Goal: Task Accomplishment & Management: Complete application form

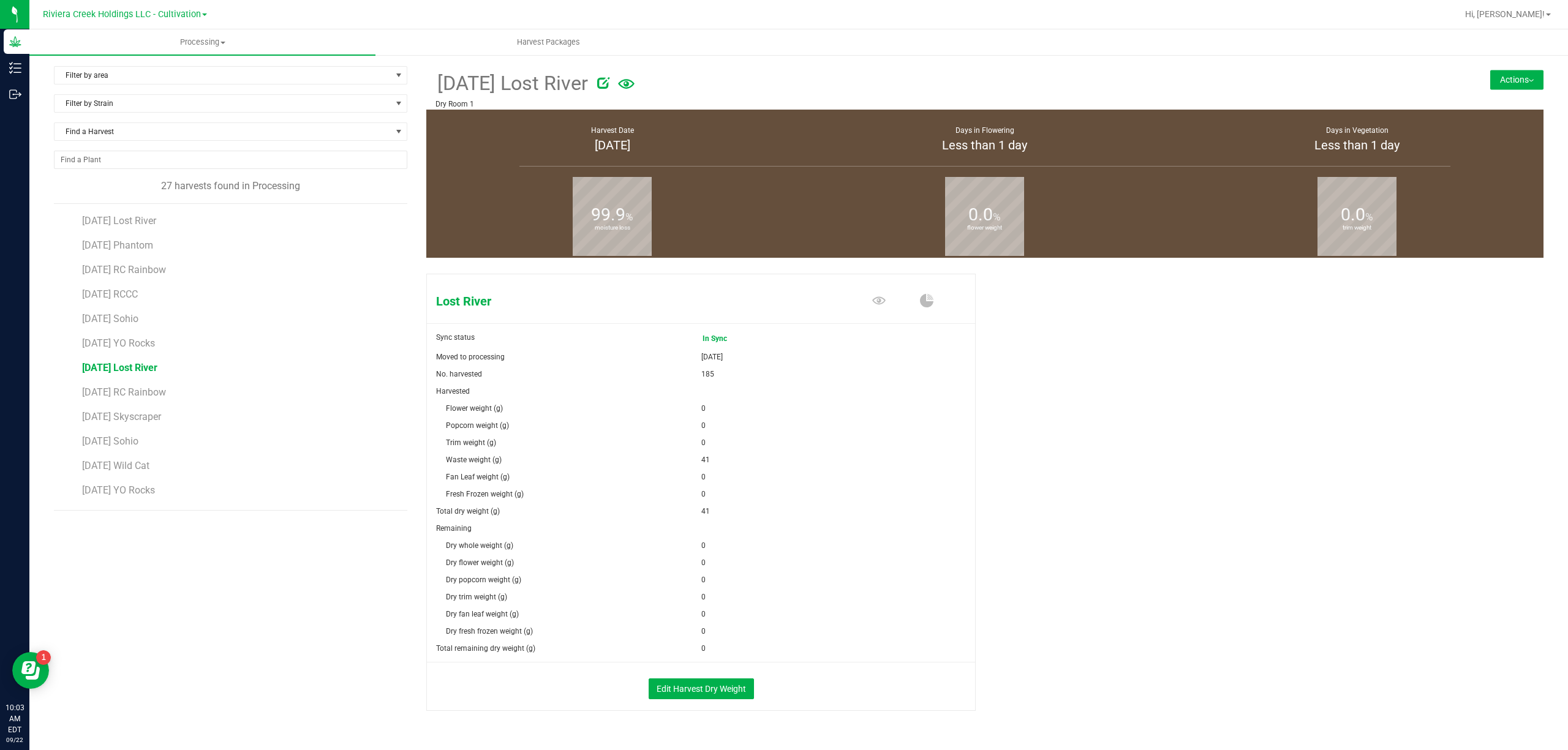
click at [1510, 79] on button "Actions" at bounding box center [1516, 79] width 54 height 19
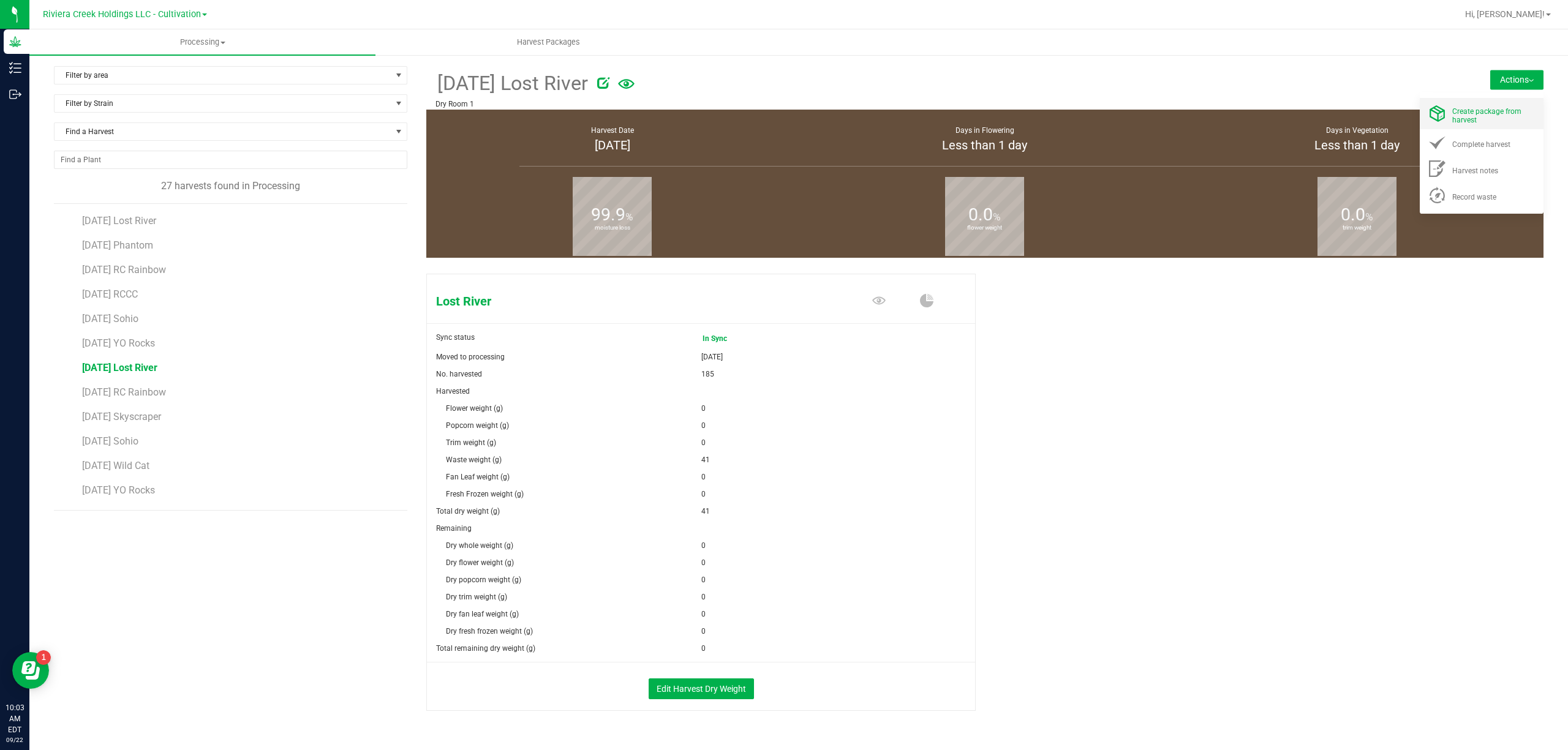
click at [1500, 107] on span "Create package from harvest" at bounding box center [1486, 116] width 69 height 17
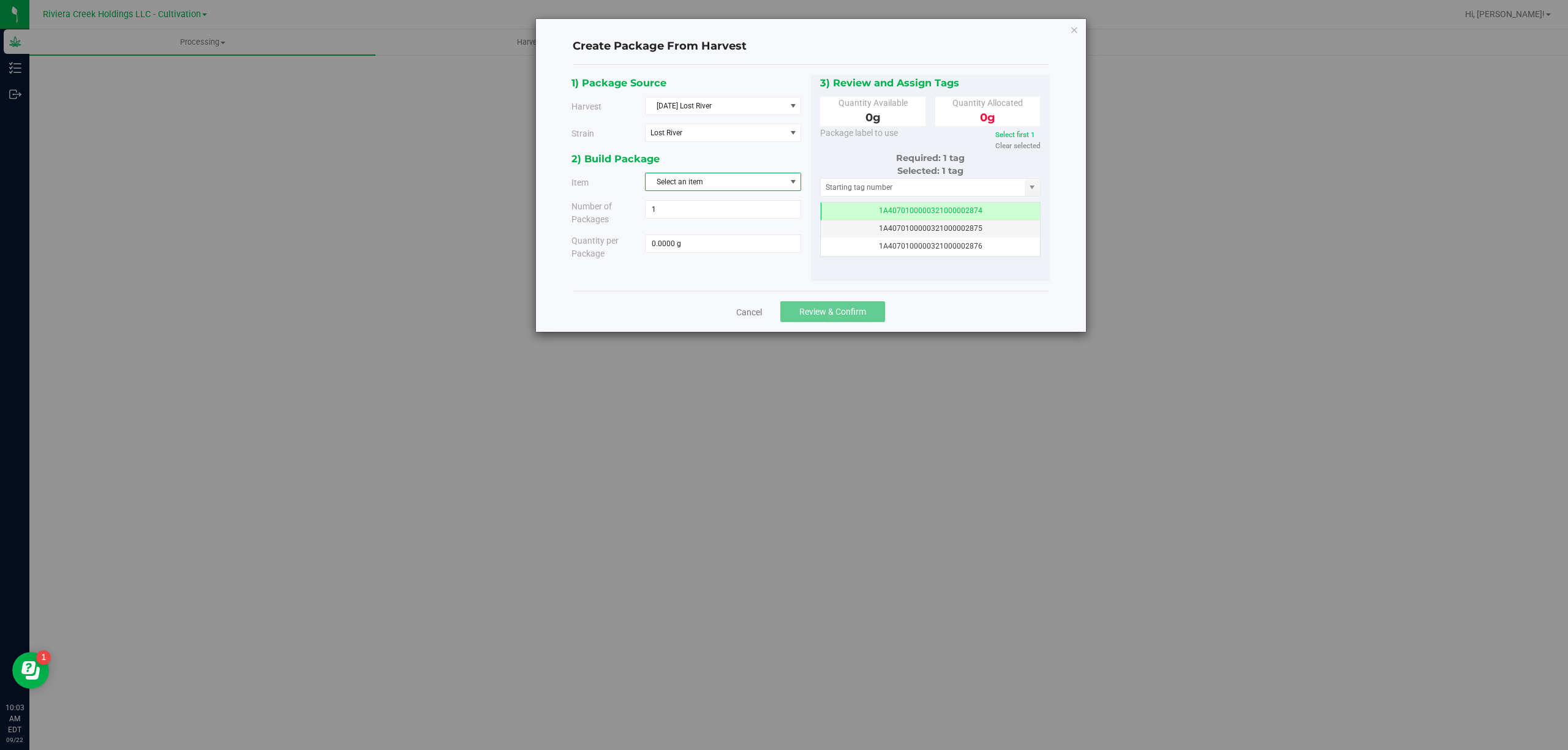
click at [702, 188] on span "Select an item" at bounding box center [715, 181] width 139 height 17
click at [778, 248] on li "M00000338003: Lost River Bulk Trim" at bounding box center [723, 254] width 155 height 18
click at [801, 157] on div "2) Build Package" at bounding box center [686, 159] width 230 height 17
click at [784, 185] on span "M00000338003: Lost River Bulk Trim" at bounding box center [715, 181] width 139 height 17
click at [760, 239] on span "M00000319802: Lost River Bulk Flower" at bounding box center [717, 235] width 128 height 16
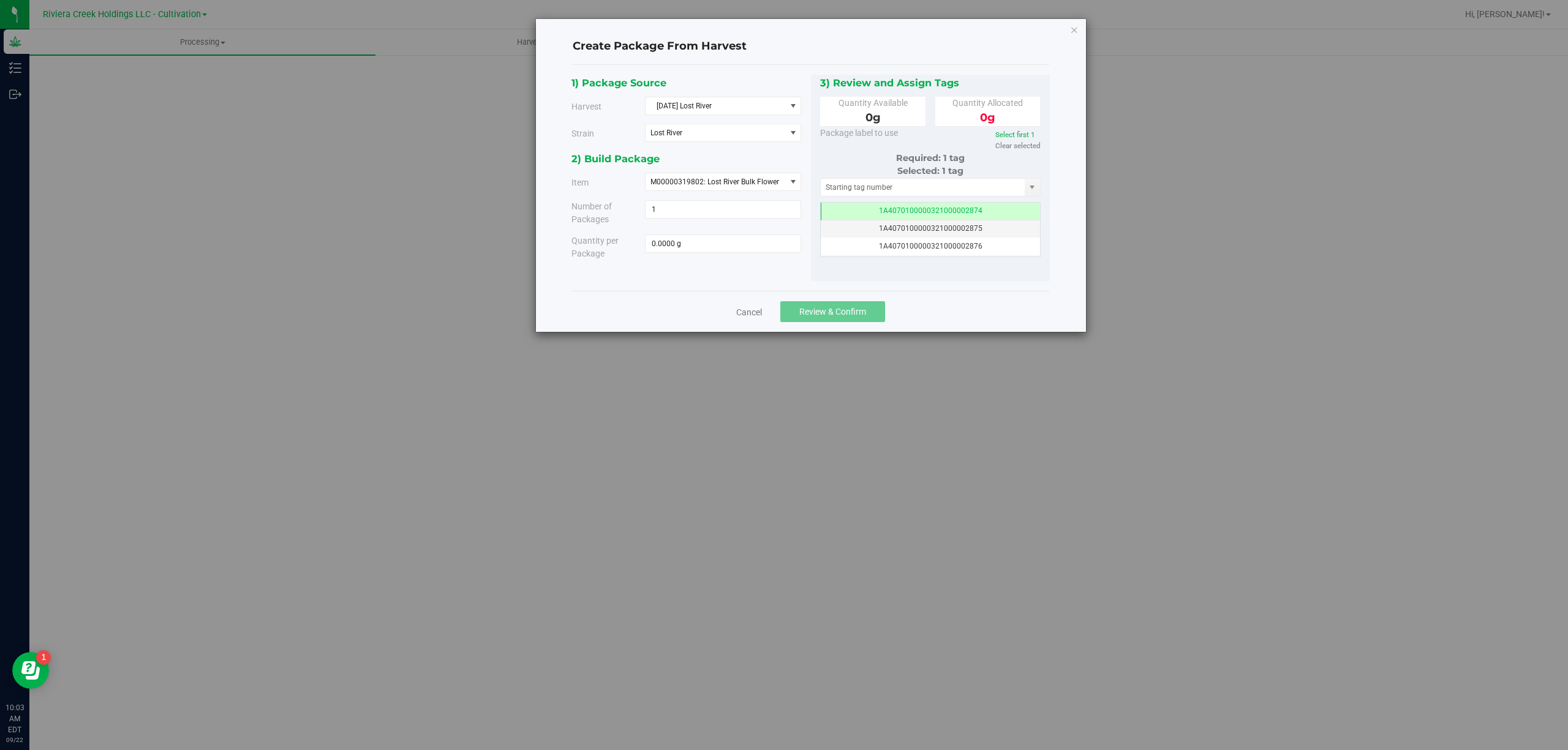
click at [805, 165] on div "2) Build Package Item M00000319802: Lost River Bulk Flower M00000319802: Lost R…" at bounding box center [691, 209] width 239 height 118
click at [1074, 27] on icon "button" at bounding box center [1074, 29] width 8 height 15
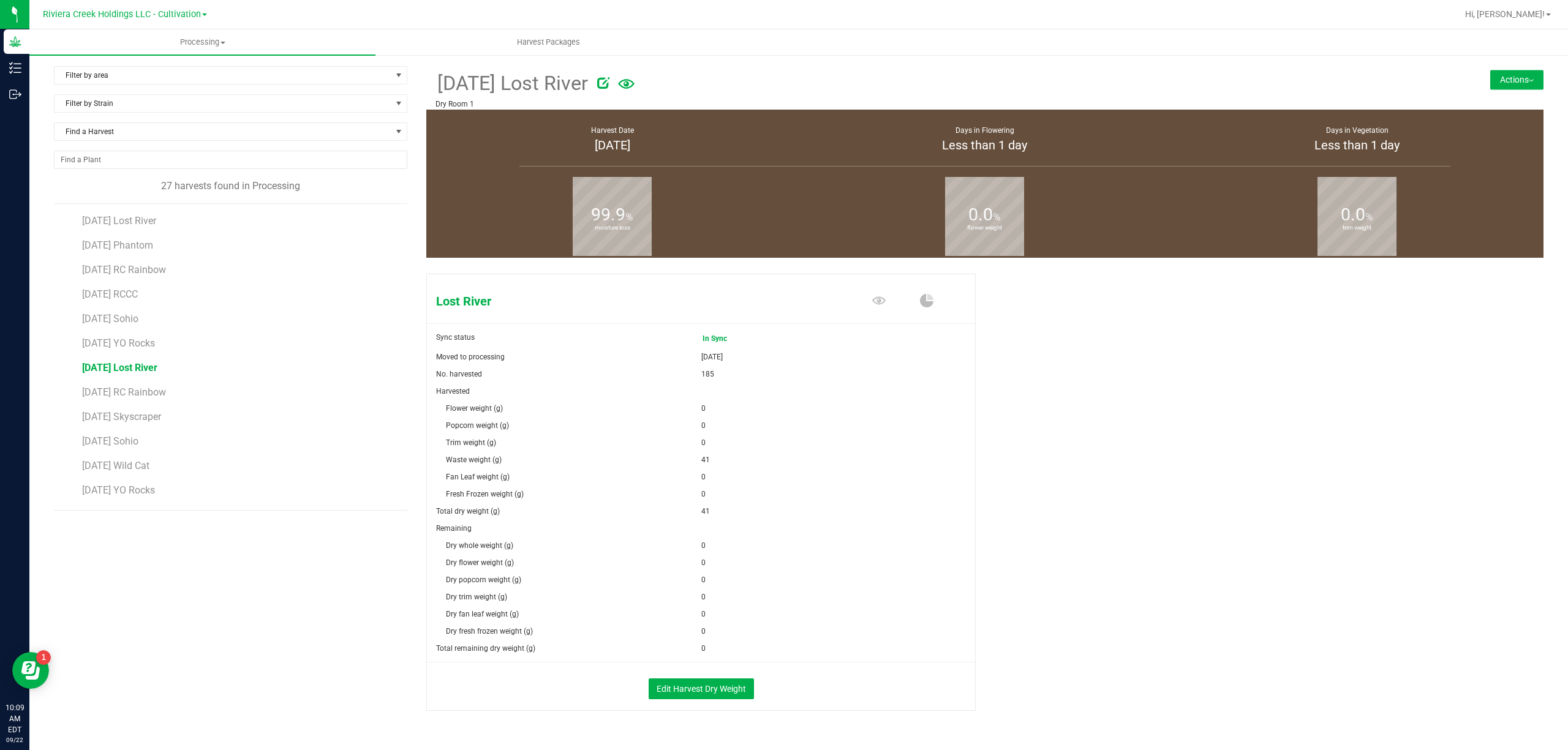
click at [1490, 81] on button "Actions" at bounding box center [1516, 79] width 54 height 19
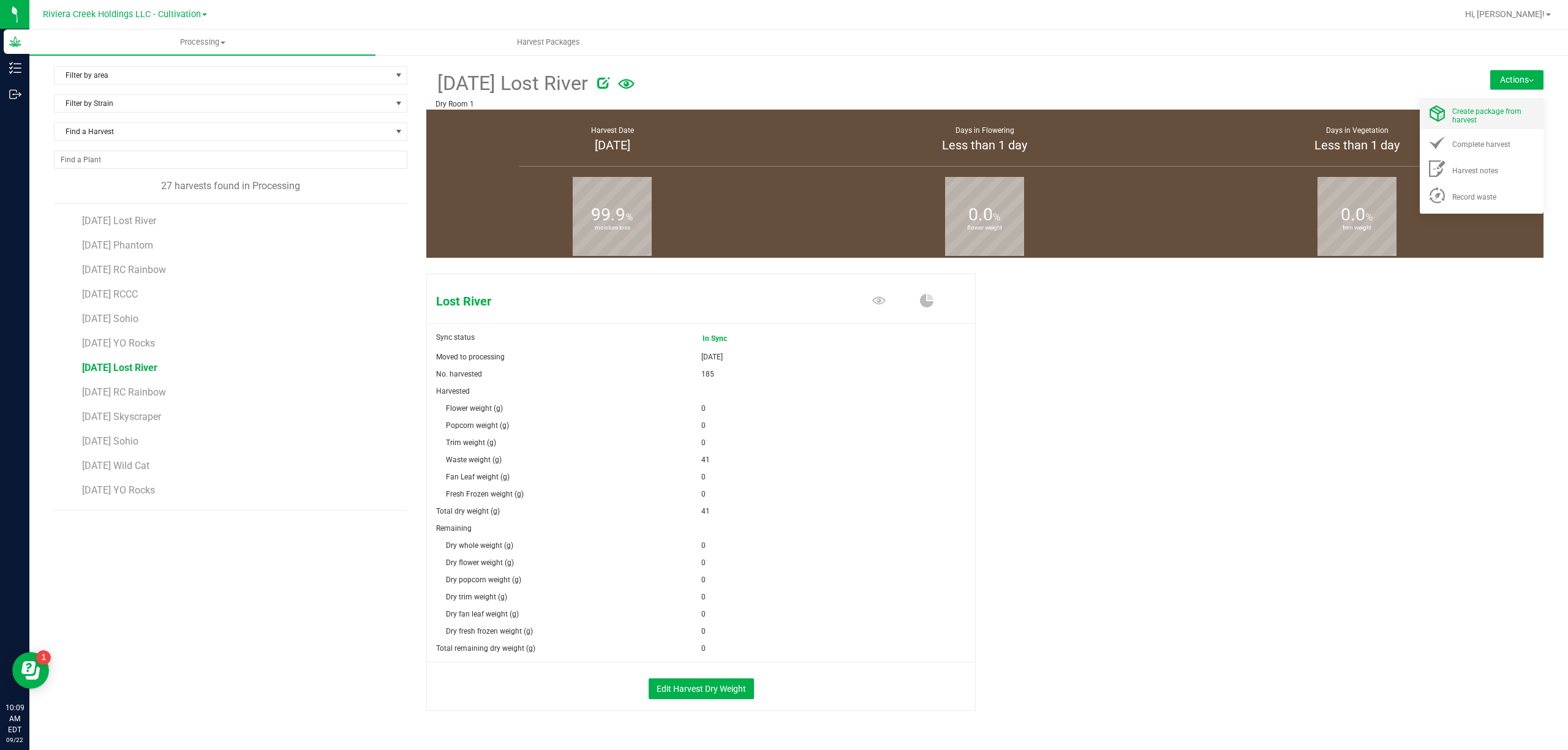
click at [1483, 111] on span "Create package from harvest" at bounding box center [1486, 116] width 69 height 17
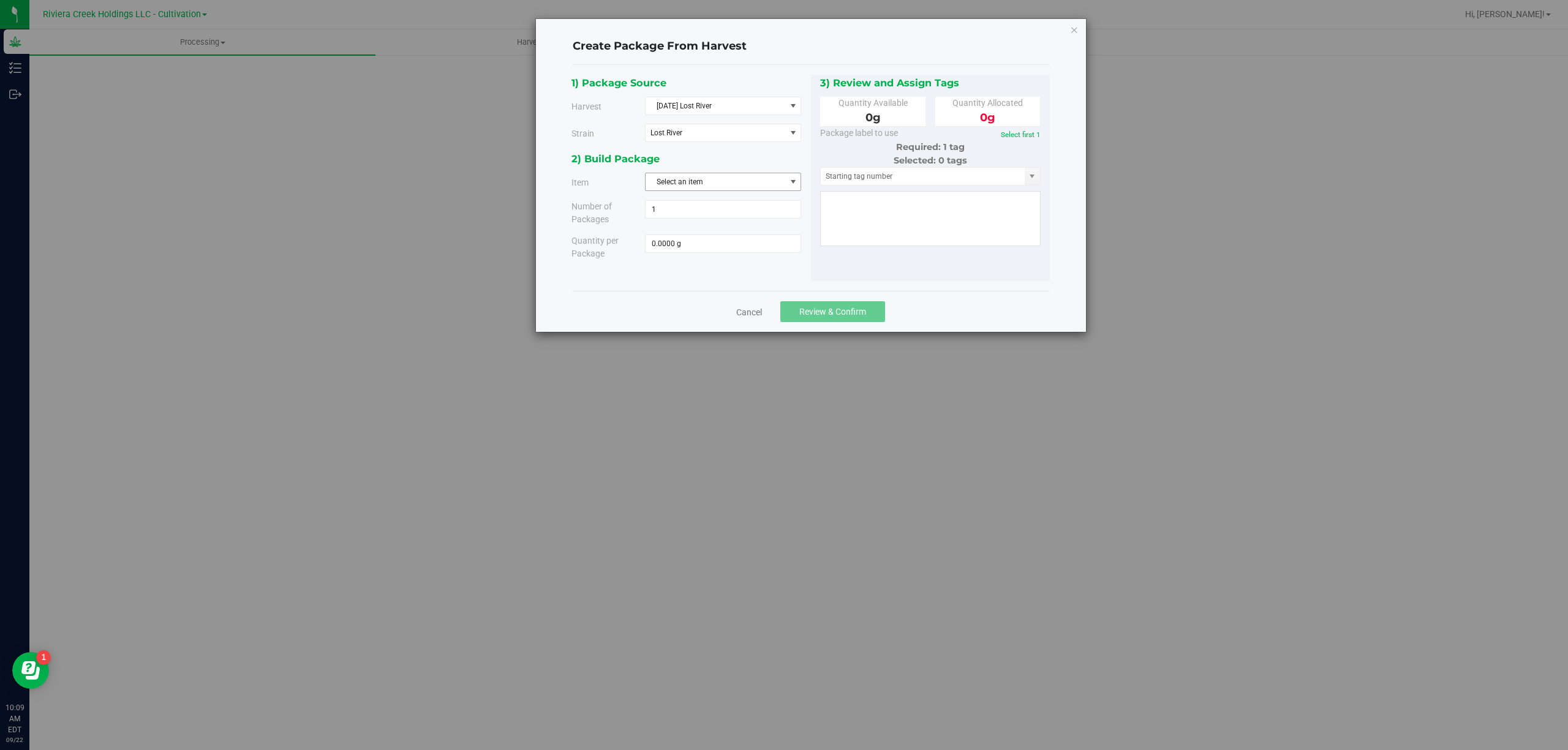
click at [717, 177] on span "Select an item" at bounding box center [715, 181] width 139 height 17
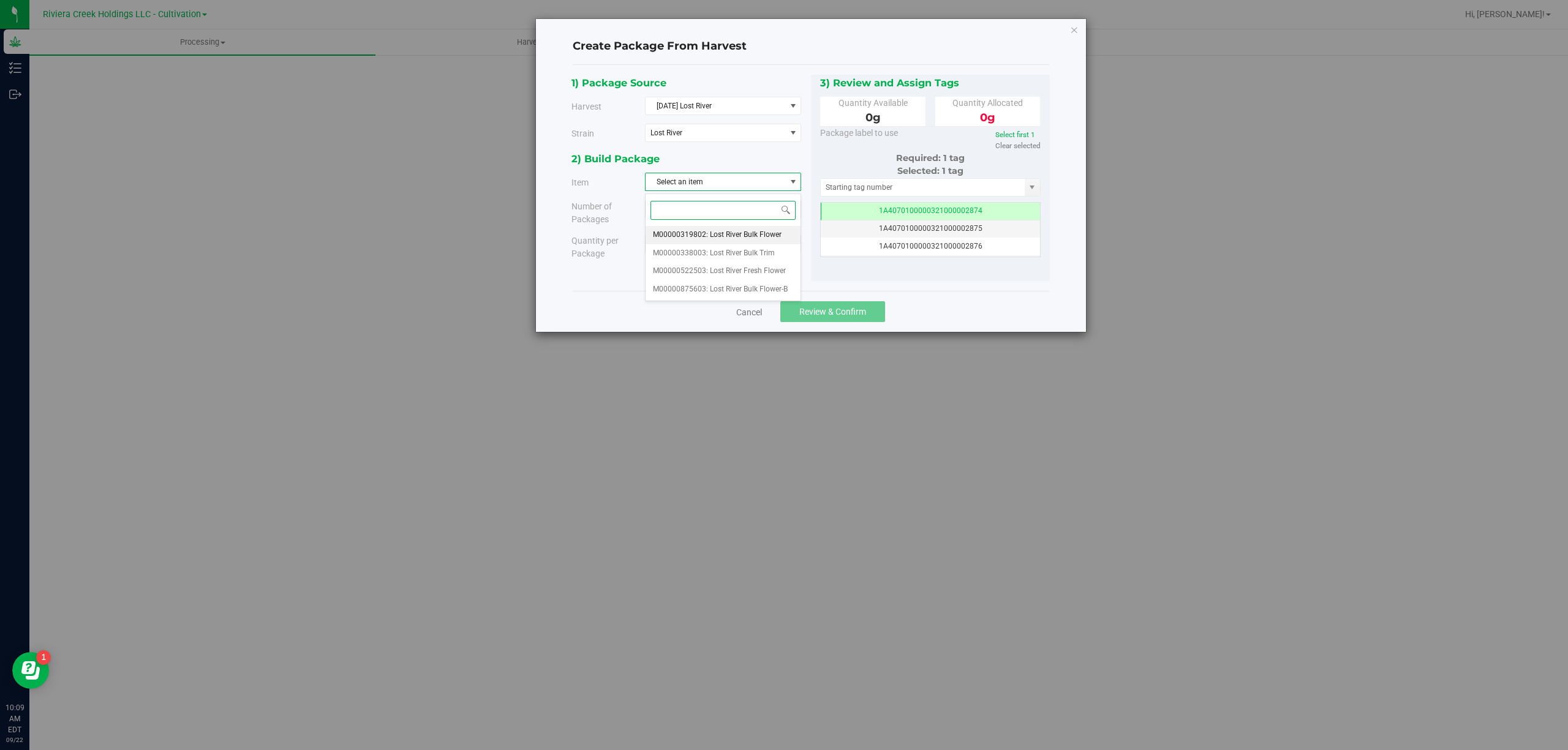
click at [772, 234] on span "M00000319802: Lost River Bulk Flower" at bounding box center [717, 235] width 128 height 16
click at [766, 157] on div "2) Build Package" at bounding box center [686, 159] width 230 height 17
click at [772, 181] on span "M00000319802: Lost River Bulk Flower" at bounding box center [715, 181] width 128 height 8
click at [780, 253] on li "M00000338003: Lost River Bulk Trim" at bounding box center [723, 254] width 155 height 18
click at [782, 160] on div "2) Build Package" at bounding box center [686, 159] width 230 height 17
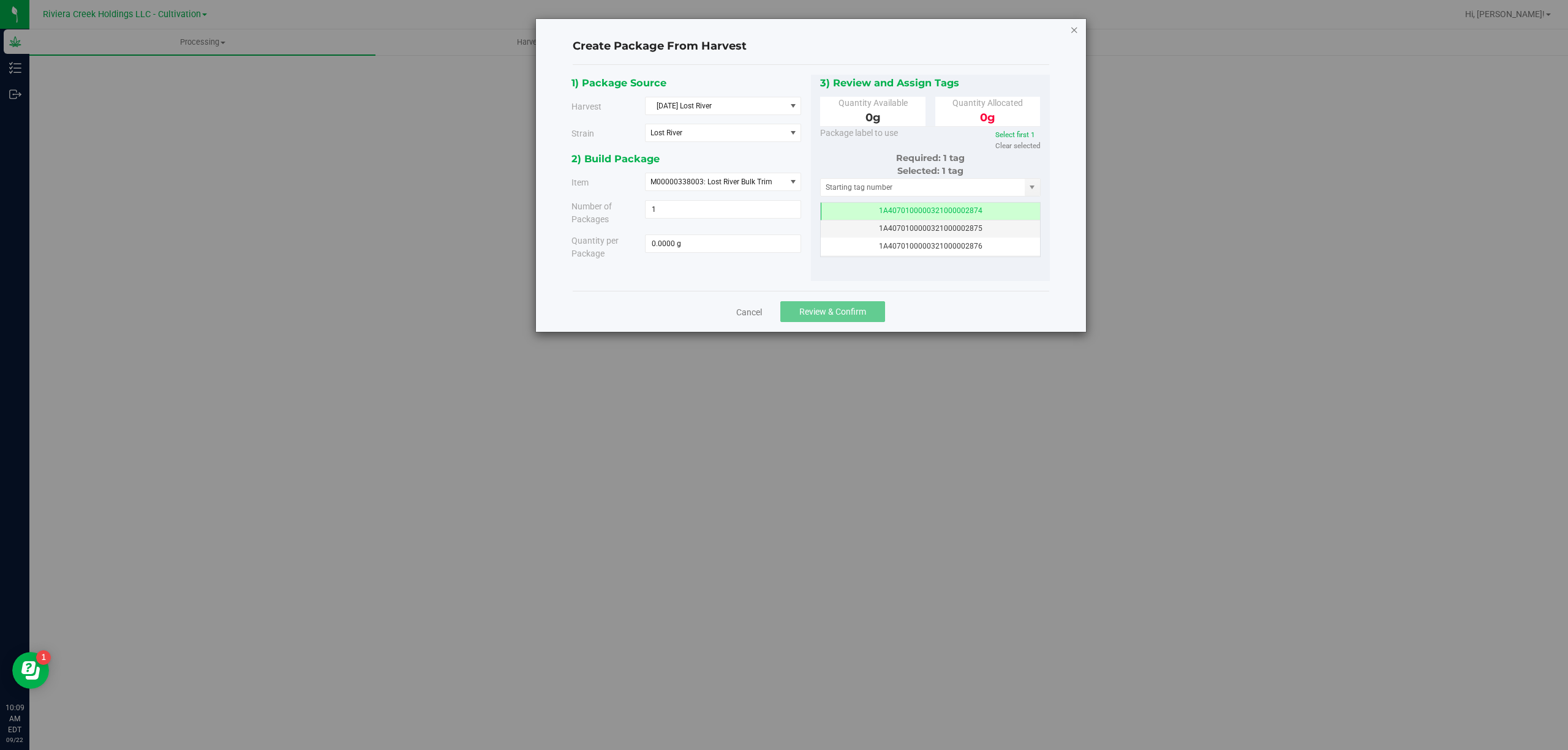
click at [1071, 30] on icon "button" at bounding box center [1074, 29] width 8 height 15
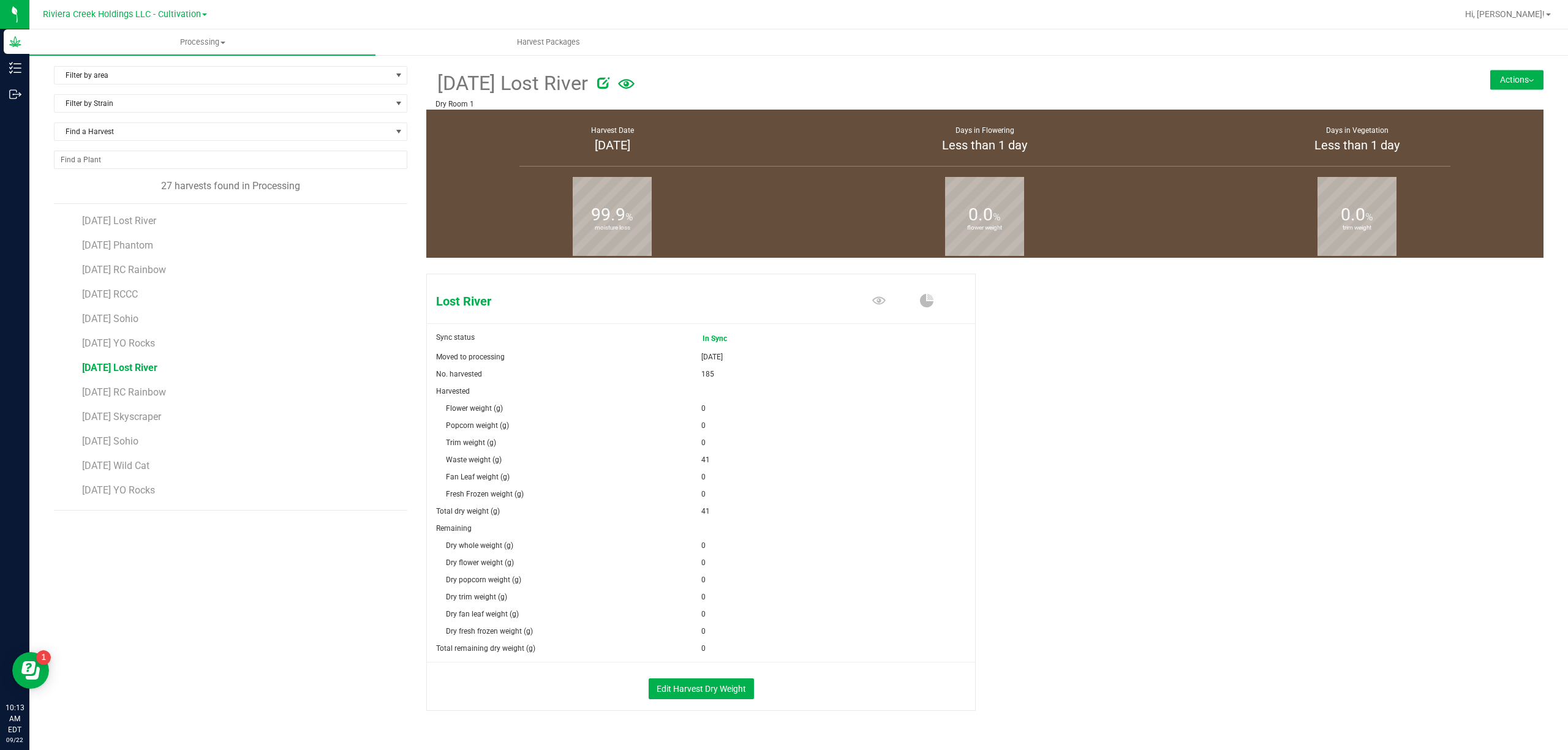
click at [1512, 85] on button "Actions" at bounding box center [1516, 79] width 54 height 19
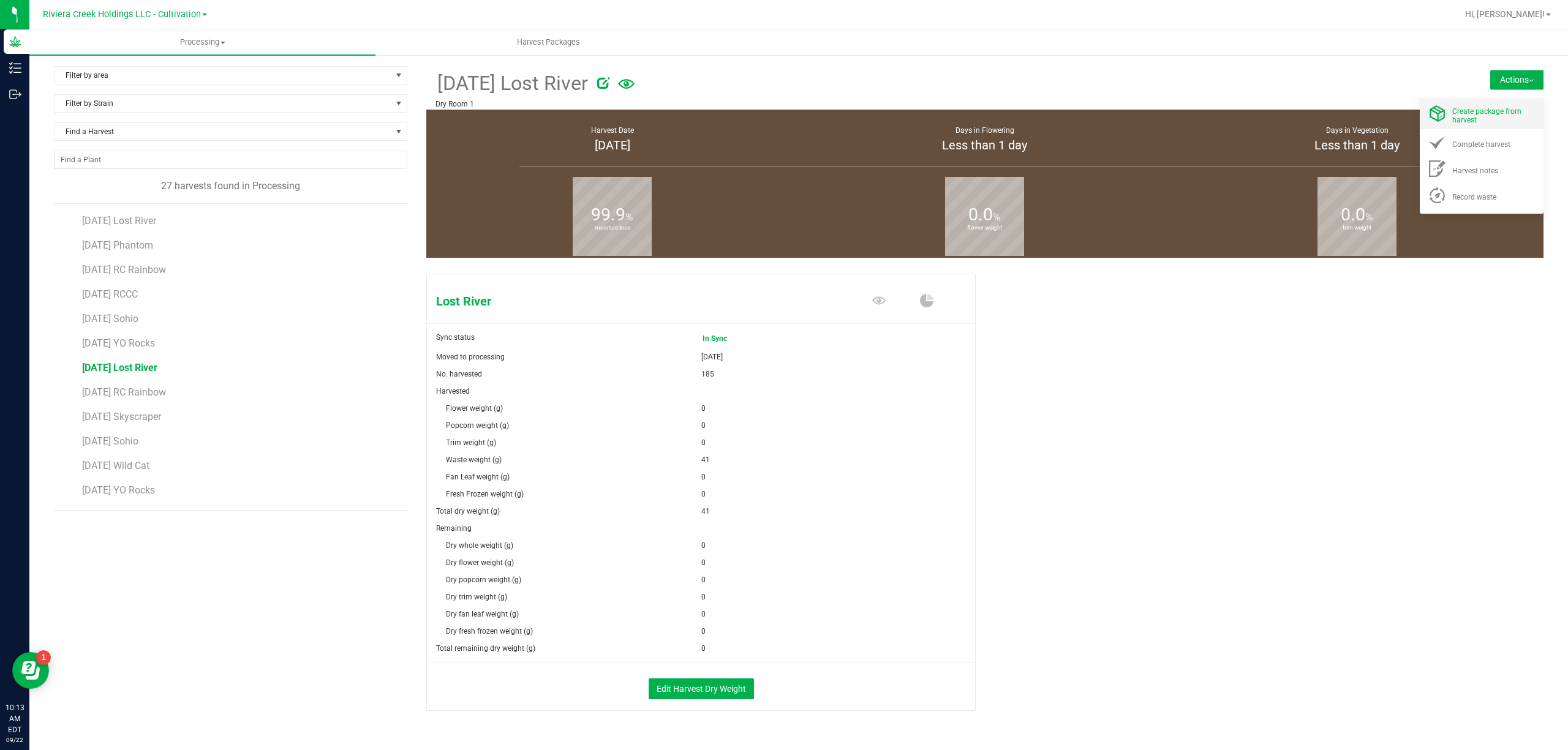
click at [1488, 114] on span "Create package from harvest" at bounding box center [1486, 116] width 69 height 17
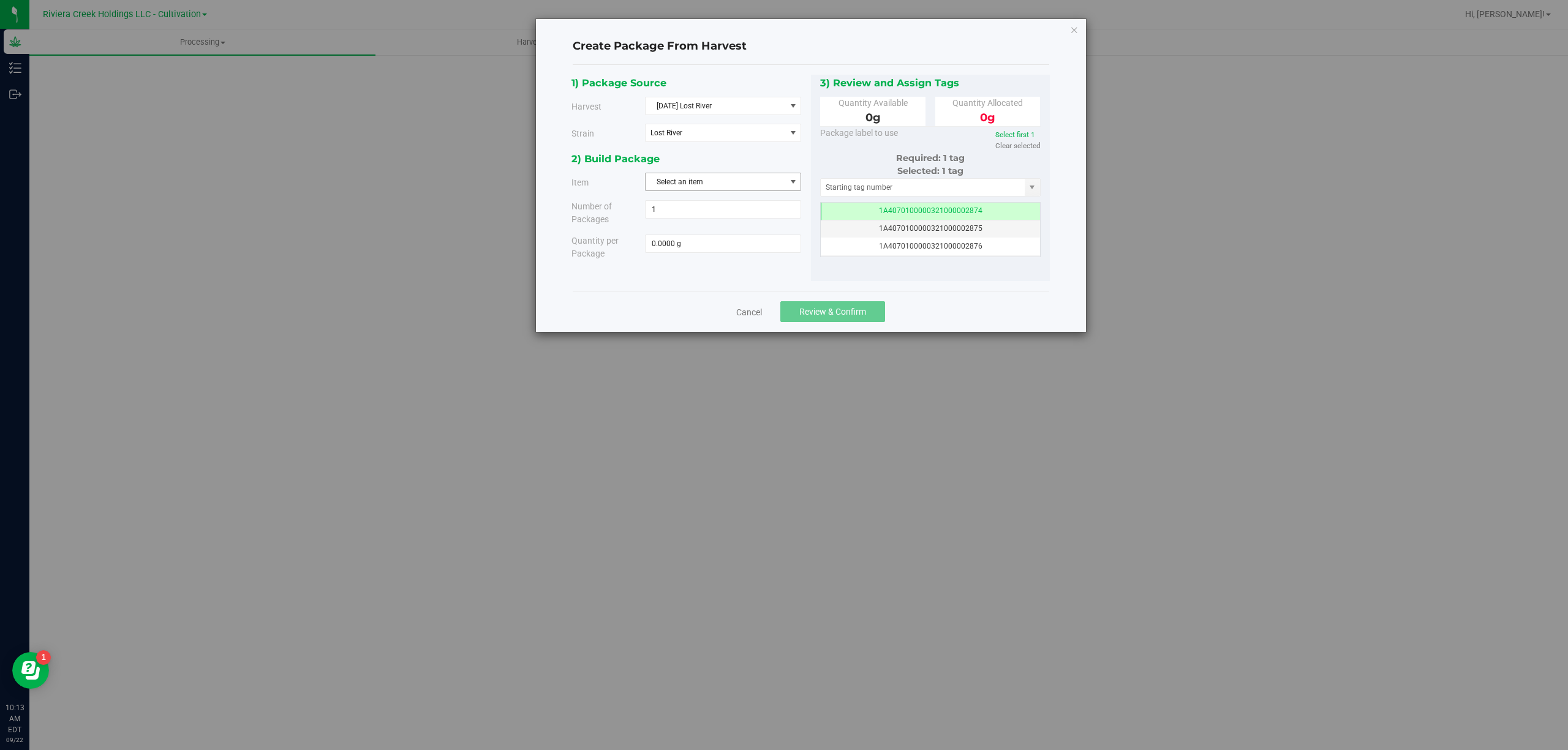
click at [770, 184] on span "Select an item" at bounding box center [715, 181] width 139 height 17
click at [753, 241] on span "M00000319802: Lost River Bulk Flower" at bounding box center [717, 235] width 128 height 16
click at [755, 156] on div "2) Build Package" at bounding box center [686, 159] width 230 height 17
click at [767, 186] on span "M00000319802: Lost River Bulk Flower" at bounding box center [715, 181] width 128 height 8
click at [777, 248] on li "M00000338003: Lost River Bulk Trim" at bounding box center [723, 254] width 155 height 18
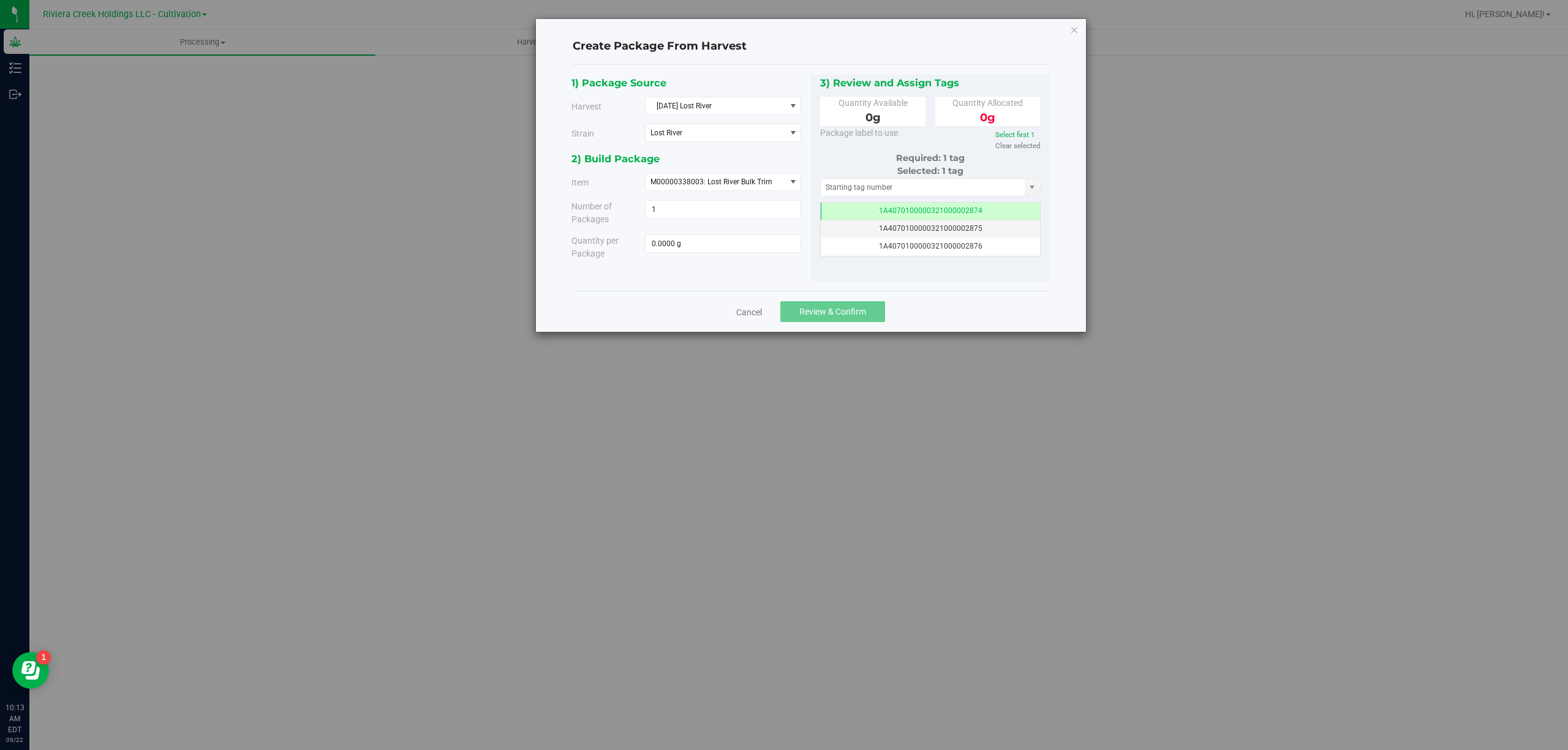
click at [771, 158] on div "2) Build Package" at bounding box center [686, 159] width 230 height 17
click at [762, 179] on span "M00000338003: Lost River Bulk Trim" at bounding box center [711, 181] width 122 height 8
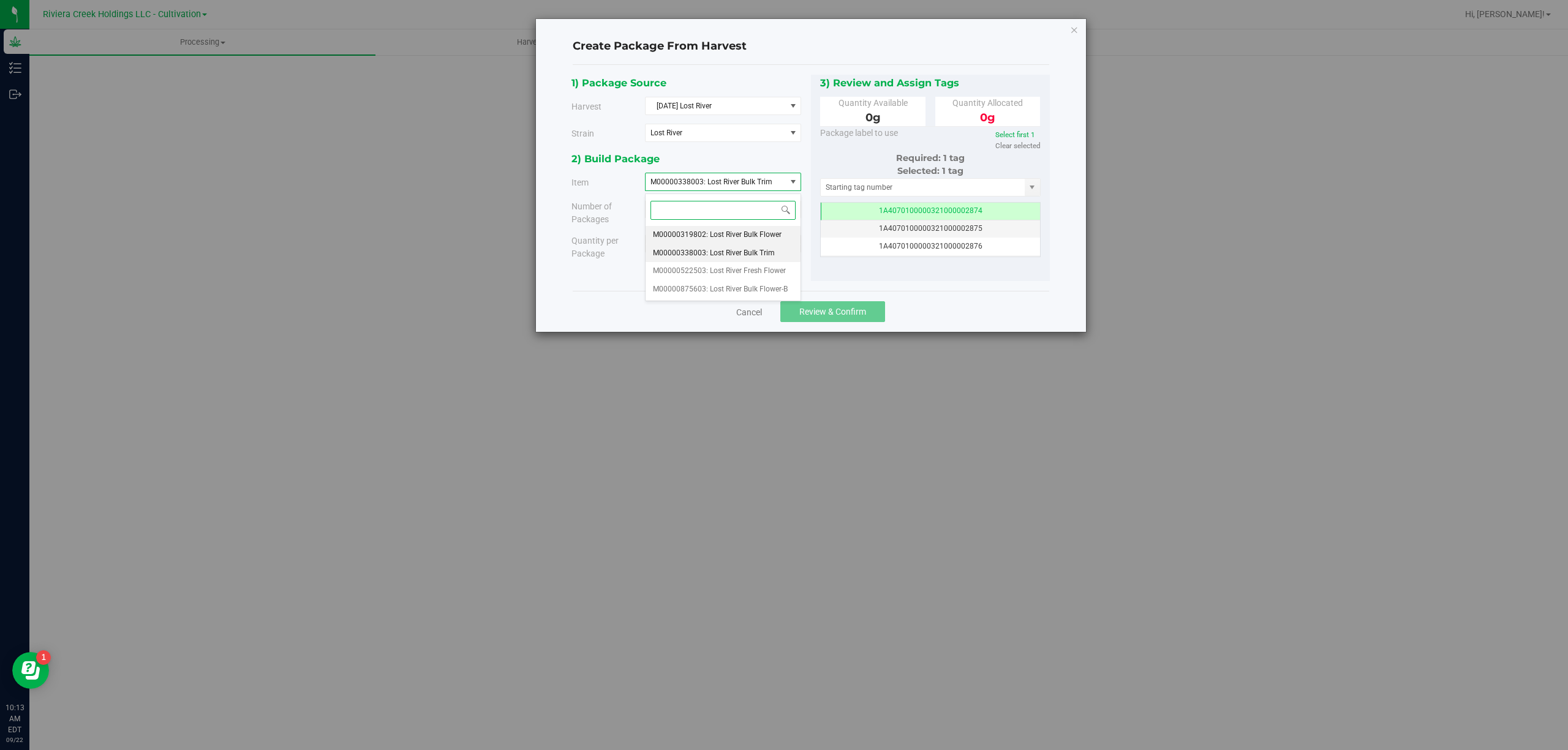
click at [762, 240] on span "M00000319802: Lost River Bulk Flower" at bounding box center [717, 235] width 128 height 16
click at [768, 149] on div "1) Package Source Harvest 2025-08-18 Lost River Select 2025-08-11 Lost River 20…" at bounding box center [691, 113] width 239 height 77
click at [1073, 30] on icon "button" at bounding box center [1074, 29] width 8 height 15
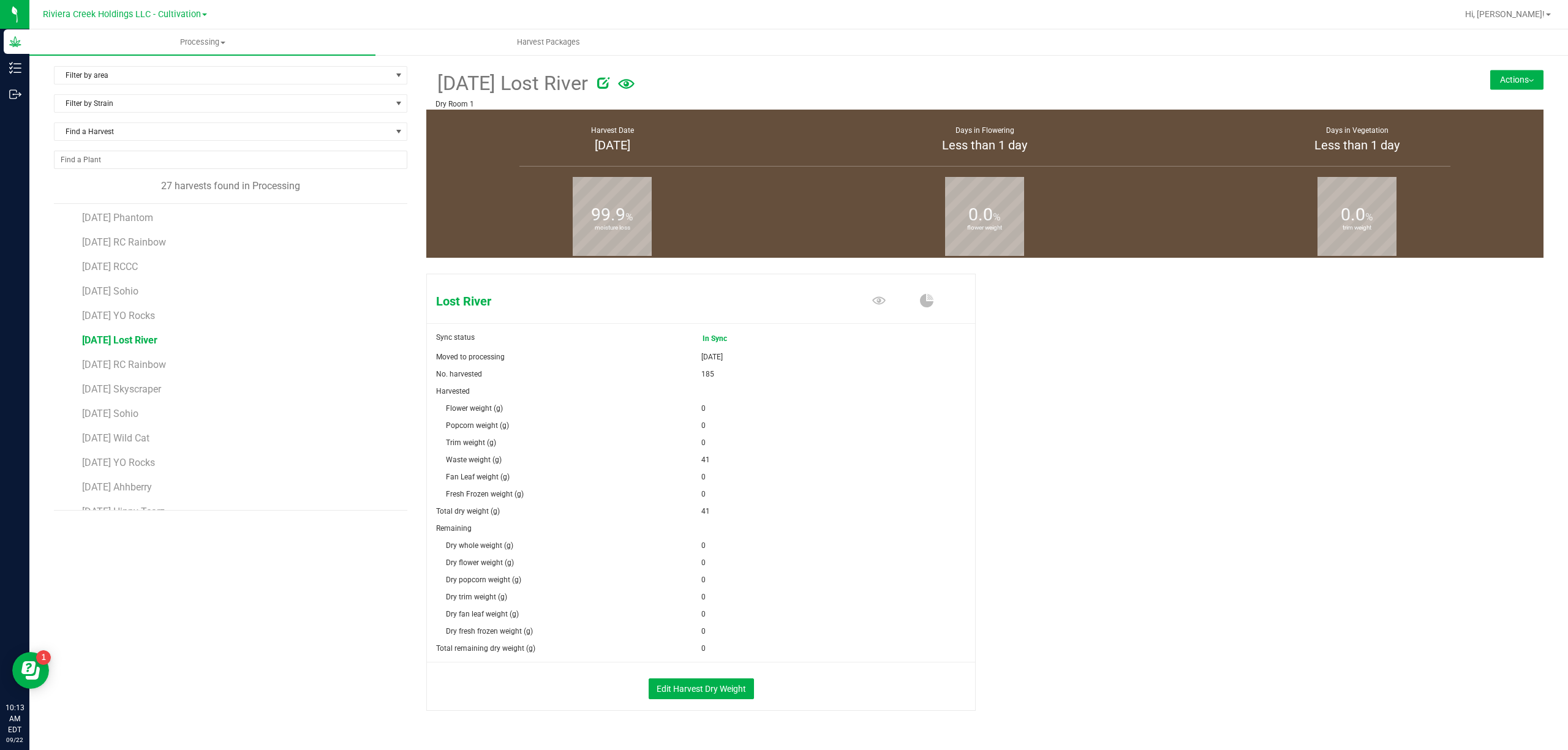
scroll to position [43, 0]
click at [1490, 76] on button "Actions" at bounding box center [1516, 79] width 54 height 19
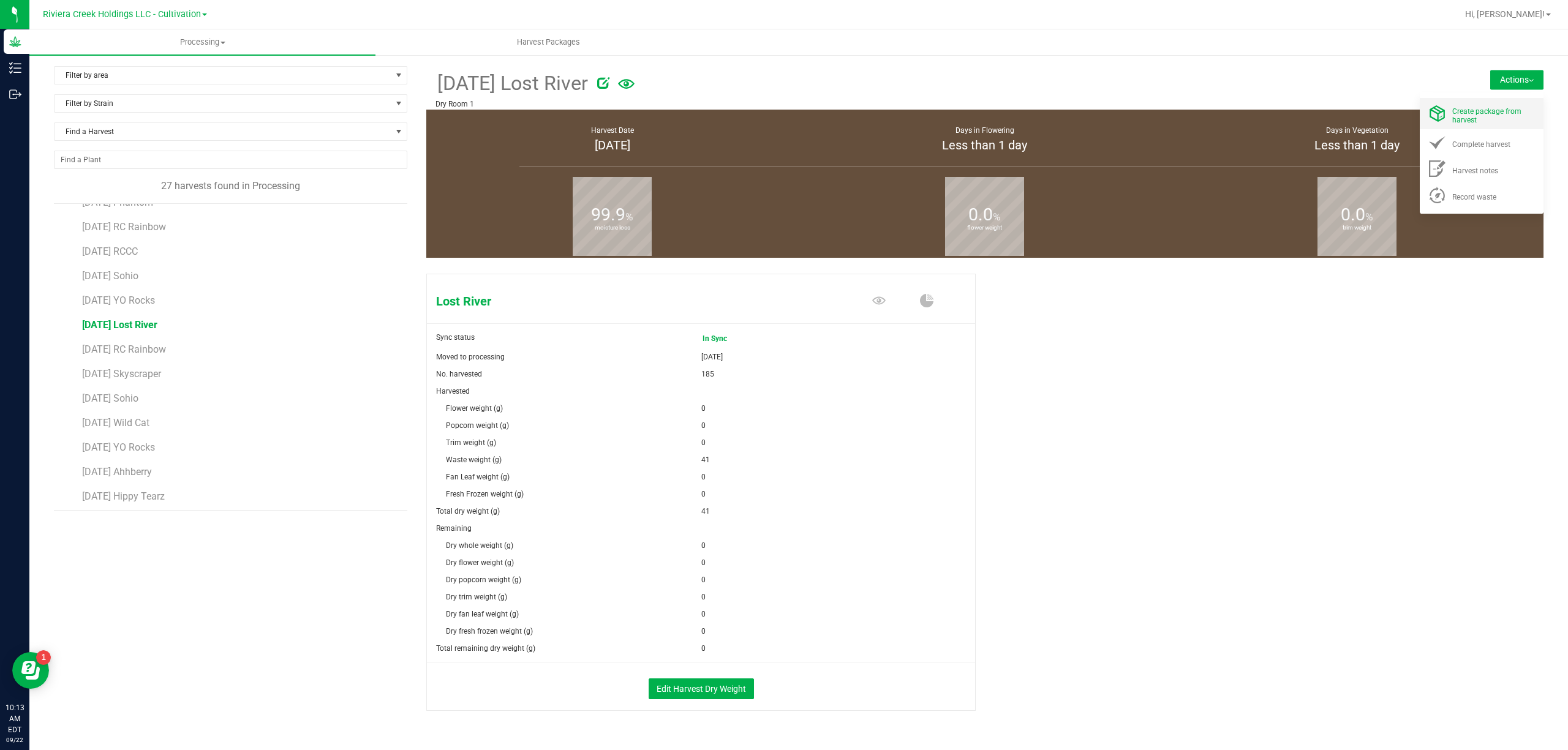
click at [1478, 105] on div "Create package from harvest" at bounding box center [1493, 113] width 83 height 21
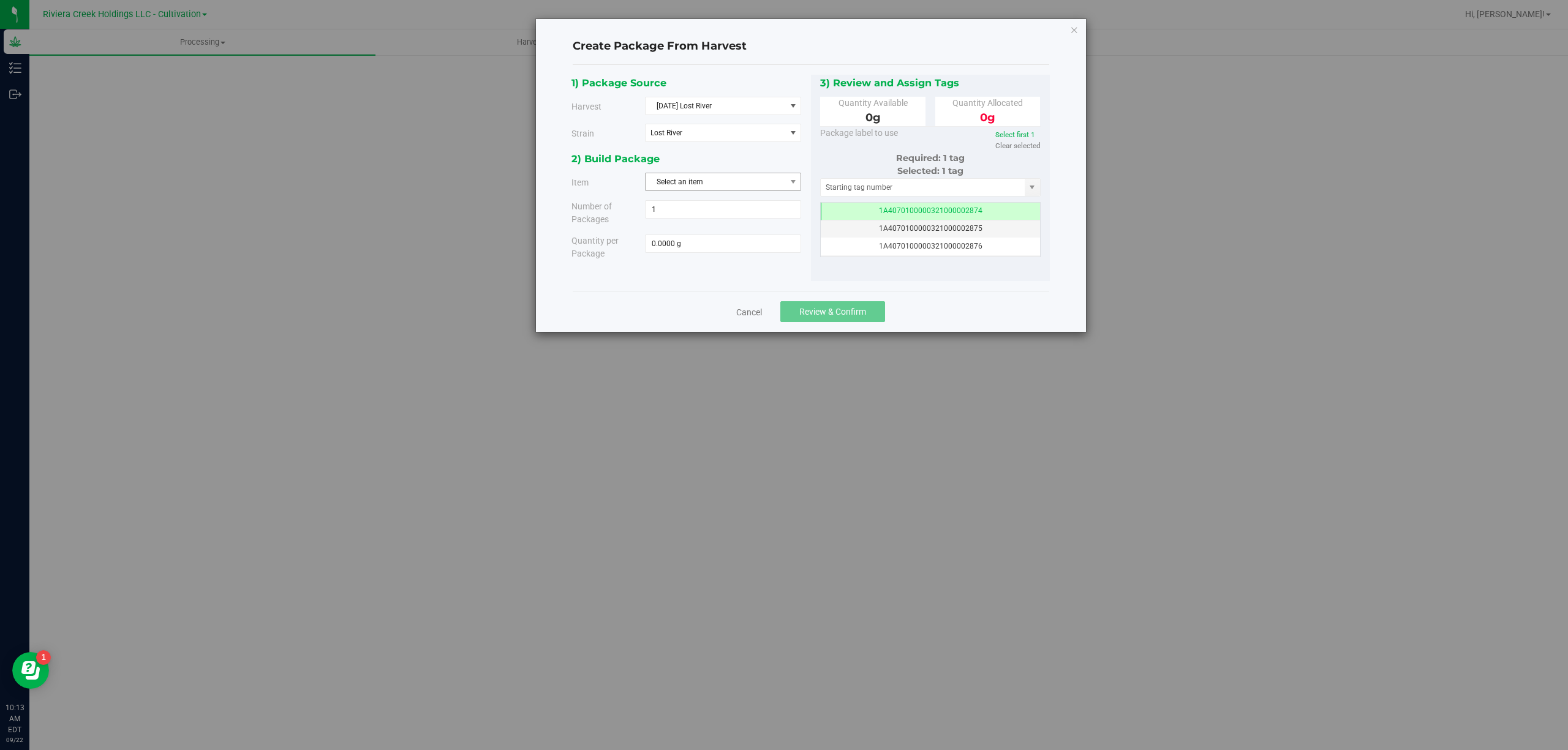
click at [743, 190] on span "Select an item" at bounding box center [715, 181] width 139 height 17
click at [768, 227] on li "M00000319802: Lost River Bulk Flower" at bounding box center [723, 235] width 155 height 18
click at [759, 162] on div "2) Build Package" at bounding box center [686, 159] width 230 height 17
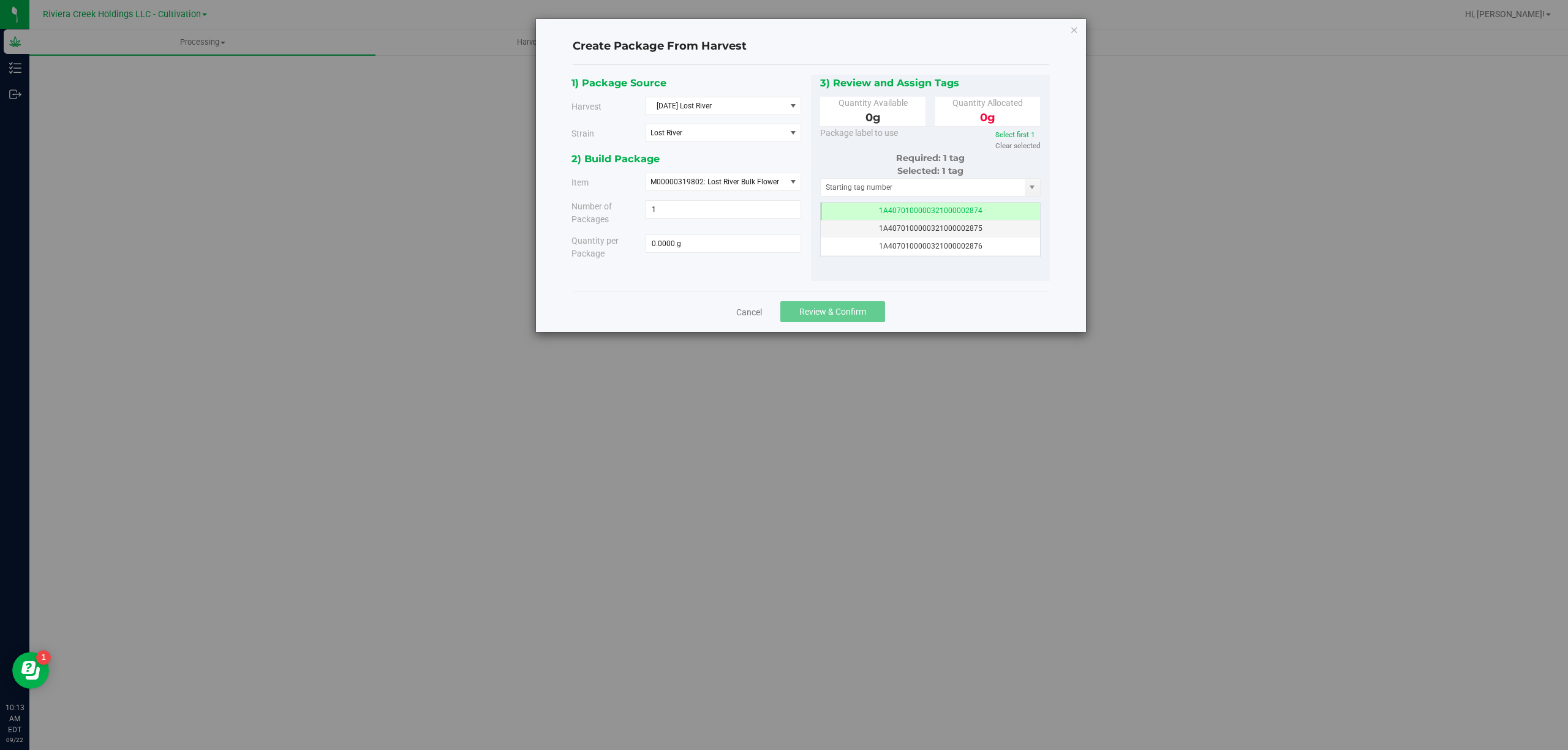
click at [759, 161] on div "2) Build Package" at bounding box center [686, 159] width 230 height 17
click at [1072, 28] on icon "button" at bounding box center [1074, 29] width 8 height 15
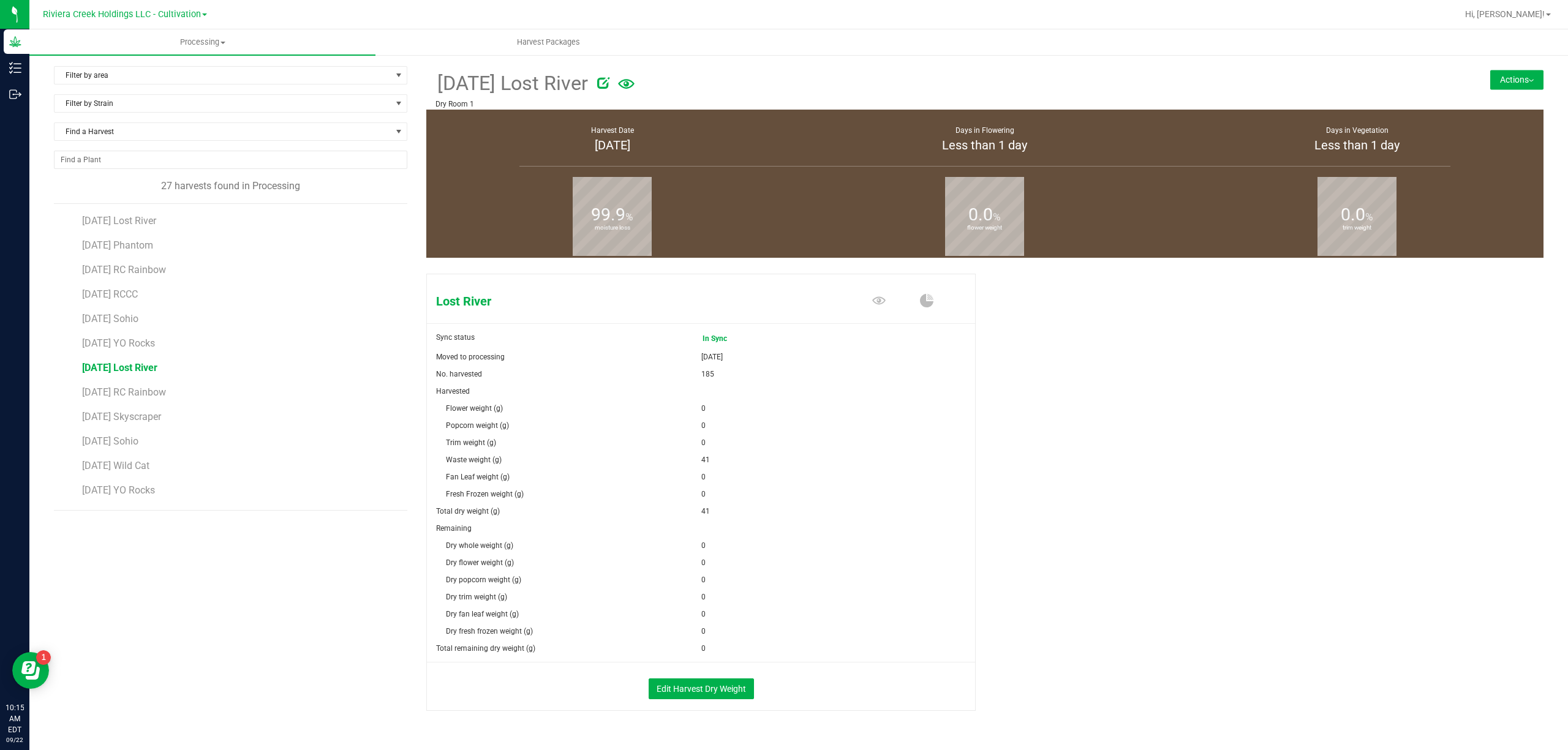
click at [1490, 72] on button "Actions" at bounding box center [1516, 79] width 54 height 19
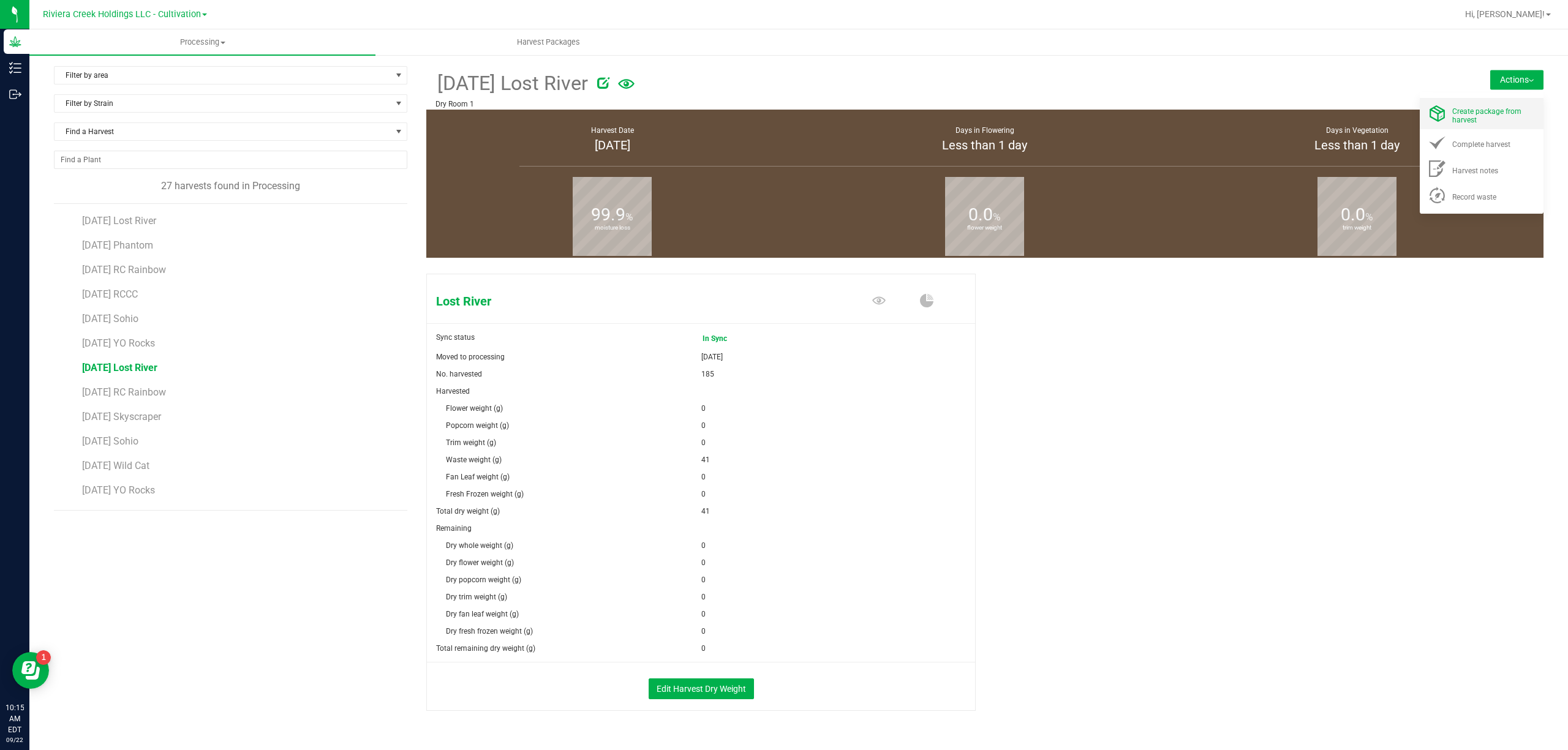
click at [1494, 119] on div "Create package from harvest" at bounding box center [1493, 113] width 83 height 21
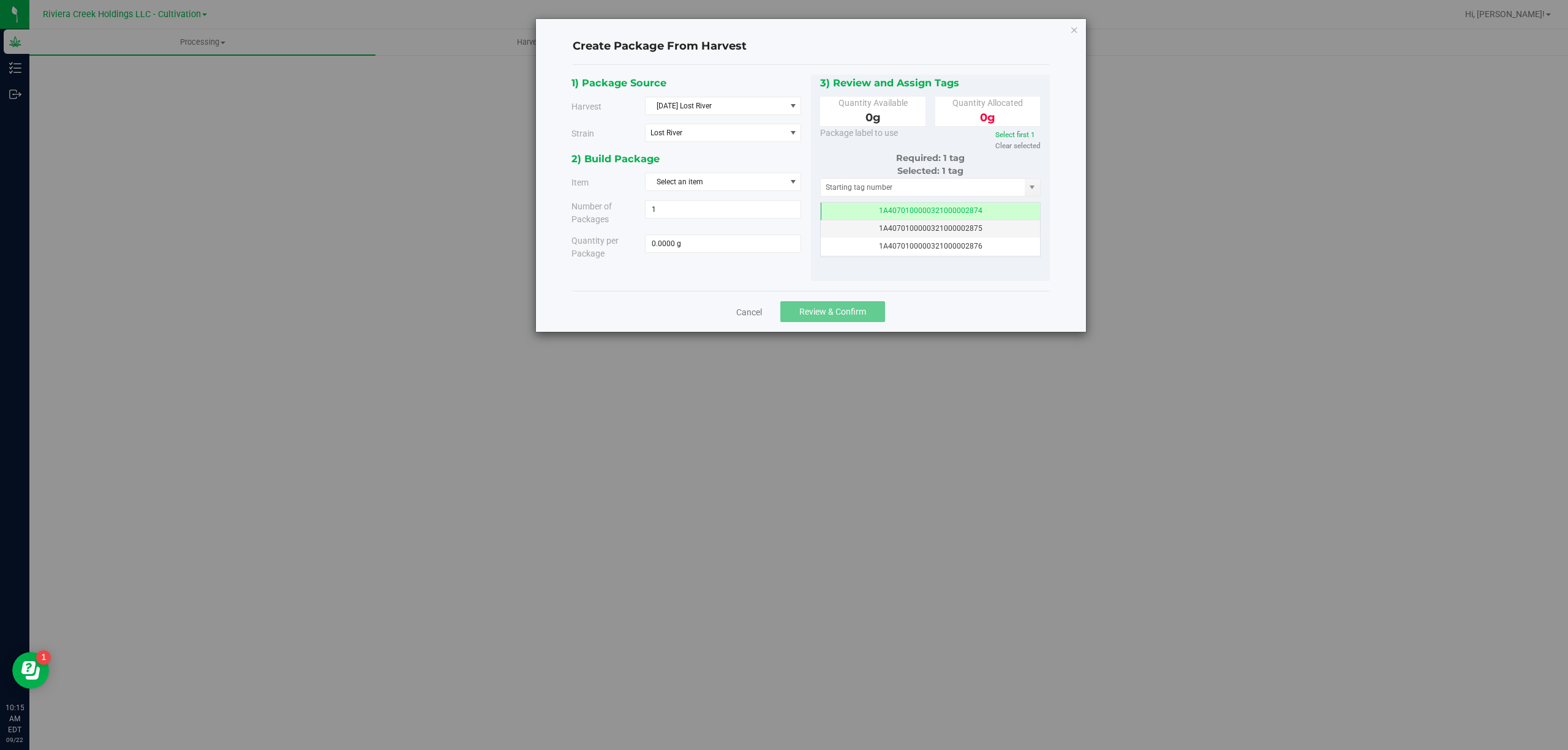
click at [748, 194] on div "2) Build Package Item Select an item M00000319802: Lost River Bulk Flower M0000…" at bounding box center [691, 209] width 239 height 118
click at [748, 179] on span "Select an item" at bounding box center [715, 181] width 139 height 17
click at [766, 250] on span "M00000338003: Lost River Bulk Trim" at bounding box center [713, 253] width 122 height 16
click at [762, 165] on div "2) Build Package" at bounding box center [686, 159] width 230 height 17
click at [767, 182] on span "M00000338003: Lost River Bulk Trim" at bounding box center [711, 181] width 122 height 8
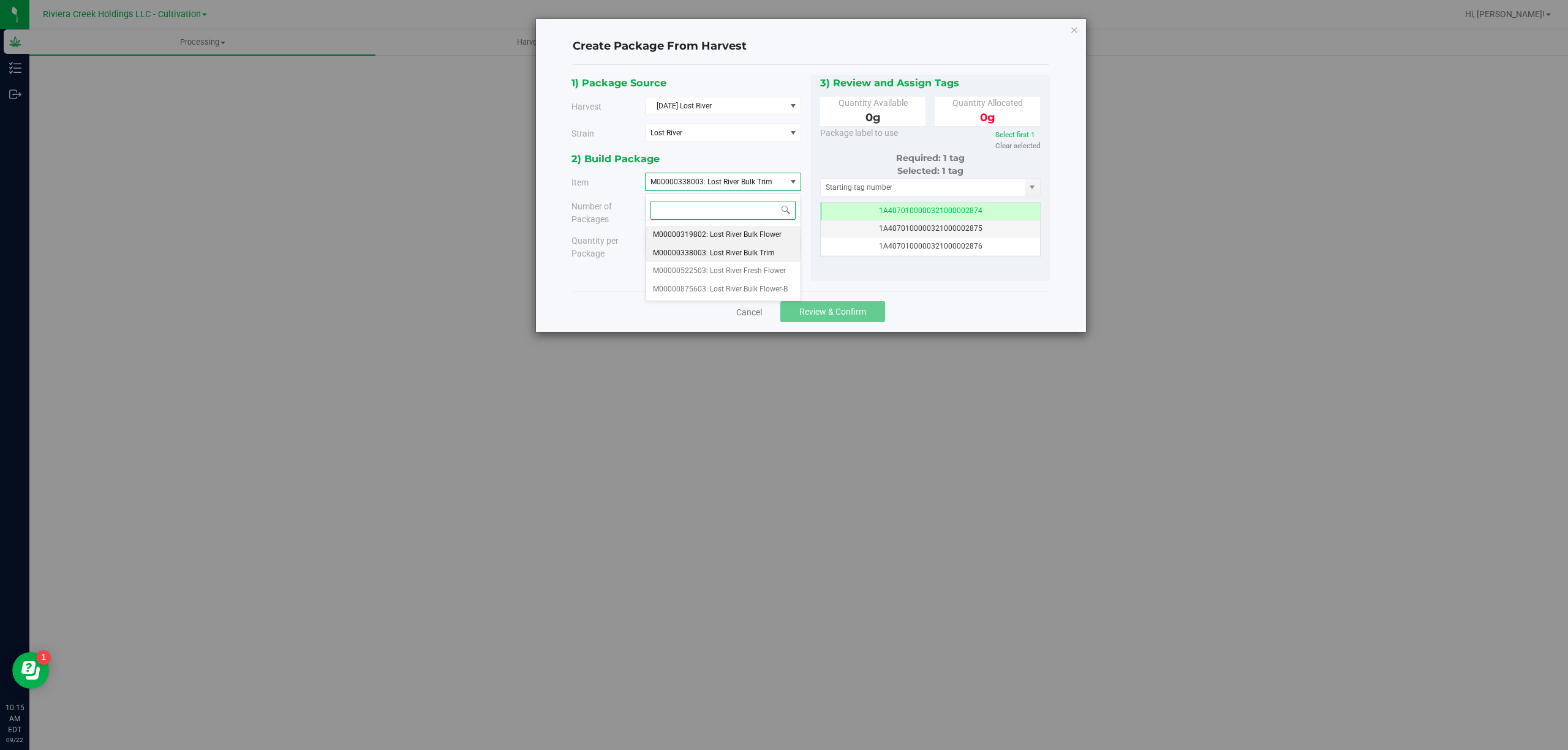
click at [779, 235] on span "M00000319802: Lost River Bulk Flower" at bounding box center [717, 235] width 128 height 16
click at [775, 157] on div "2) Build Package" at bounding box center [686, 159] width 230 height 17
click at [774, 157] on div "2) Build Package" at bounding box center [686, 159] width 230 height 17
click at [1074, 30] on icon "button" at bounding box center [1074, 29] width 8 height 15
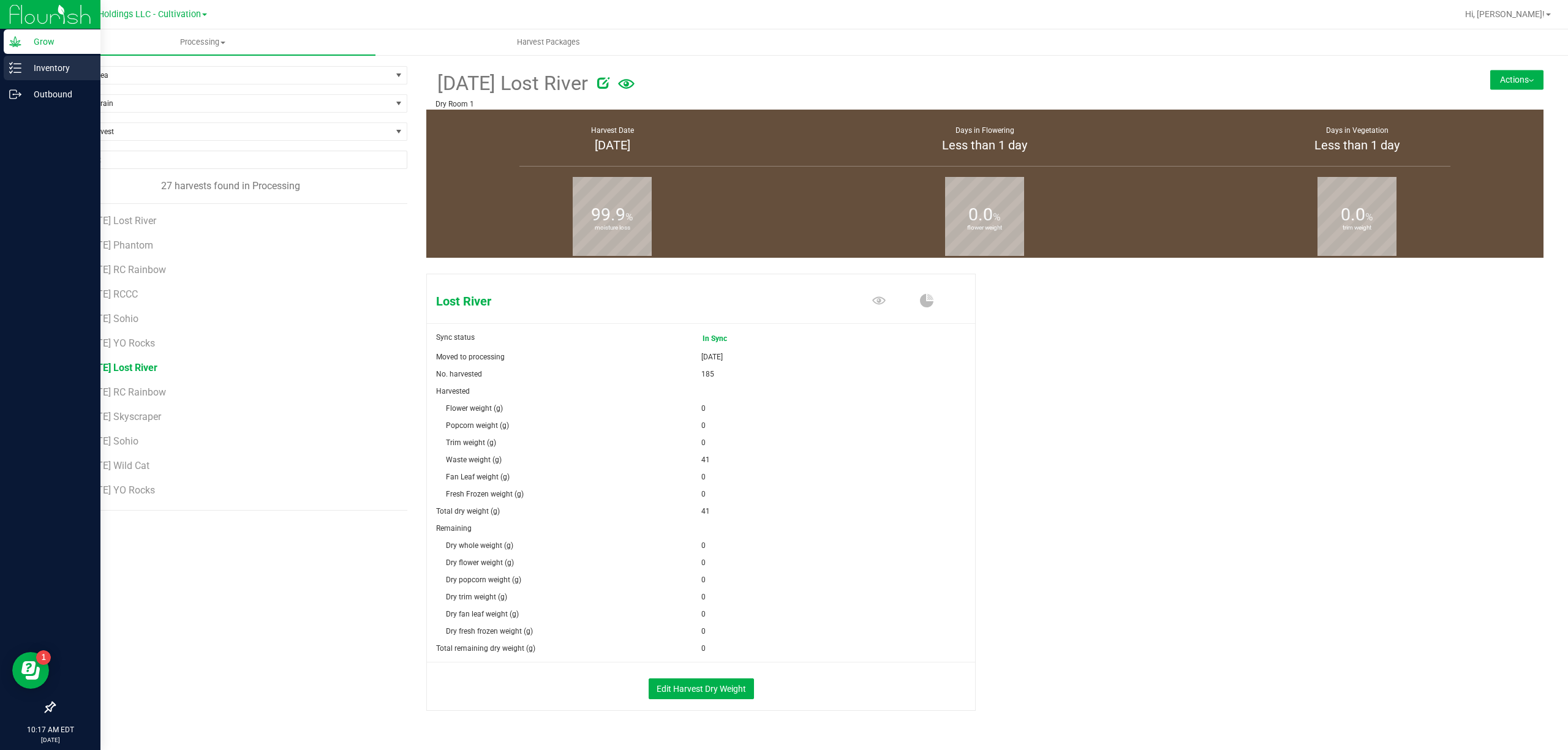
click at [22, 70] on p "Inventory" at bounding box center [58, 68] width 74 height 15
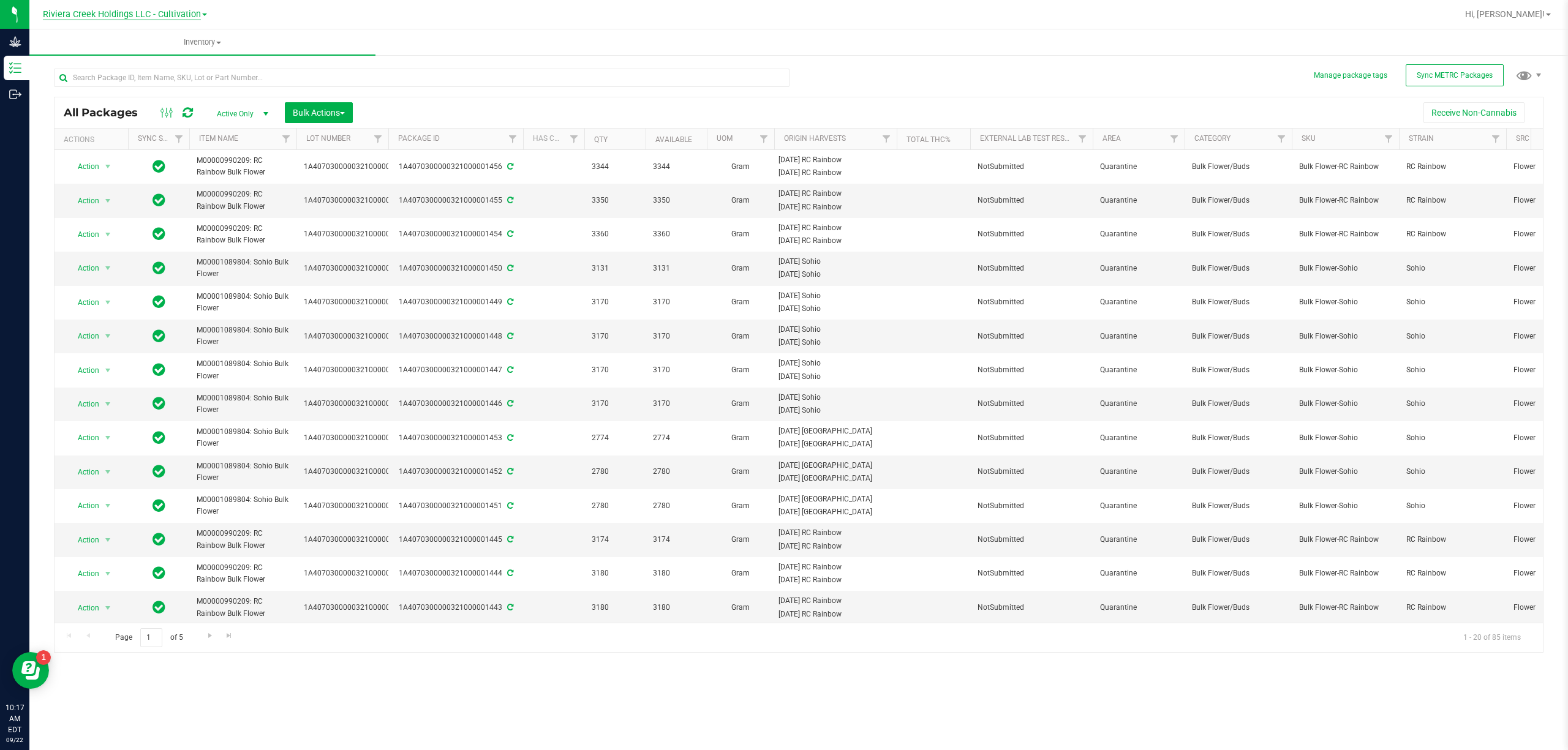
click at [167, 14] on span "Riviera Creek Holdings LLC - Cultivation" at bounding box center [121, 14] width 158 height 11
click at [638, 50] on ul "Inventory All packages All inventory Waste log Create inventory" at bounding box center [813, 43] width 1568 height 26
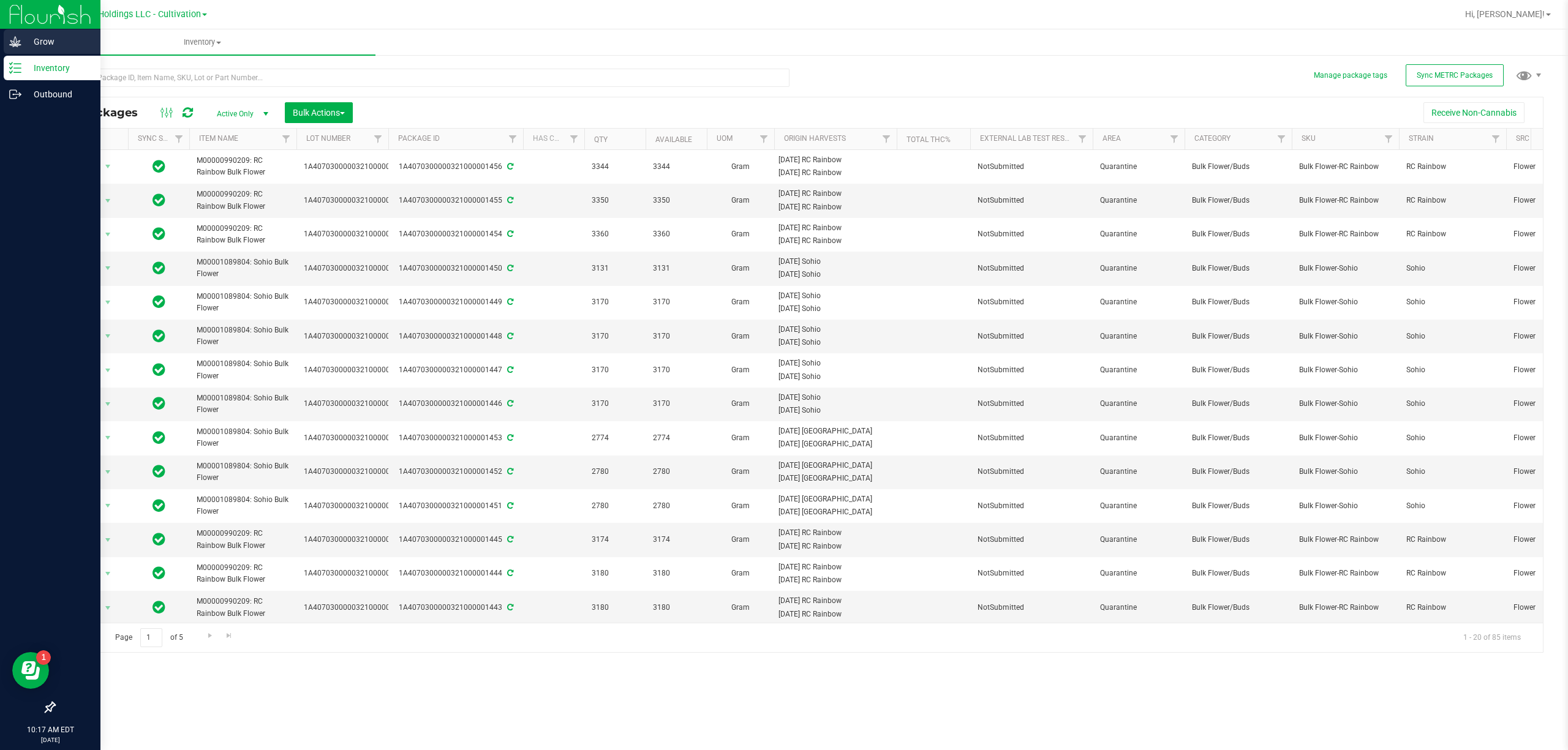
click at [18, 46] on icon at bounding box center [15, 41] width 12 height 12
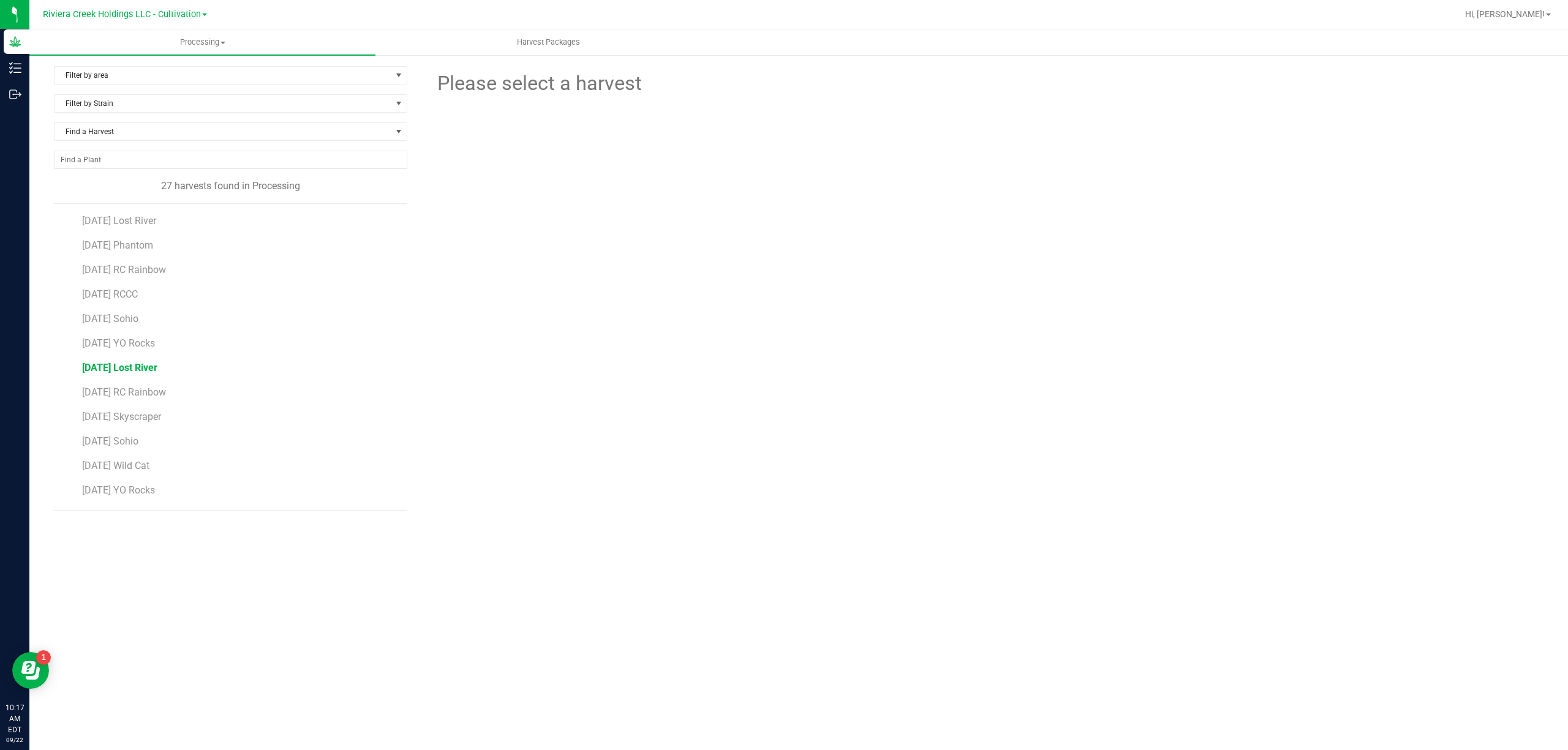
click at [158, 371] on span "[DATE] Lost River" at bounding box center [119, 368] width 76 height 12
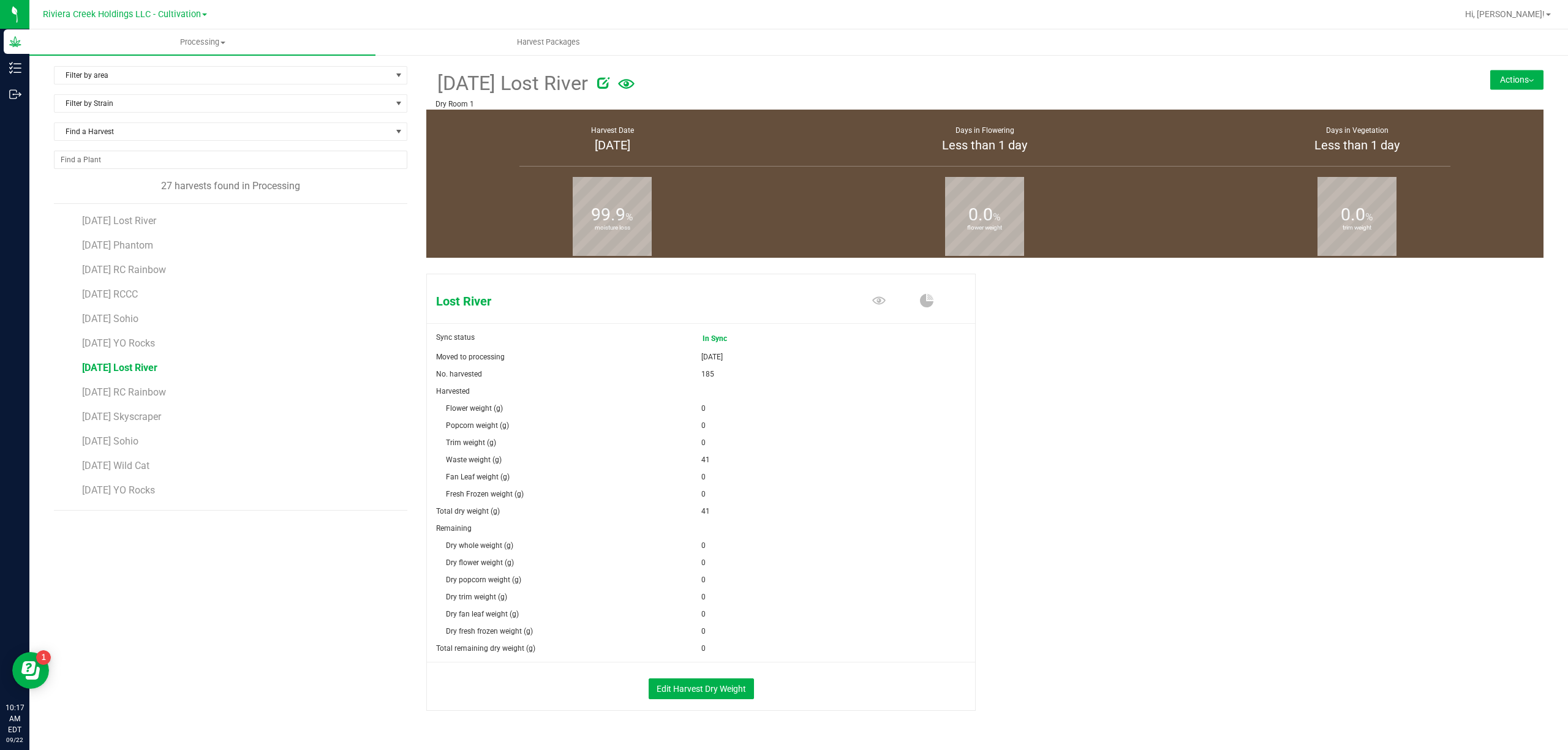
click at [1490, 84] on button "Actions" at bounding box center [1516, 79] width 54 height 19
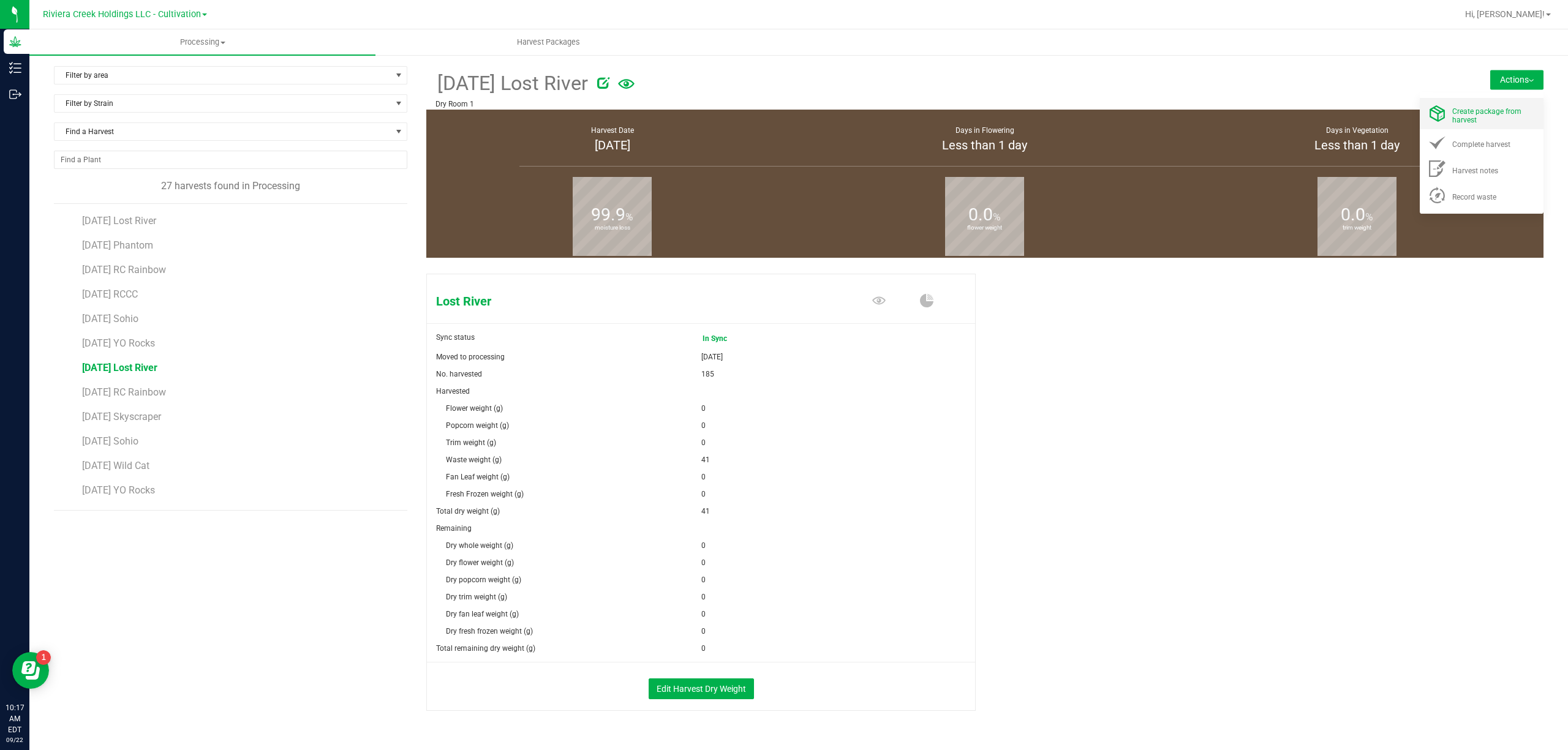
click at [1458, 125] on li "Create package from harvest" at bounding box center [1481, 114] width 124 height 31
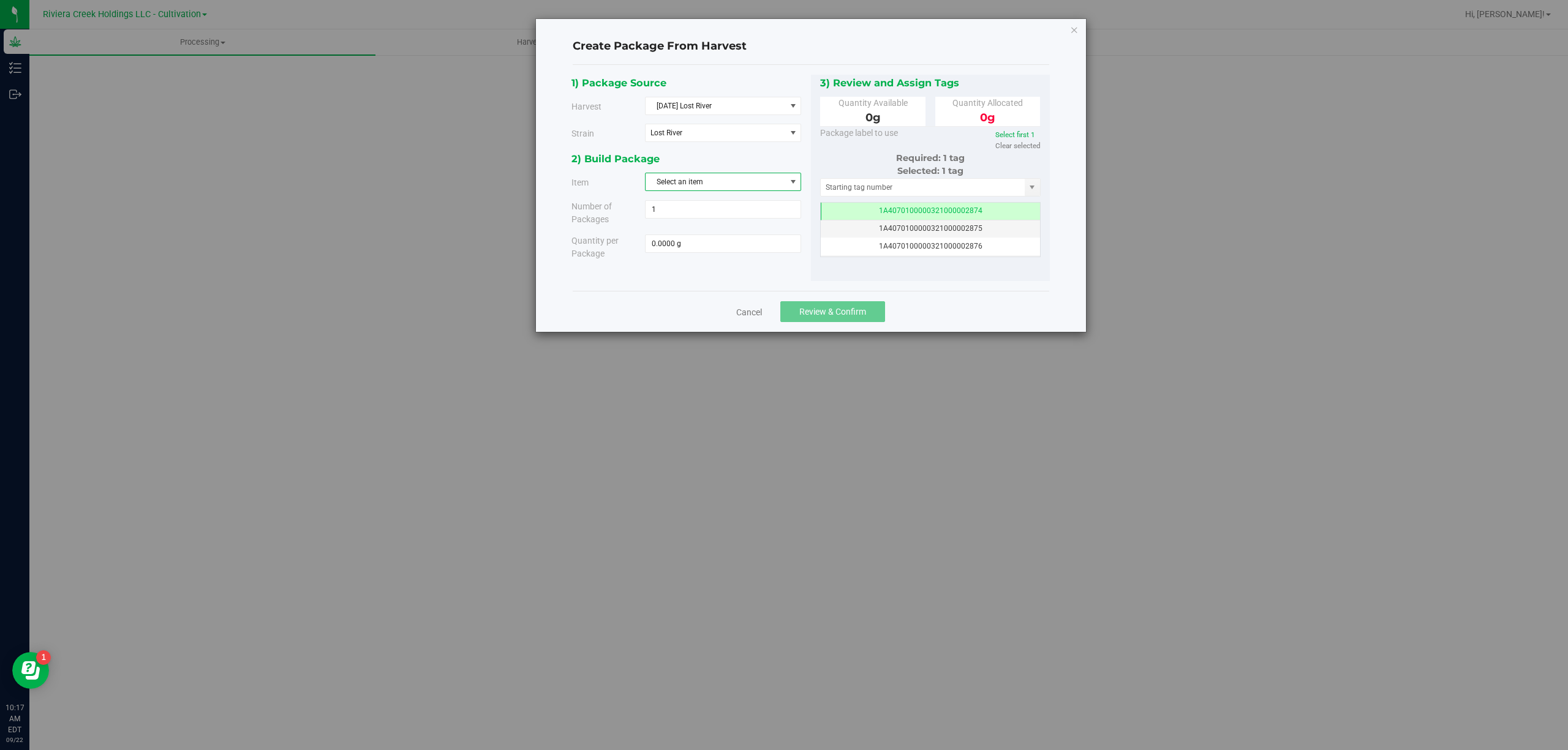
click at [682, 185] on span "Select an item" at bounding box center [715, 181] width 139 height 17
click at [765, 238] on span "M00000319802: Lost River Bulk Flower" at bounding box center [717, 235] width 128 height 16
click at [762, 169] on div "2) Build Package Item M00000319802: Lost River Bulk Flower M00000319802: Lost R…" at bounding box center [691, 209] width 239 height 118
click at [784, 181] on span "M00000319802: Lost River Bulk Flower" at bounding box center [715, 181] width 139 height 17
click at [755, 252] on span "M00000338003: Lost River Bulk Trim" at bounding box center [713, 253] width 122 height 16
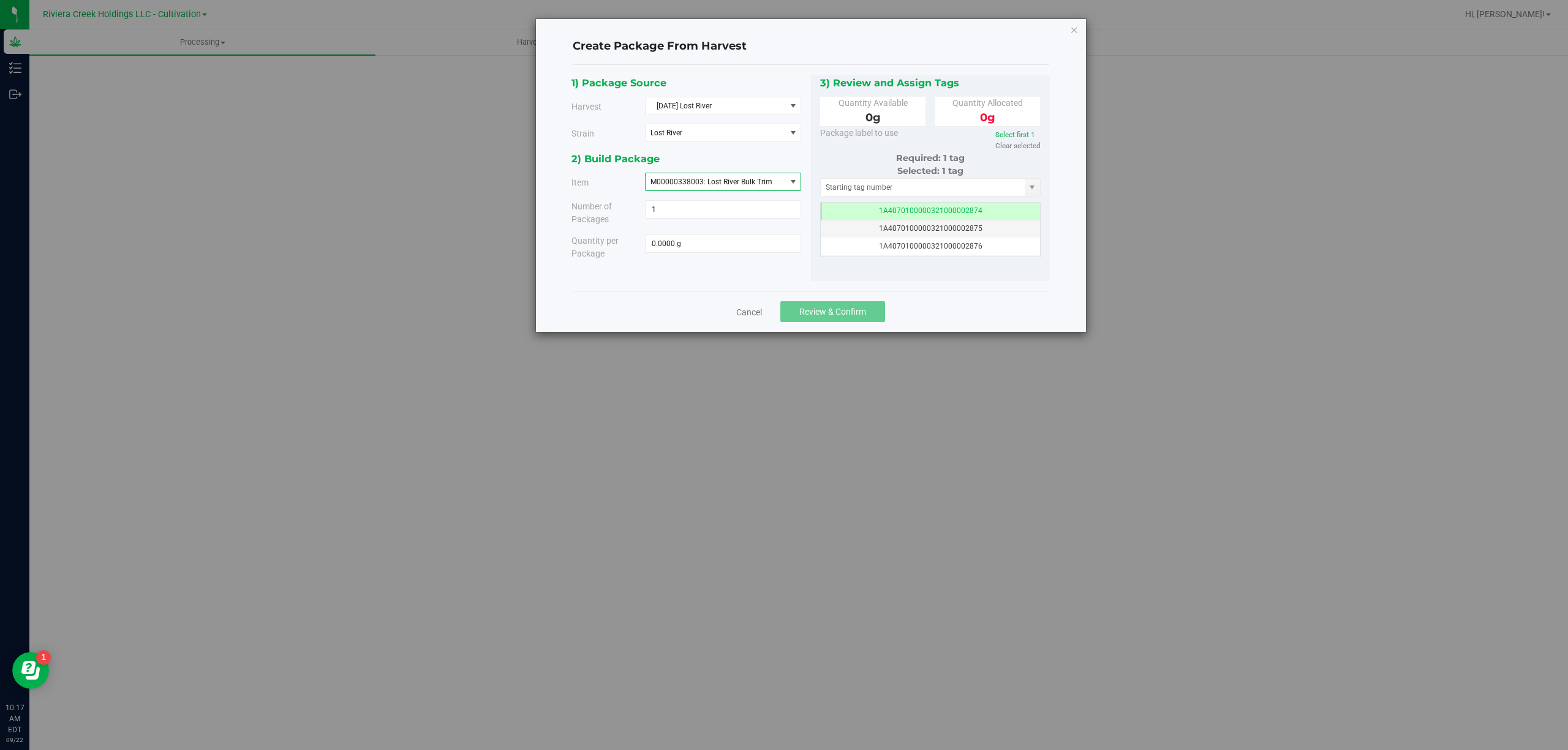
click at [795, 164] on div "2) Build Package" at bounding box center [686, 159] width 230 height 17
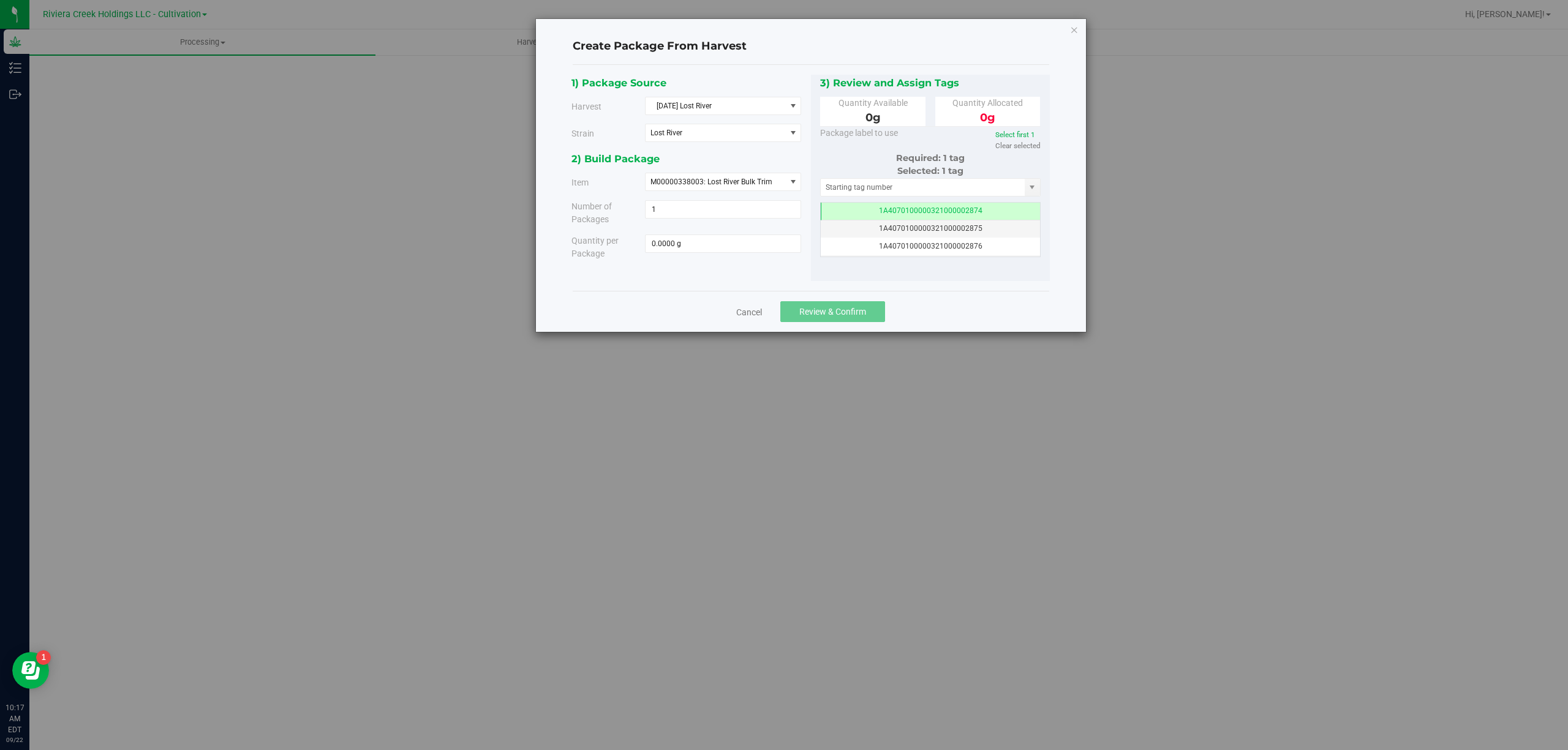
click at [797, 158] on div "2) Build Package" at bounding box center [686, 159] width 230 height 17
click at [807, 76] on div "1) Package Source Harvest 2025-08-18 Lost River Select 2025-08-11 Lost River 20…" at bounding box center [691, 113] width 239 height 77
click at [1061, 33] on div "Create Package From Harvest 1) Package Source Harvest [DATE] Lost River Select …" at bounding box center [811, 175] width 550 height 313
click at [1074, 32] on icon "button" at bounding box center [1074, 29] width 8 height 15
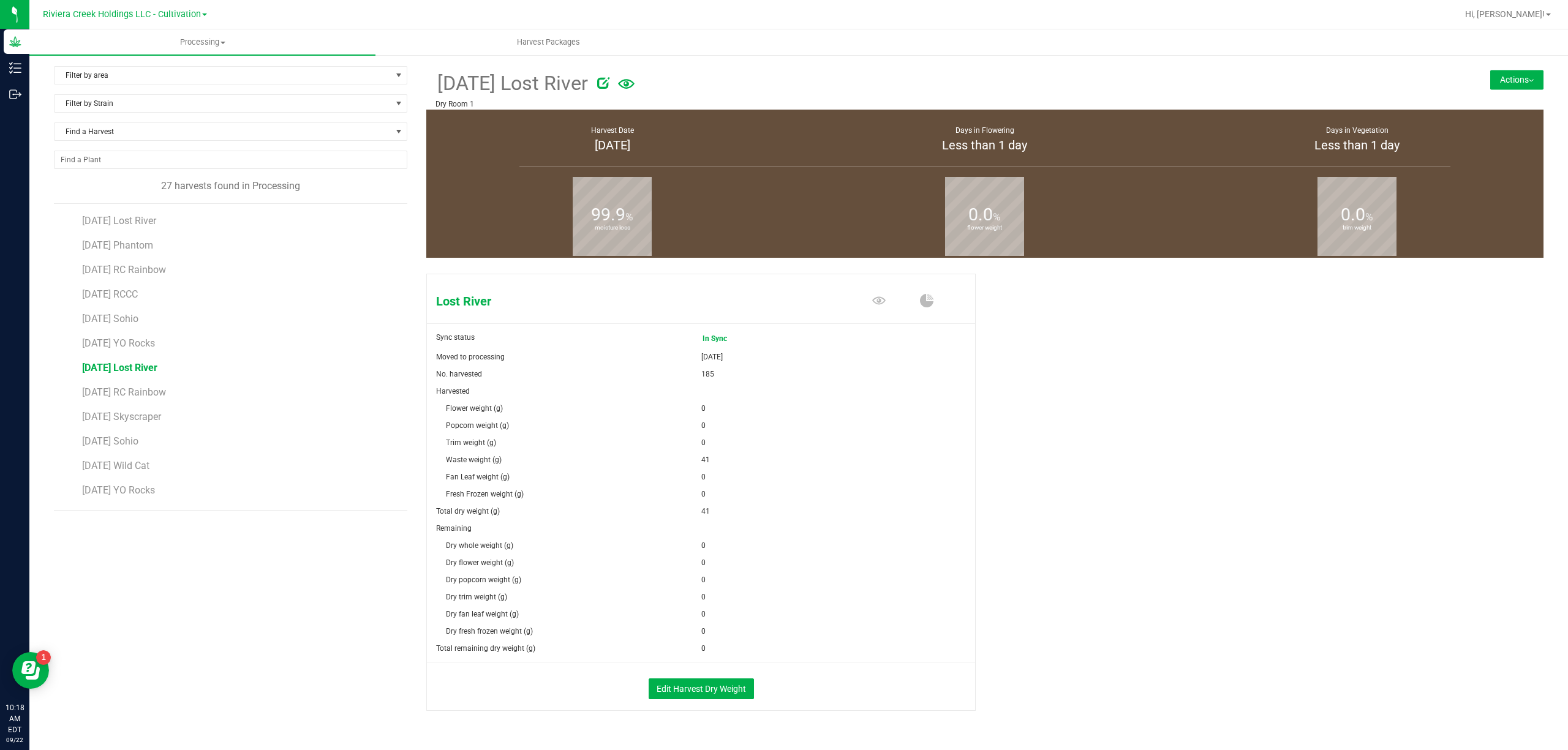
click at [1517, 75] on button "Actions" at bounding box center [1516, 79] width 54 height 19
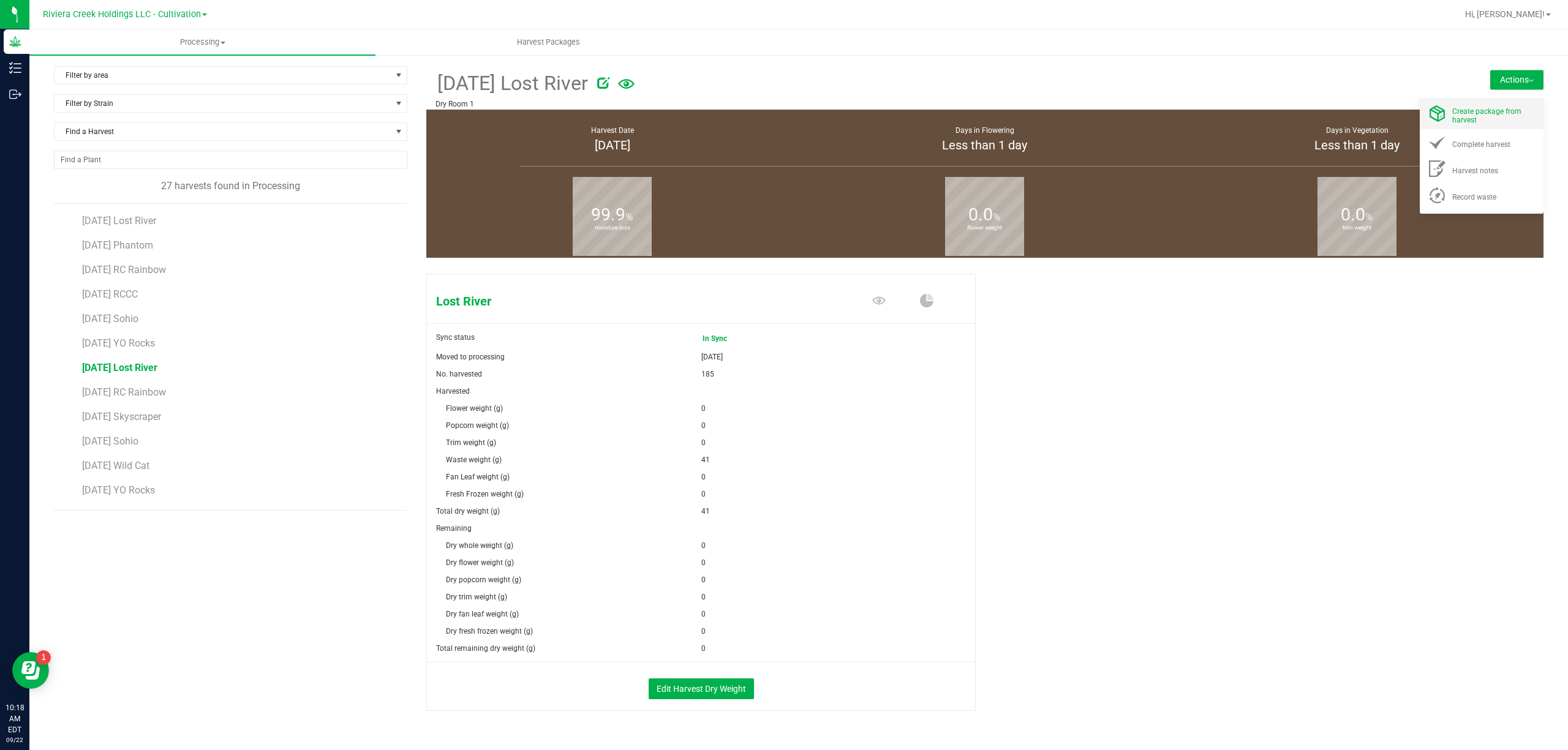
click at [1478, 108] on span "Create package from harvest" at bounding box center [1486, 116] width 69 height 17
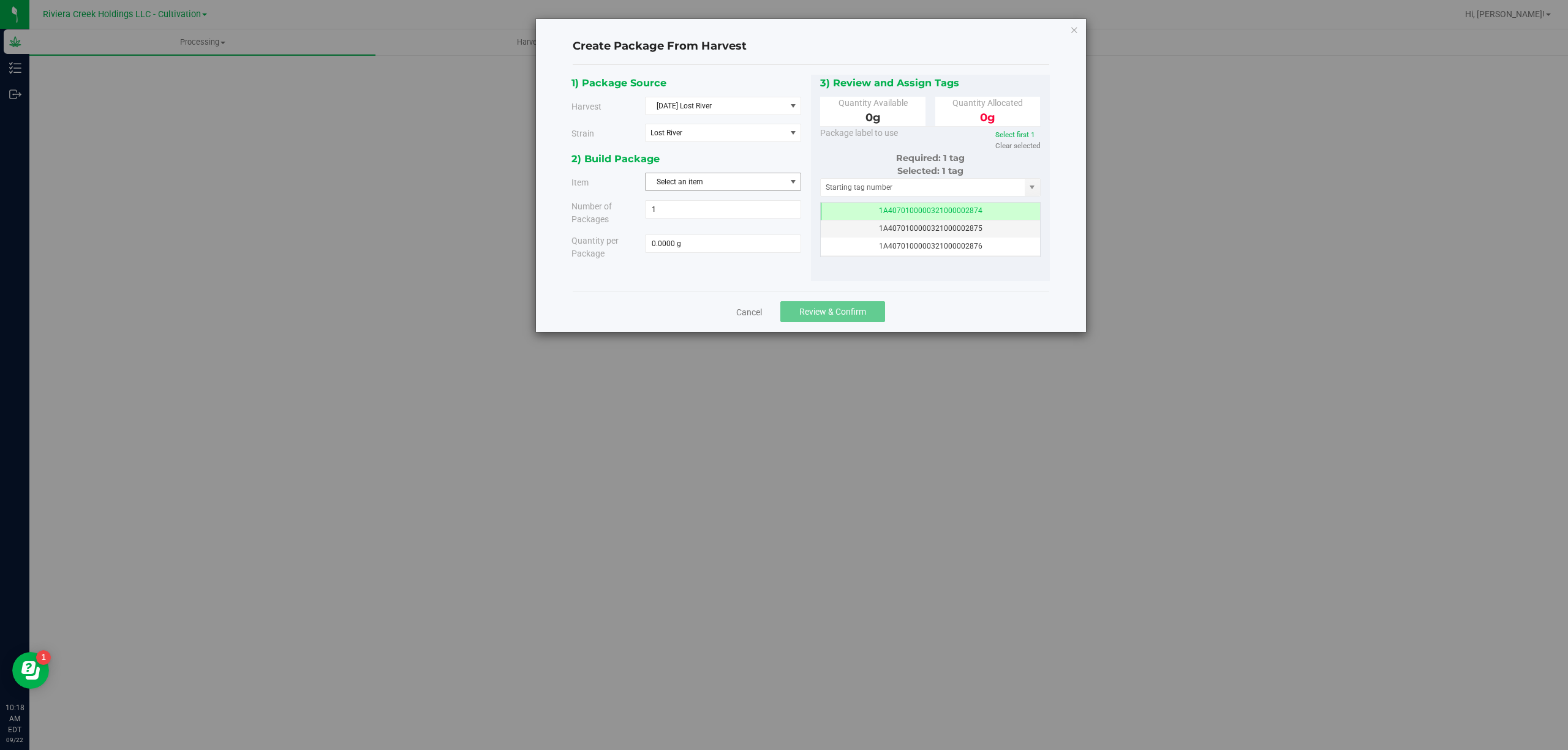
click at [692, 182] on span "Select an item" at bounding box center [715, 181] width 139 height 17
click at [775, 236] on span "M00000319802: Lost River Bulk Flower" at bounding box center [717, 235] width 128 height 16
click at [769, 161] on div "2) Build Package" at bounding box center [686, 159] width 230 height 17
click at [780, 182] on span "M00000319802: Lost River Bulk Flower" at bounding box center [715, 181] width 139 height 17
click at [784, 248] on li "M00000338003: Lost River Bulk Trim" at bounding box center [723, 254] width 155 height 18
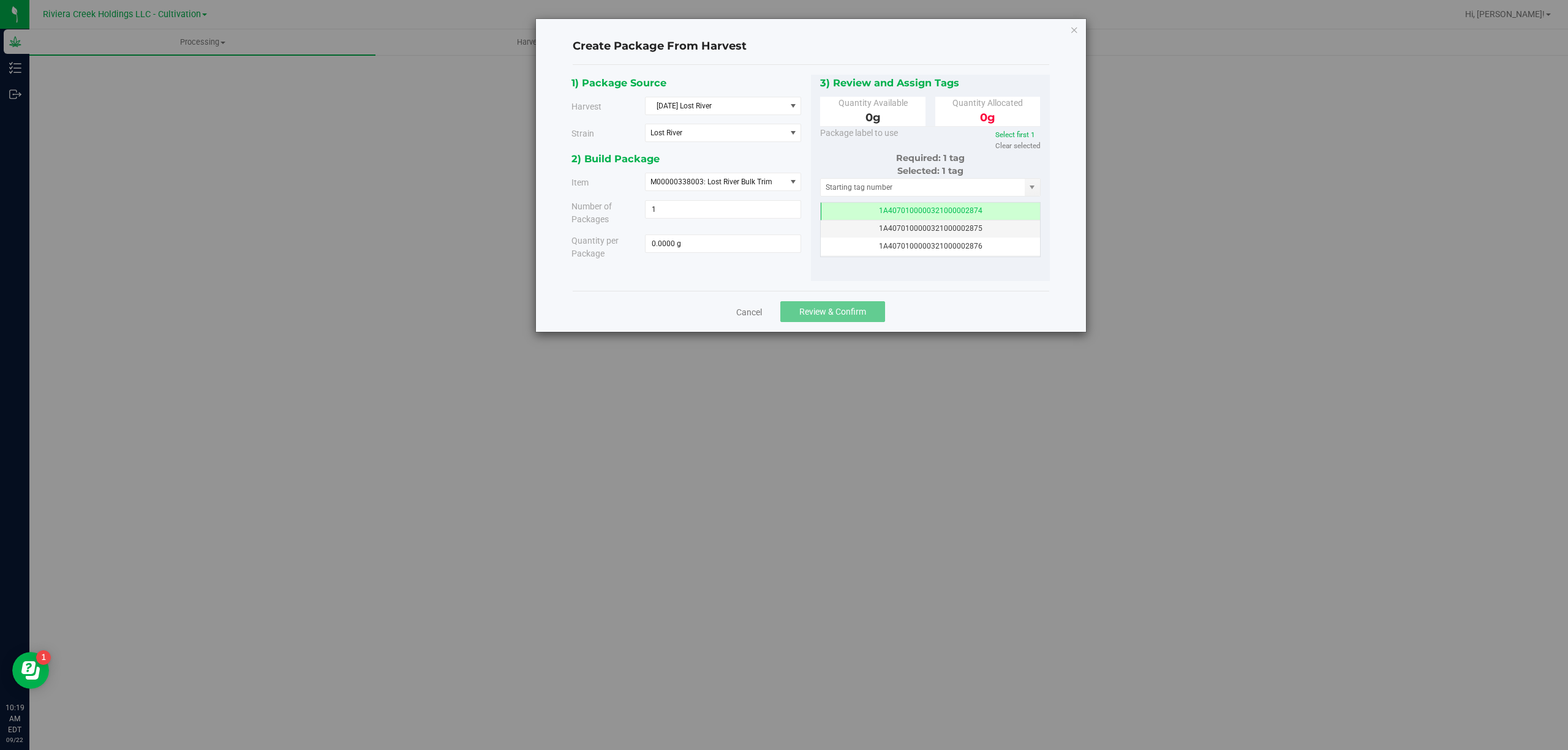
click at [767, 156] on div "2) Build Package" at bounding box center [686, 159] width 230 height 17
click at [1072, 32] on icon "button" at bounding box center [1074, 29] width 8 height 15
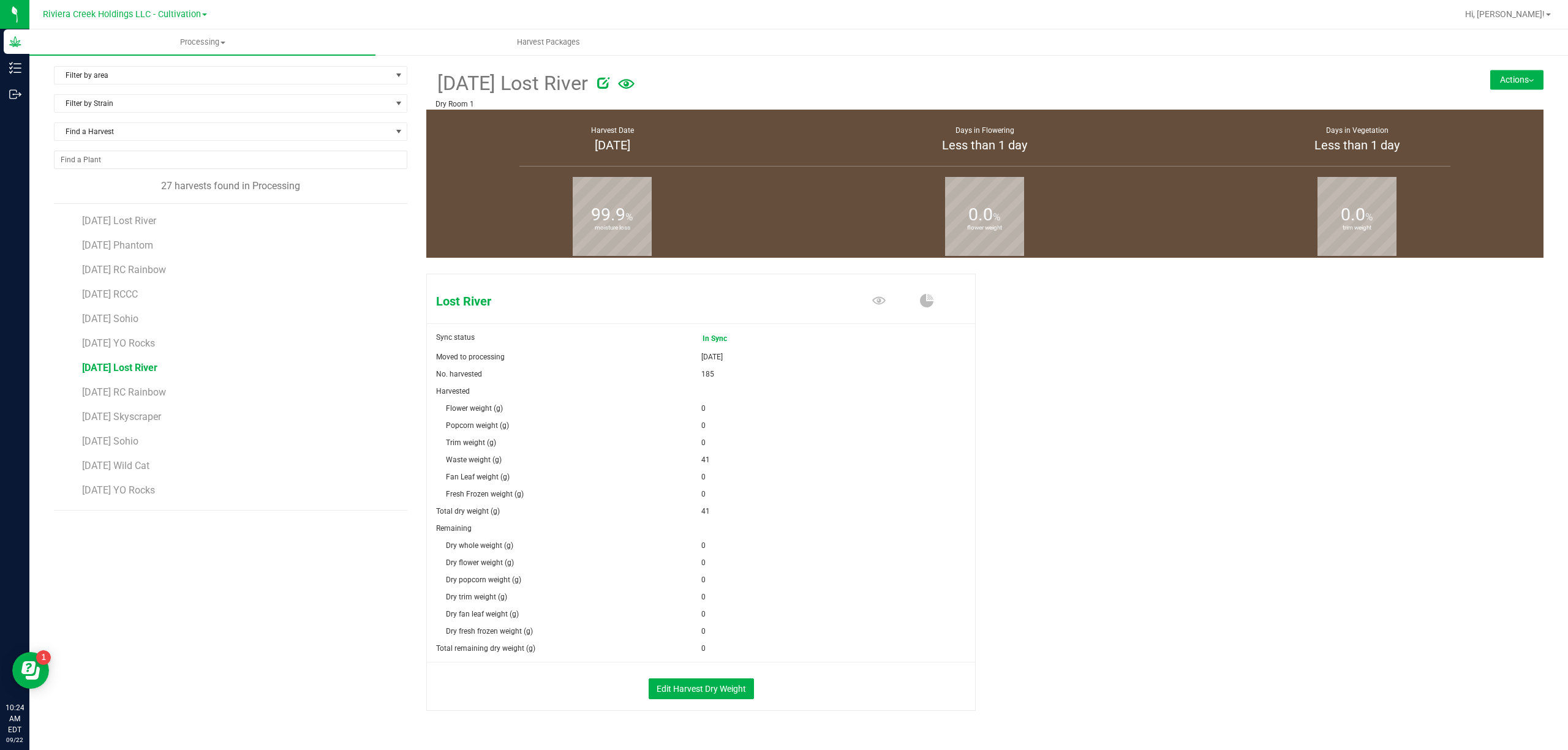
click at [1503, 72] on button "Actions" at bounding box center [1516, 79] width 54 height 19
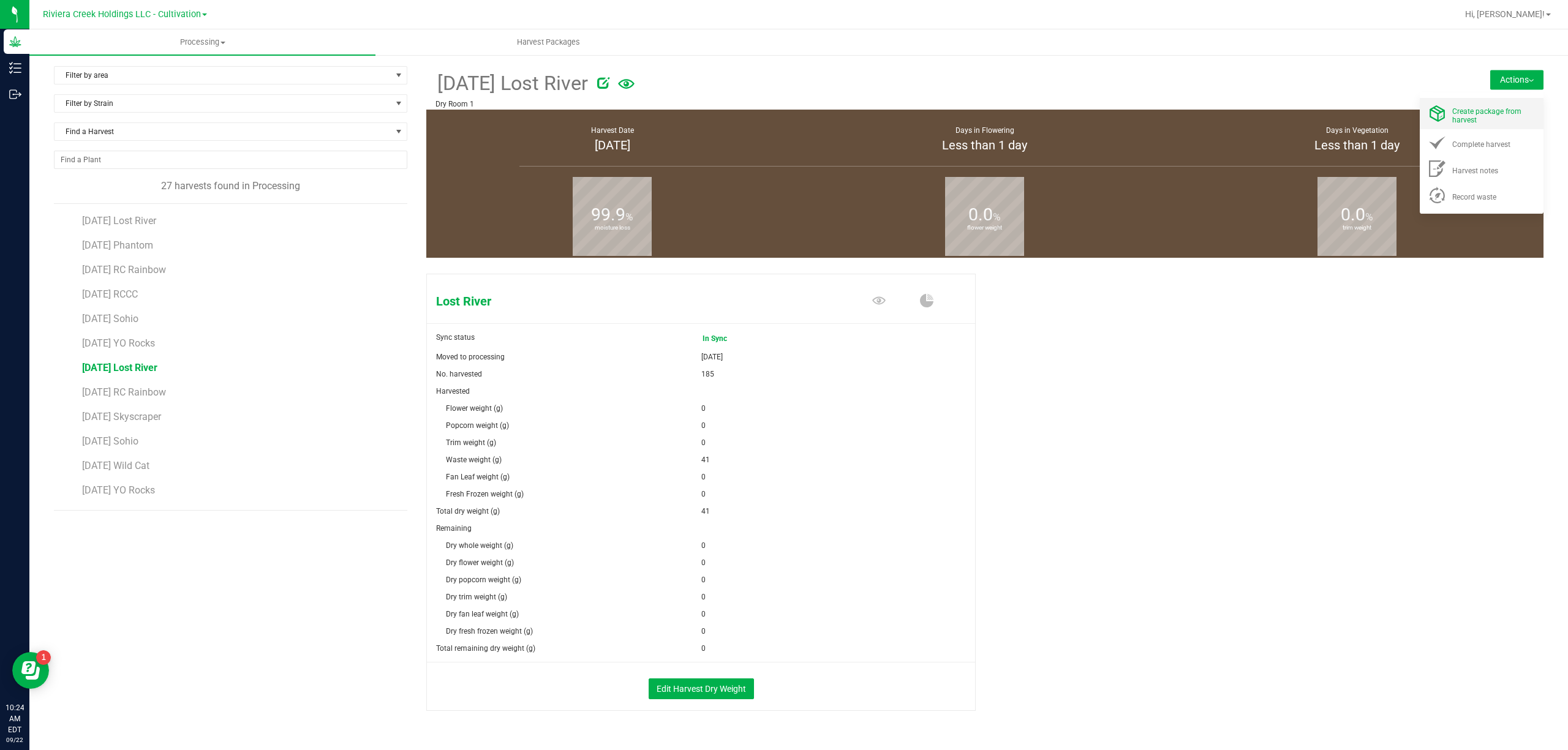
click at [1493, 105] on div "Create package from harvest" at bounding box center [1493, 113] width 83 height 21
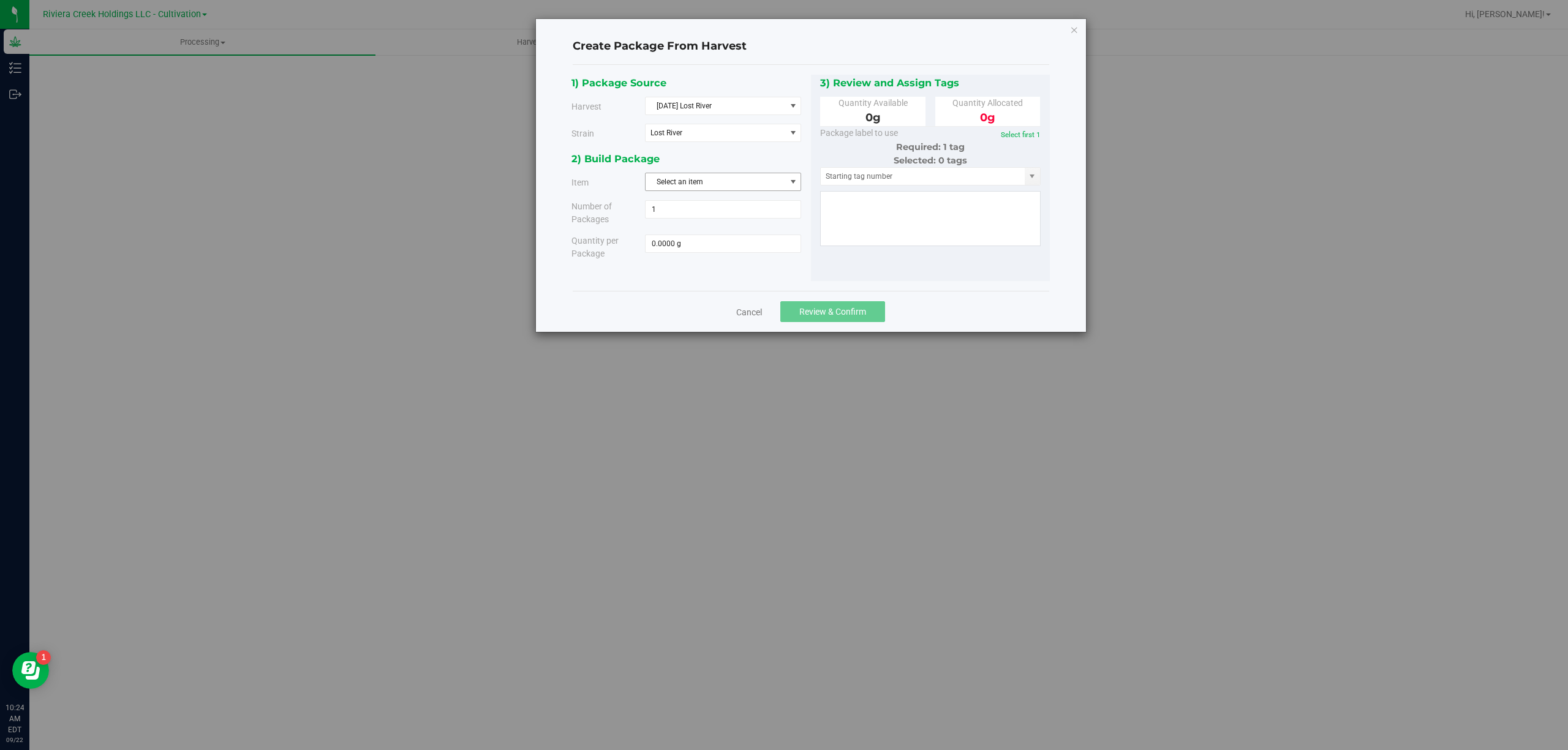
click at [702, 190] on span "Select an item" at bounding box center [715, 181] width 139 height 17
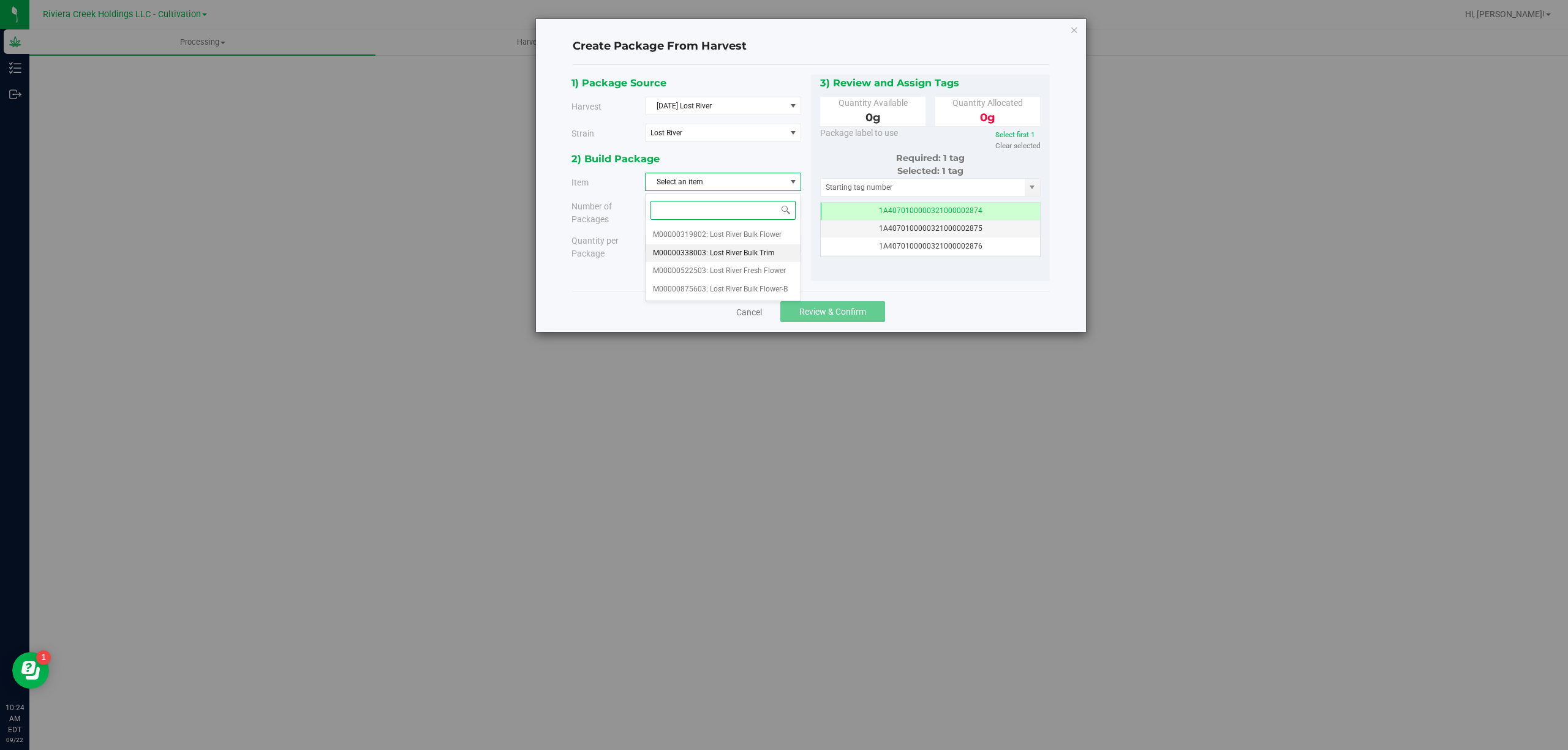
click at [759, 253] on span "M00000338003: Lost River Bulk Trim" at bounding box center [713, 253] width 122 height 16
click at [786, 164] on div "2) Build Package" at bounding box center [686, 159] width 230 height 17
click at [1074, 32] on icon "button" at bounding box center [1074, 29] width 8 height 15
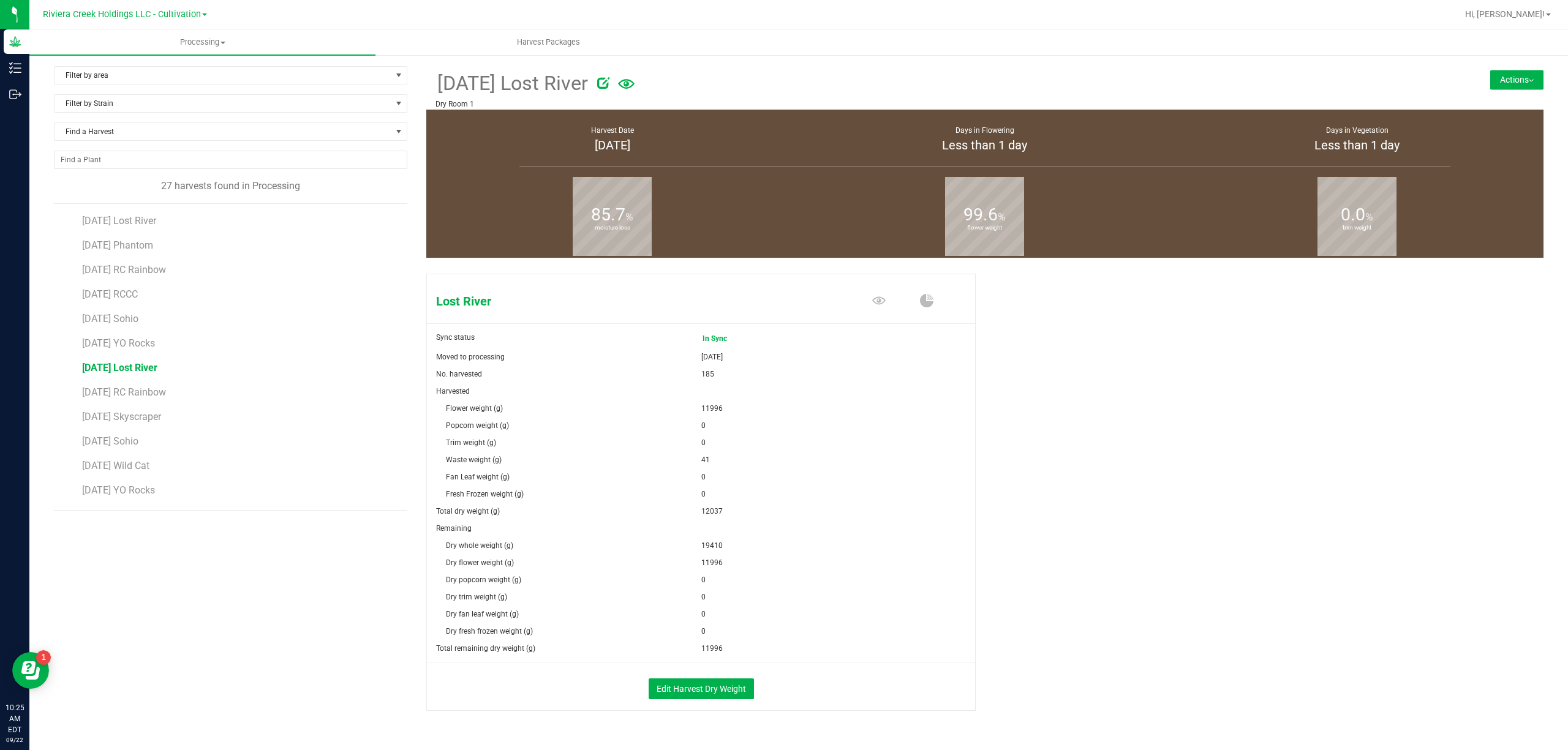
click at [1496, 86] on button "Actions" at bounding box center [1516, 79] width 54 height 19
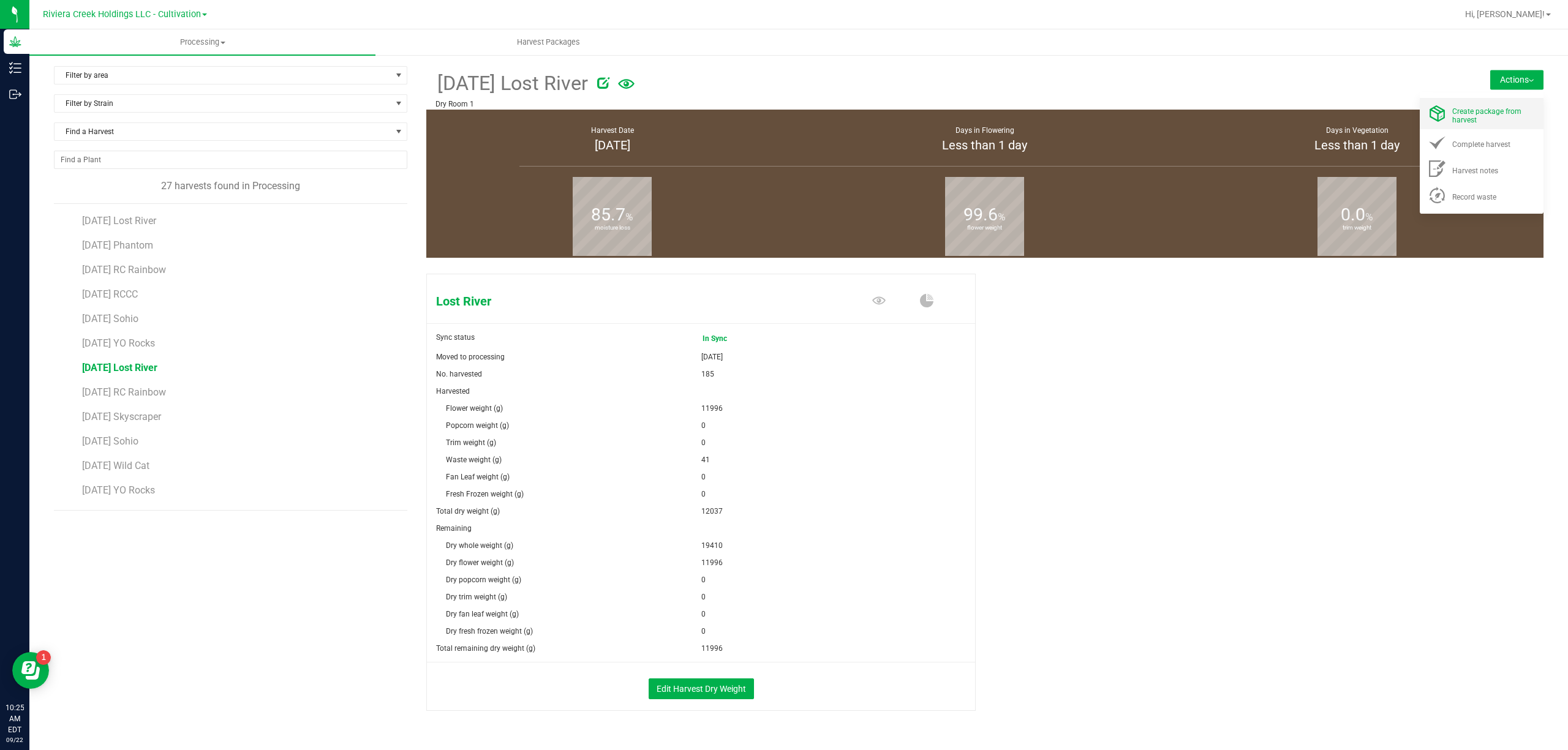
click at [1476, 109] on span "Create package from harvest" at bounding box center [1486, 116] width 69 height 17
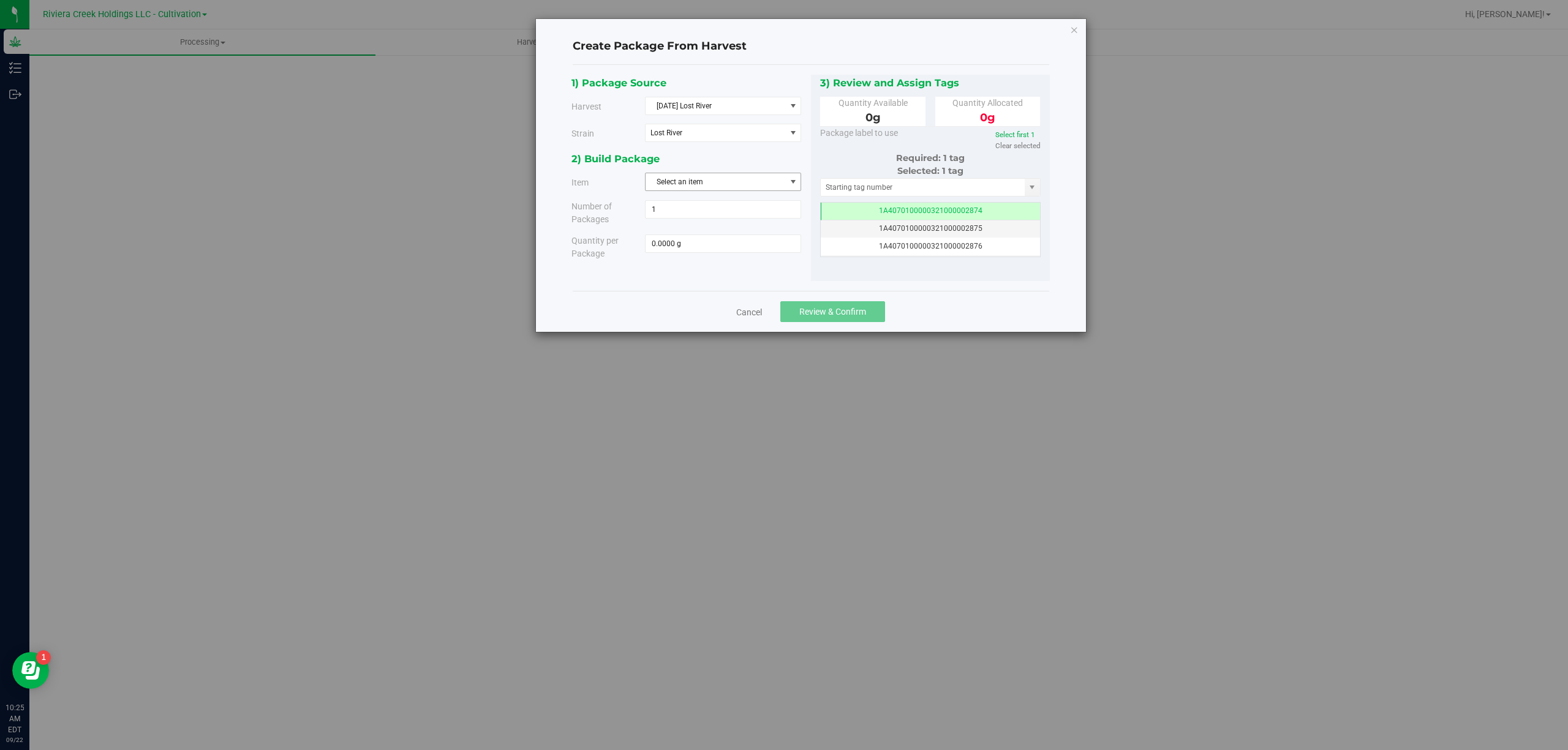
click at [755, 174] on span "Select an item" at bounding box center [715, 181] width 139 height 17
click at [766, 251] on span "M00000338003: Lost River Bulk Trim" at bounding box center [713, 253] width 122 height 16
click at [782, 157] on div "2) Build Package" at bounding box center [686, 159] width 230 height 17
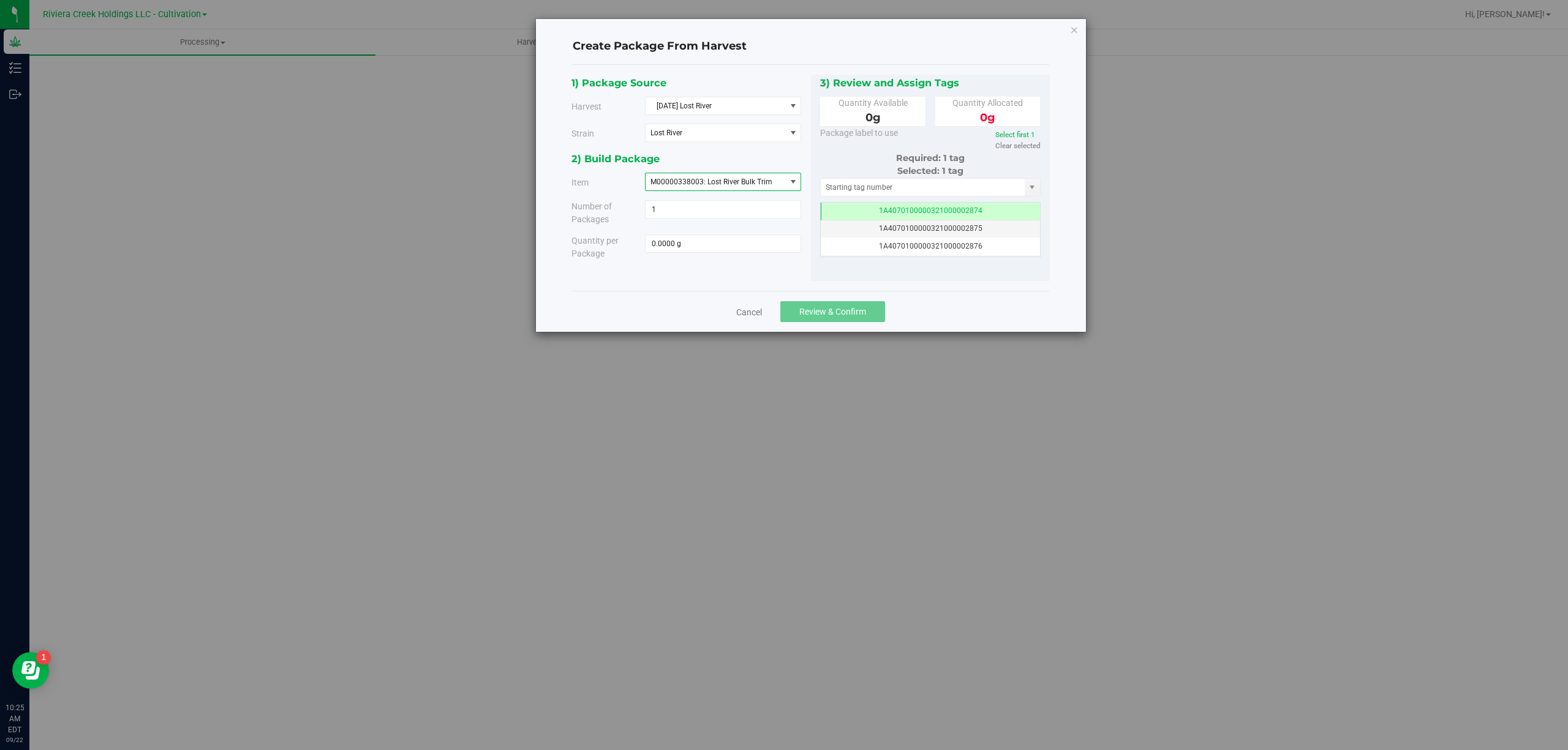
click at [784, 175] on span "M00000338003: Lost River Bulk Trim" at bounding box center [715, 181] width 139 height 17
click at [773, 240] on span "M00000319802: Lost River Bulk Flower" at bounding box center [717, 235] width 128 height 16
click at [799, 162] on div "2) Build Package" at bounding box center [686, 159] width 230 height 17
click at [1079, 30] on div "Create Package From Harvest 1) Package Source Harvest [DATE] Lost River Select …" at bounding box center [811, 175] width 550 height 313
click at [1074, 30] on icon "button" at bounding box center [1074, 29] width 8 height 15
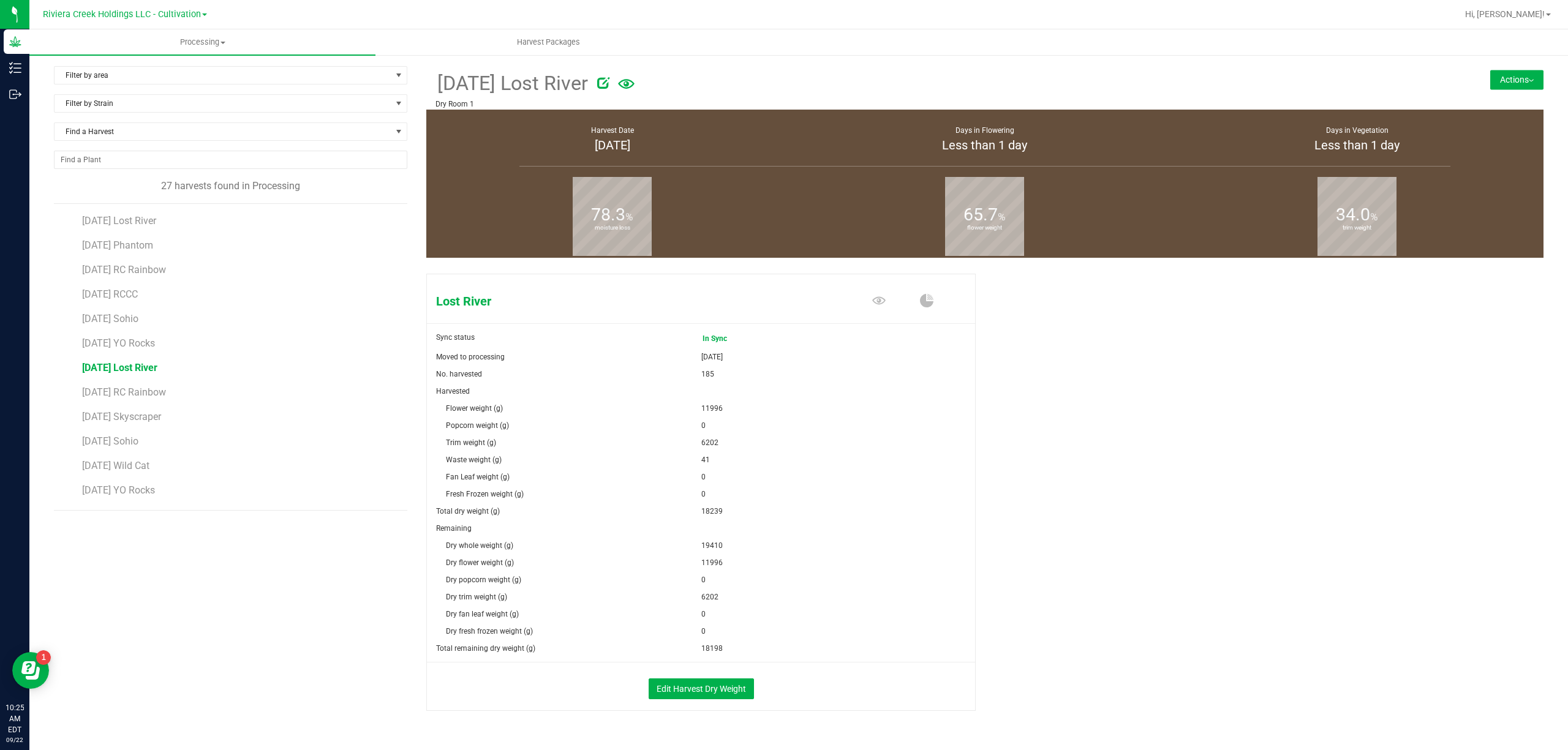
click at [1516, 72] on button "Actions" at bounding box center [1516, 79] width 54 height 19
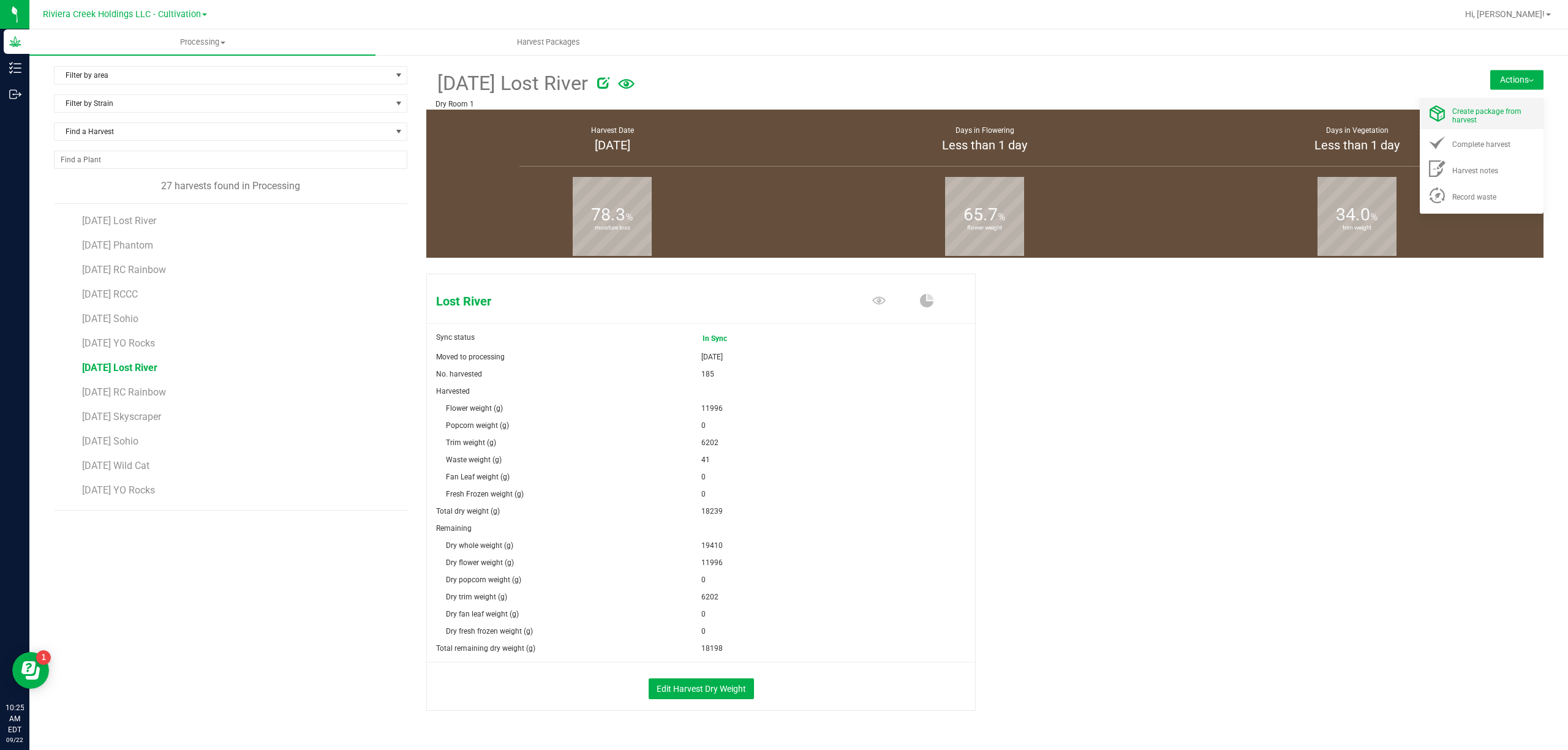
click at [1478, 101] on li "Create package from harvest" at bounding box center [1481, 114] width 124 height 31
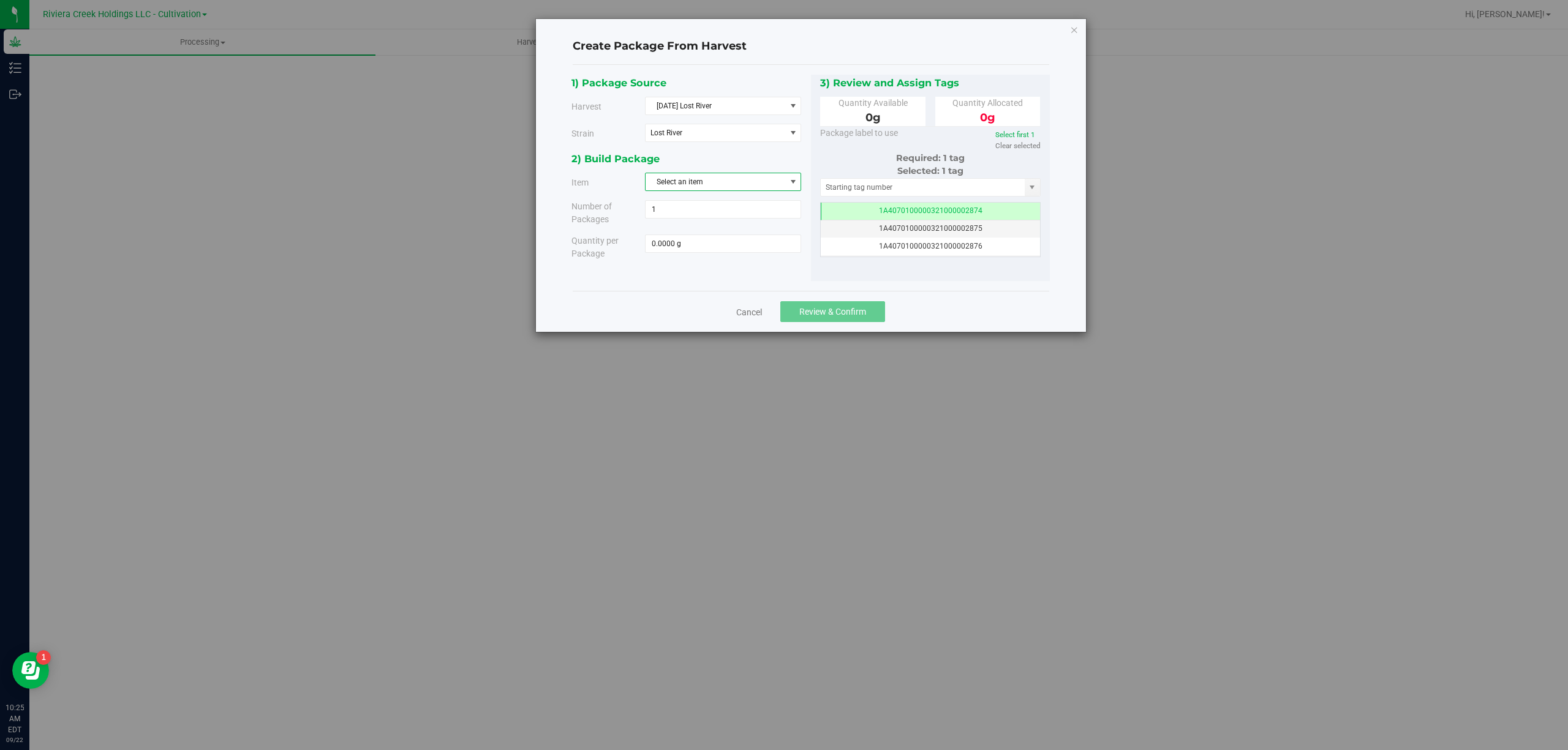
click at [694, 191] on span "Select an item" at bounding box center [723, 182] width 156 height 18
click at [773, 232] on span "M00000319802: Lost River Bulk Flower" at bounding box center [717, 235] width 128 height 16
click at [801, 158] on div "2) Build Package" at bounding box center [686, 159] width 230 height 17
click at [783, 179] on span "M00000319802: Lost River Bulk Flower" at bounding box center [715, 181] width 139 height 17
click at [763, 258] on span "M00000338003: Lost River Bulk Trim" at bounding box center [713, 253] width 122 height 16
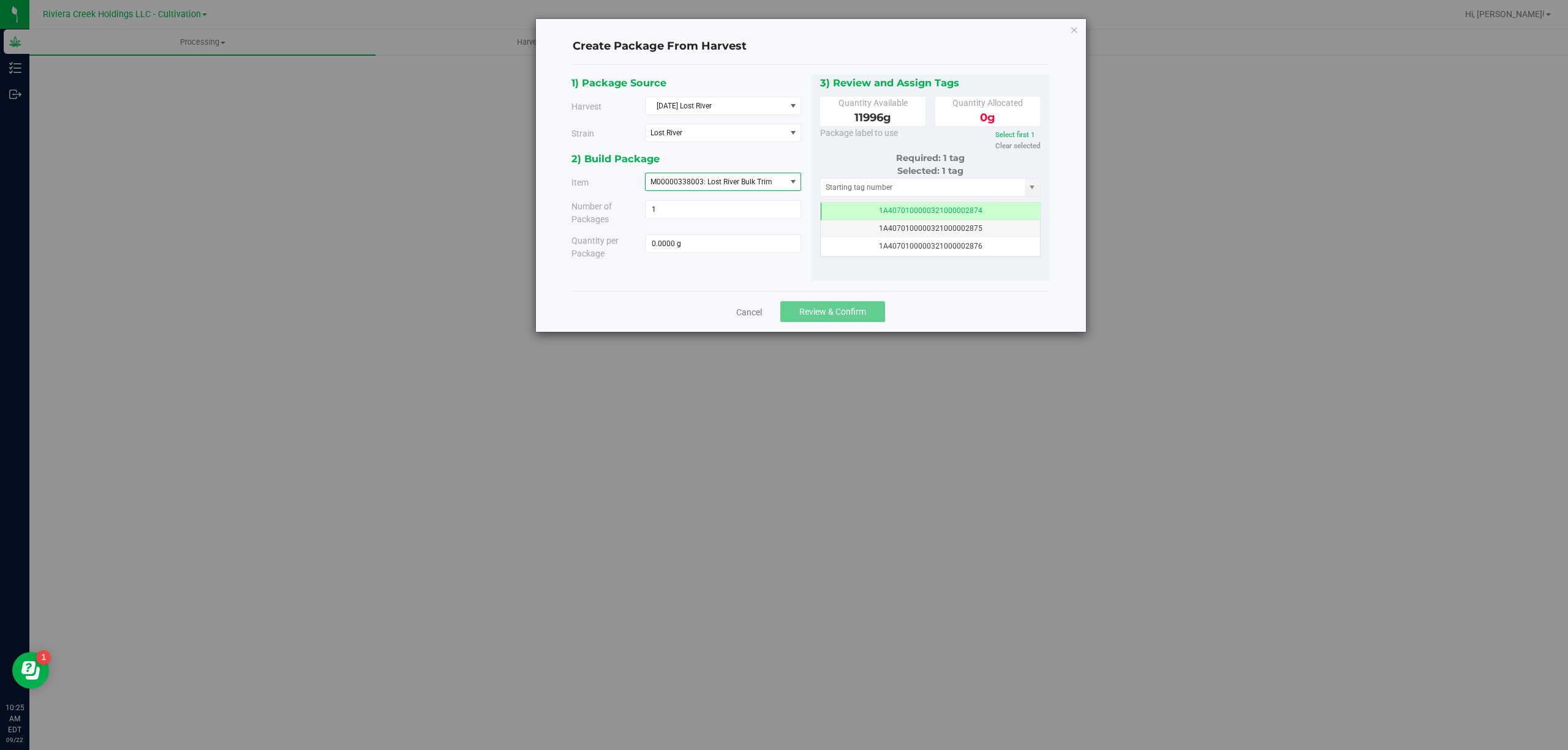
click at [812, 161] on div "3) Review and Assign Tags Quantity Available 11996 g Quantity Allocated 0 g" at bounding box center [930, 178] width 239 height 207
click at [779, 182] on span "M00000338003: Lost River Bulk Trim" at bounding box center [715, 181] width 139 height 17
click at [767, 243] on span "M00000319802: Lost River Bulk Flower" at bounding box center [717, 235] width 128 height 16
click at [768, 161] on div "2) Build Package" at bounding box center [686, 159] width 230 height 17
click at [733, 243] on span at bounding box center [723, 243] width 156 height 18
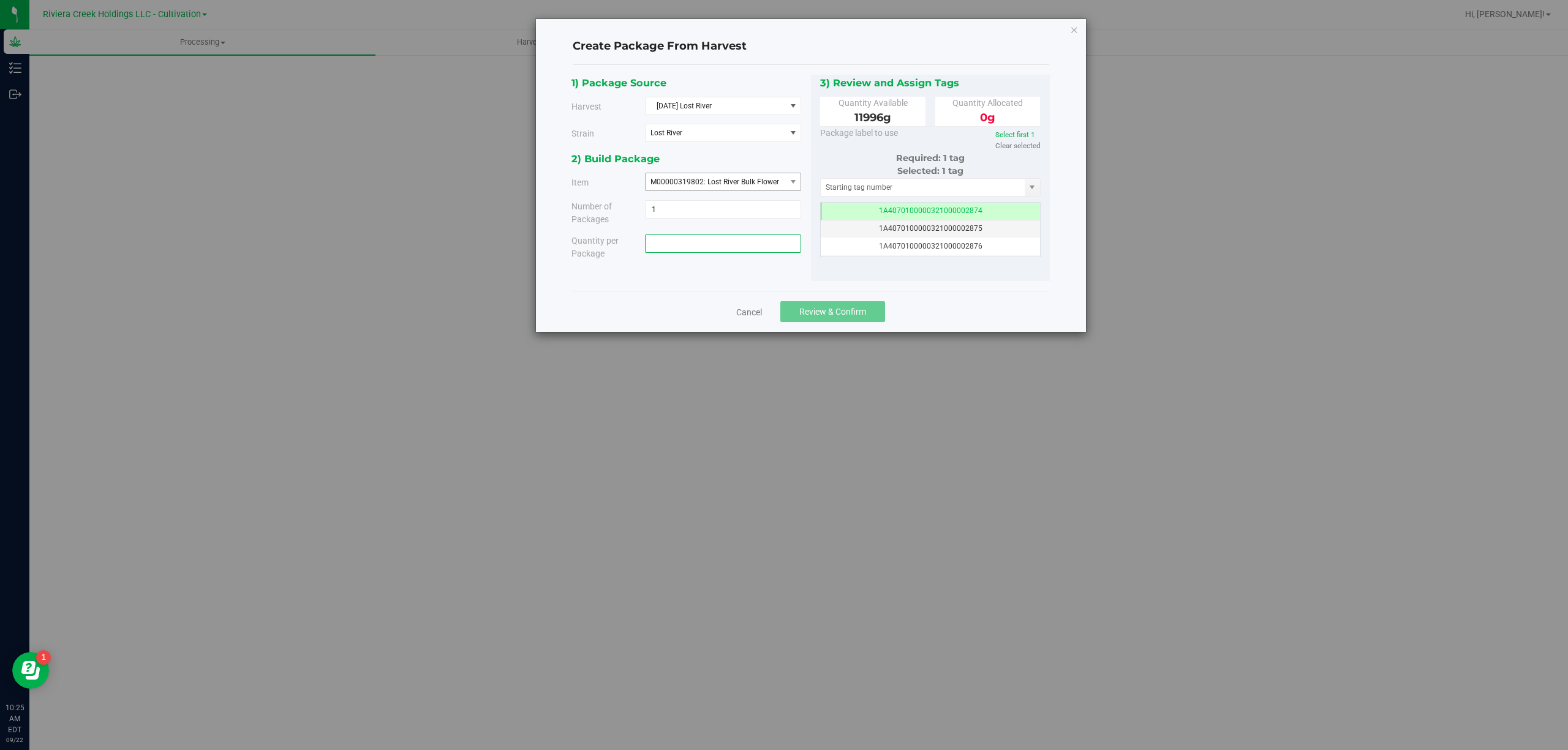
type input "0.0000 g"
click at [750, 176] on span "M00000319802: Lost River Bulk Flower" at bounding box center [715, 181] width 139 height 17
click at [771, 253] on span "M00000338003: Lost River Bulk Trim" at bounding box center [713, 253] width 122 height 16
click at [767, 243] on span at bounding box center [723, 243] width 156 height 18
type input "6202"
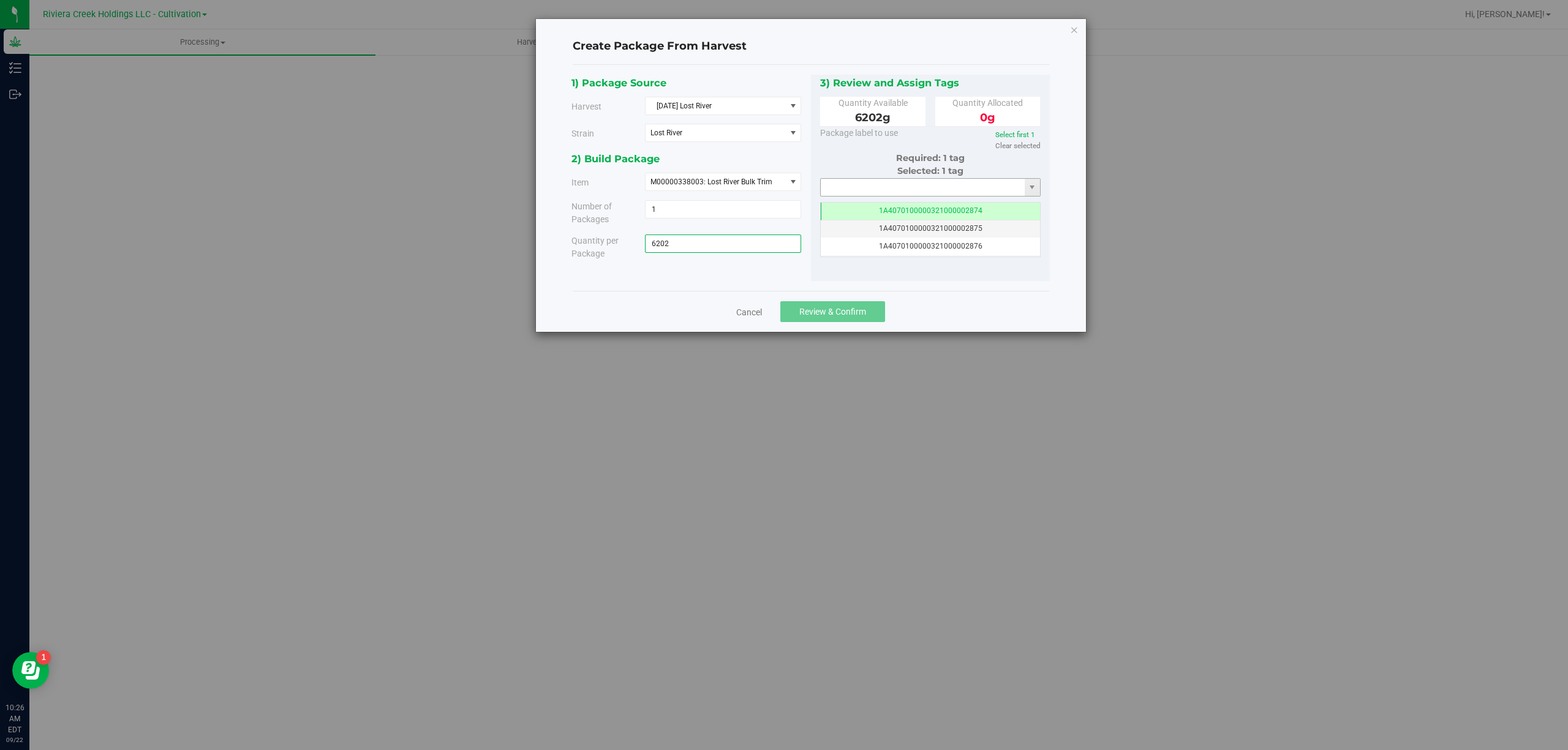
type input "6202.0000 g"
click at [848, 188] on input "text" at bounding box center [922, 187] width 205 height 17
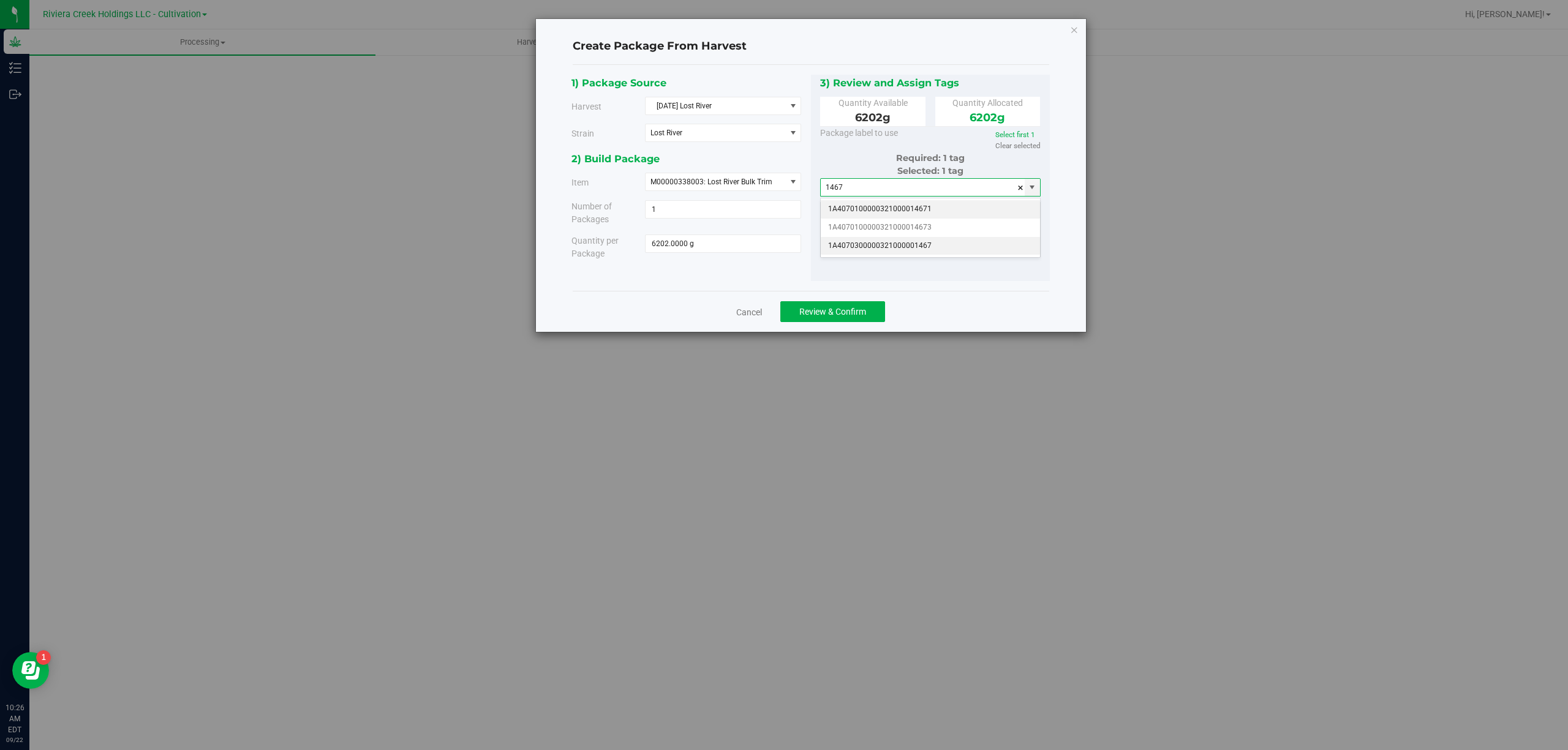
click at [954, 245] on li "1A4070300000321000001467" at bounding box center [930, 246] width 219 height 18
type input "1A4070300000321000001467"
click at [854, 322] on button "Review & Confirm" at bounding box center [833, 312] width 105 height 21
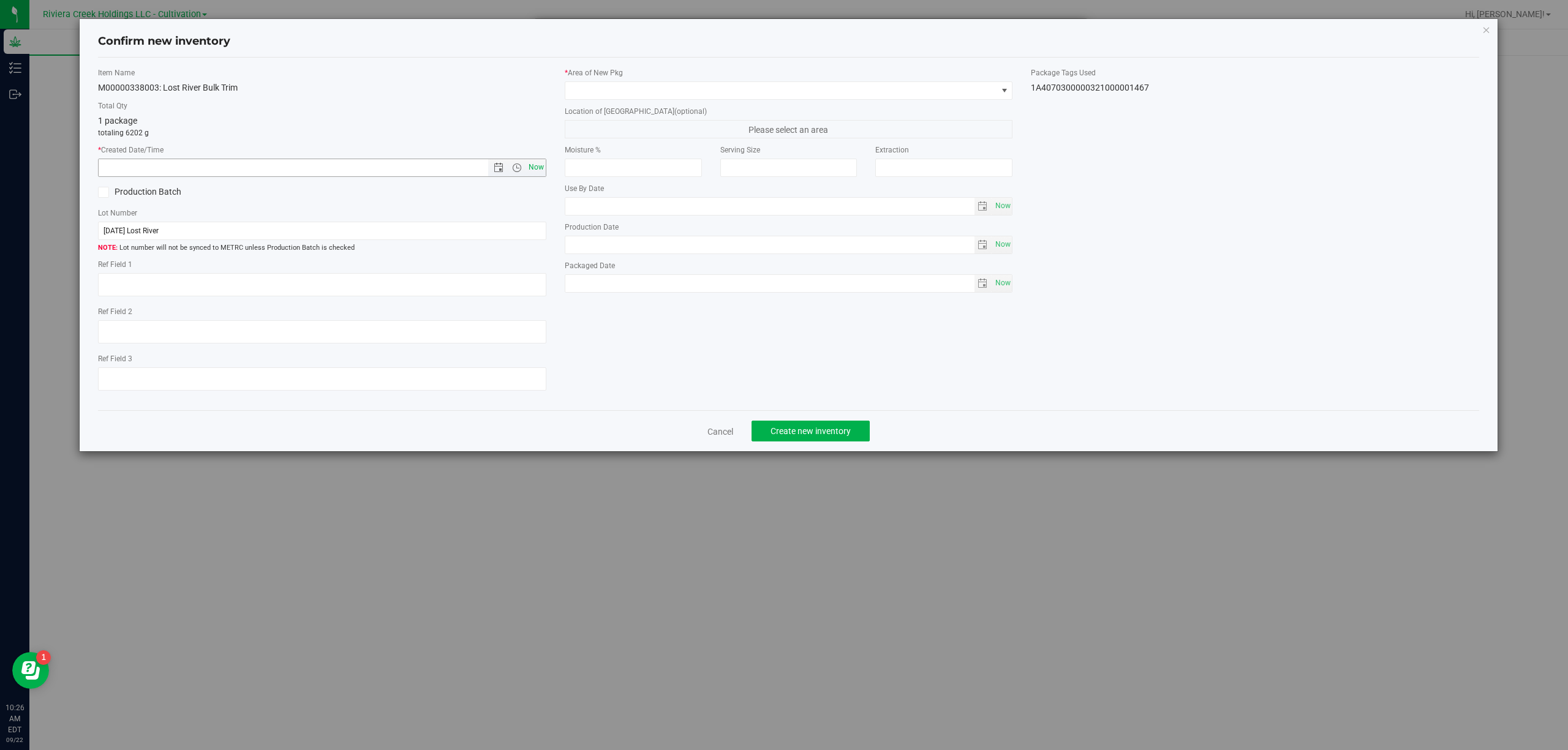
drag, startPoint x: 544, startPoint y: 161, endPoint x: 532, endPoint y: 172, distance: 16.3
click at [543, 162] on span "Now" at bounding box center [536, 168] width 21 height 18
type input "[DATE] 10:26 AM"
click at [655, 86] on span at bounding box center [781, 90] width 432 height 17
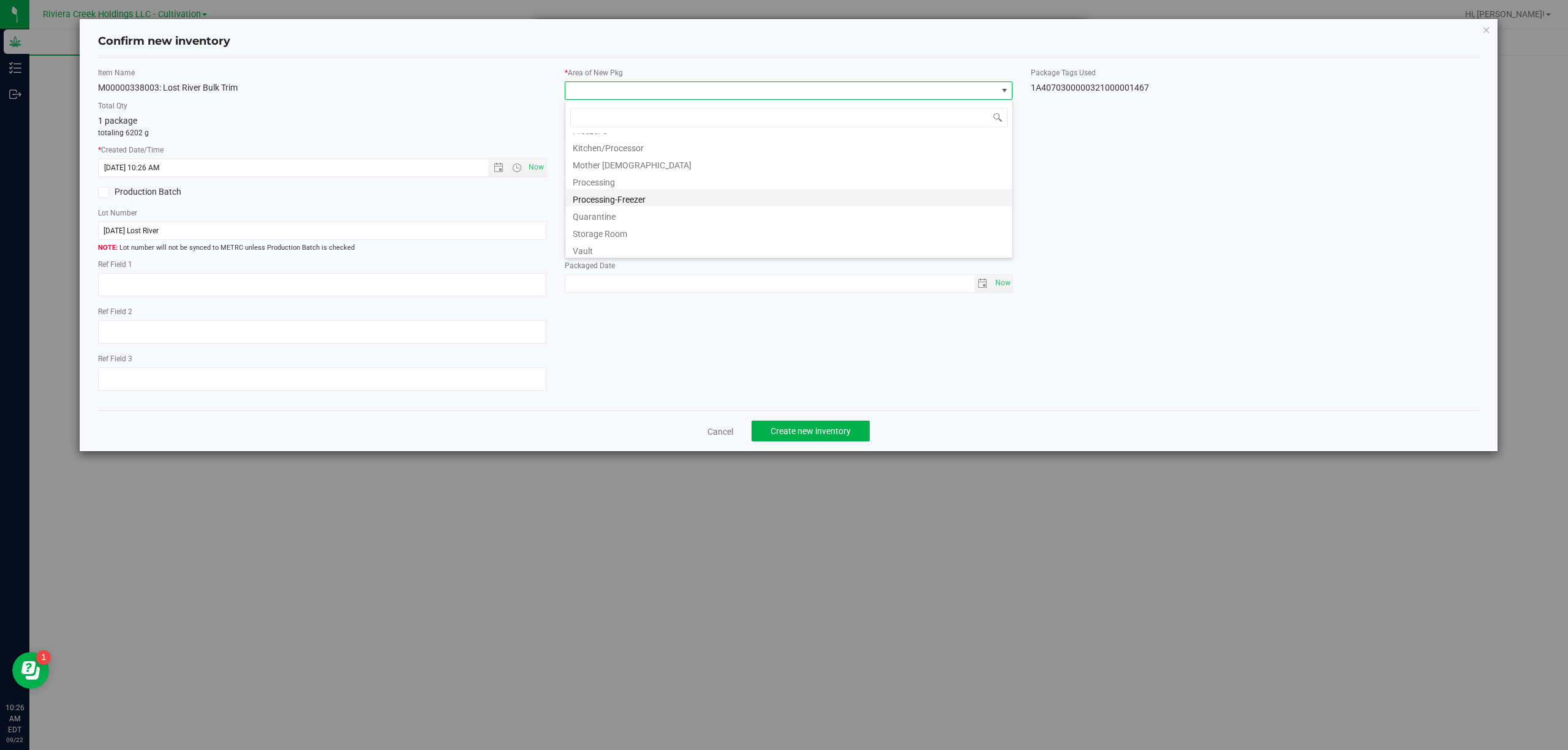
scroll to position [272, 0]
click at [620, 212] on li "Quarantine" at bounding box center [789, 213] width 447 height 17
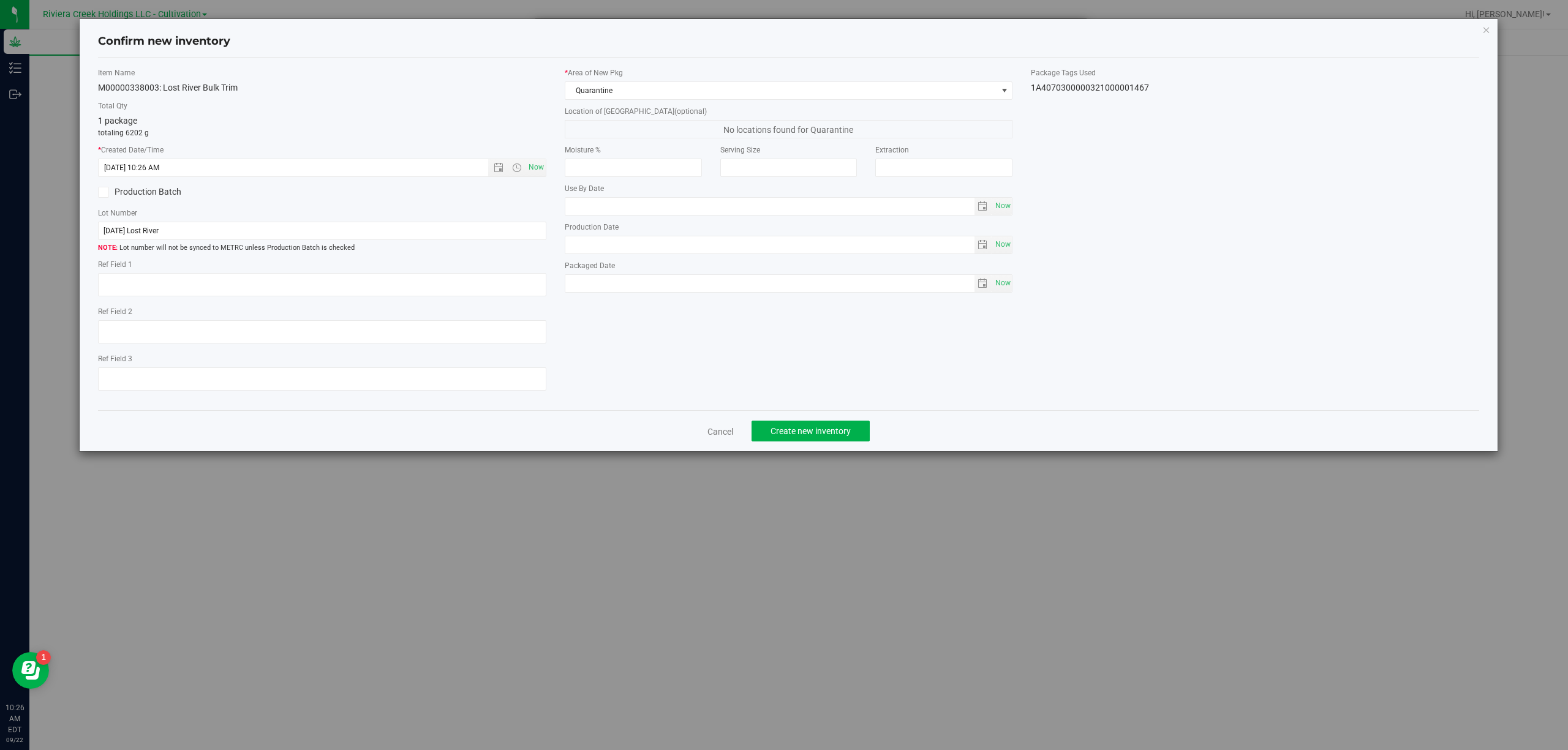
click at [1106, 87] on div "1A4070300000321000001467" at bounding box center [1255, 88] width 448 height 13
copy body "1A4070300000321000001467 Cancel Create new inventory"
click at [331, 227] on input "[DATE] Lost River" at bounding box center [322, 230] width 448 height 18
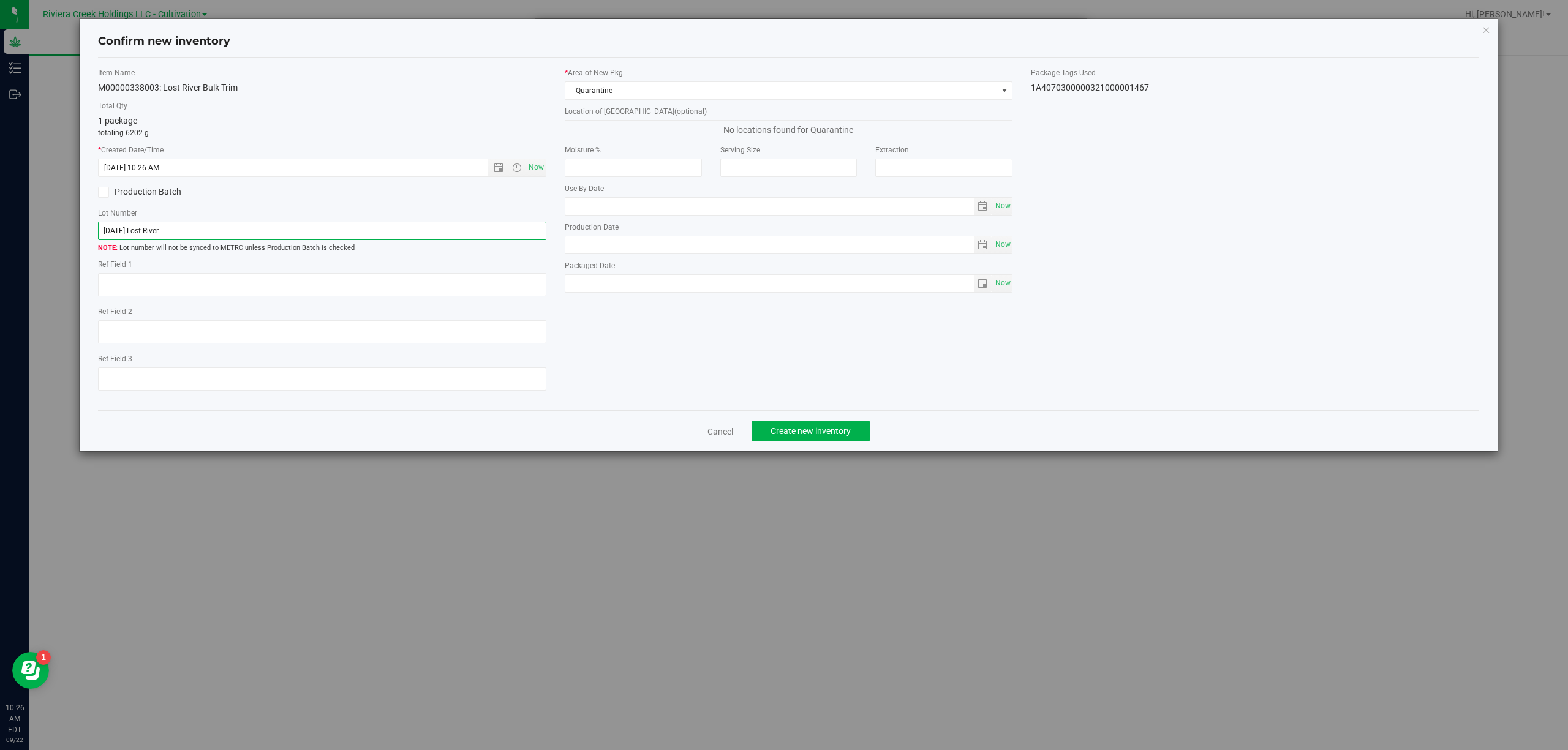
click at [331, 227] on input "[DATE] Lost River" at bounding box center [322, 230] width 448 height 18
paste input "1A4070300000321000001467"
type input "1A4070300000321000001467"
click at [223, 293] on textarea at bounding box center [322, 285] width 448 height 23
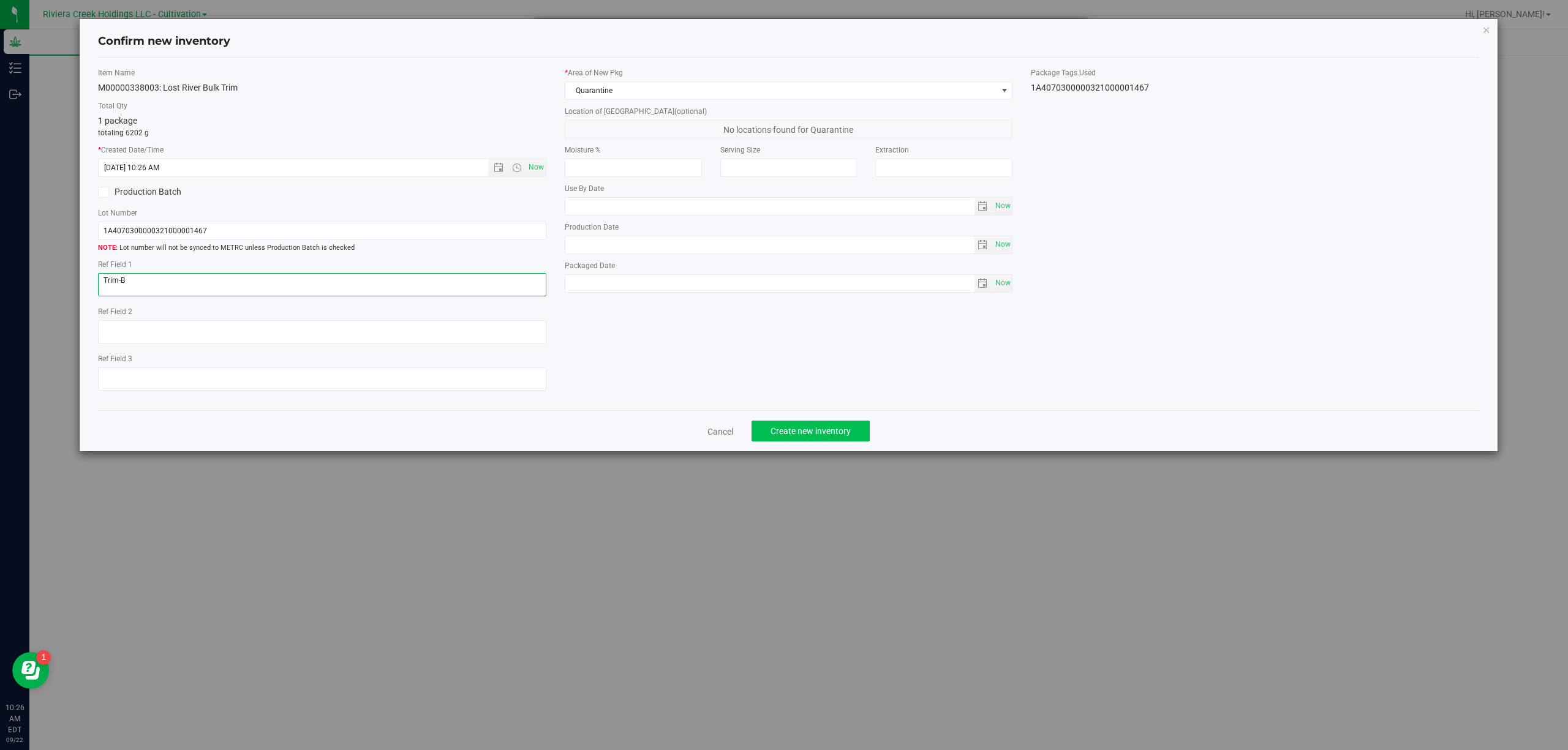
type textarea "Trim-B"
click at [792, 434] on span "Create new inventory" at bounding box center [811, 431] width 80 height 10
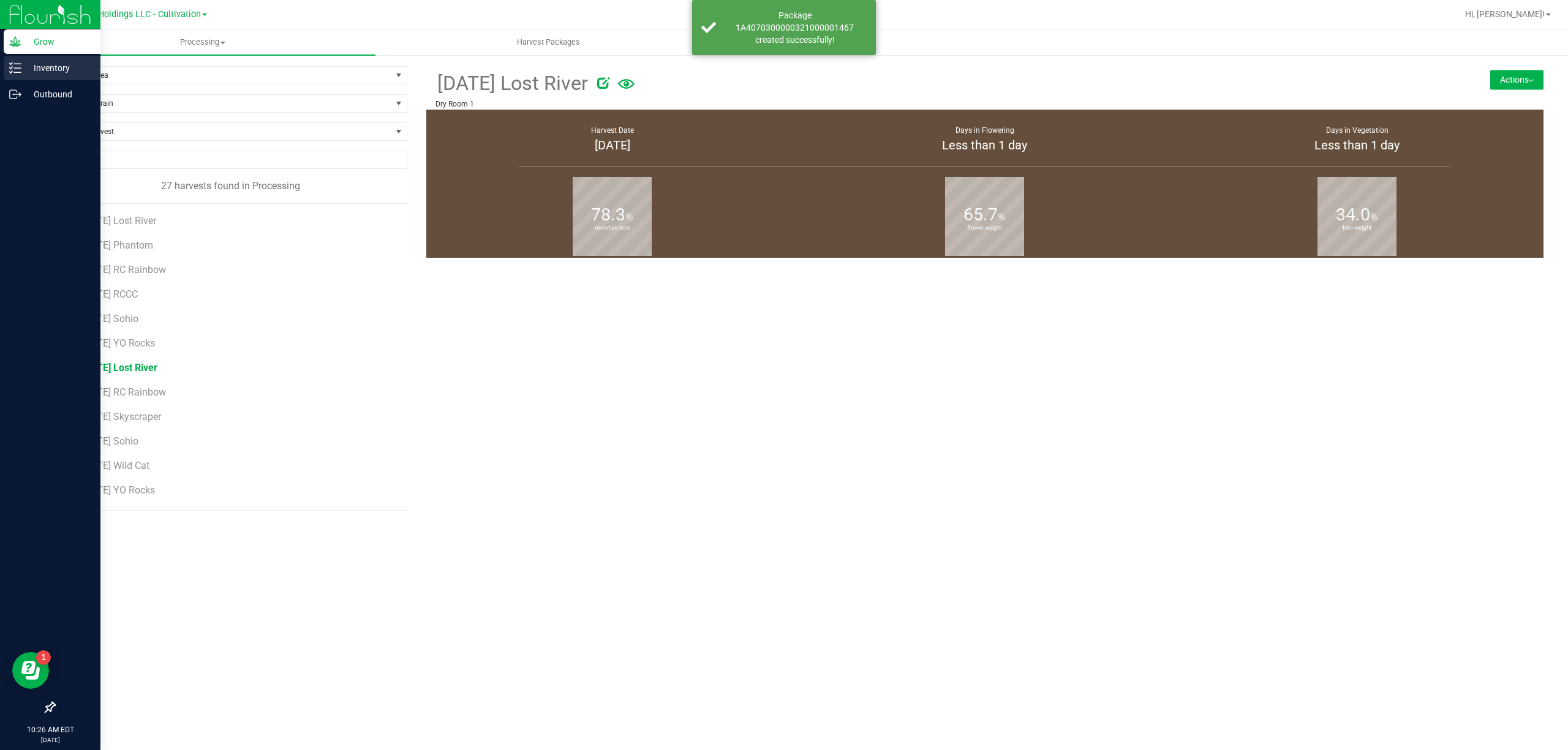
click at [20, 68] on line at bounding box center [17, 68] width 6 height 0
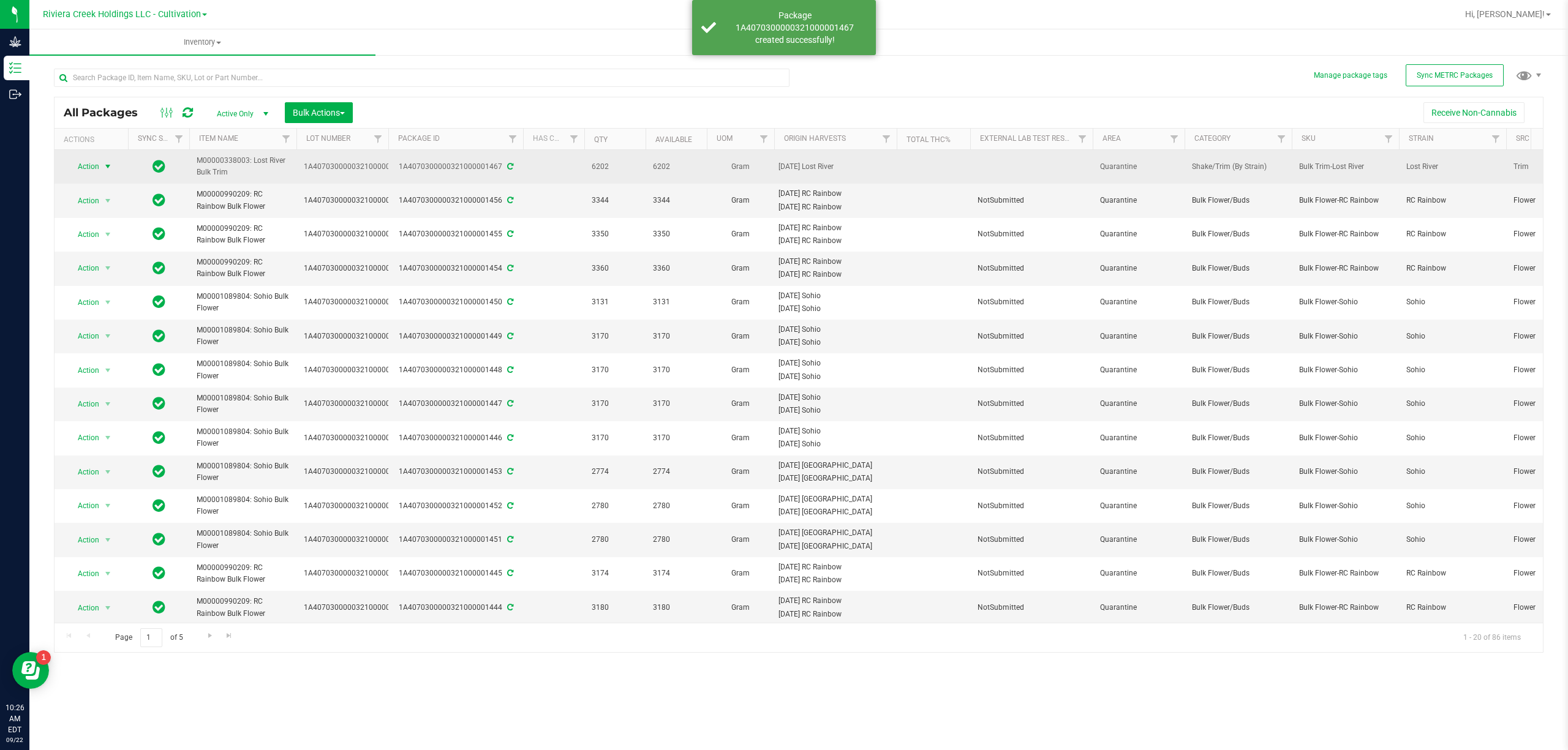
click at [94, 172] on span "Action" at bounding box center [83, 167] width 33 height 17
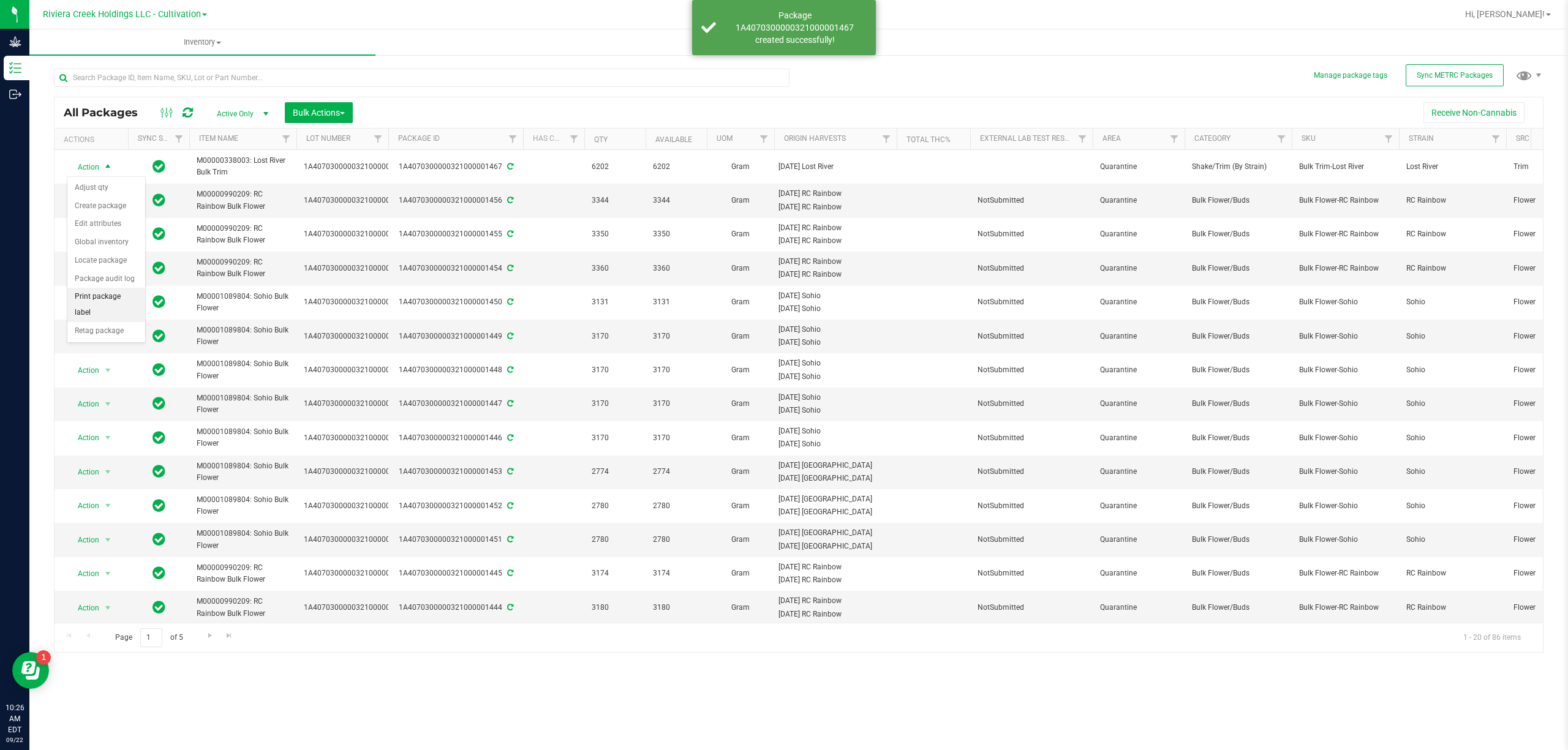
click at [114, 311] on li "Print package label" at bounding box center [106, 305] width 77 height 34
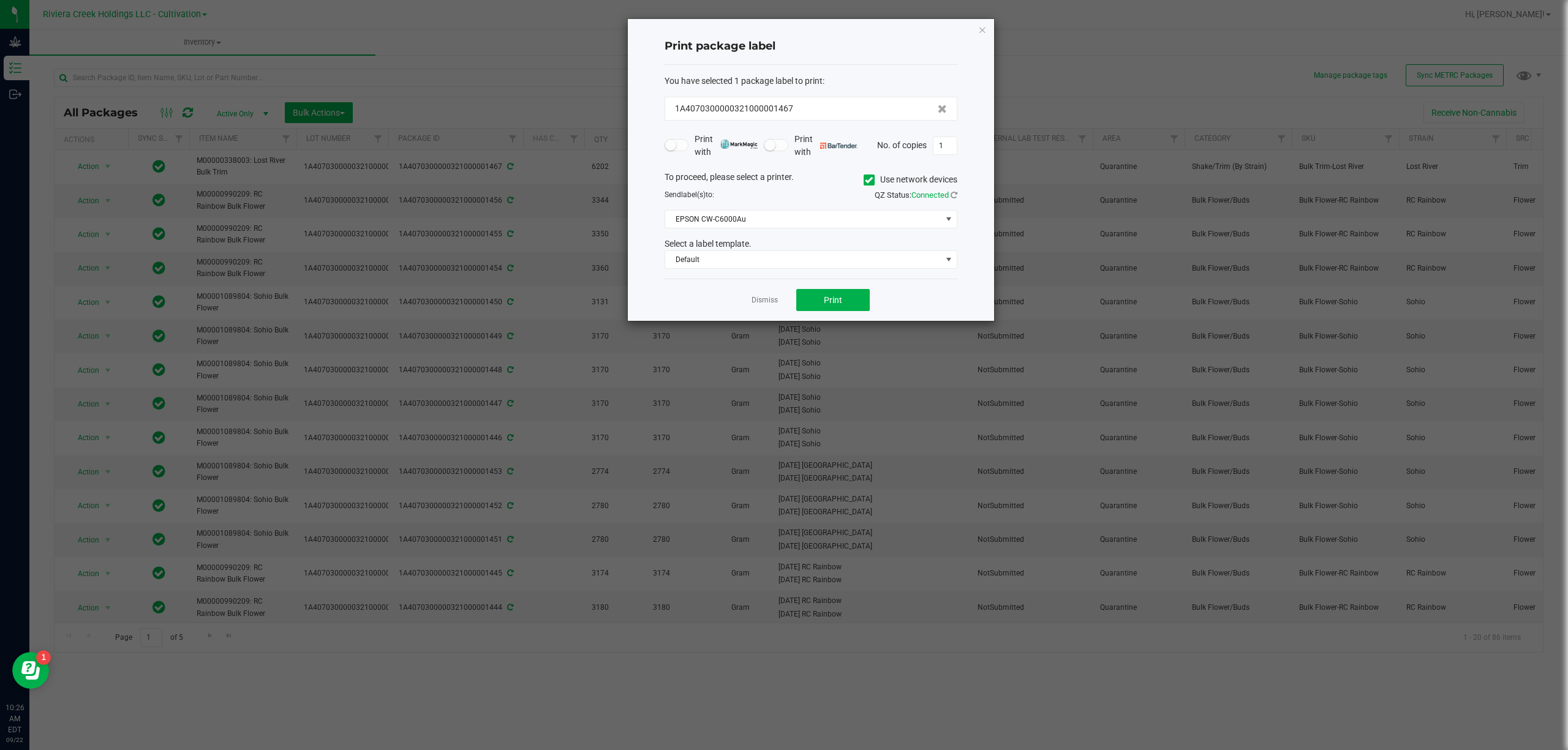
click at [868, 180] on icon at bounding box center [869, 180] width 8 height 0
click at [0, 0] on input "Use network devices" at bounding box center [0, 0] width 0 height 0
click at [836, 231] on div "To proceed, please select a printer. Use network devices Send label(s) to: QZ S…" at bounding box center [811, 220] width 293 height 99
click at [838, 219] on span at bounding box center [803, 219] width 276 height 17
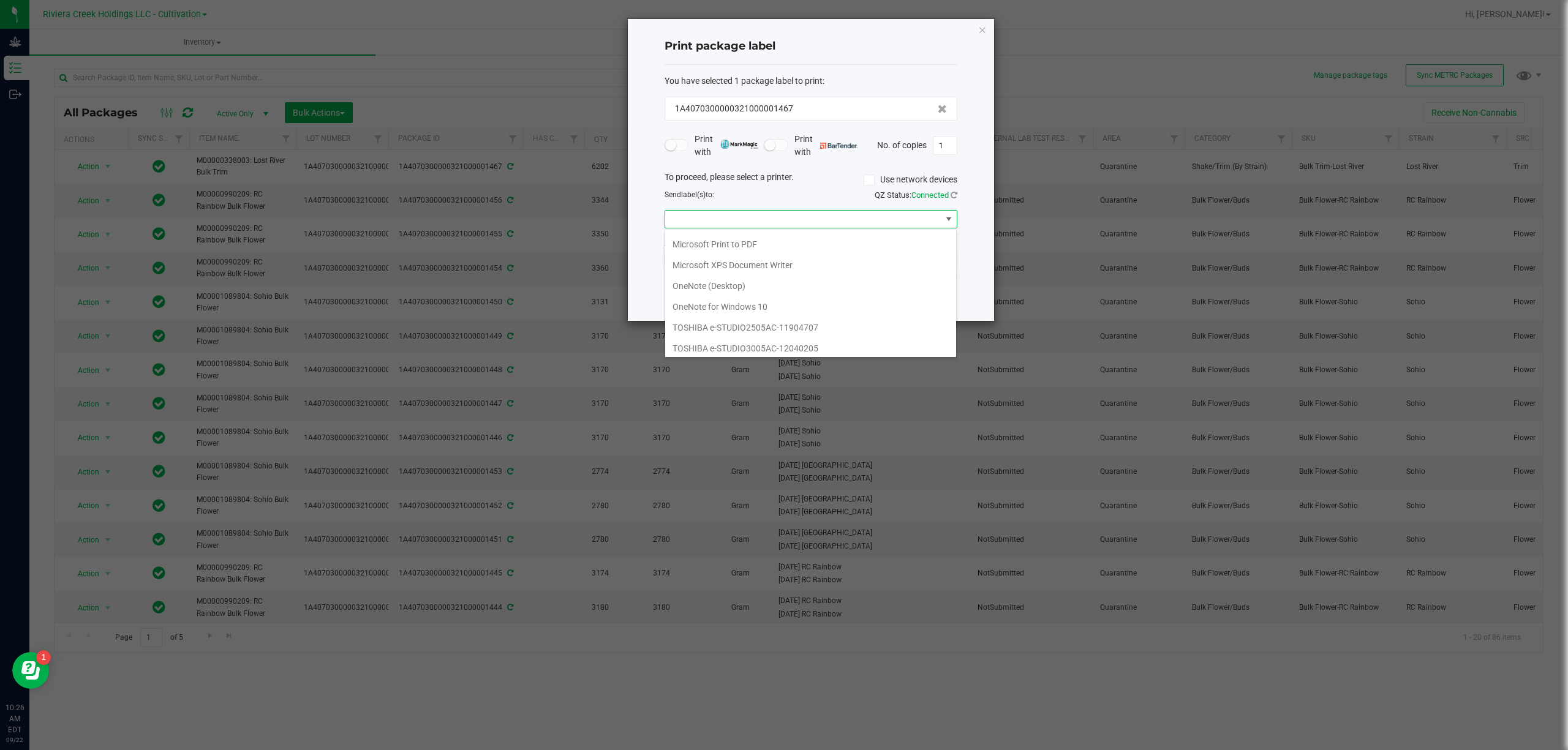
scroll to position [217, 0]
click at [729, 280] on GK420d "ZDesigner GK420d" at bounding box center [810, 282] width 291 height 21
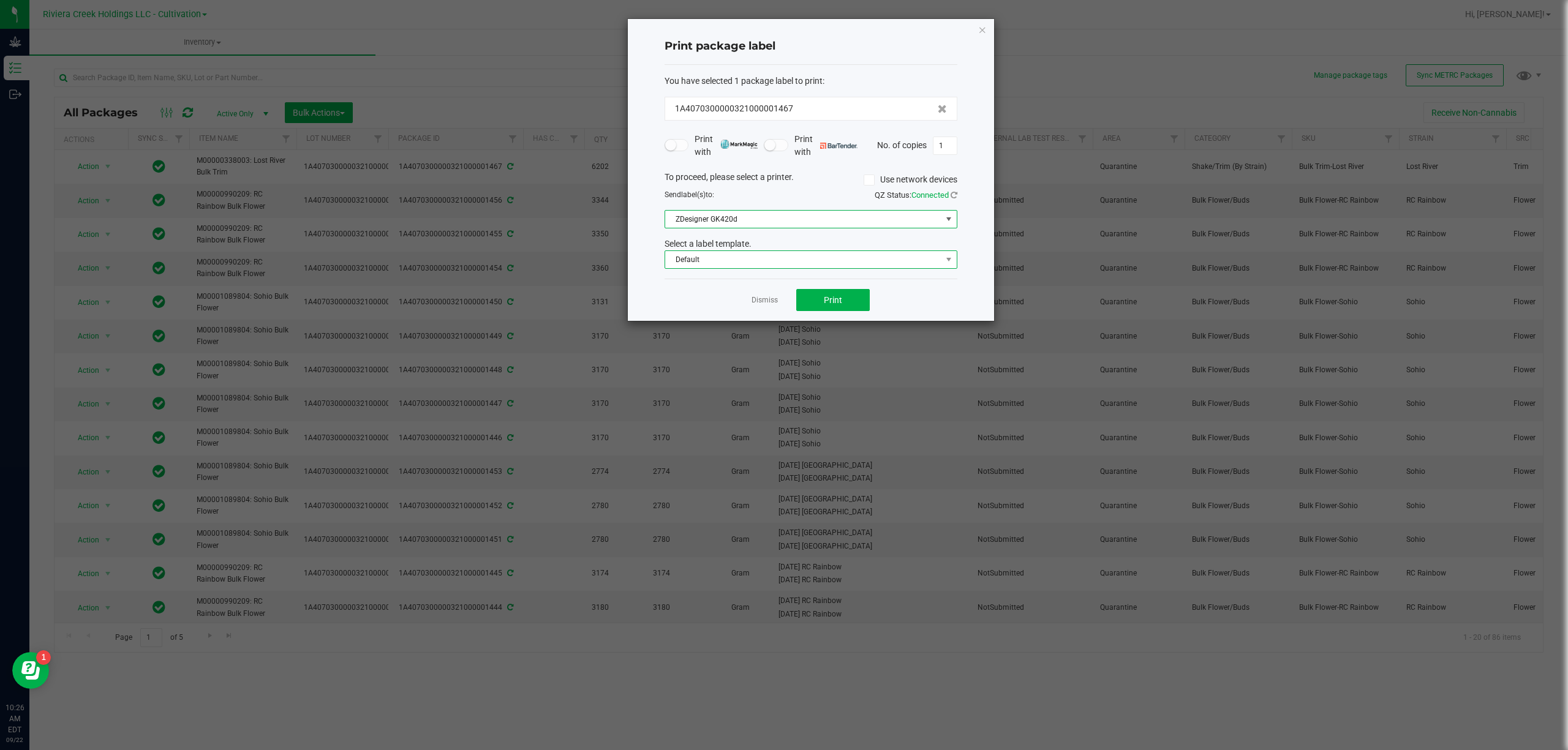
click at [723, 258] on span "Default" at bounding box center [803, 259] width 276 height 17
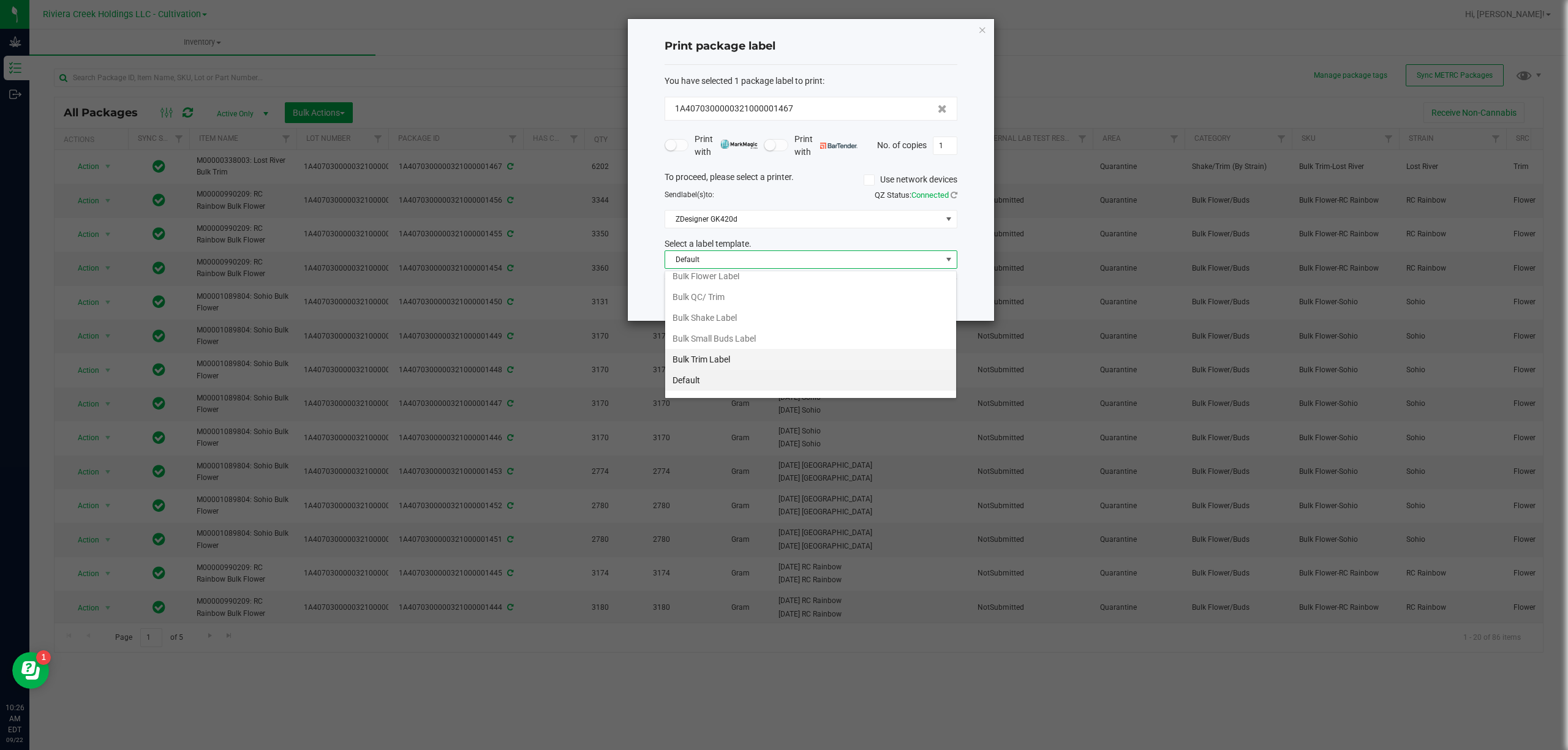
scroll to position [47, 0]
click at [748, 317] on li "Bulk Trim Label" at bounding box center [810, 323] width 291 height 21
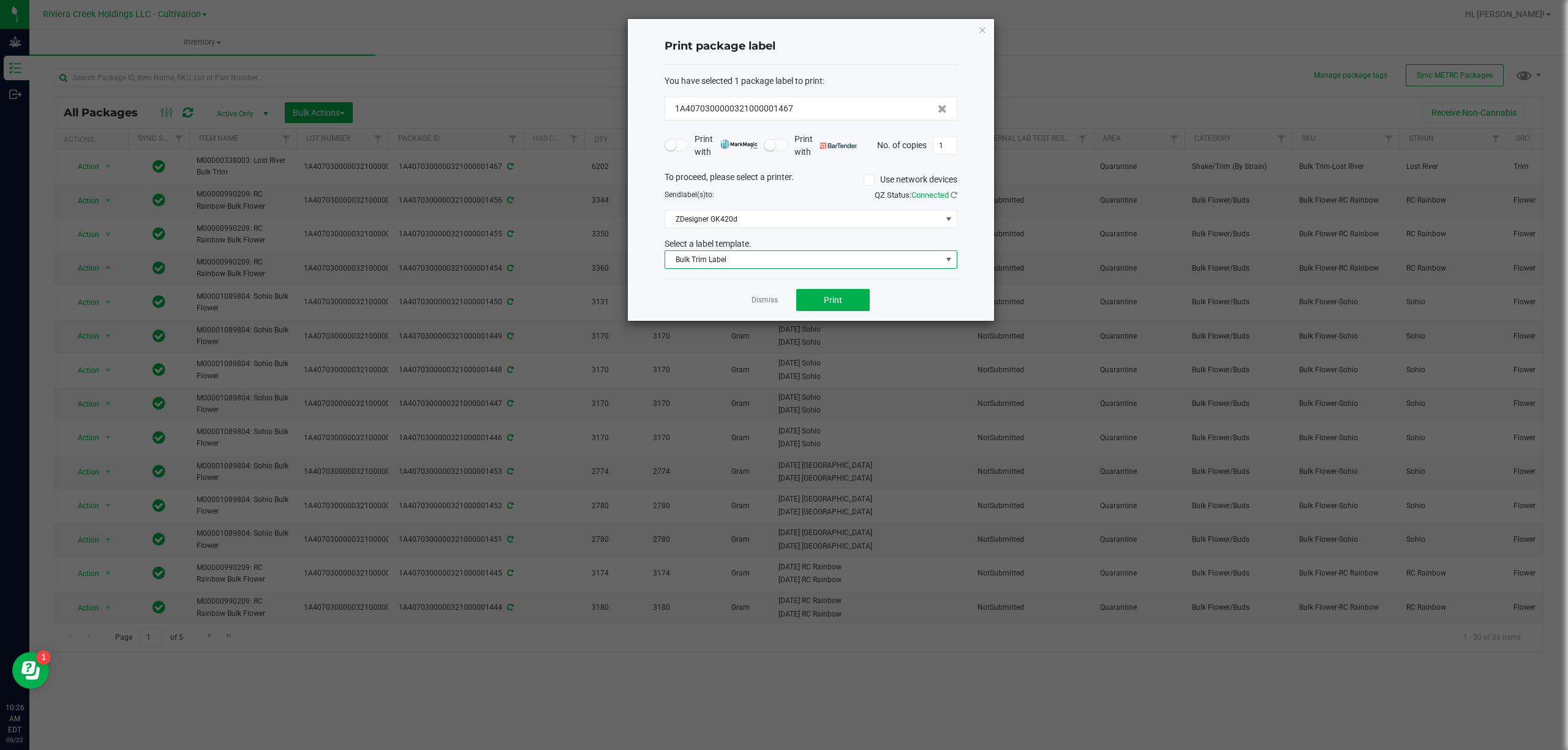
click at [876, 304] on div "Dismiss Print" at bounding box center [811, 299] width 293 height 42
click at [827, 304] on span "Print" at bounding box center [833, 299] width 18 height 10
click at [819, 258] on span "Bulk Trim Label" at bounding box center [803, 259] width 276 height 17
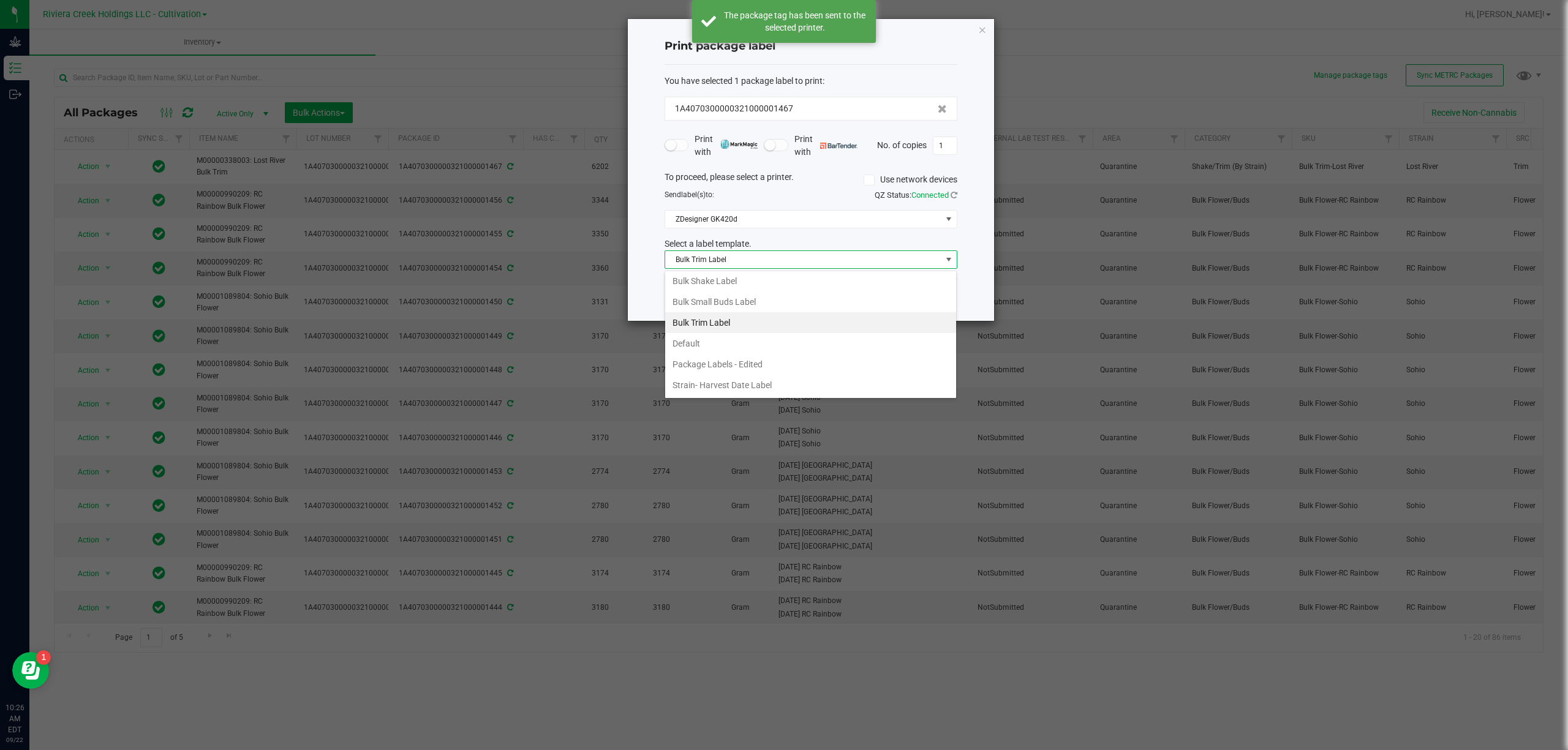
drag, startPoint x: 735, startPoint y: 380, endPoint x: 924, endPoint y: 170, distance: 282.5
click at [735, 378] on li "Strain- Harvest Date Label" at bounding box center [810, 385] width 291 height 21
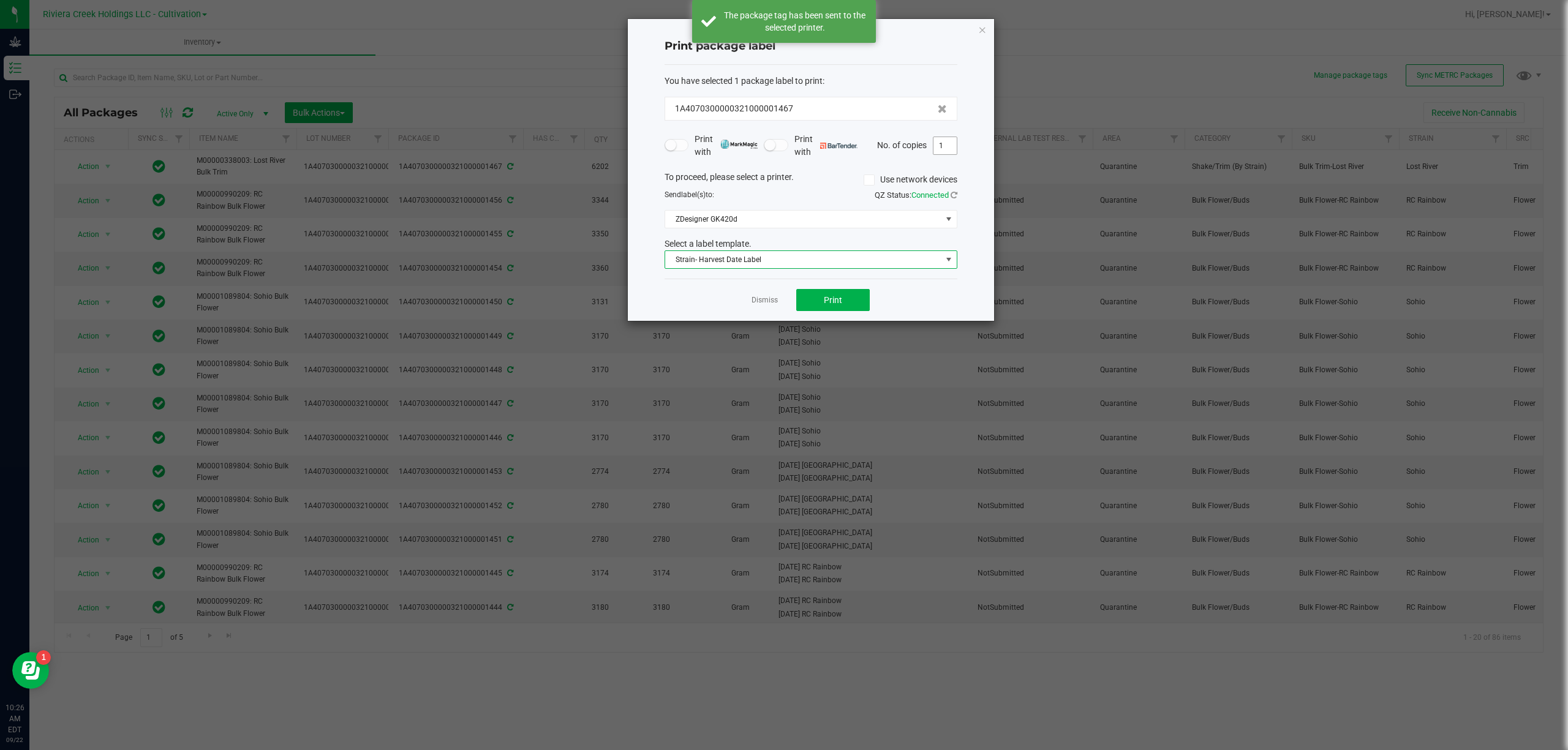
click at [949, 145] on input "1" at bounding box center [945, 146] width 23 height 17
type input "4"
click at [855, 306] on button "Print" at bounding box center [833, 300] width 74 height 22
click at [987, 28] on div "Print package label You have selected 1 package label to print : 1A407030000032…" at bounding box center [810, 170] width 366 height 302
click at [968, 30] on div "Print package label You have selected 1 package label to print : 1A407030000032…" at bounding box center [810, 170] width 366 height 302
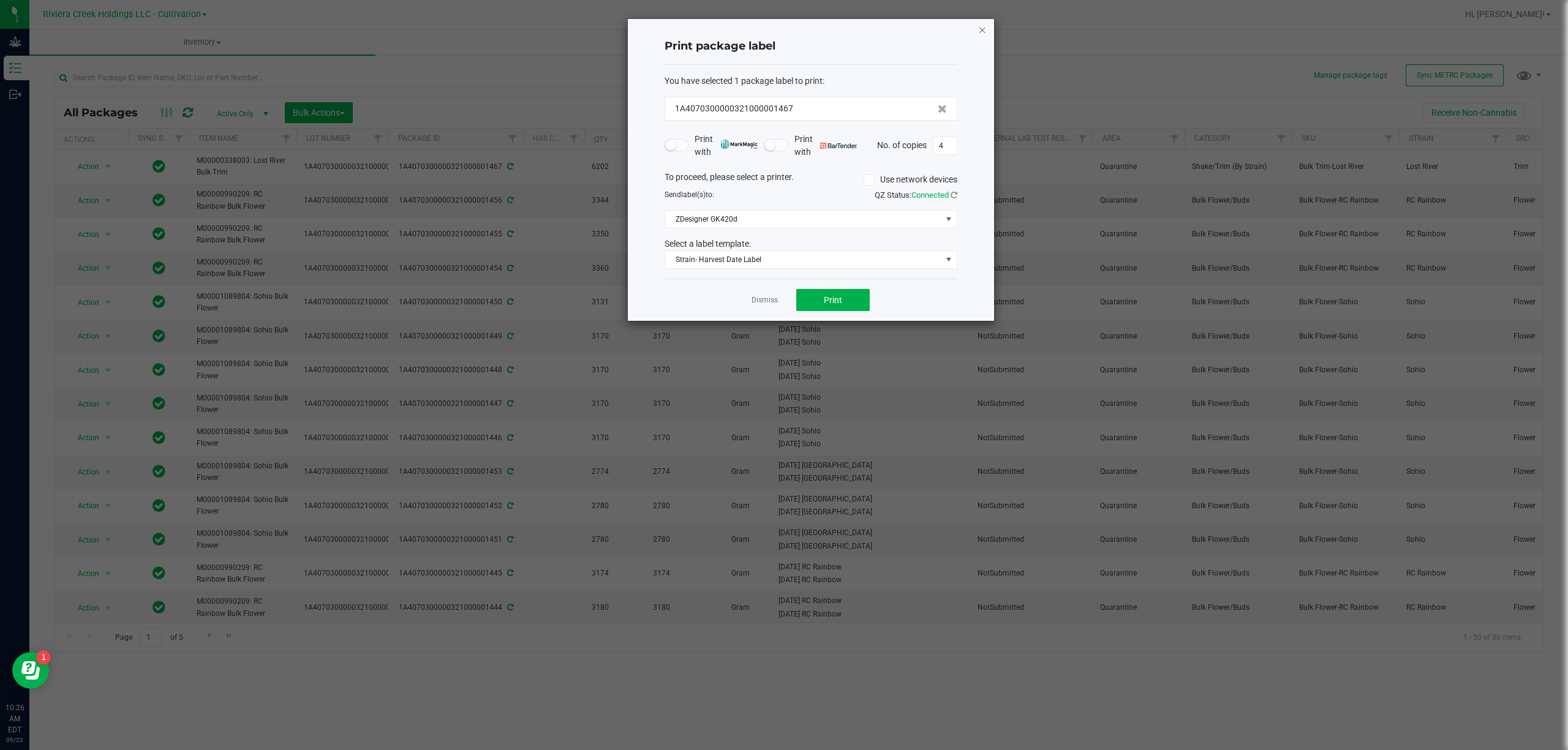
click at [981, 32] on icon "button" at bounding box center [982, 29] width 8 height 15
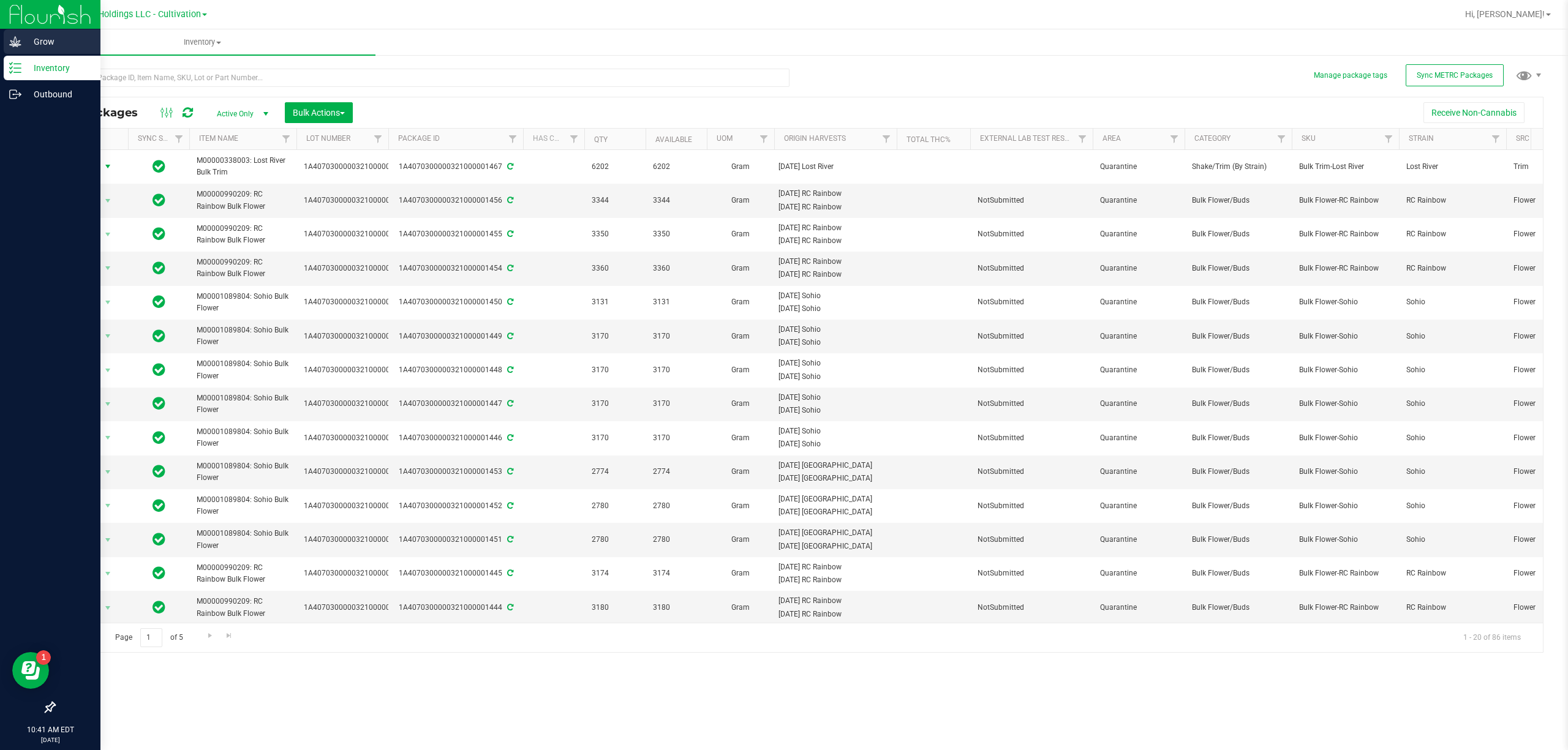
click at [0, 43] on link "Grow" at bounding box center [50, 43] width 101 height 26
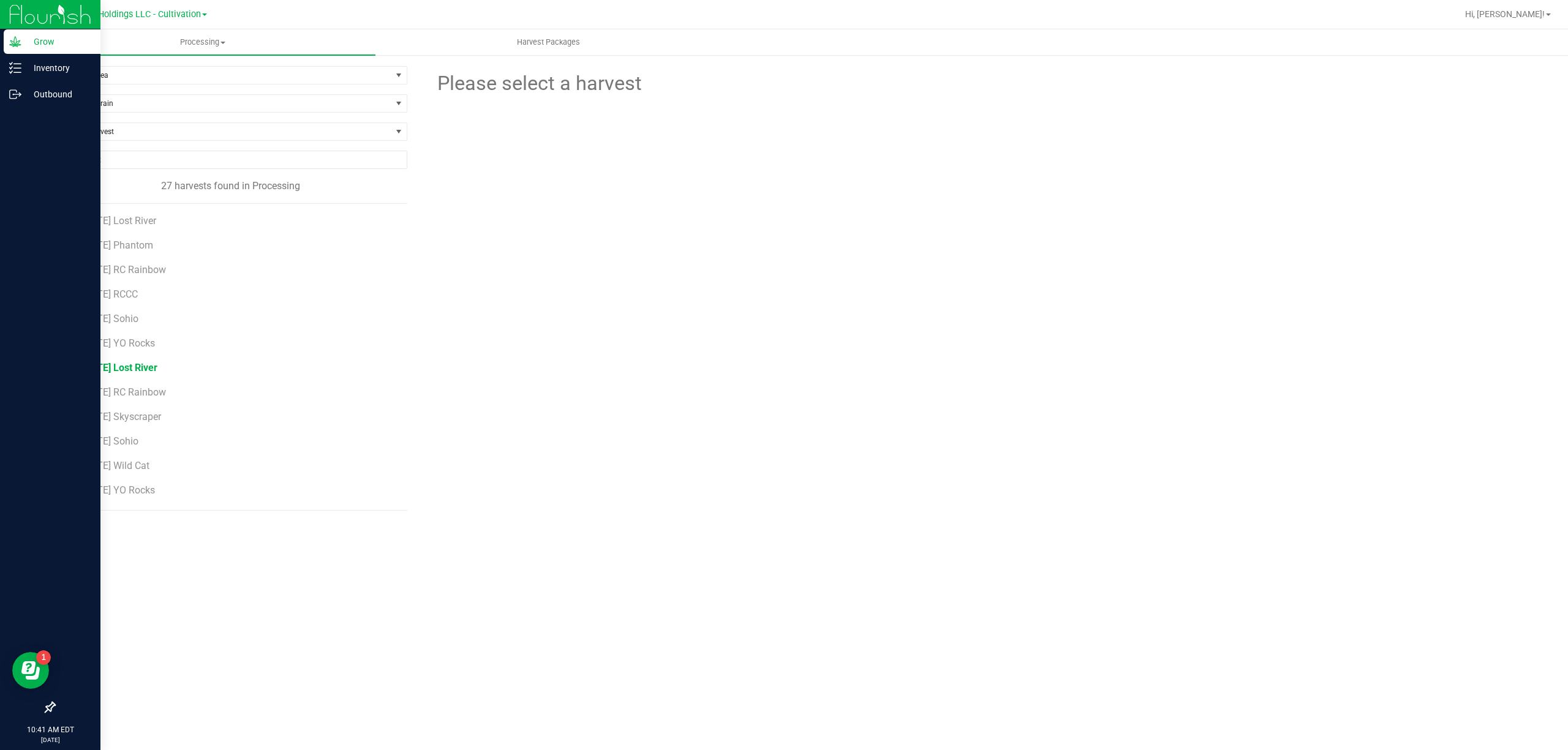
click at [154, 368] on span "[DATE] Lost River" at bounding box center [119, 368] width 76 height 12
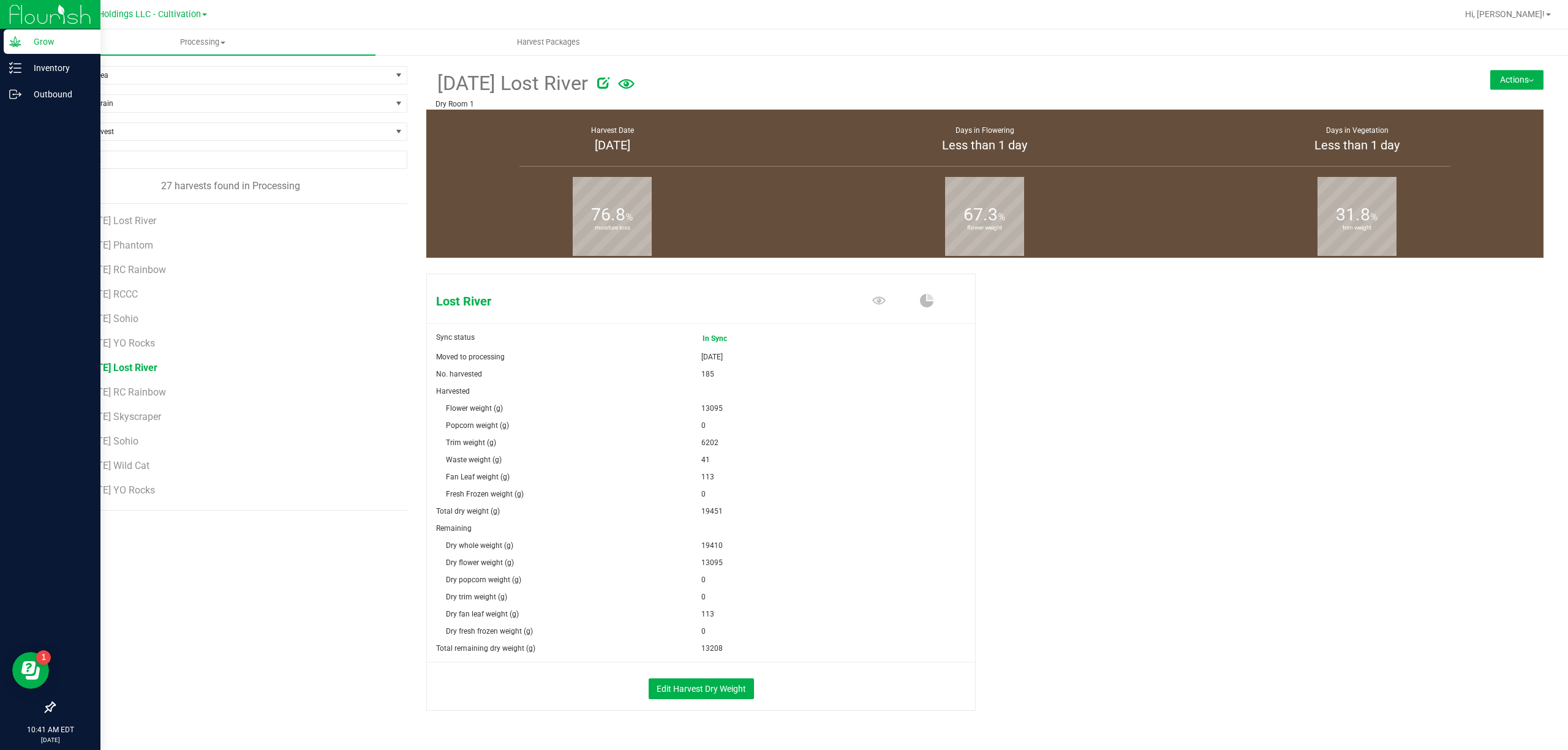
click at [1511, 74] on button "Actions" at bounding box center [1516, 79] width 54 height 19
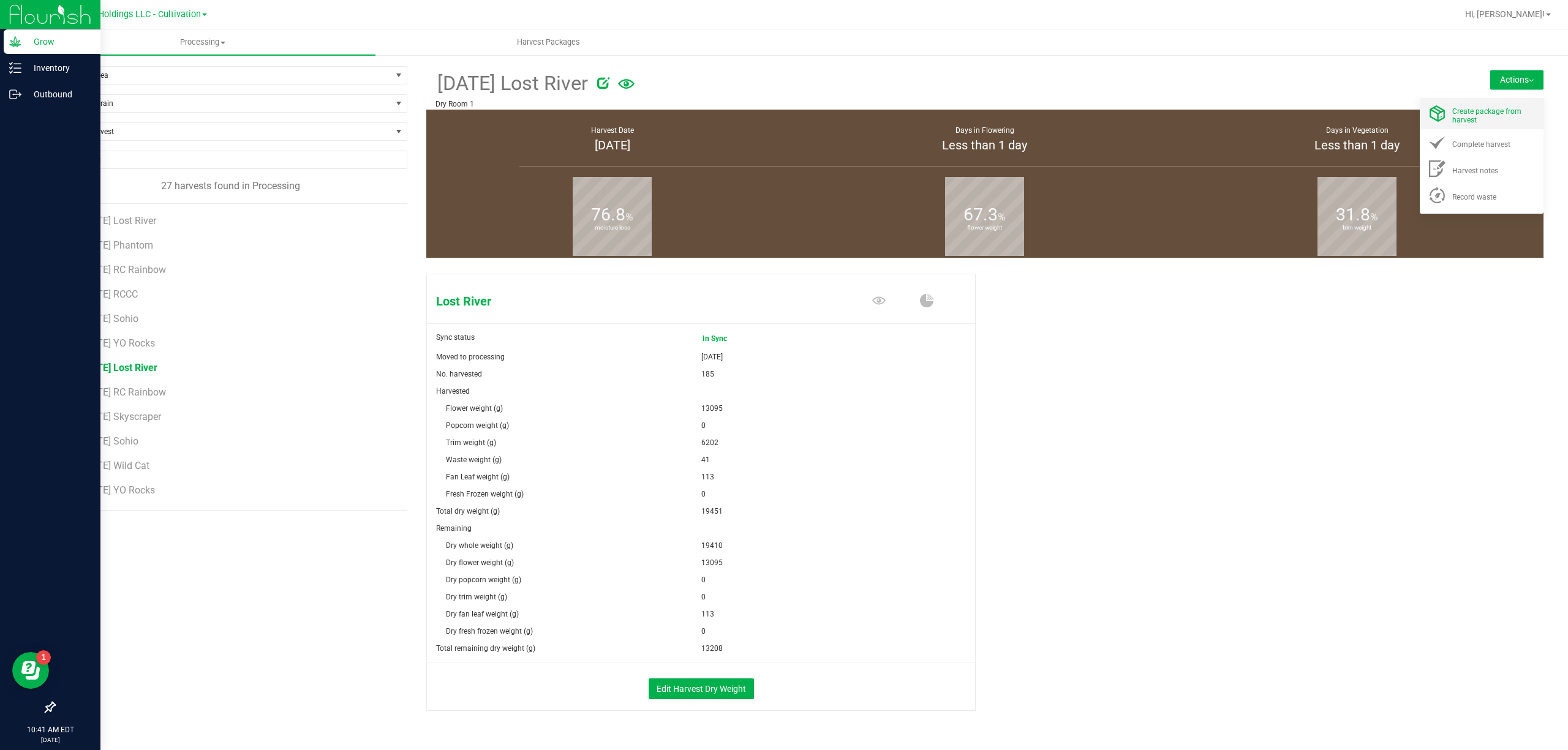
click at [1493, 103] on div "Create package from harvest" at bounding box center [1493, 113] width 83 height 21
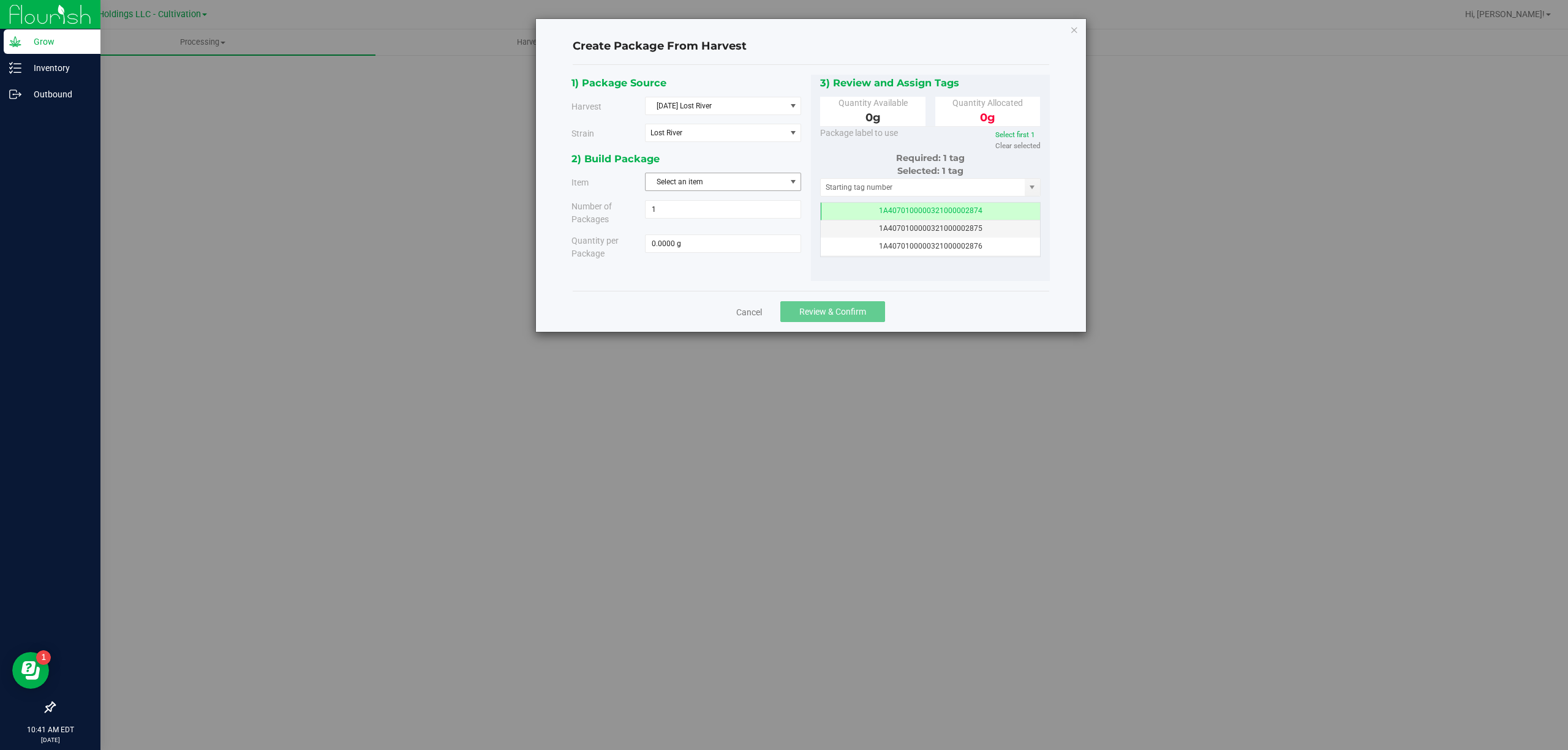
click at [695, 189] on span "Select an item" at bounding box center [715, 181] width 139 height 17
click at [782, 233] on li "M00000319802: Lost River Bulk Flower" at bounding box center [723, 235] width 155 height 18
click at [723, 238] on span at bounding box center [723, 243] width 156 height 18
type input "4400"
type input "4400.0000 g"
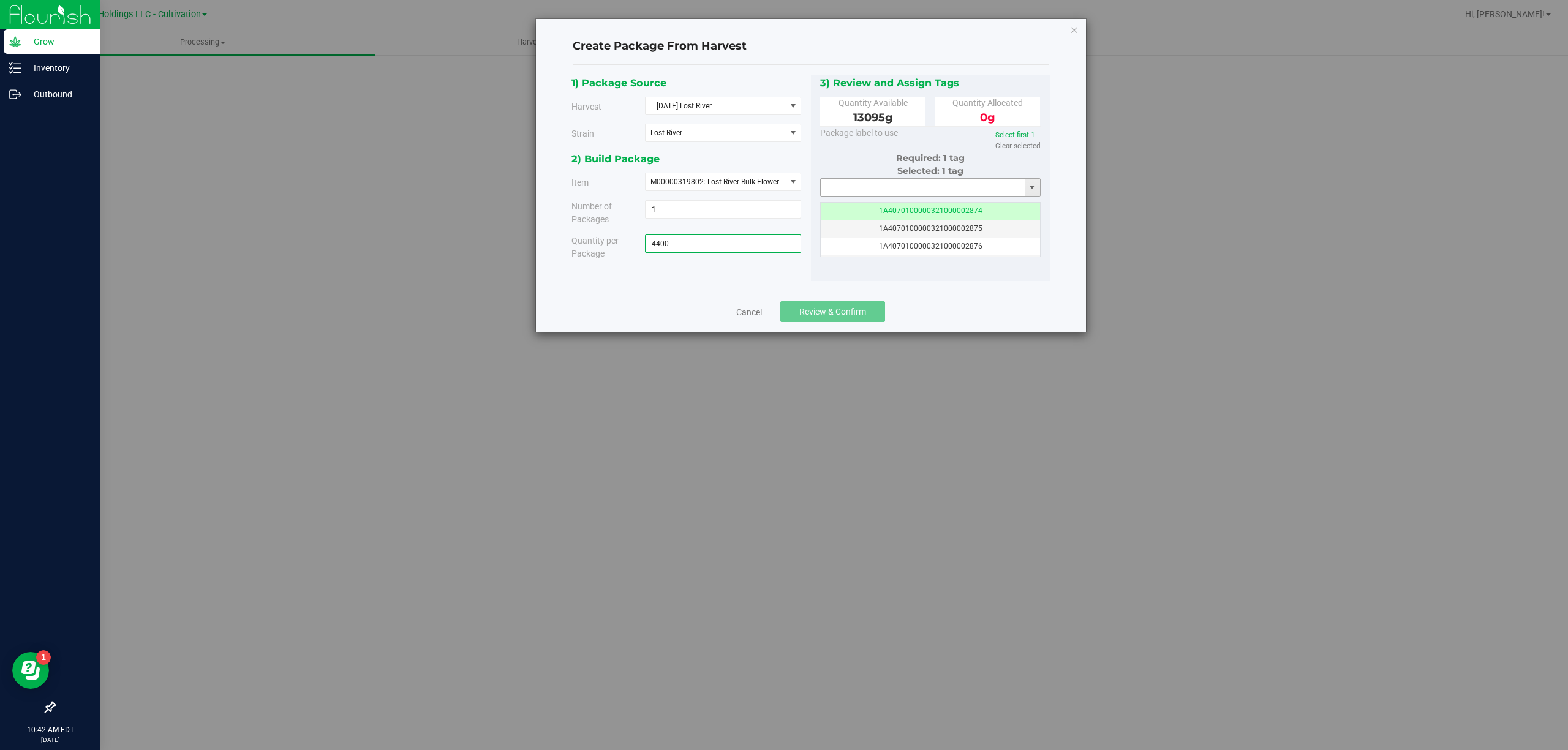
click at [880, 187] on input "text" at bounding box center [922, 187] width 205 height 17
click at [914, 207] on li "1A4070300000321000001464" at bounding box center [930, 209] width 219 height 18
type input "1A4070300000321000001464"
click at [872, 304] on button "Review & Confirm" at bounding box center [833, 312] width 105 height 21
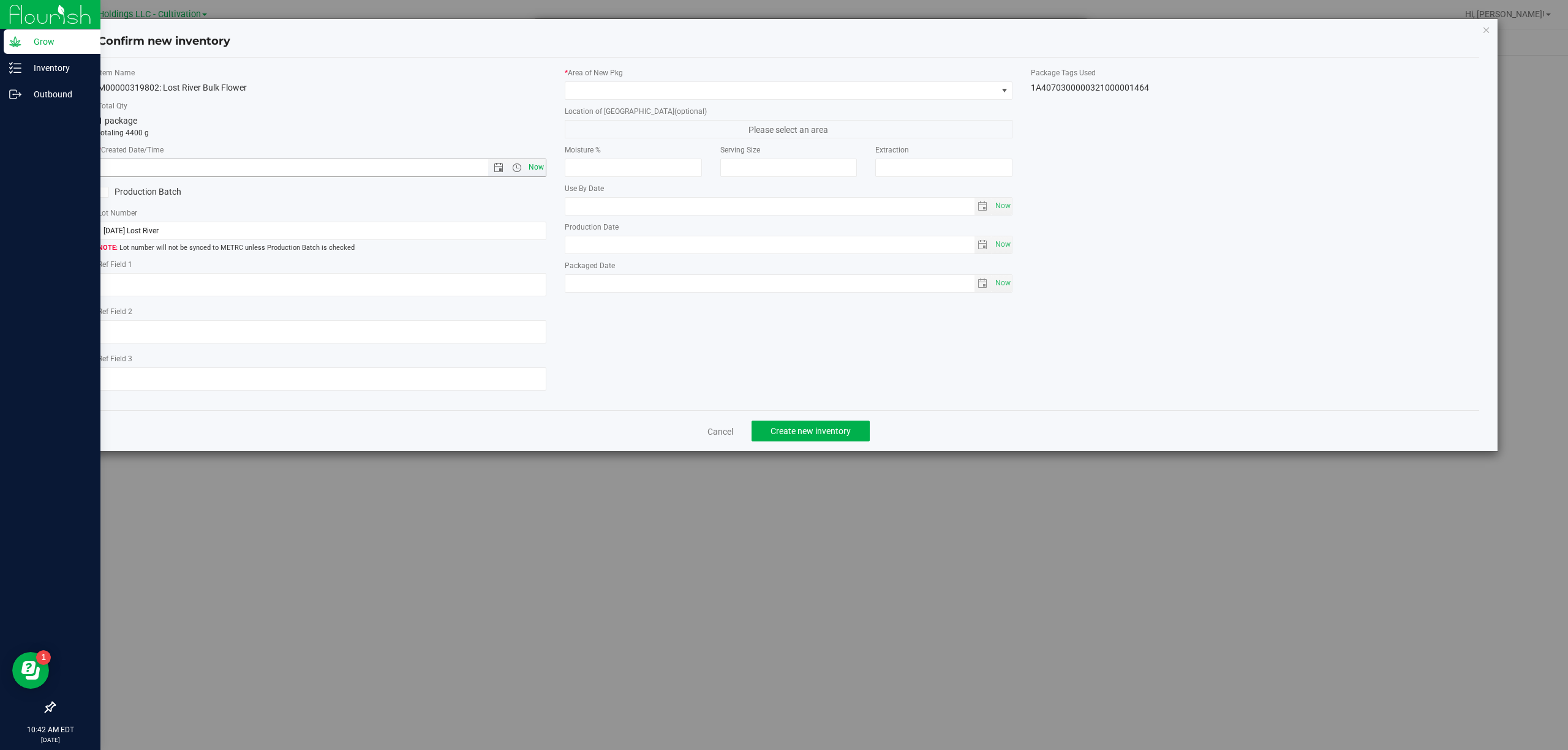
click at [538, 164] on span "Now" at bounding box center [536, 168] width 21 height 18
type input "[DATE] 10:42 AM"
click at [602, 90] on span at bounding box center [781, 90] width 432 height 17
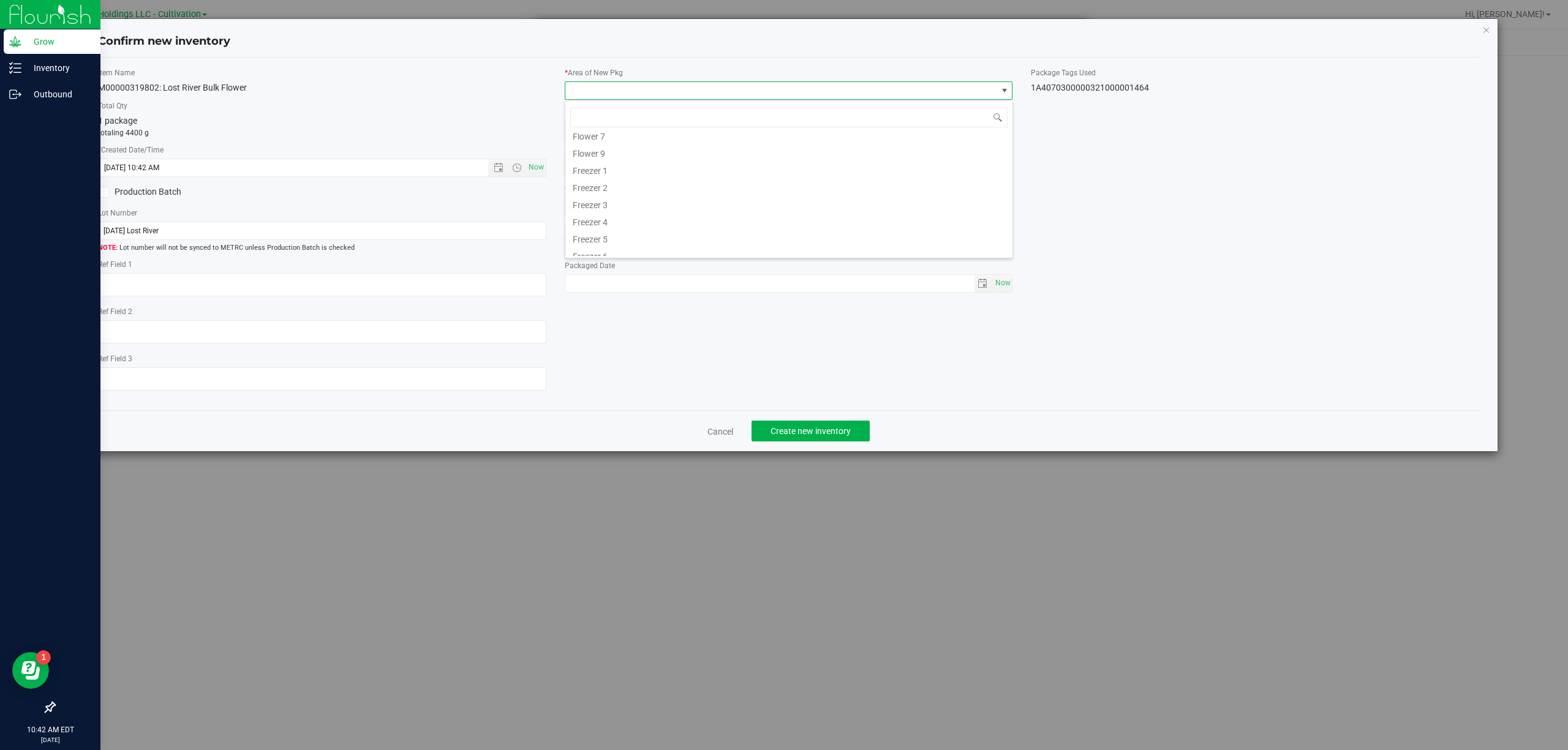
scroll to position [272, 0]
click at [615, 218] on li "Quarantine" at bounding box center [789, 213] width 447 height 17
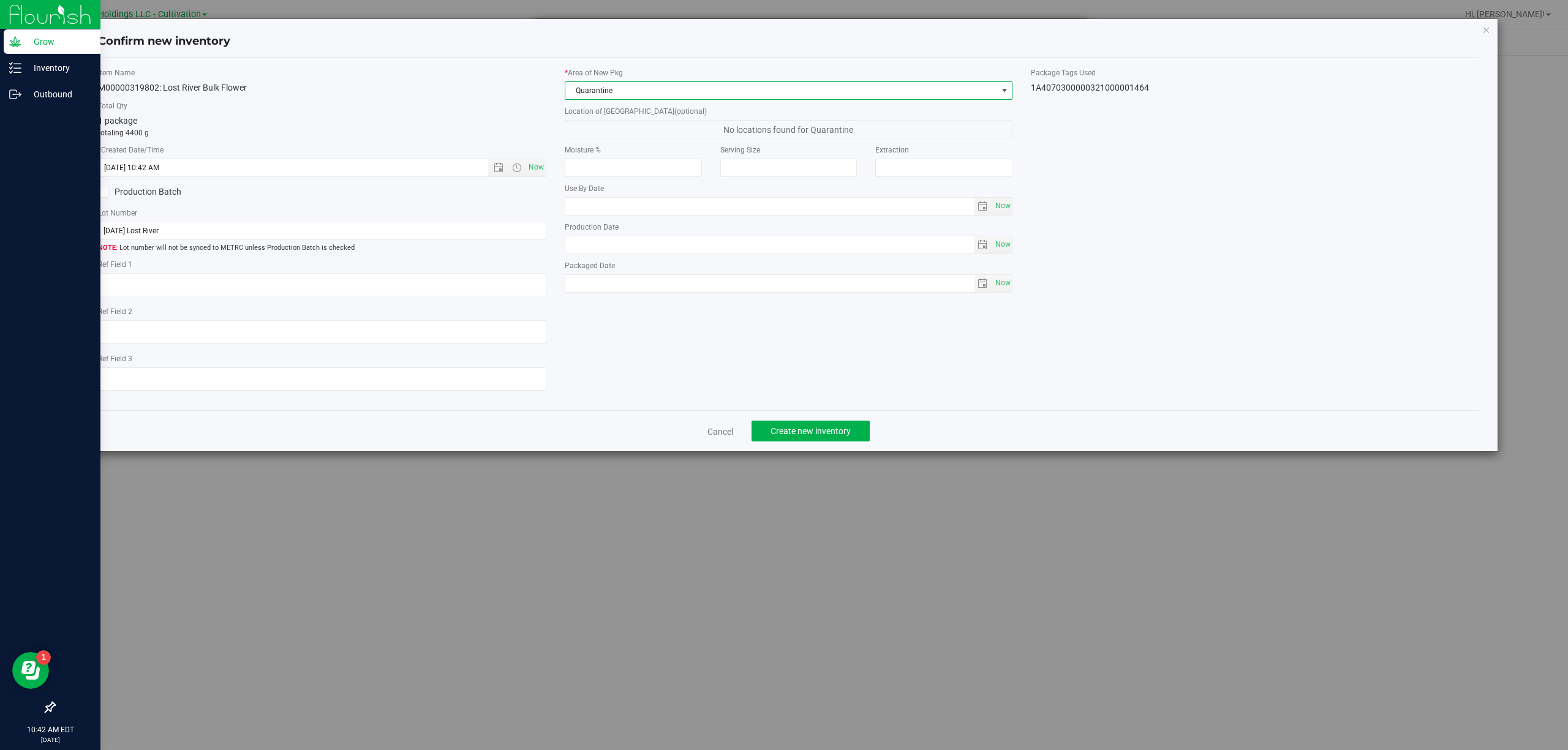
click at [1104, 81] on div "1A4070300000321000001464" at bounding box center [1255, 88] width 448 height 13
click at [1103, 85] on div "1A4070300000321000001464" at bounding box center [1255, 88] width 448 height 13
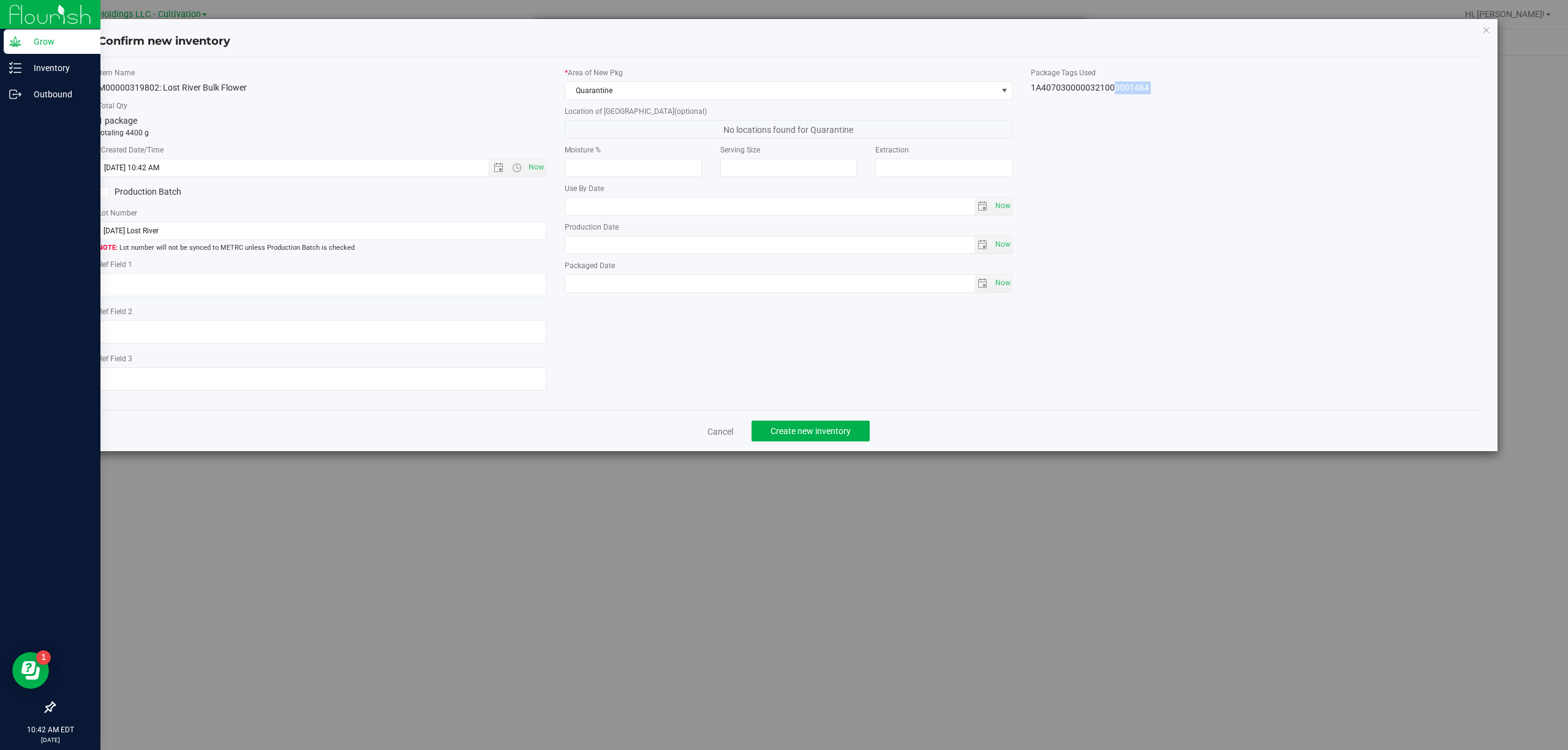
copy body "1A4070300000321000001464 Cancel Create new inventory"
click at [238, 235] on input "[DATE] Lost River" at bounding box center [322, 230] width 448 height 18
click at [239, 235] on input "[DATE] Lost River" at bounding box center [322, 230] width 448 height 18
paste input "1A4070300000321000001464"
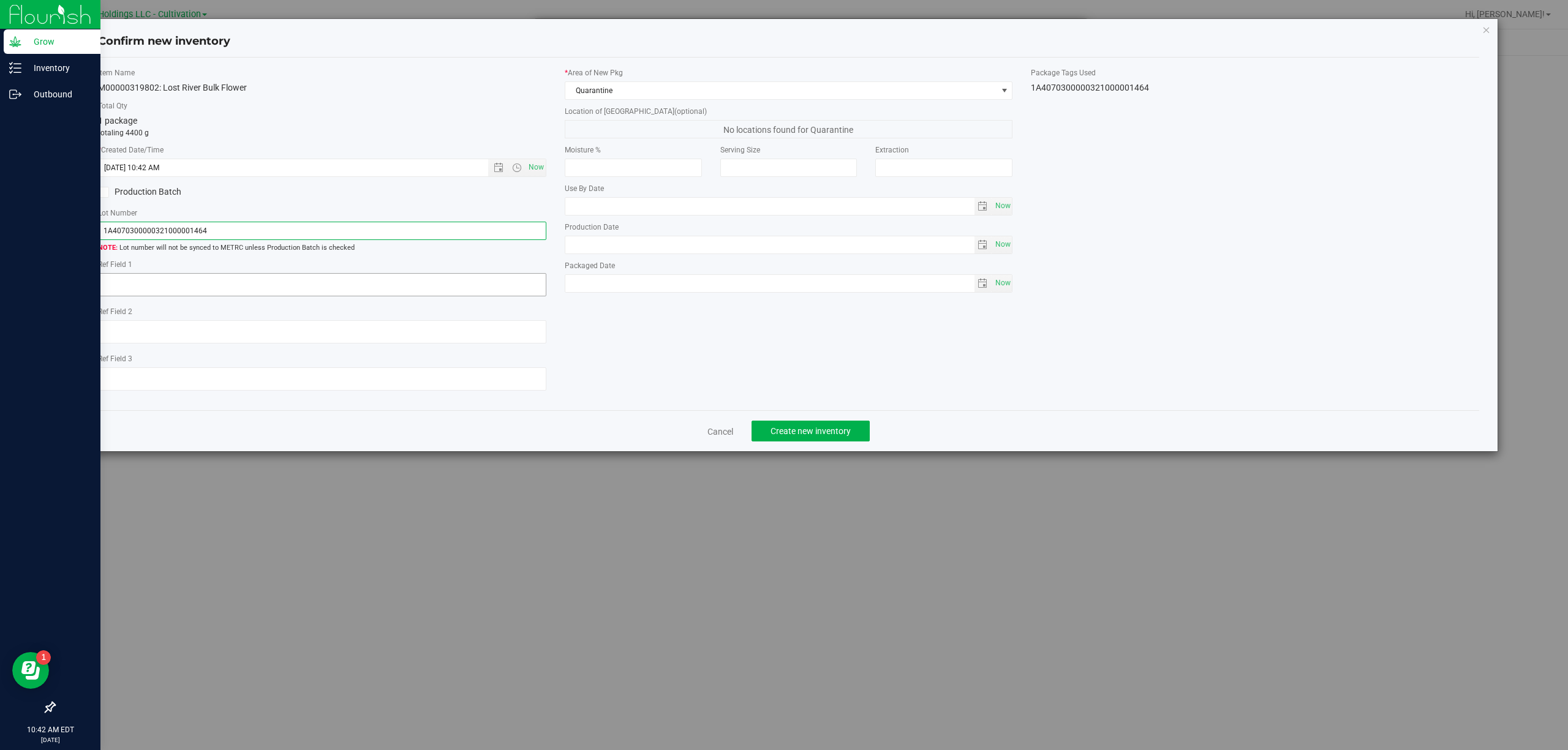
type input "1A4070300000321000001464"
click at [191, 292] on textarea at bounding box center [322, 285] width 448 height 23
click at [201, 292] on textarea at bounding box center [322, 285] width 448 height 23
type textarea "B1-NYF-L1"
click at [716, 333] on div "Item Name M00000319802: Lost River Bulk Flower Total Qty 1 package totaling 440…" at bounding box center [789, 234] width 1400 height 334
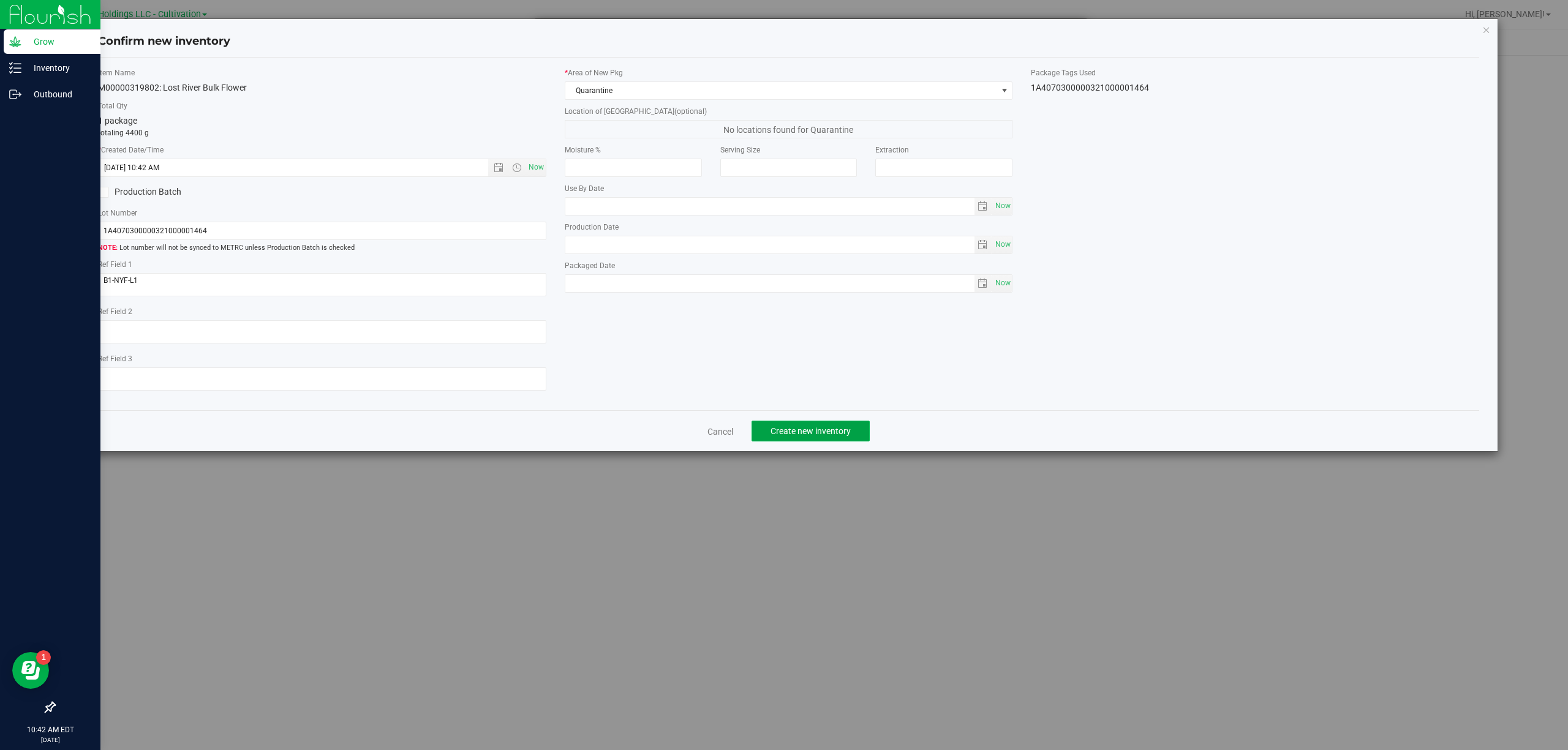
click at [828, 431] on span "Create new inventory" at bounding box center [811, 431] width 80 height 10
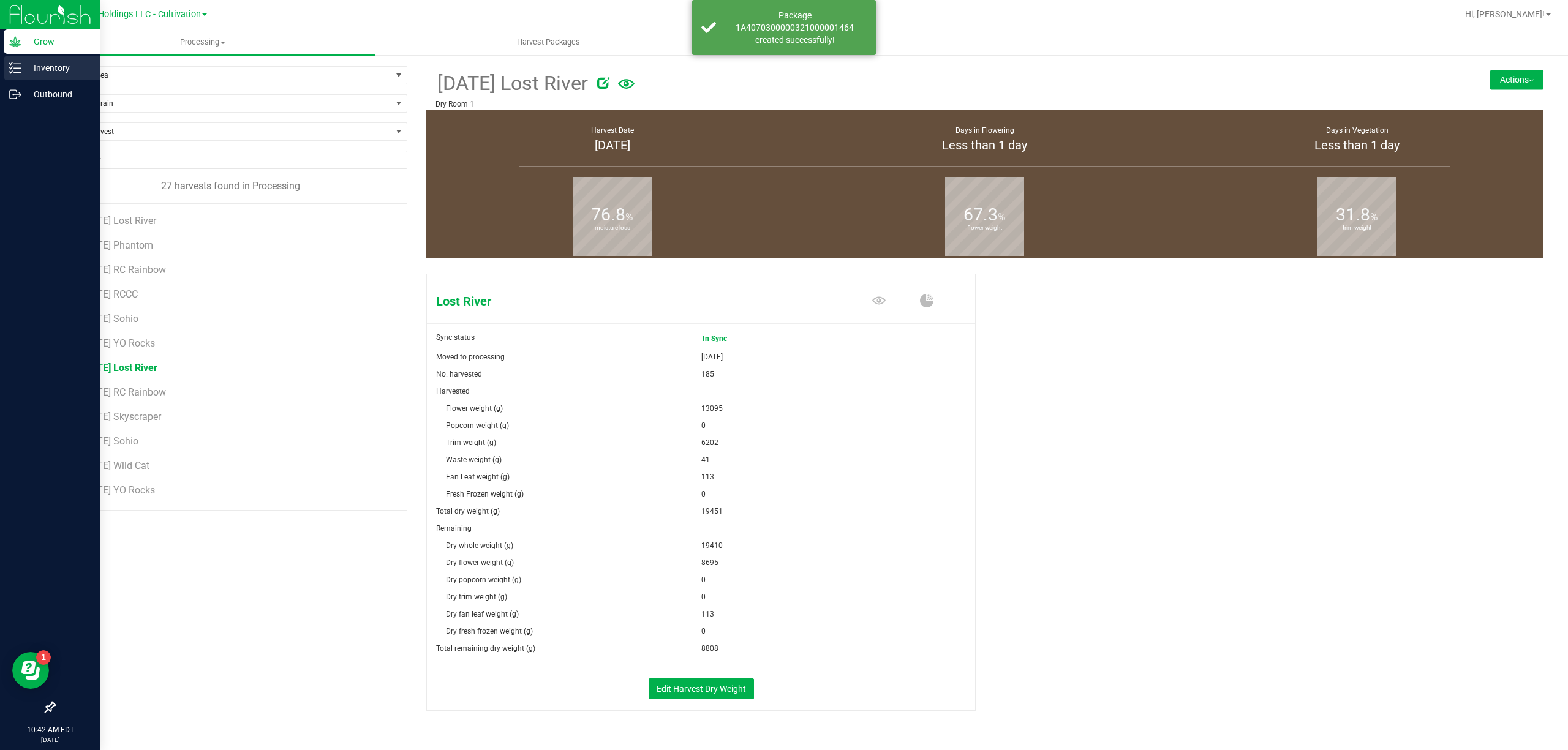
click at [21, 62] on p "Inventory" at bounding box center [58, 68] width 74 height 15
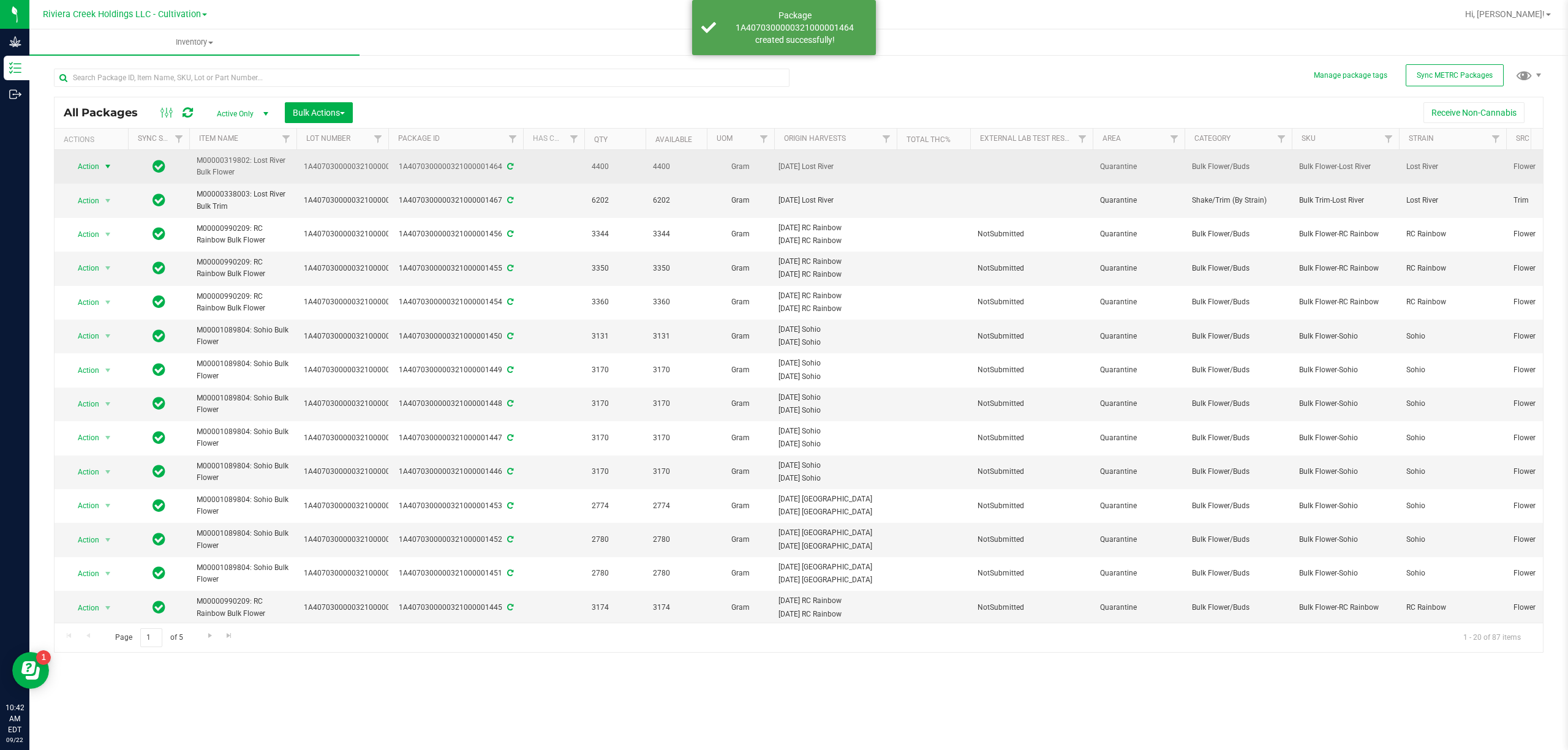
click at [94, 162] on span "Action" at bounding box center [83, 167] width 33 height 17
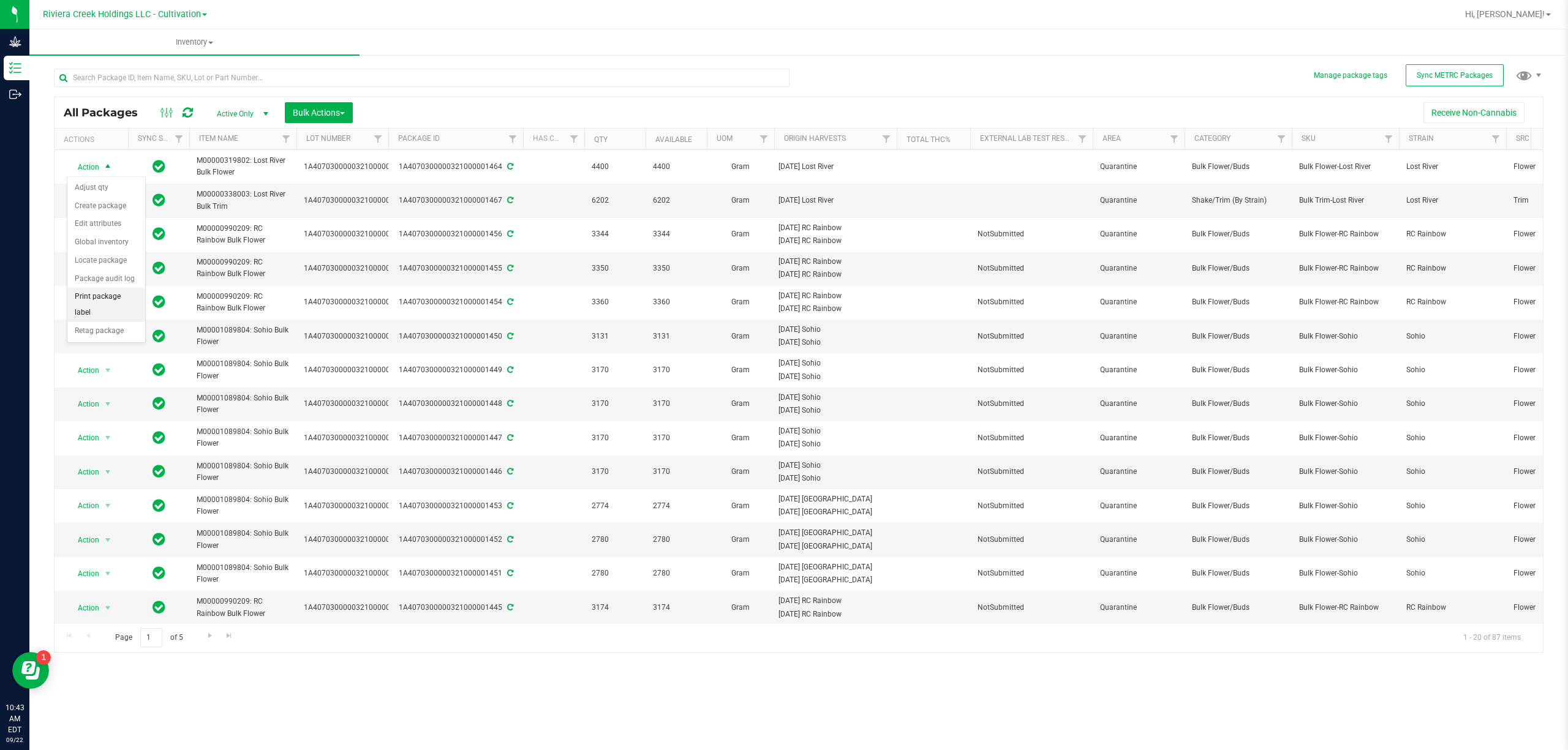
click at [107, 304] on li "Print package label" at bounding box center [106, 305] width 77 height 34
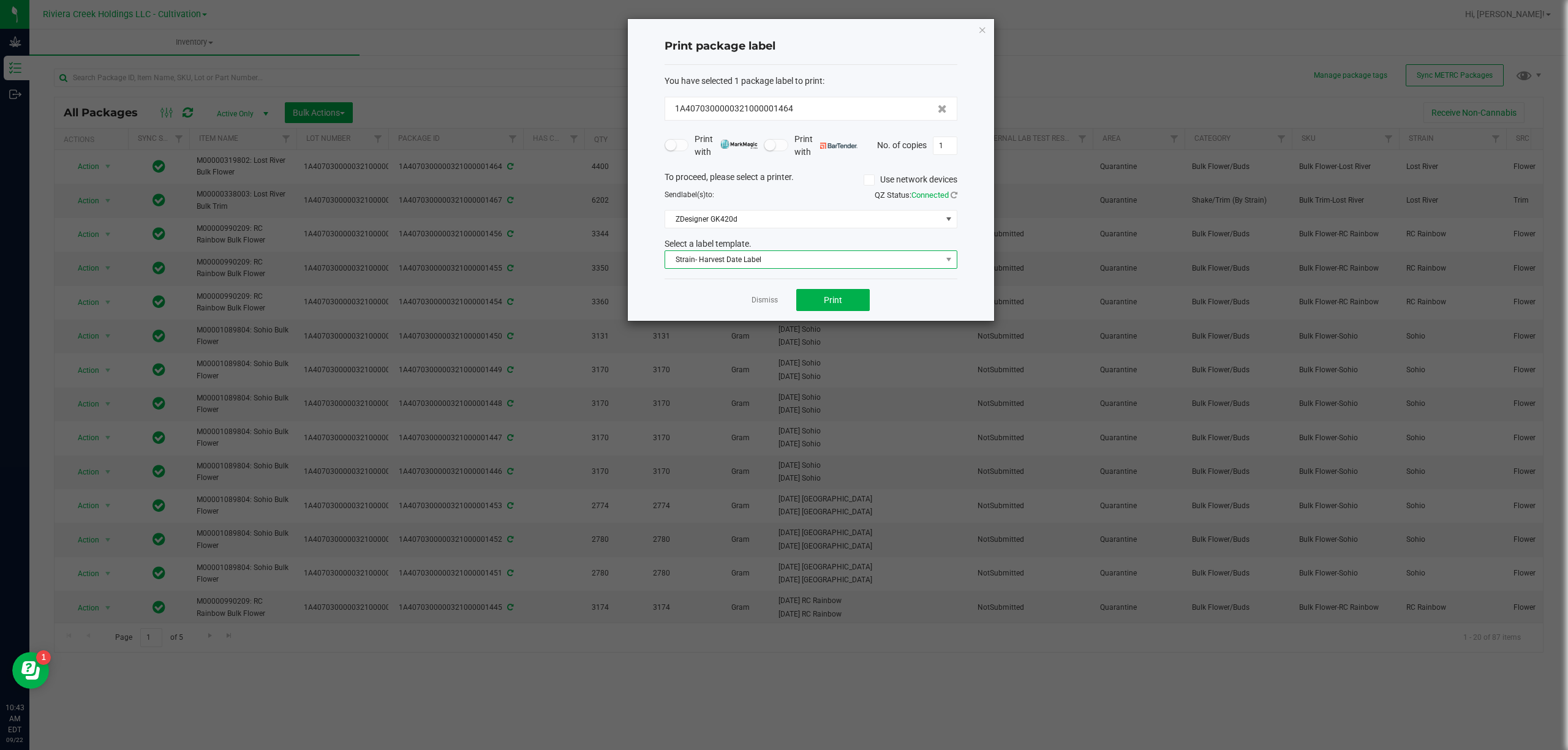
click at [718, 252] on span "Strain- Harvest Date Label" at bounding box center [803, 259] width 276 height 17
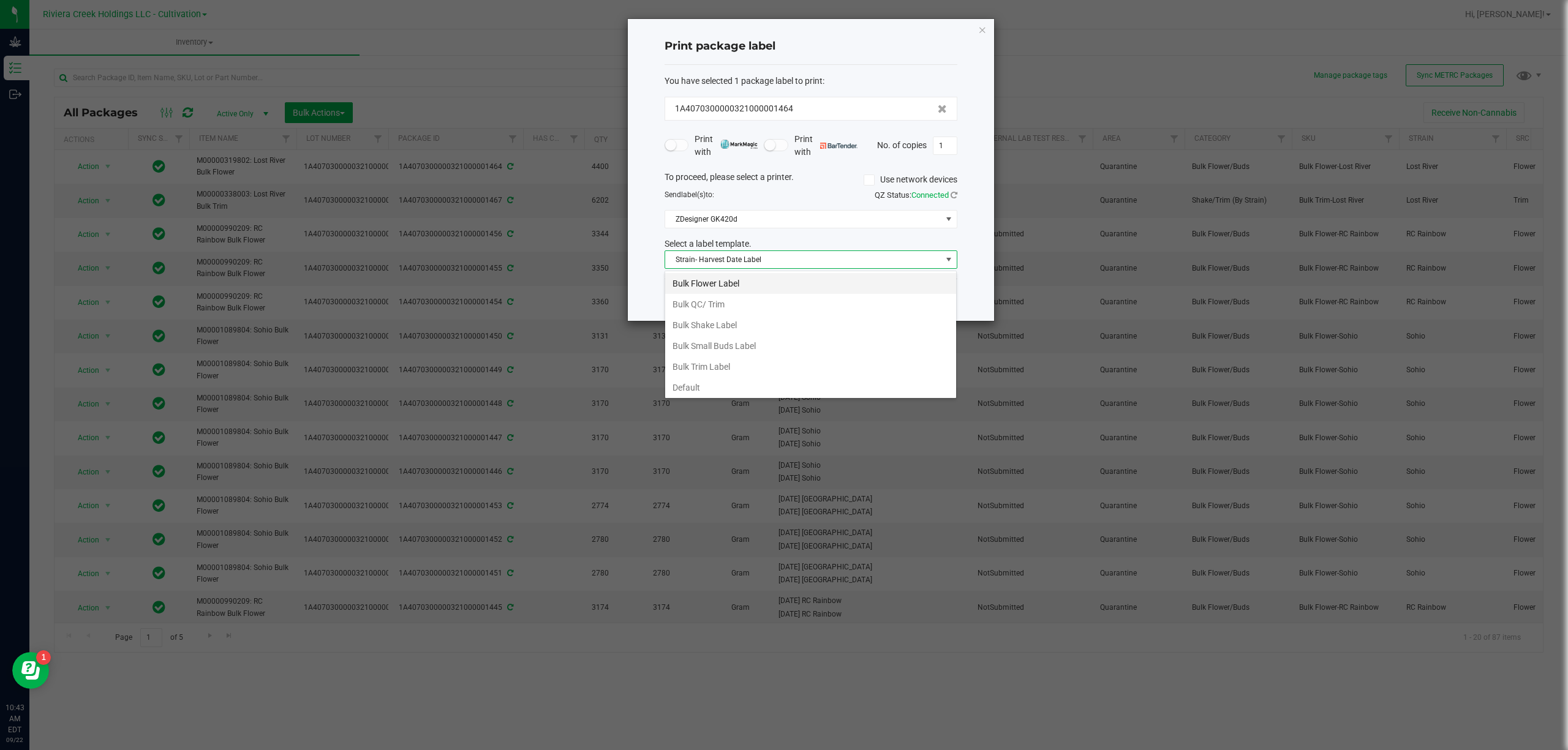
click at [725, 283] on li "Bulk Flower Label" at bounding box center [810, 283] width 291 height 21
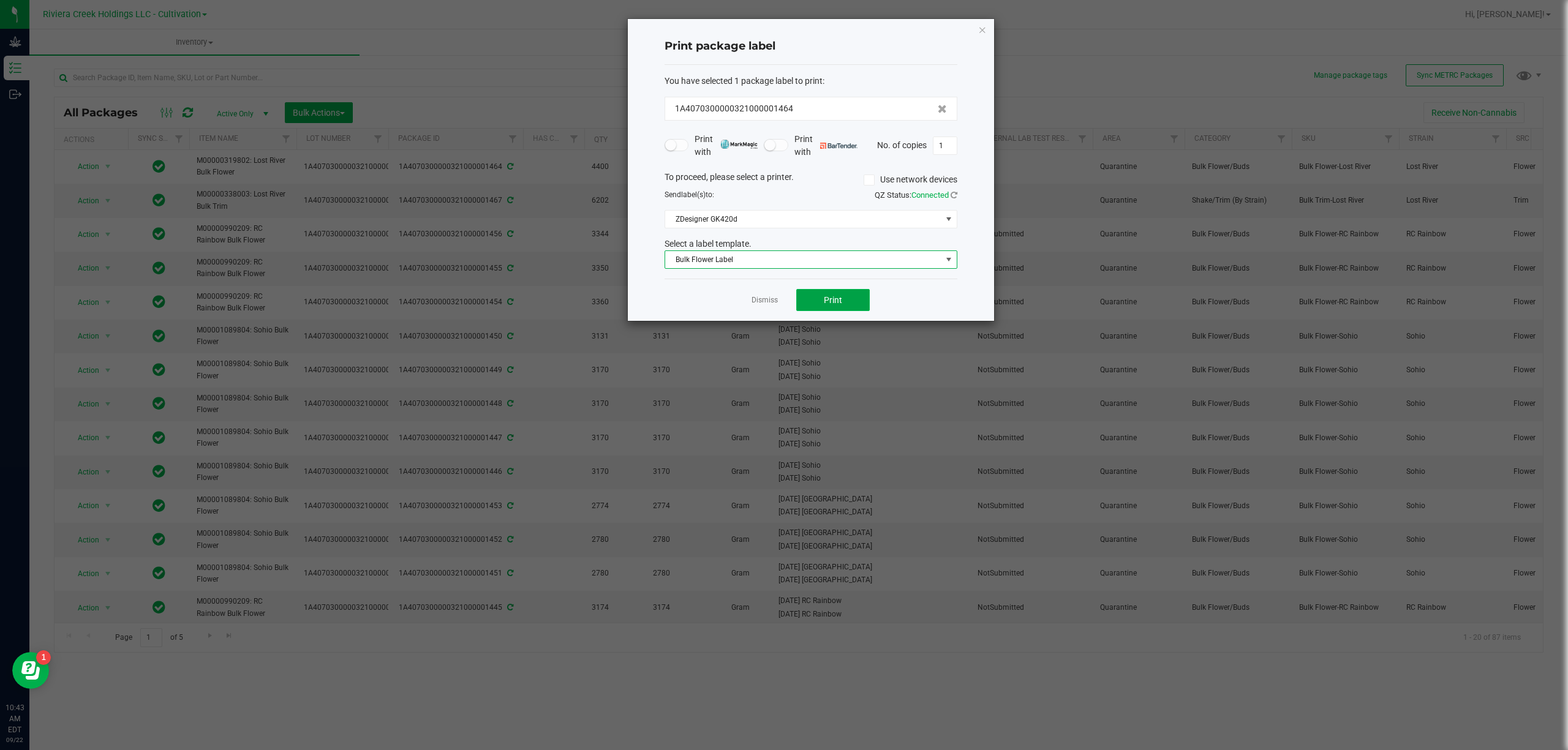
click at [831, 298] on span "Print" at bounding box center [833, 299] width 18 height 10
click at [986, 30] on icon "button" at bounding box center [982, 29] width 8 height 15
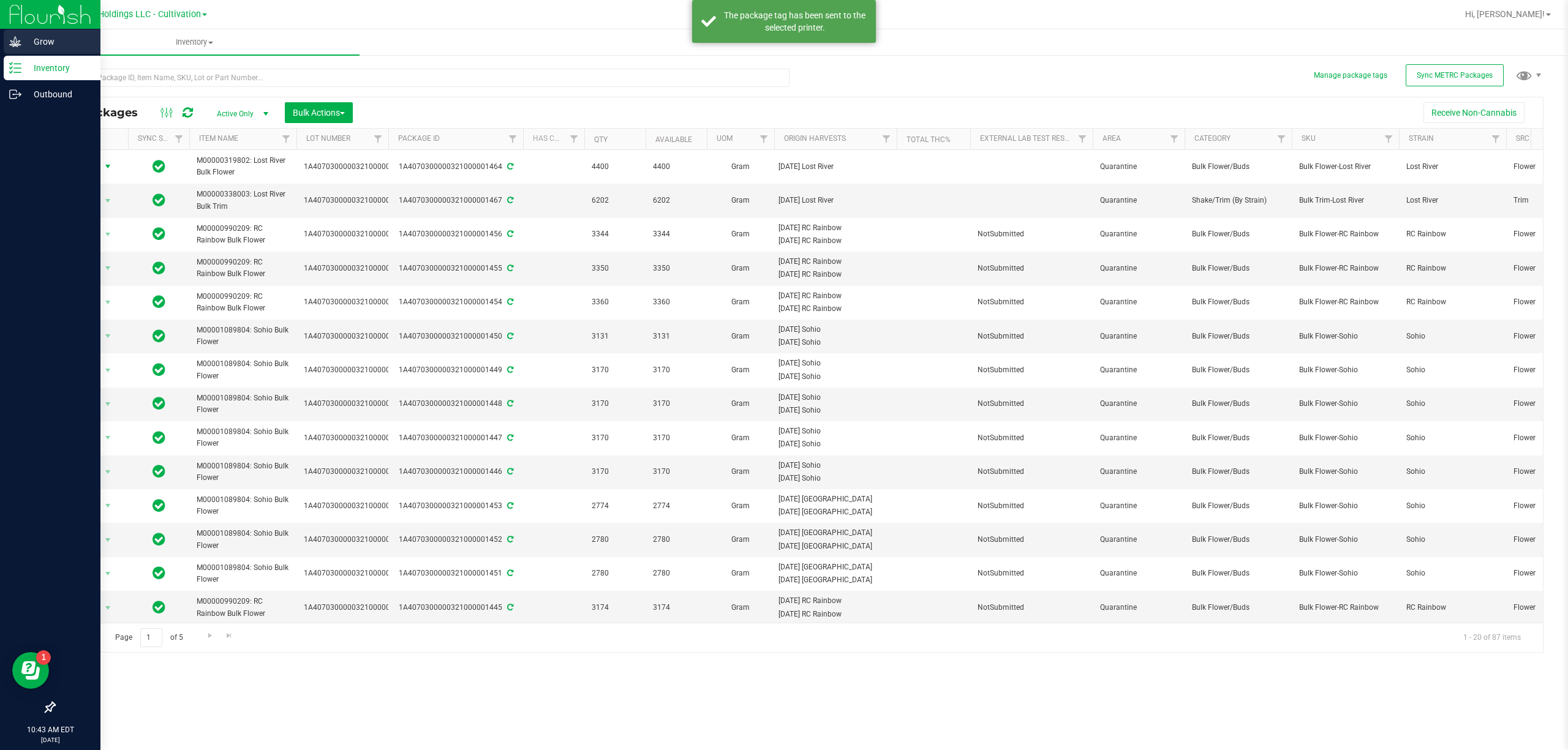
click at [15, 41] on icon at bounding box center [15, 41] width 12 height 12
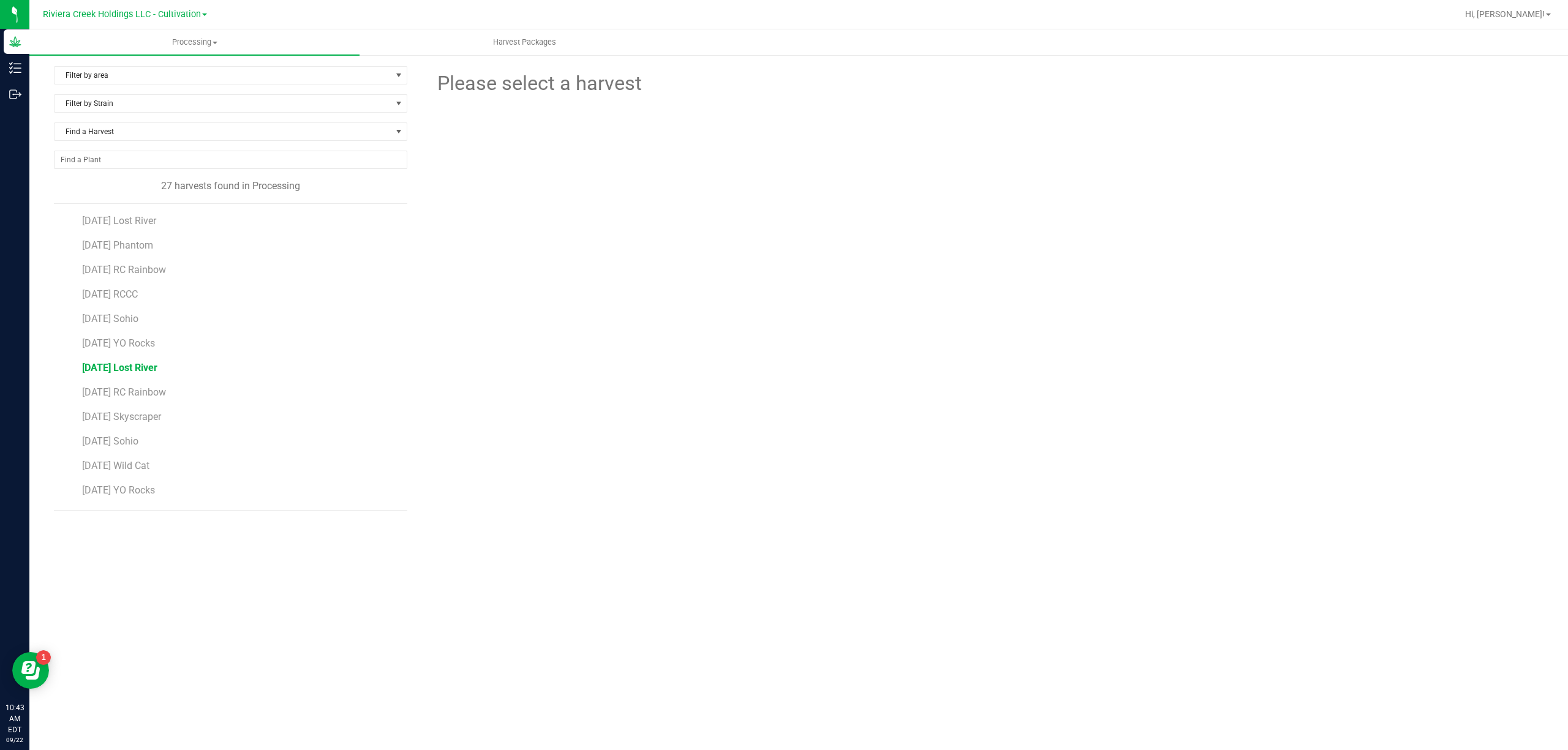
click at [158, 373] on span "[DATE] Lost River" at bounding box center [119, 368] width 76 height 12
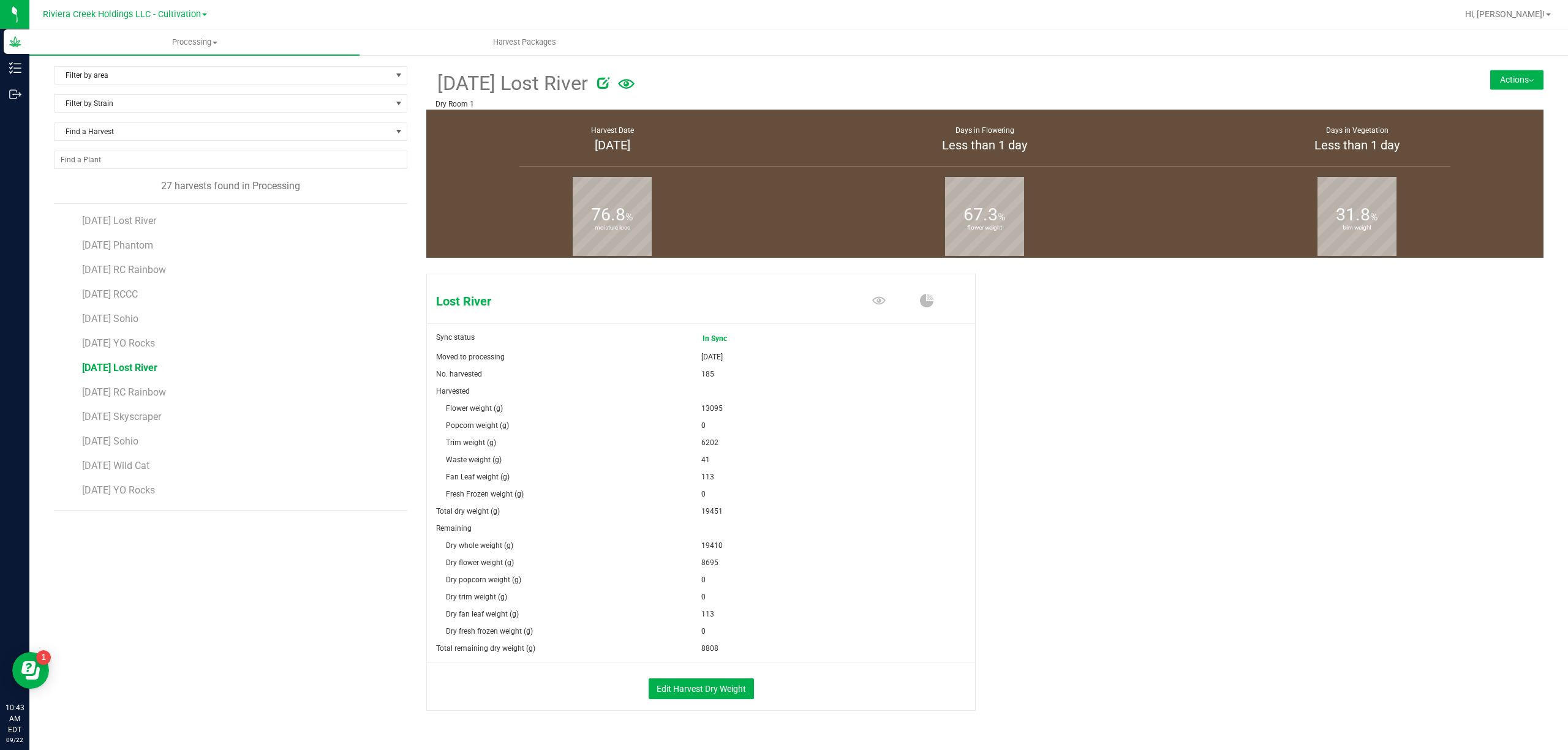
click at [1514, 76] on button "Actions" at bounding box center [1516, 79] width 54 height 19
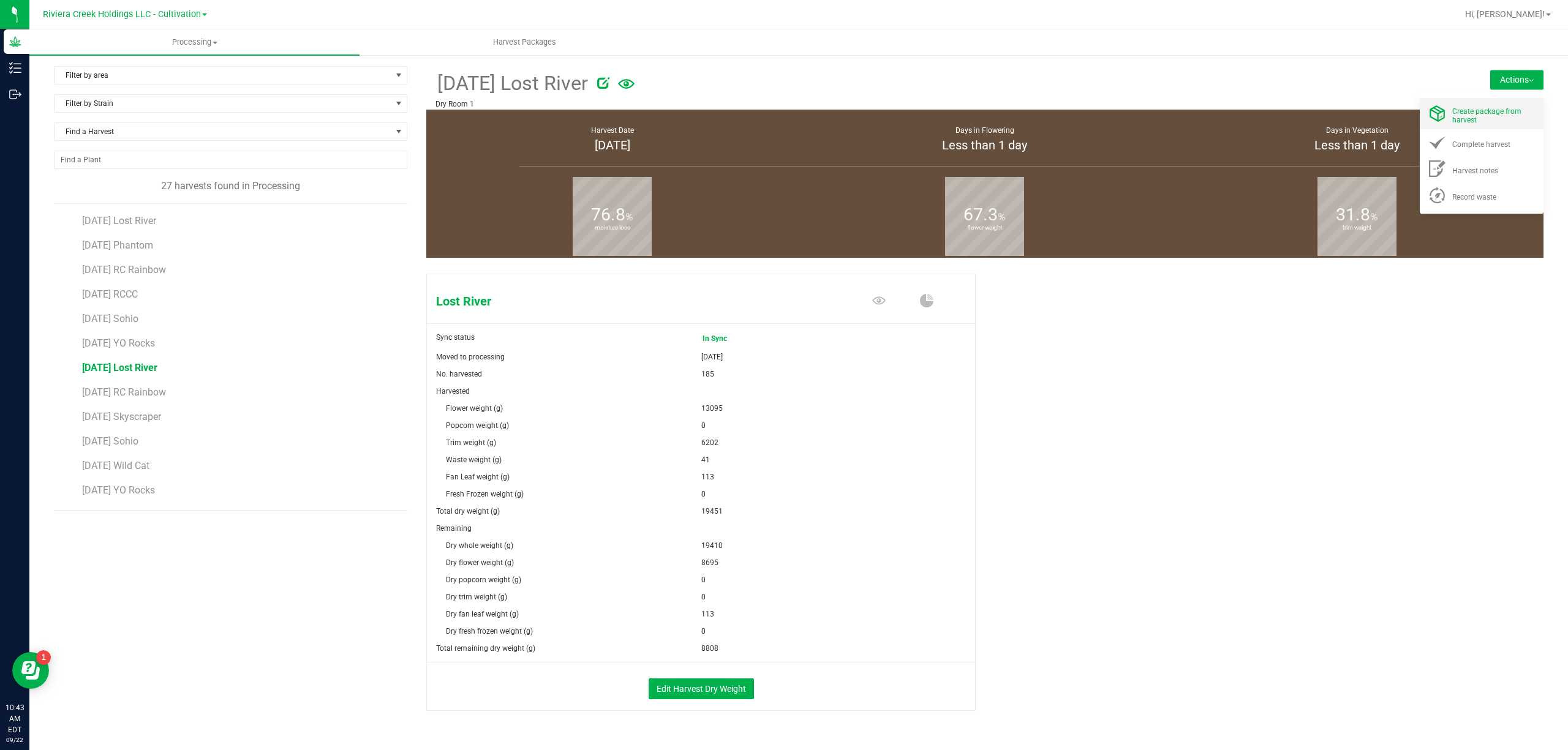
click at [1461, 112] on span "Create package from harvest" at bounding box center [1486, 116] width 69 height 17
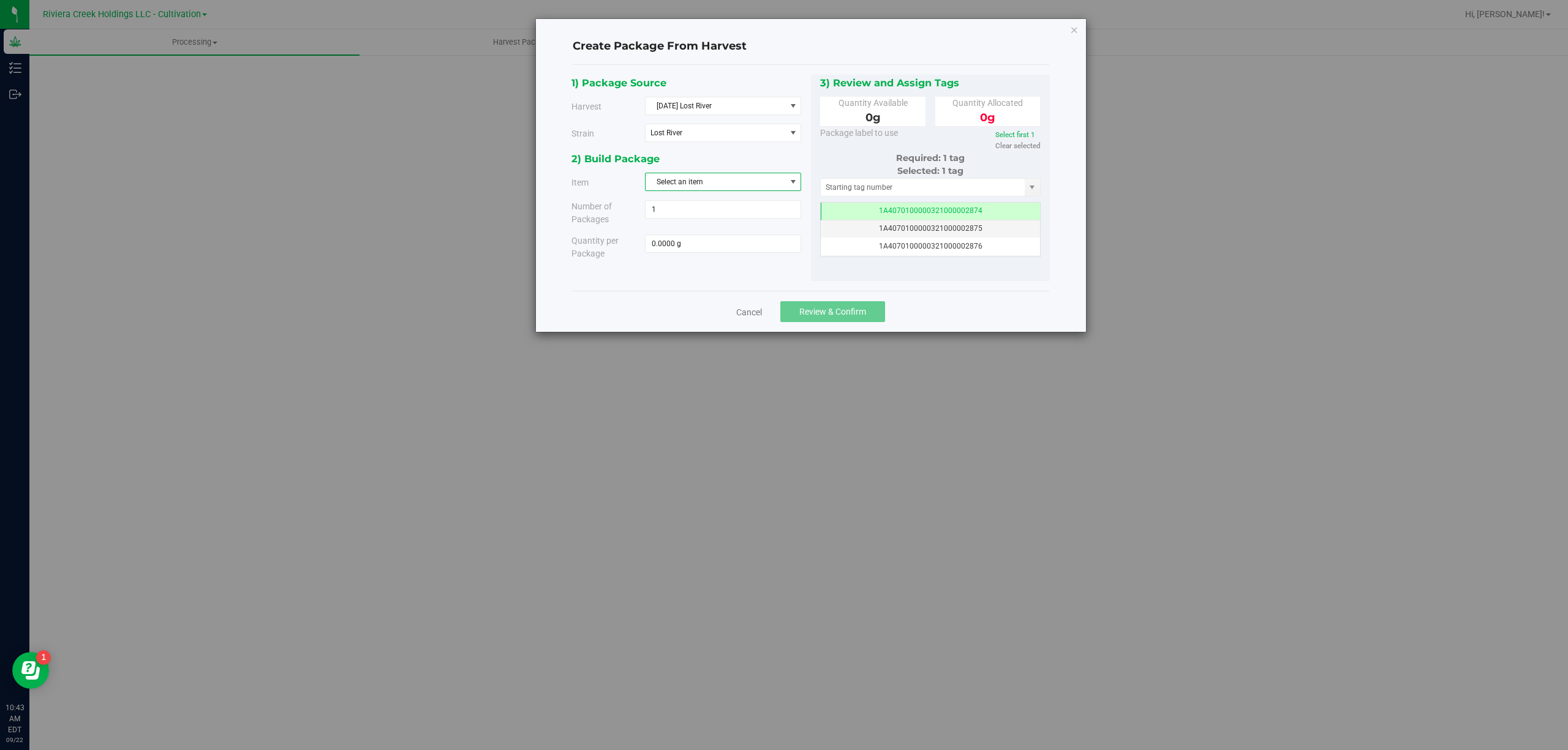
click at [698, 187] on span "Select an item" at bounding box center [715, 181] width 139 height 17
click at [748, 238] on span "M00000319802: Lost River Bulk Flower" at bounding box center [717, 235] width 128 height 16
click at [750, 238] on span at bounding box center [723, 243] width 156 height 18
type input "4360"
type input "4360.0000 g"
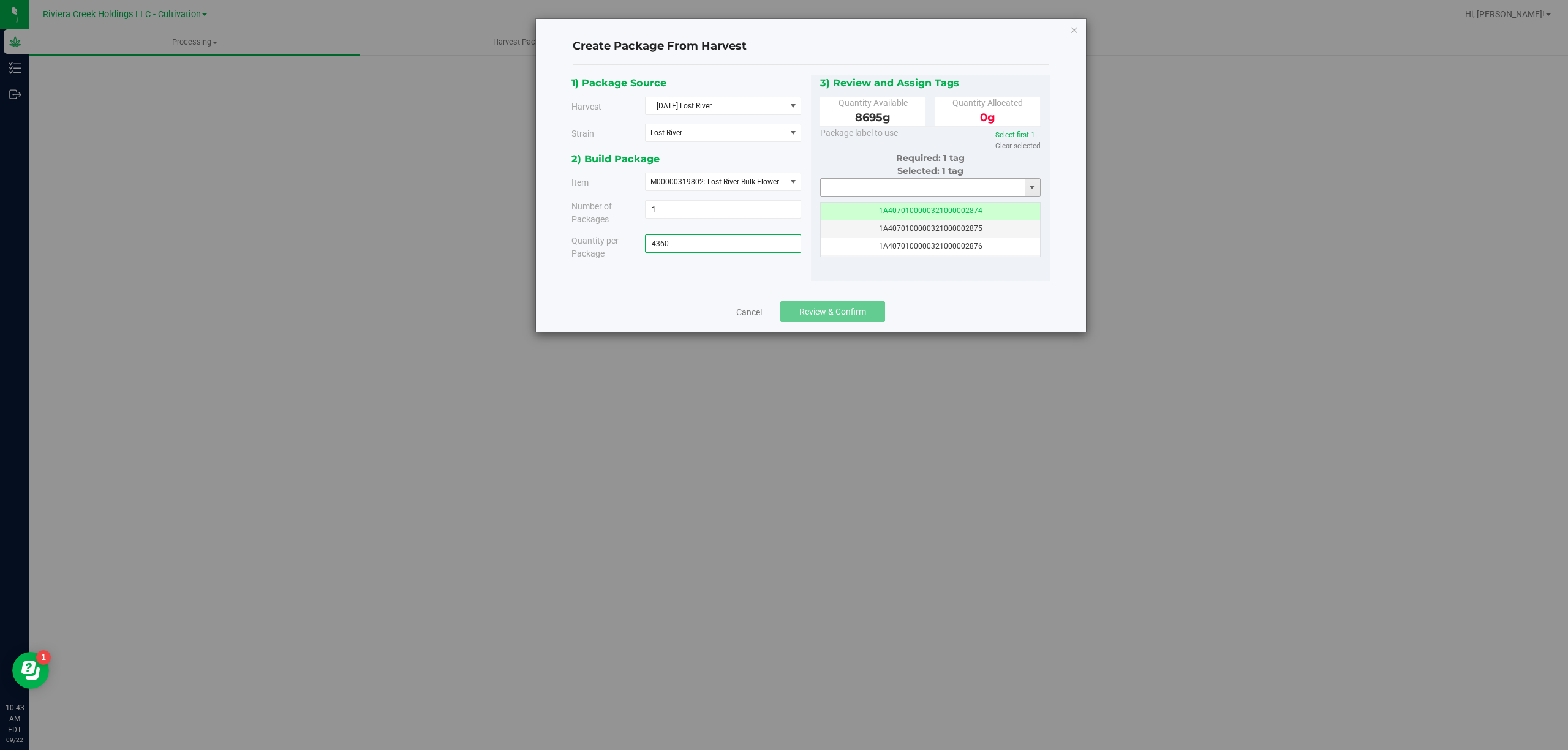
click at [864, 184] on input "text" at bounding box center [922, 187] width 205 height 17
click at [933, 223] on li "1A4070300000321000001465" at bounding box center [930, 228] width 219 height 18
type input "1A4070300000321000001465"
click at [863, 321] on button "Review & Confirm" at bounding box center [833, 312] width 105 height 21
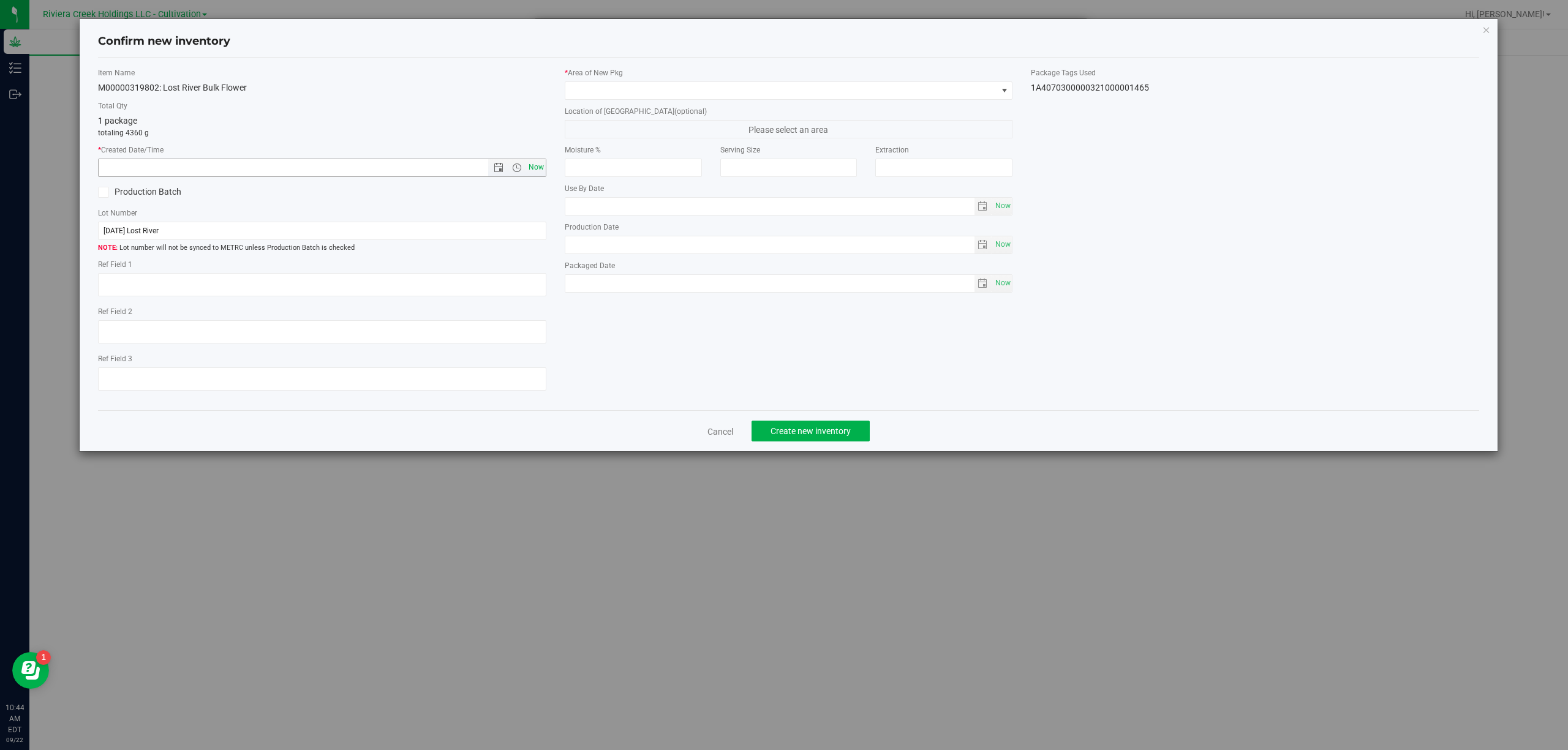
click at [540, 165] on span "Now" at bounding box center [536, 168] width 21 height 18
type input "[DATE] 10:44 AM"
click at [638, 99] on span at bounding box center [781, 90] width 432 height 17
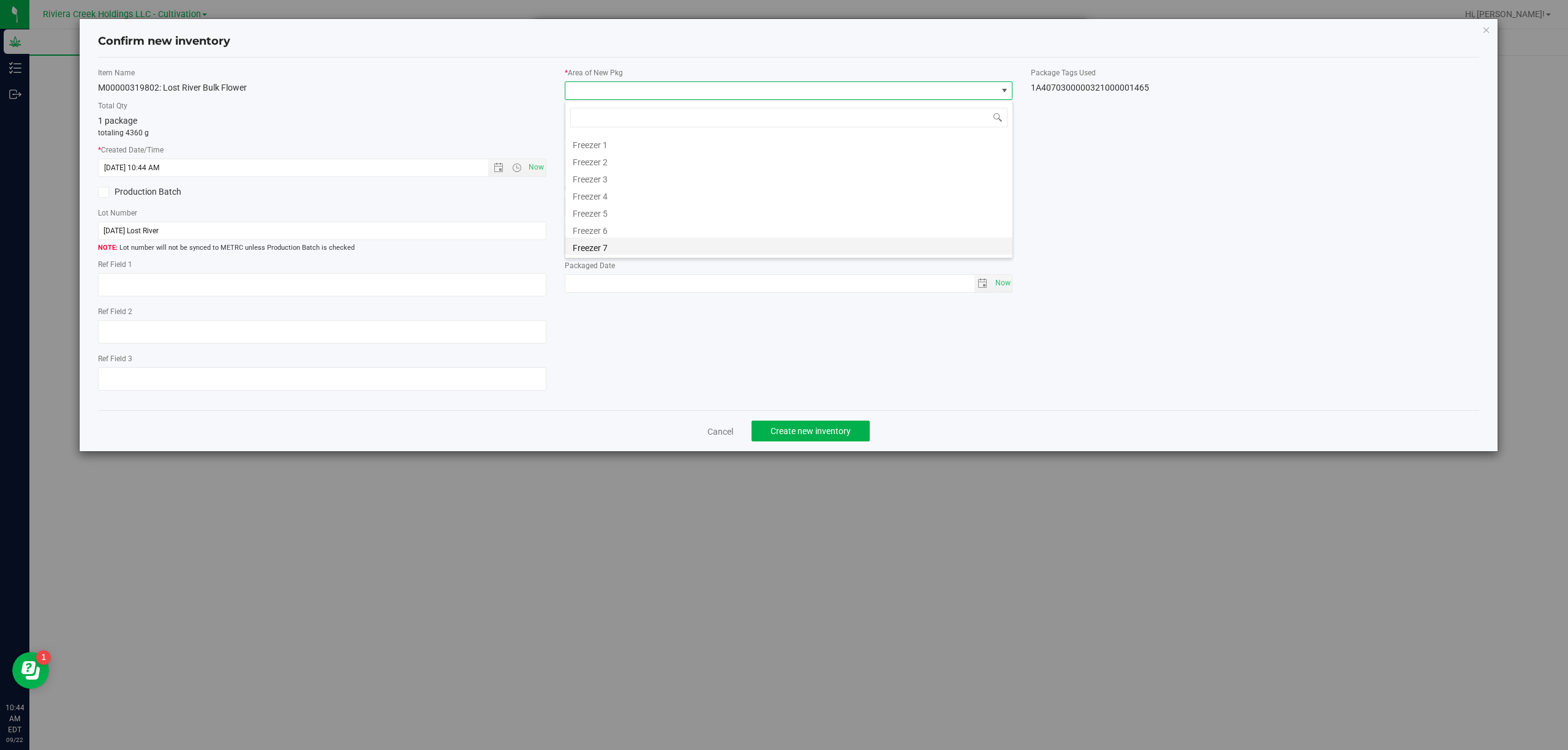
scroll to position [272, 0]
click at [617, 212] on li "Quarantine" at bounding box center [789, 213] width 447 height 17
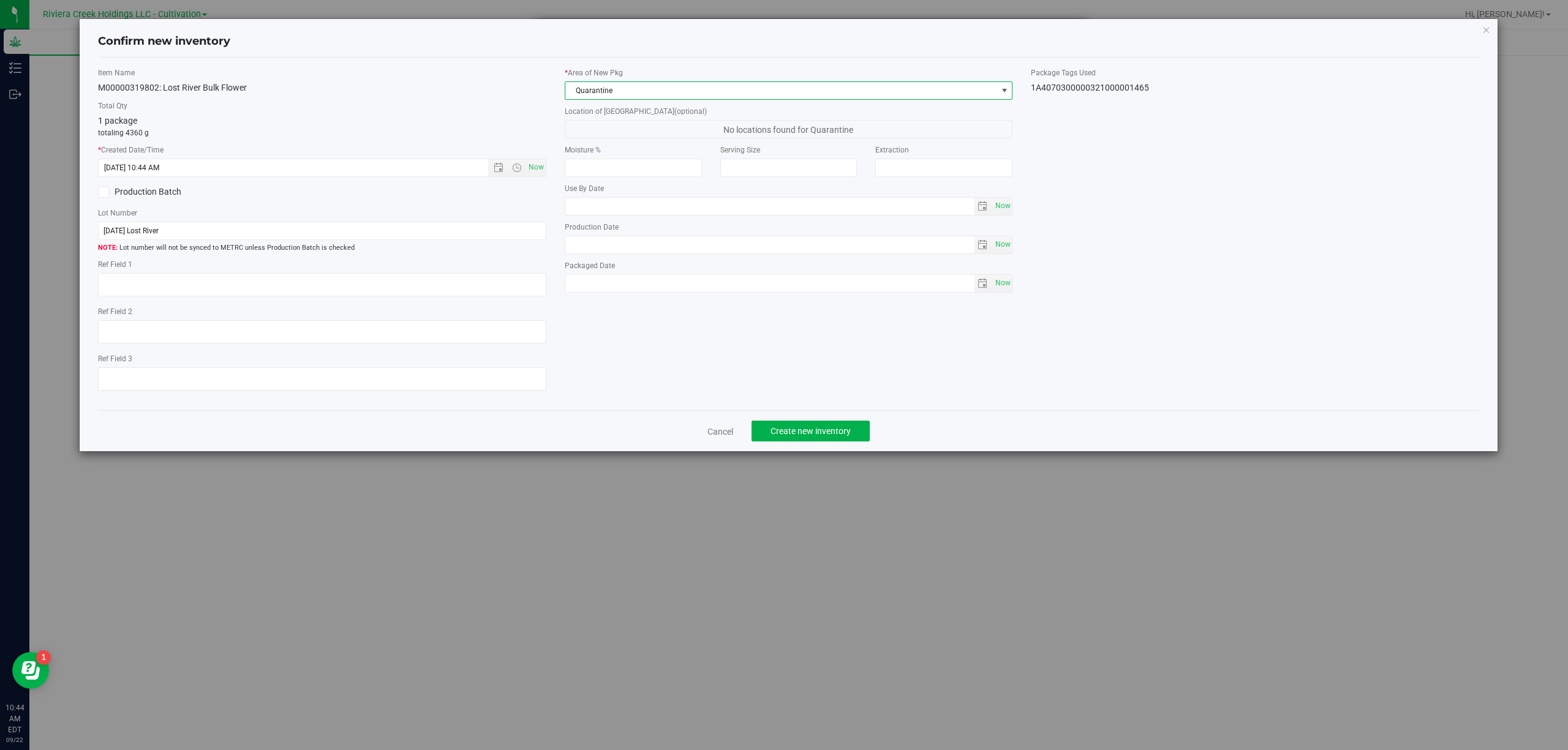
click at [1074, 94] on div "Item Name M00000319802: Lost River Bulk Flower Total Qty 1 package totaling 436…" at bounding box center [789, 234] width 1400 height 334
click at [1075, 88] on div "1A4070300000321000001465" at bounding box center [1255, 88] width 448 height 13
copy body "1A4070300000321000001465 Cancel Create new inventory"
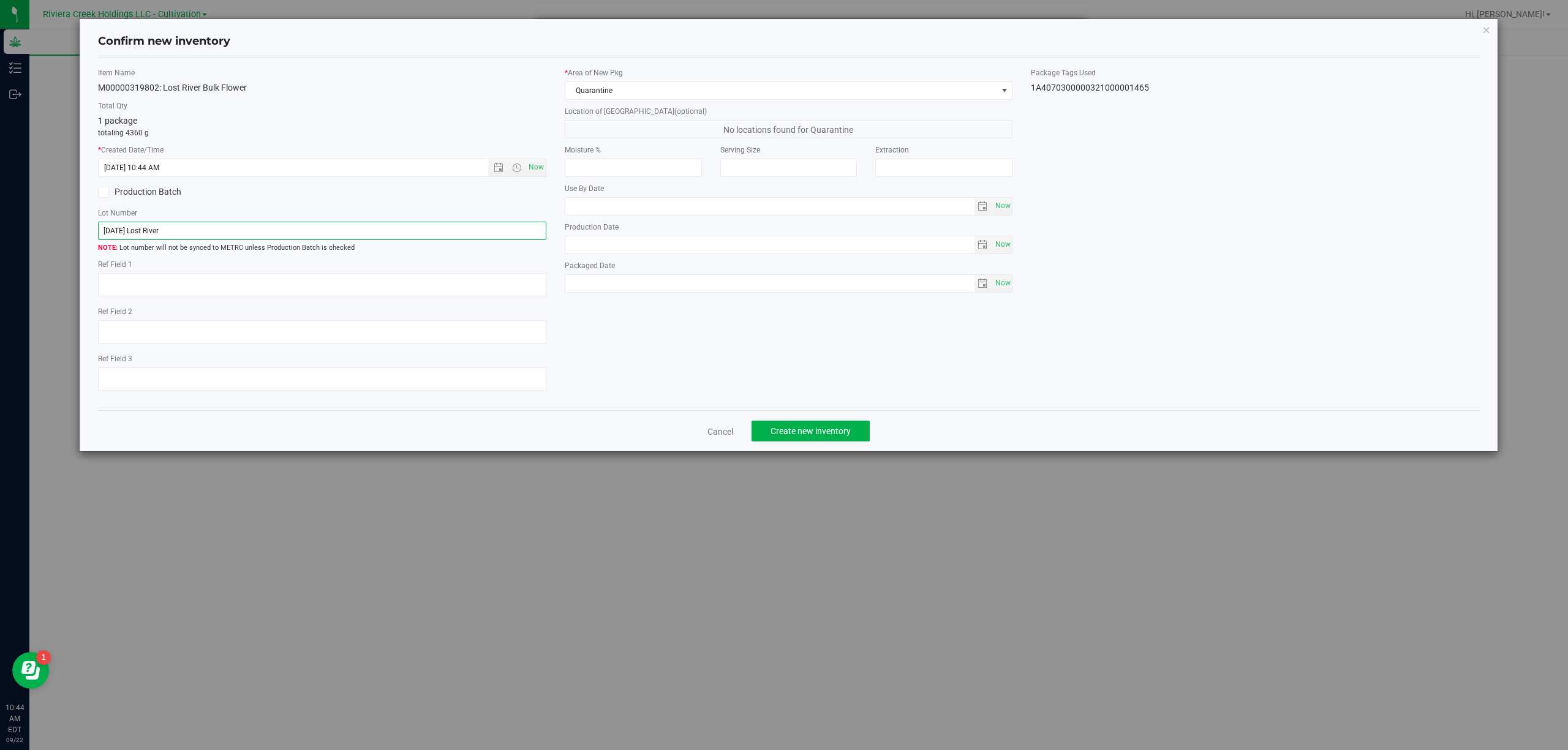
click at [219, 229] on input "[DATE] Lost River" at bounding box center [322, 230] width 448 height 18
paste input "1A4070300000321000001465"
type input "1A4070300000321000001465"
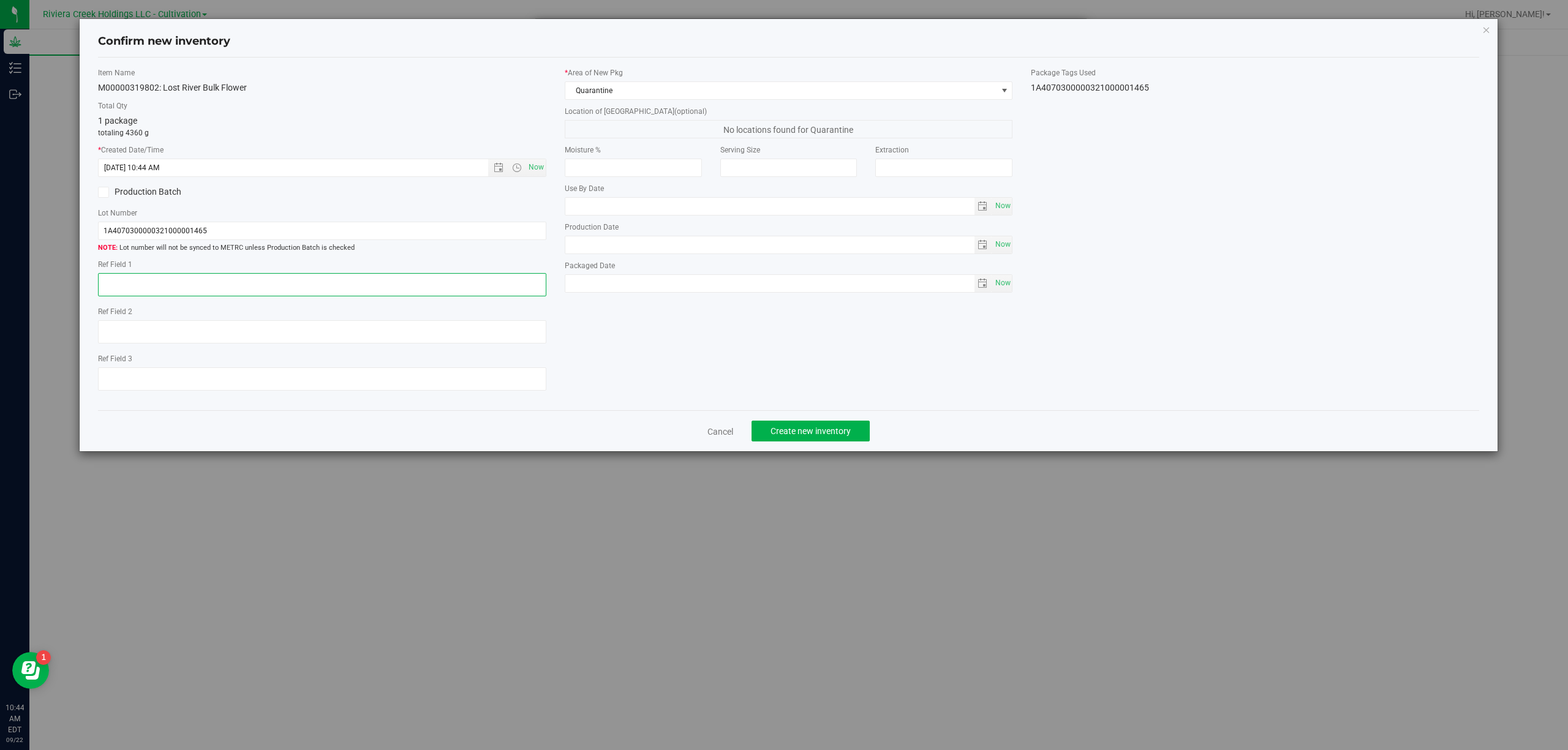
click at [182, 290] on textarea at bounding box center [322, 285] width 448 height 23
type textarea "B2-NYF-L1"
click at [677, 369] on div "Item Name M00000319802: Lost River Bulk Flower Total Qty 1 package totaling 436…" at bounding box center [789, 234] width 1400 height 334
click at [845, 429] on button "Create new inventory" at bounding box center [810, 431] width 118 height 21
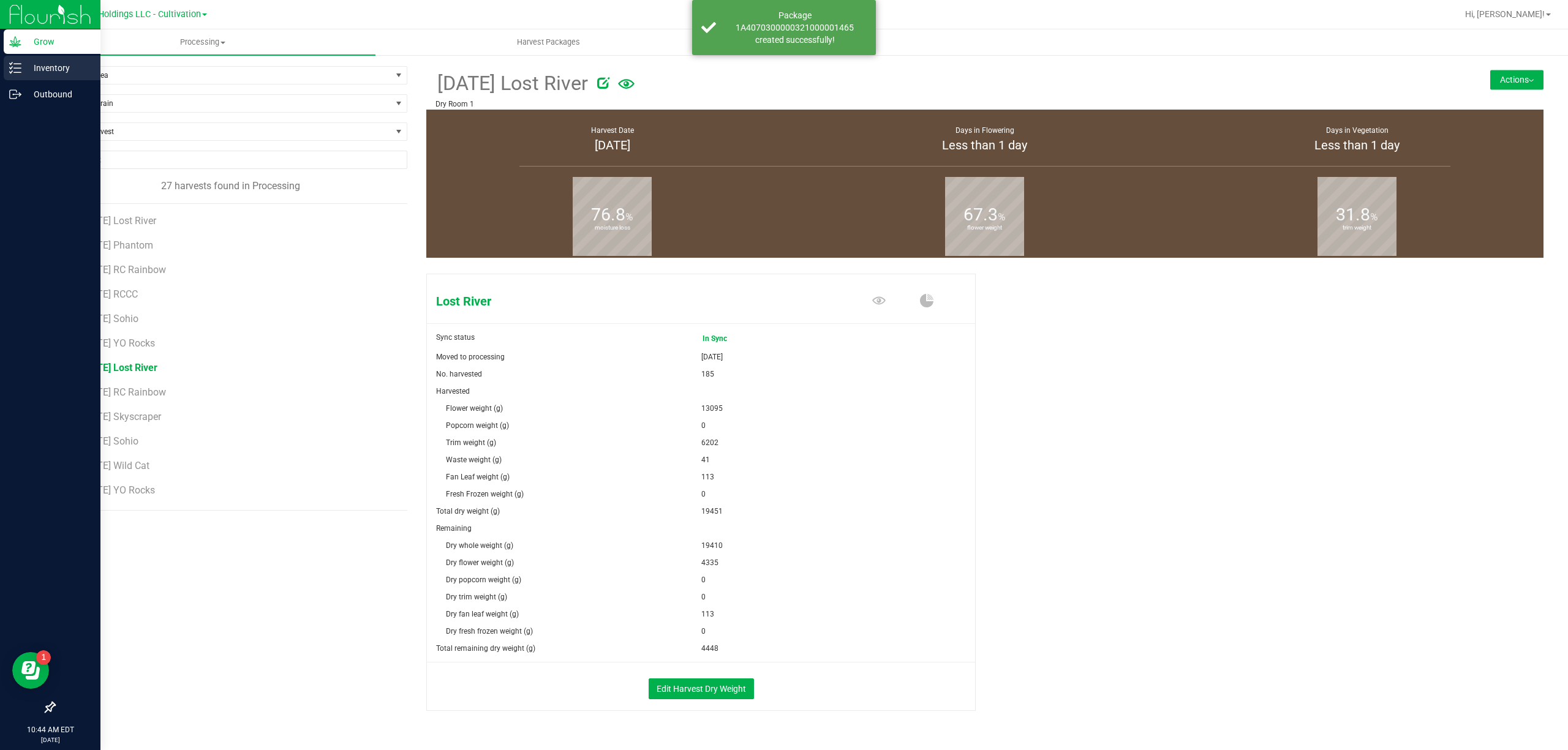
click at [13, 68] on icon at bounding box center [15, 68] width 12 height 12
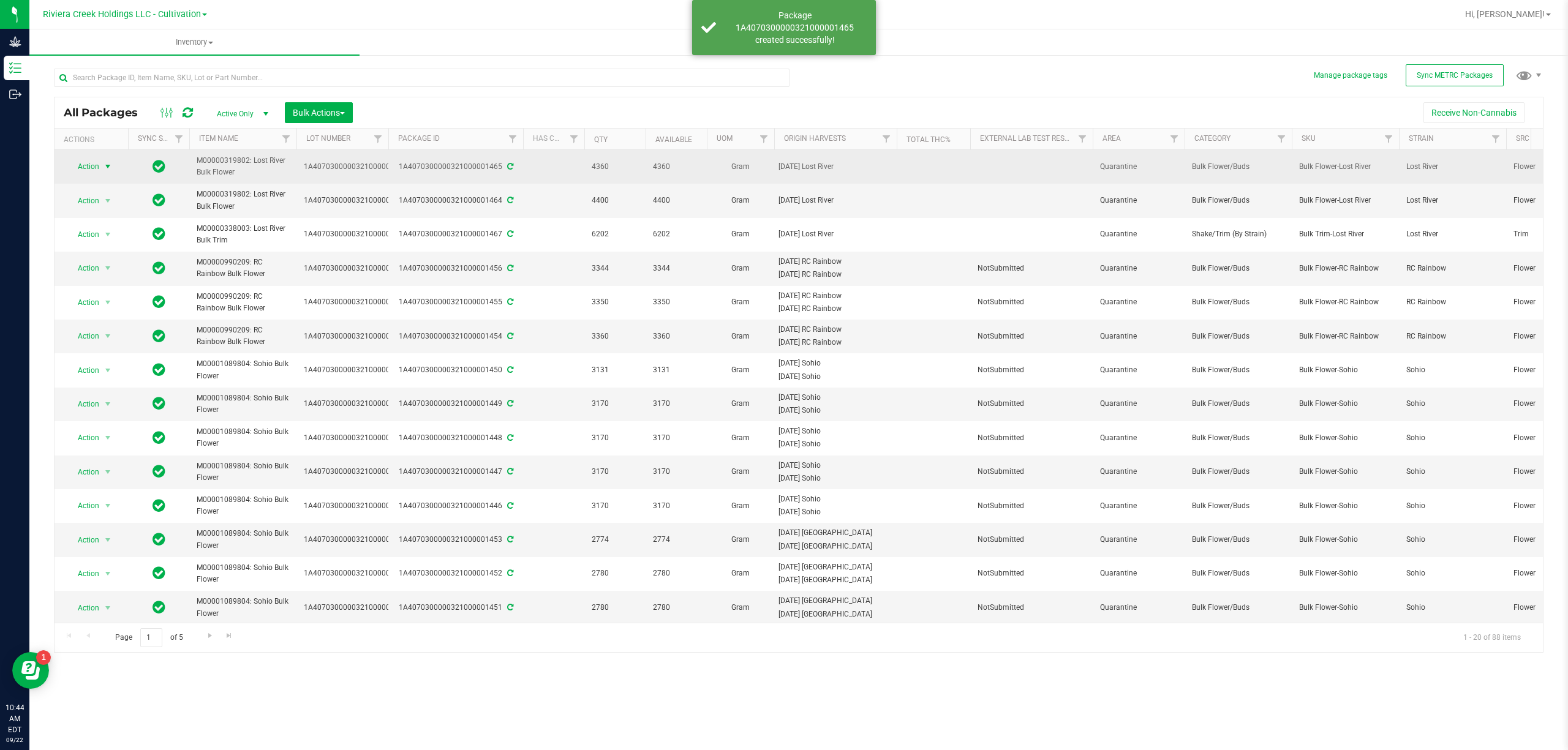
click at [97, 168] on span "Action" at bounding box center [83, 167] width 33 height 17
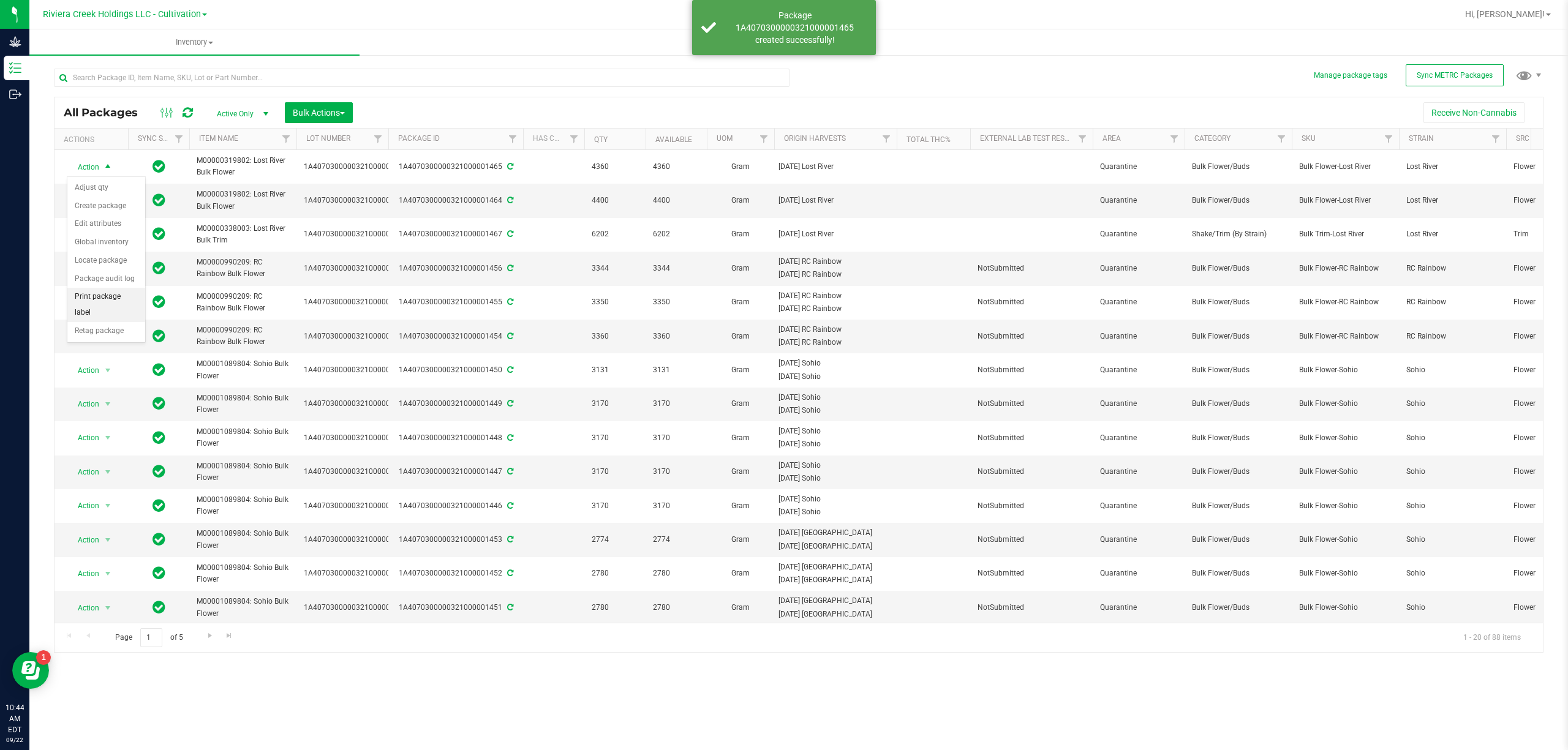
click at [106, 302] on li "Print package label" at bounding box center [106, 305] width 77 height 34
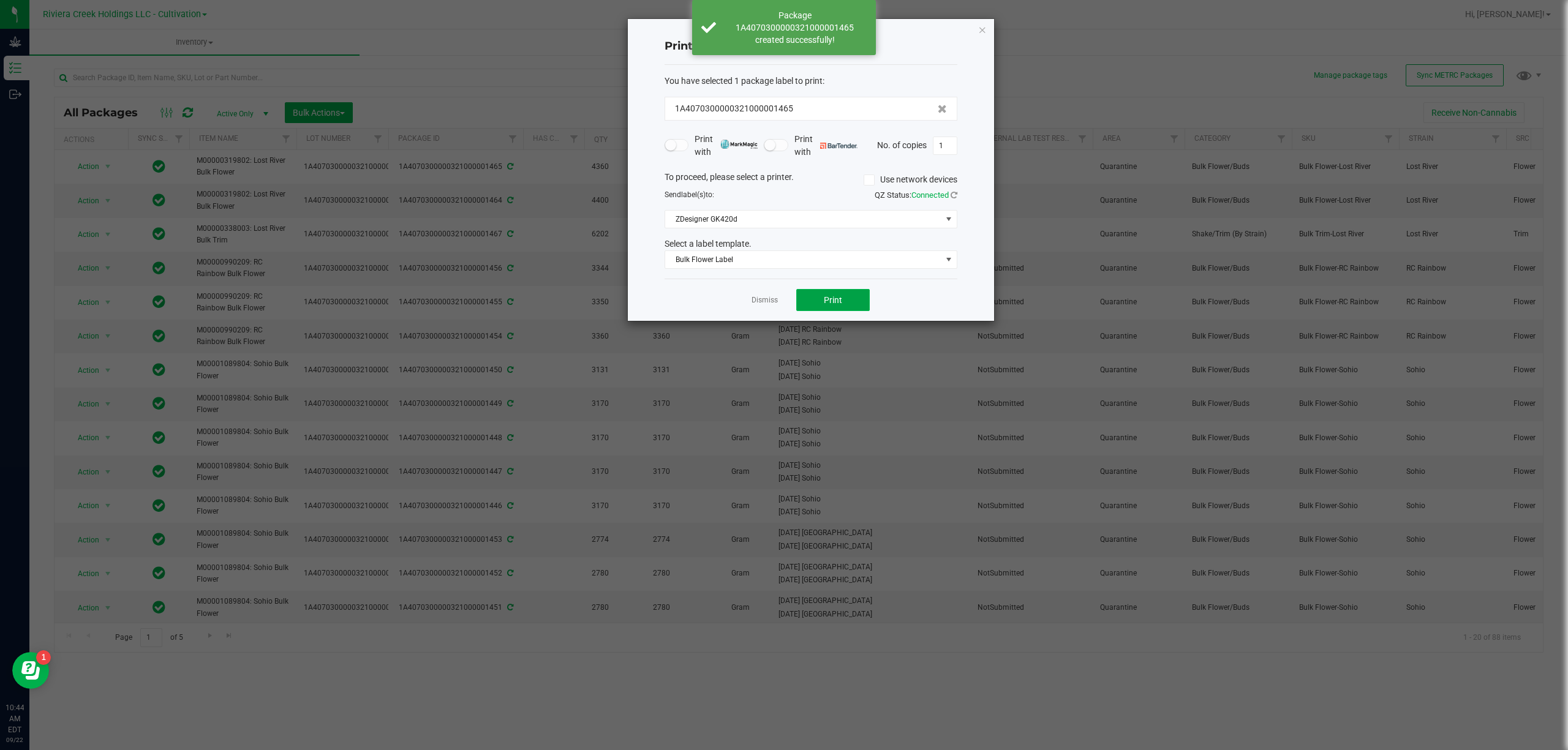
click at [846, 299] on button "Print" at bounding box center [833, 300] width 74 height 22
click at [983, 27] on icon "button" at bounding box center [982, 29] width 8 height 15
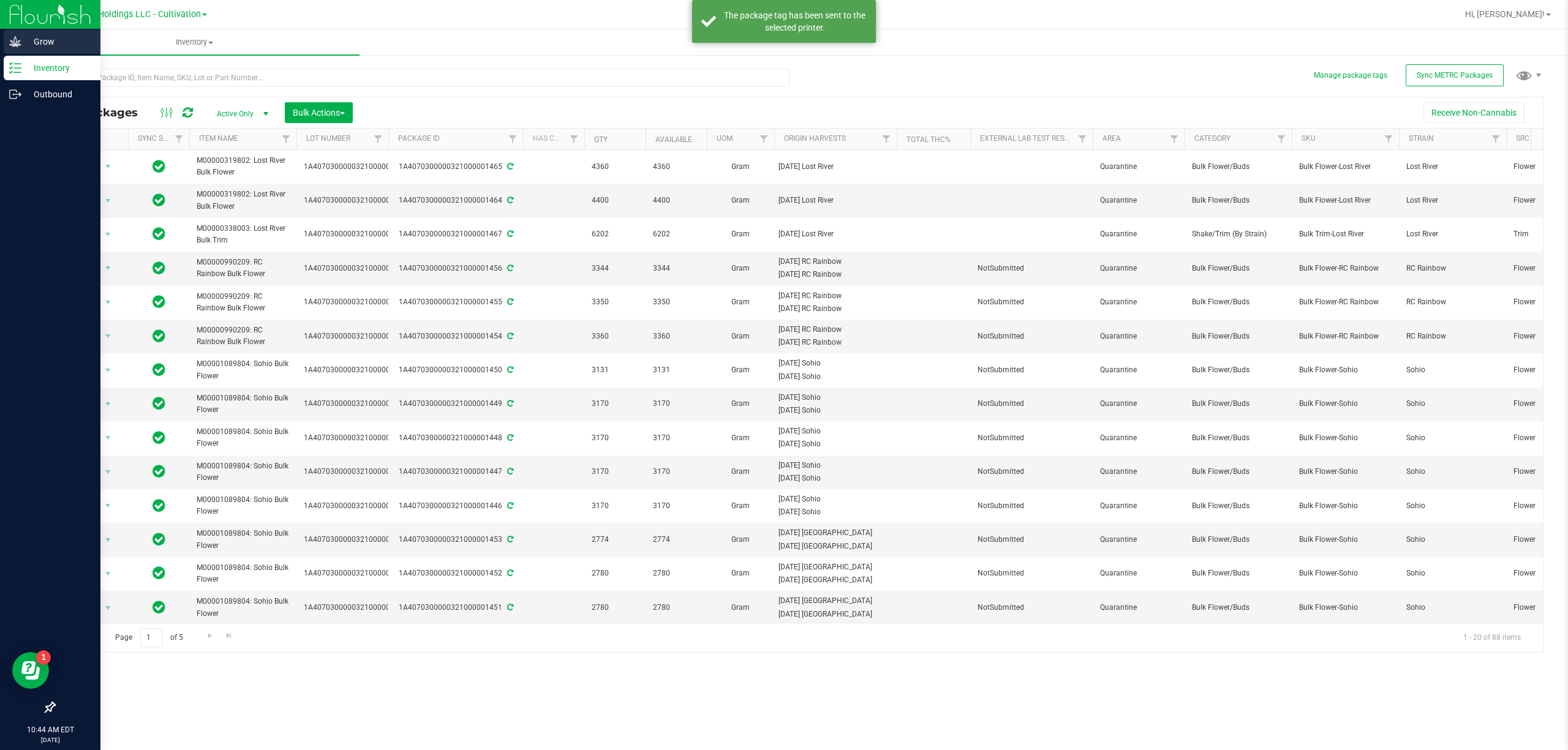
click at [19, 42] on icon at bounding box center [15, 41] width 12 height 12
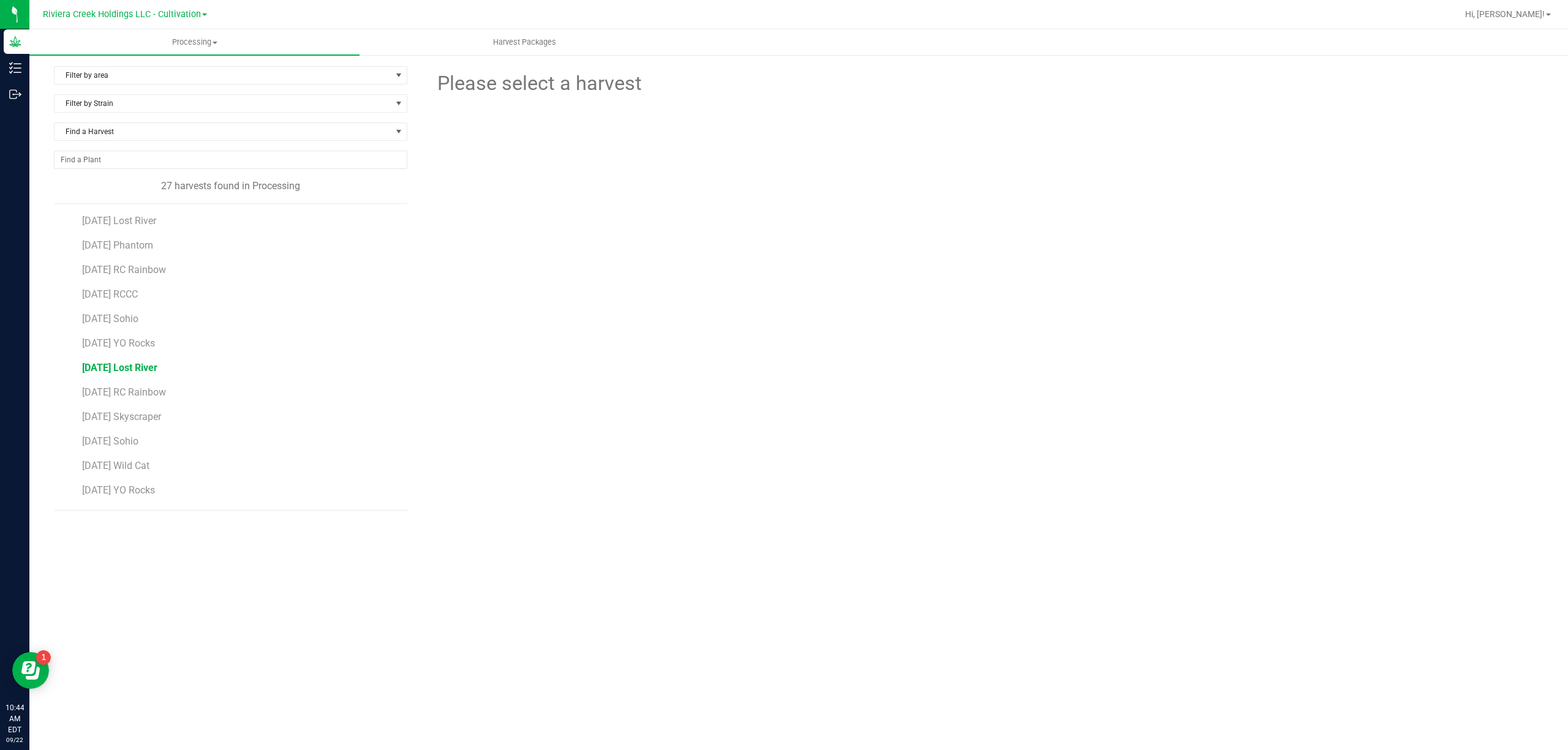
click at [152, 372] on span "[DATE] Lost River" at bounding box center [119, 368] width 76 height 12
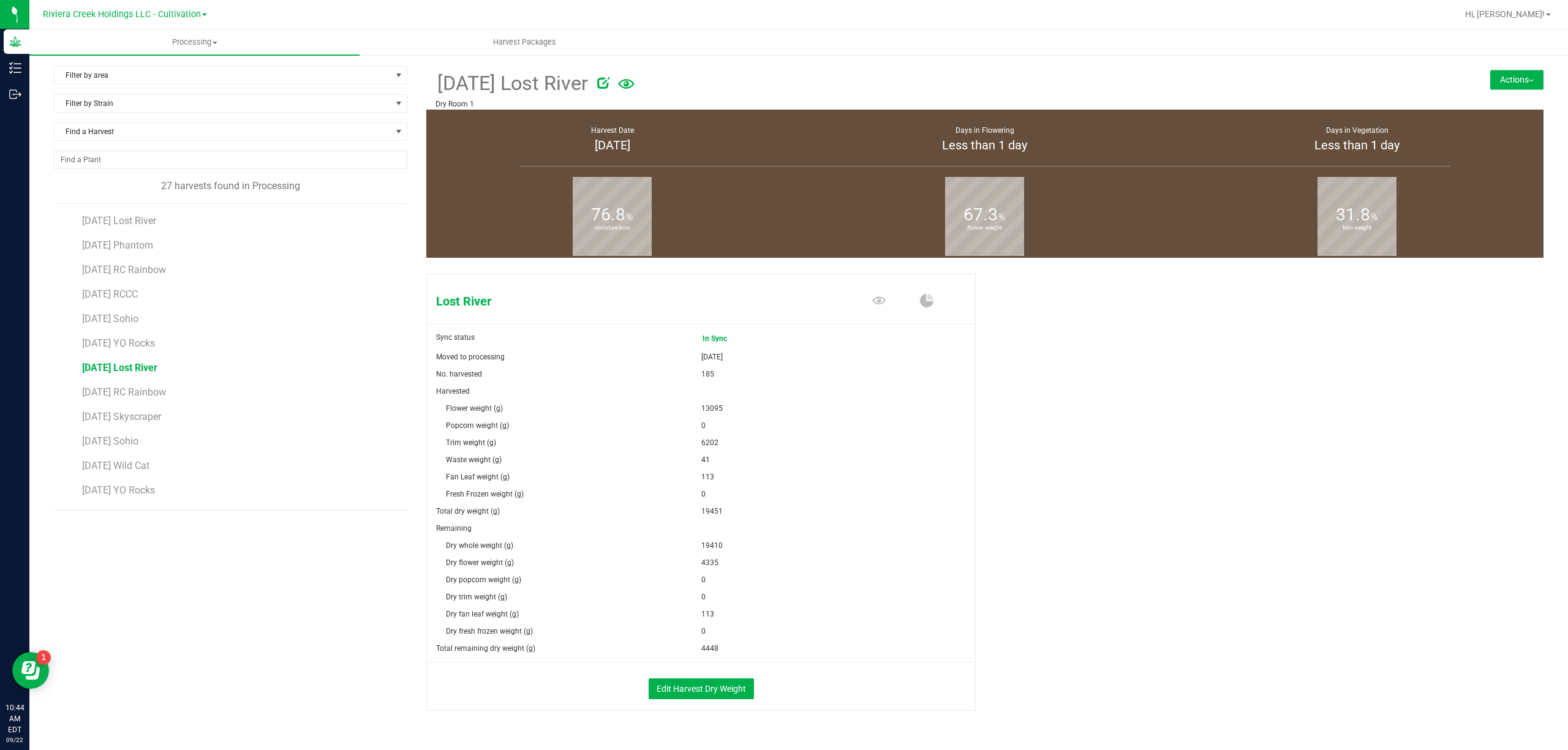
click at [1490, 70] on button "Actions" at bounding box center [1516, 79] width 54 height 19
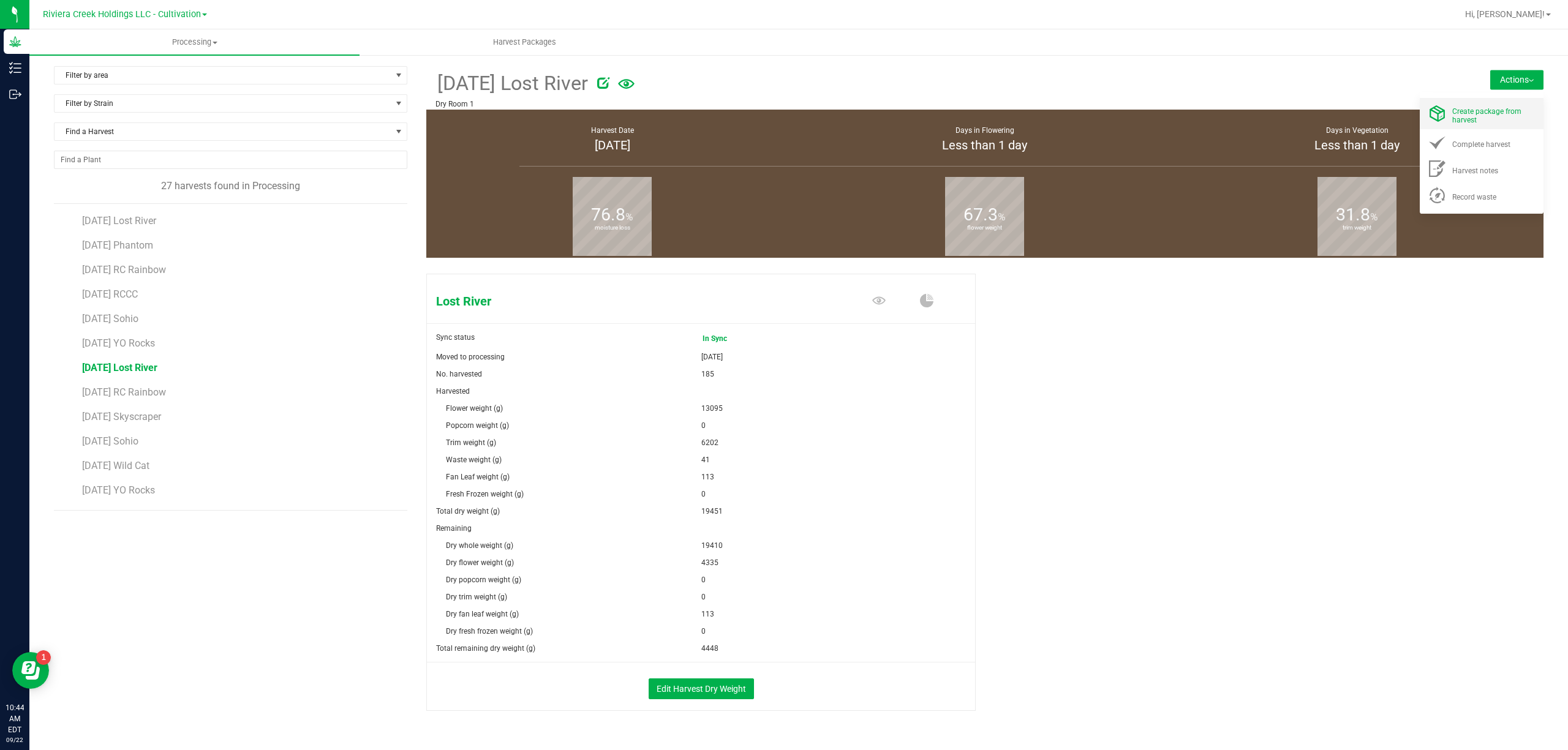
click at [1436, 110] on span at bounding box center [1437, 114] width 30 height 17
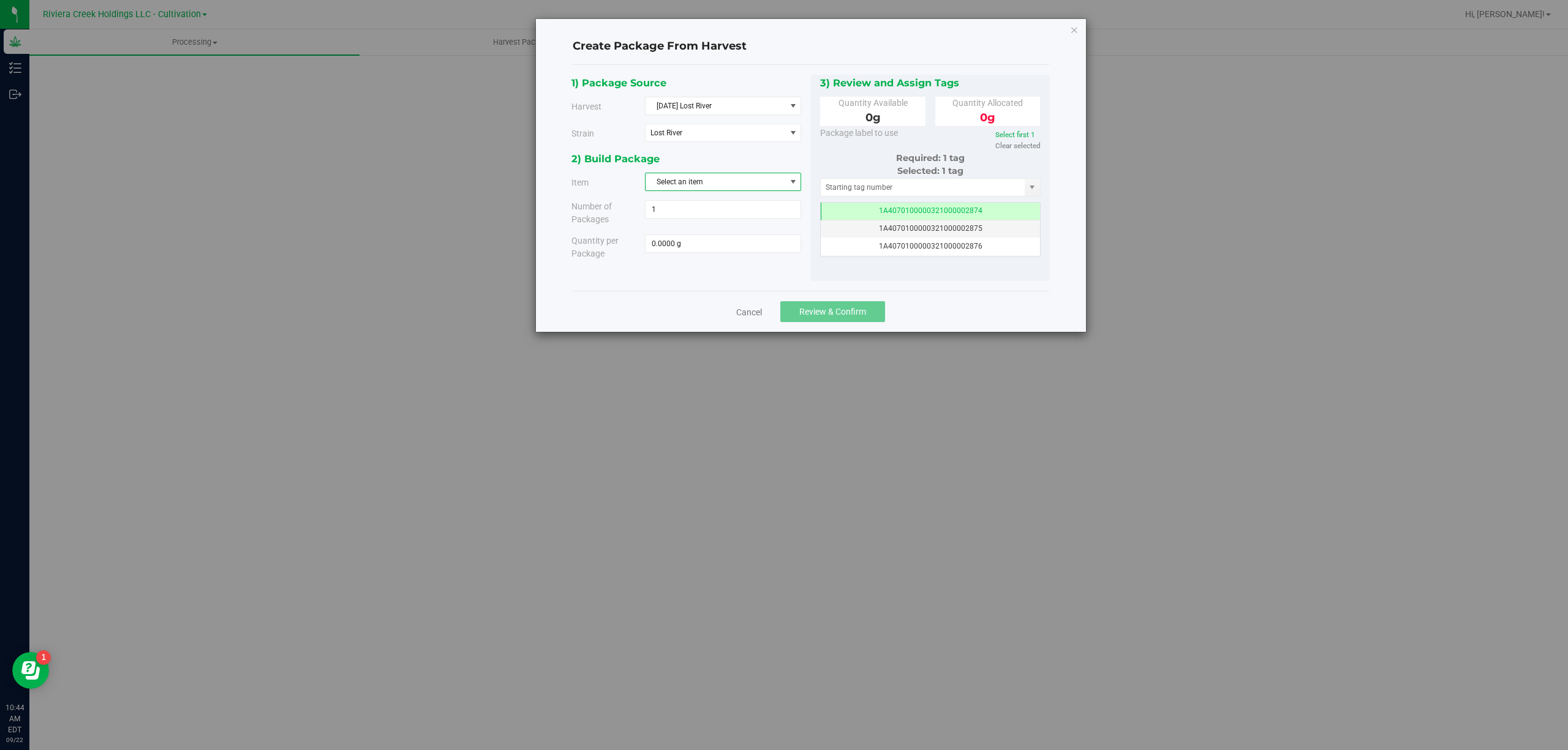
click at [780, 186] on span "Select an item" at bounding box center [715, 181] width 139 height 17
click at [778, 233] on span "M00000319802: Lost River Bulk Flower" at bounding box center [717, 235] width 128 height 16
click at [765, 252] on span at bounding box center [723, 243] width 156 height 18
type input "4314"
type input "4314.0000 g"
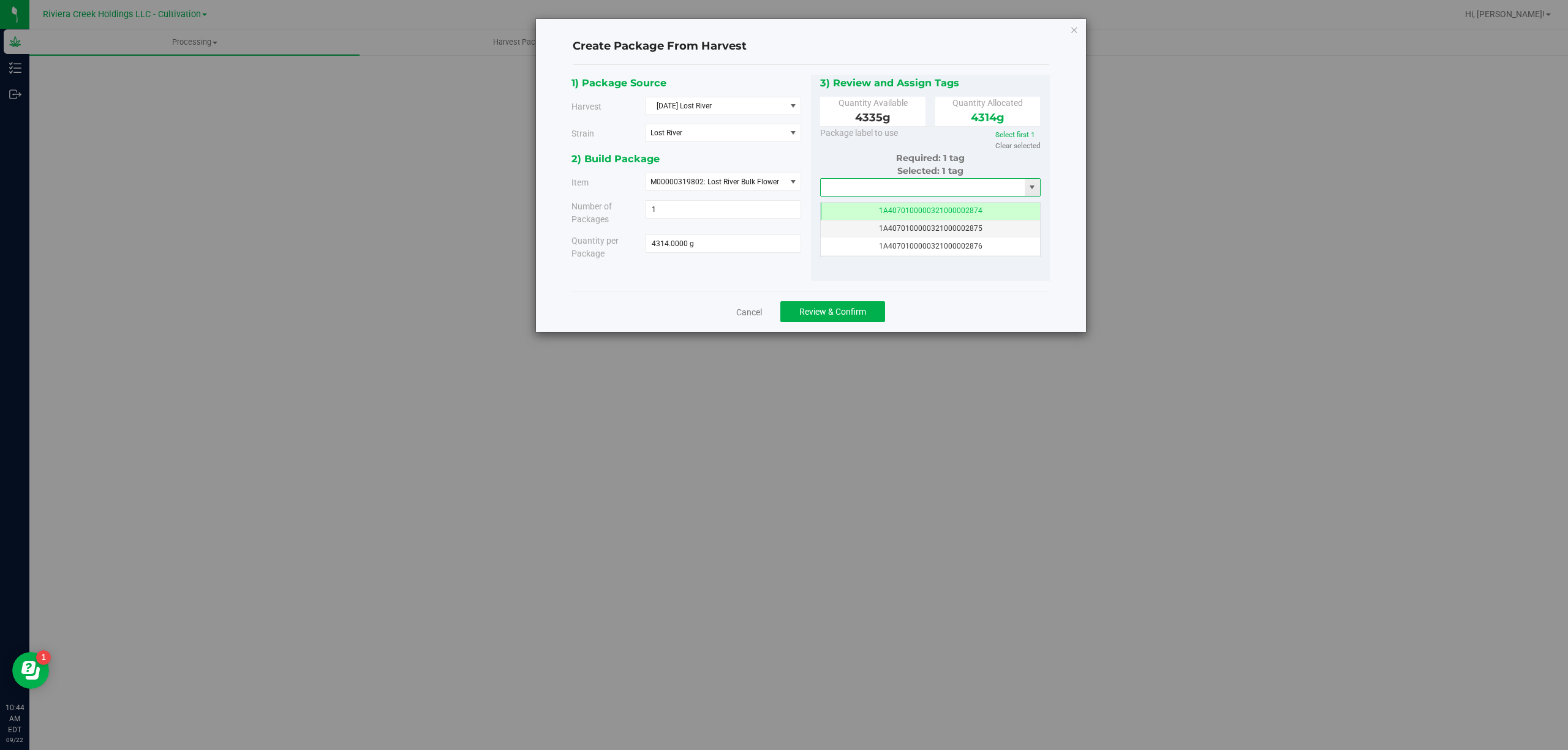
click at [891, 185] on input "text" at bounding box center [922, 187] width 205 height 17
click at [914, 207] on li "1A4070300000321000001466" at bounding box center [930, 209] width 219 height 18
type input "1A4070300000321000001466"
click at [860, 305] on button "Review & Confirm" at bounding box center [833, 312] width 105 height 21
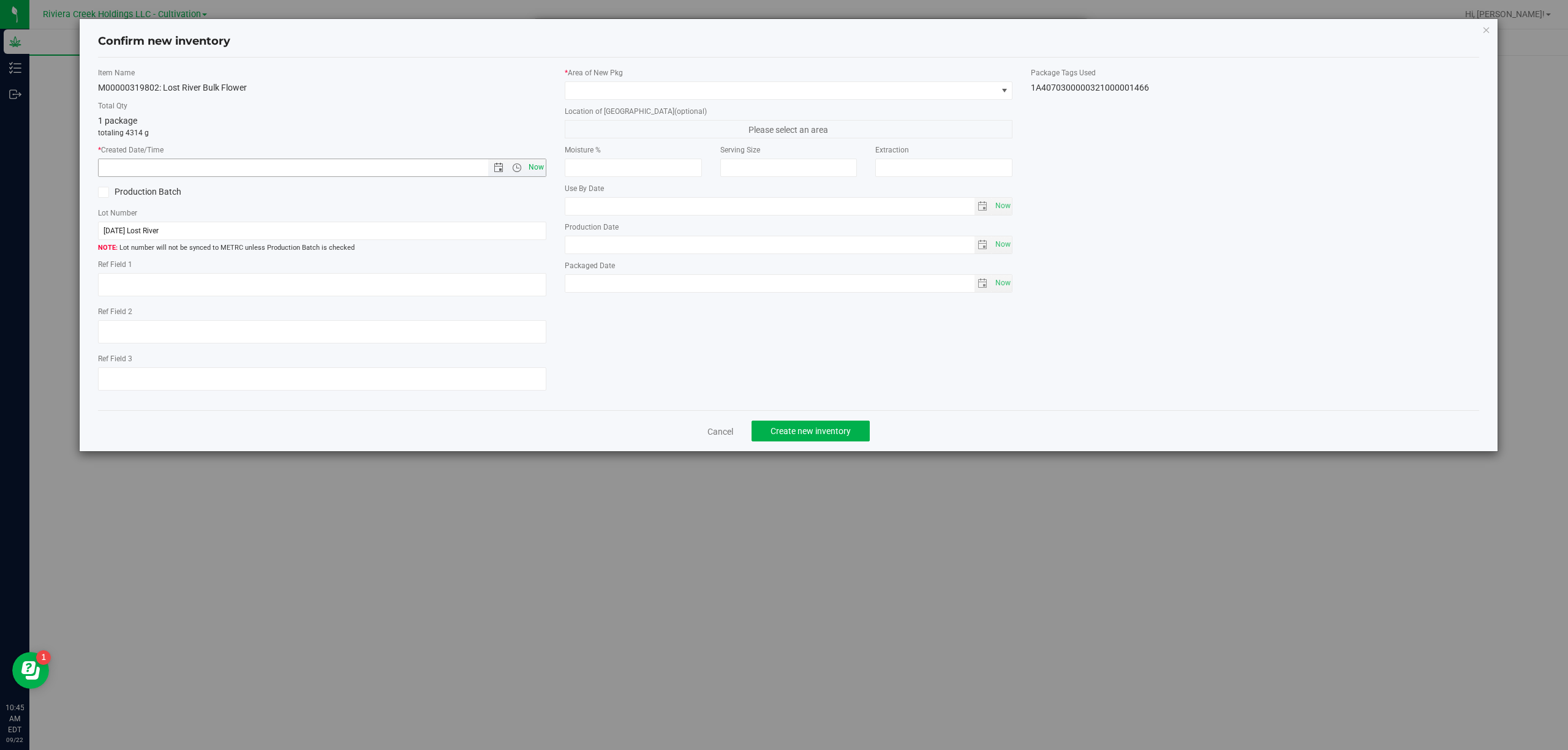
click at [534, 172] on span "Now" at bounding box center [536, 168] width 21 height 18
type input "[DATE] 10:45 AM"
click at [649, 90] on span at bounding box center [781, 90] width 432 height 17
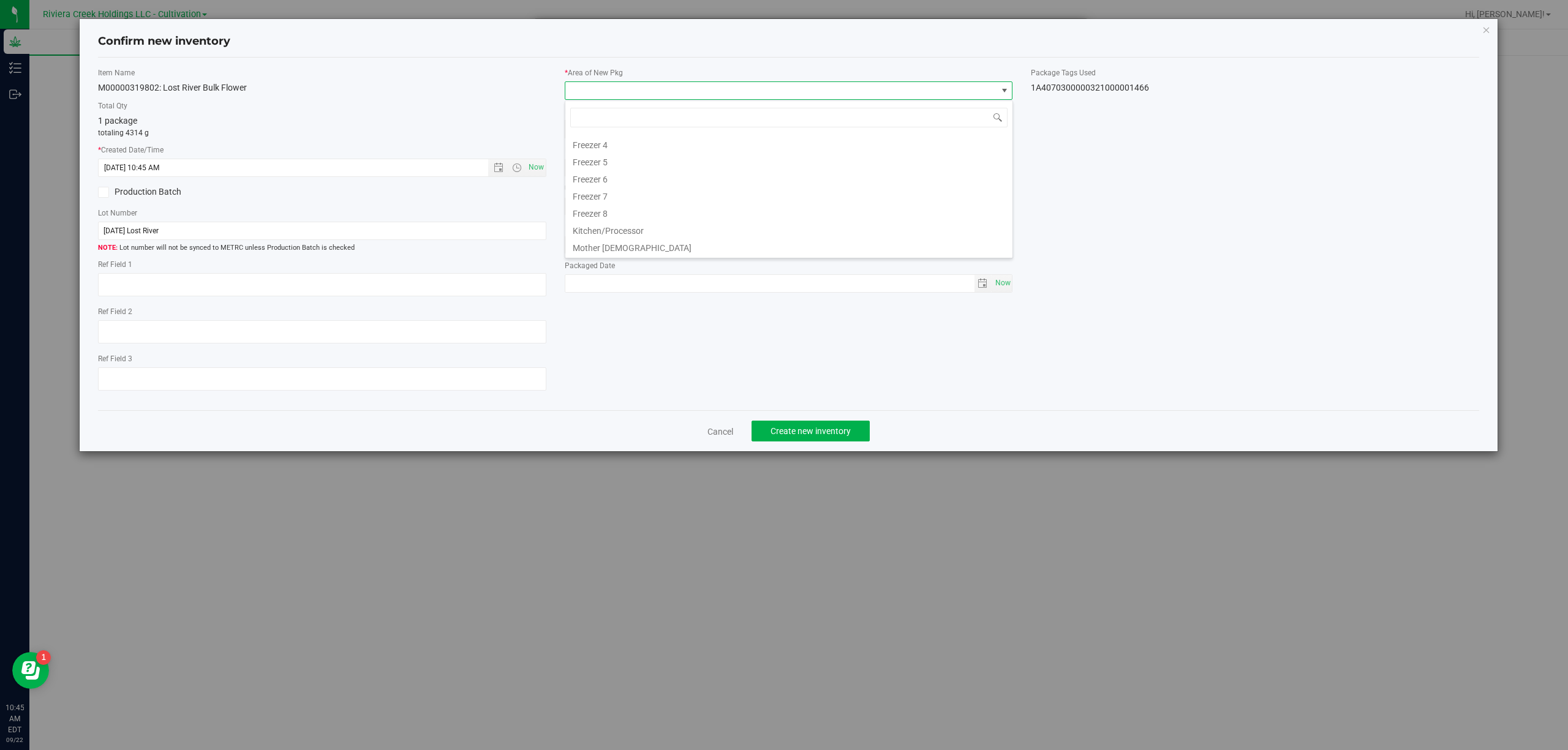
scroll to position [272, 0]
click at [625, 214] on li "Quarantine" at bounding box center [789, 213] width 447 height 17
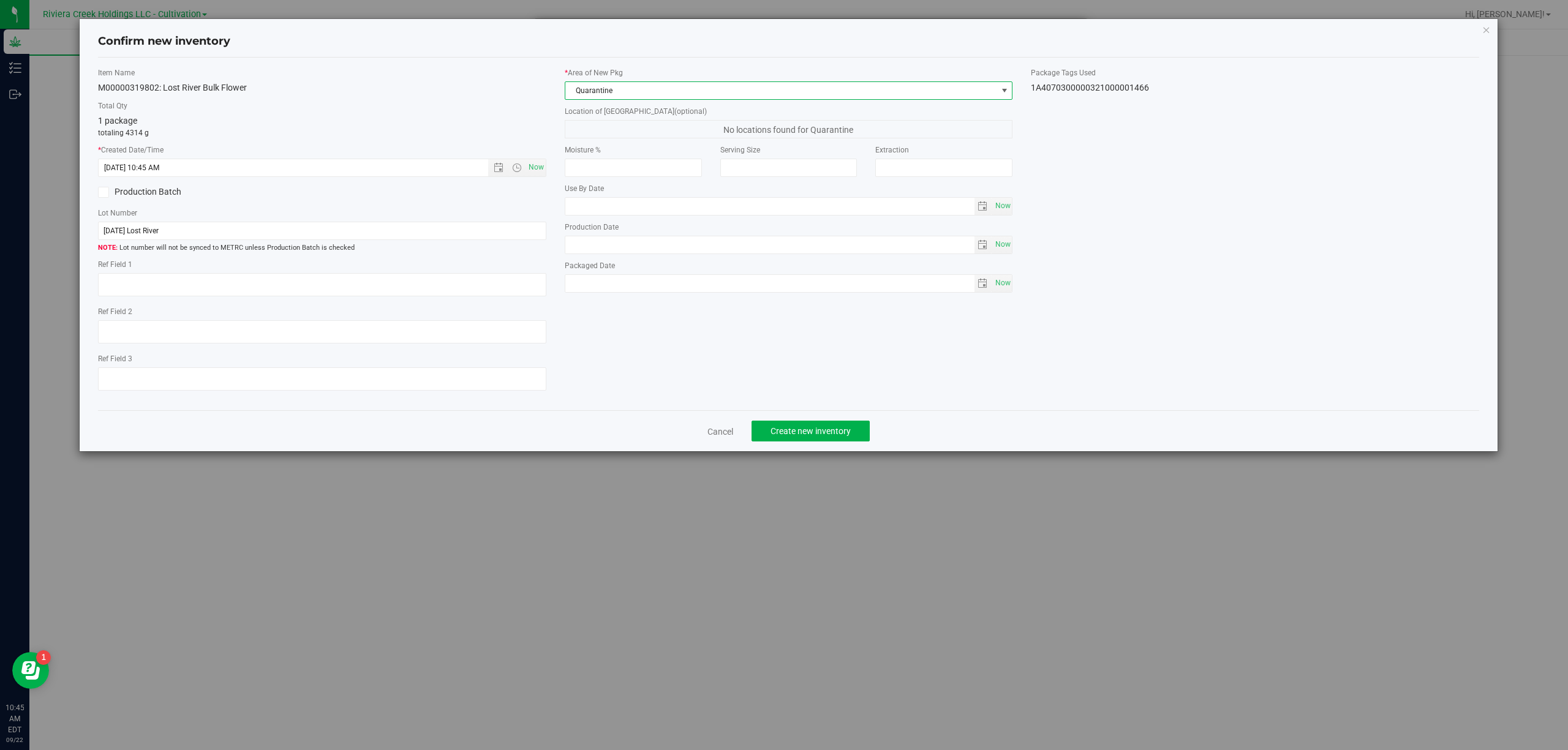
click at [1099, 86] on div "1A4070300000321000001466" at bounding box center [1255, 88] width 448 height 13
click at [1097, 87] on div "1A4070300000321000001466" at bounding box center [1255, 88] width 448 height 13
copy body "1A4070300000321000001466 Cancel Create new inventory"
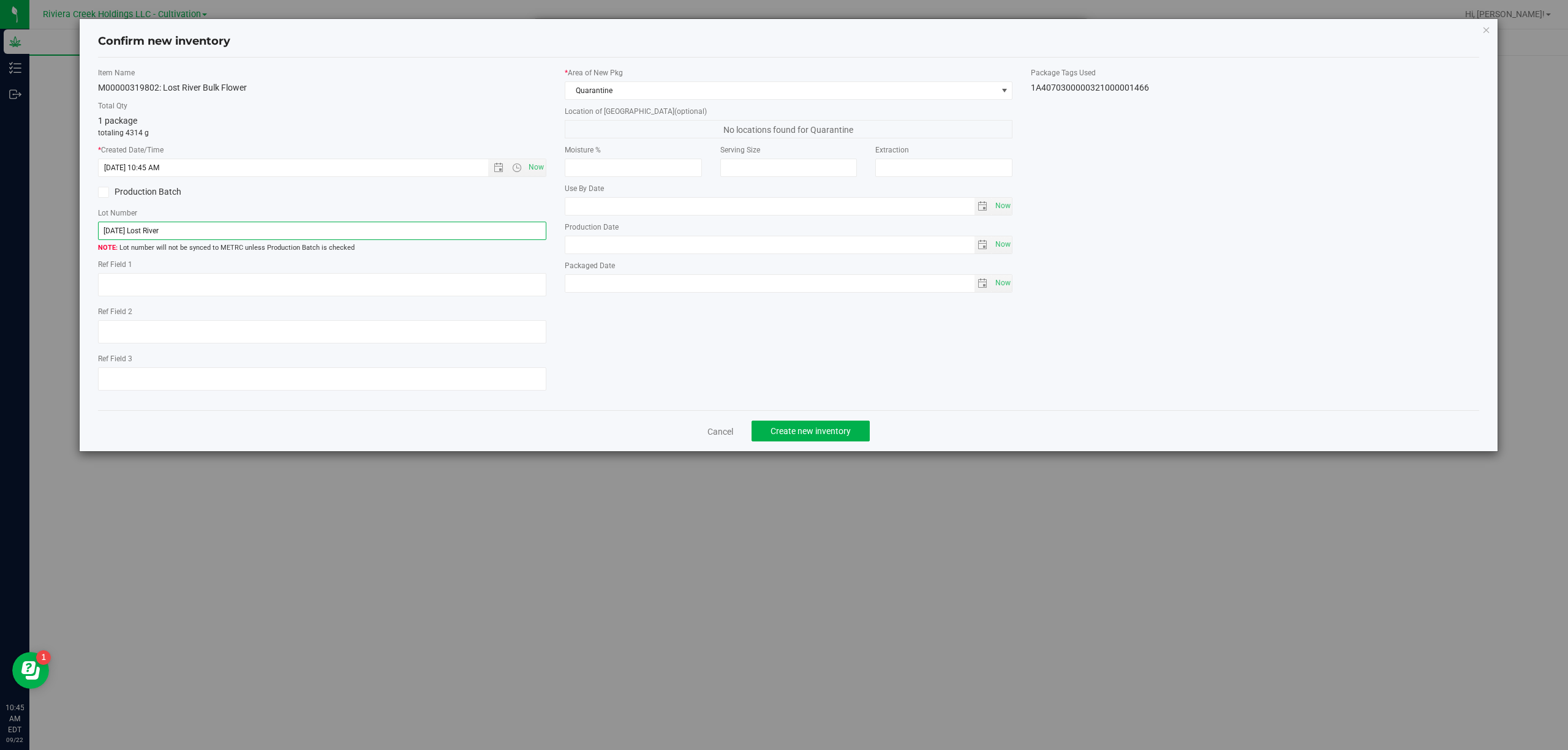
click at [203, 233] on input "[DATE] Lost River" at bounding box center [322, 230] width 448 height 18
paste input "1A4070300000321000001466"
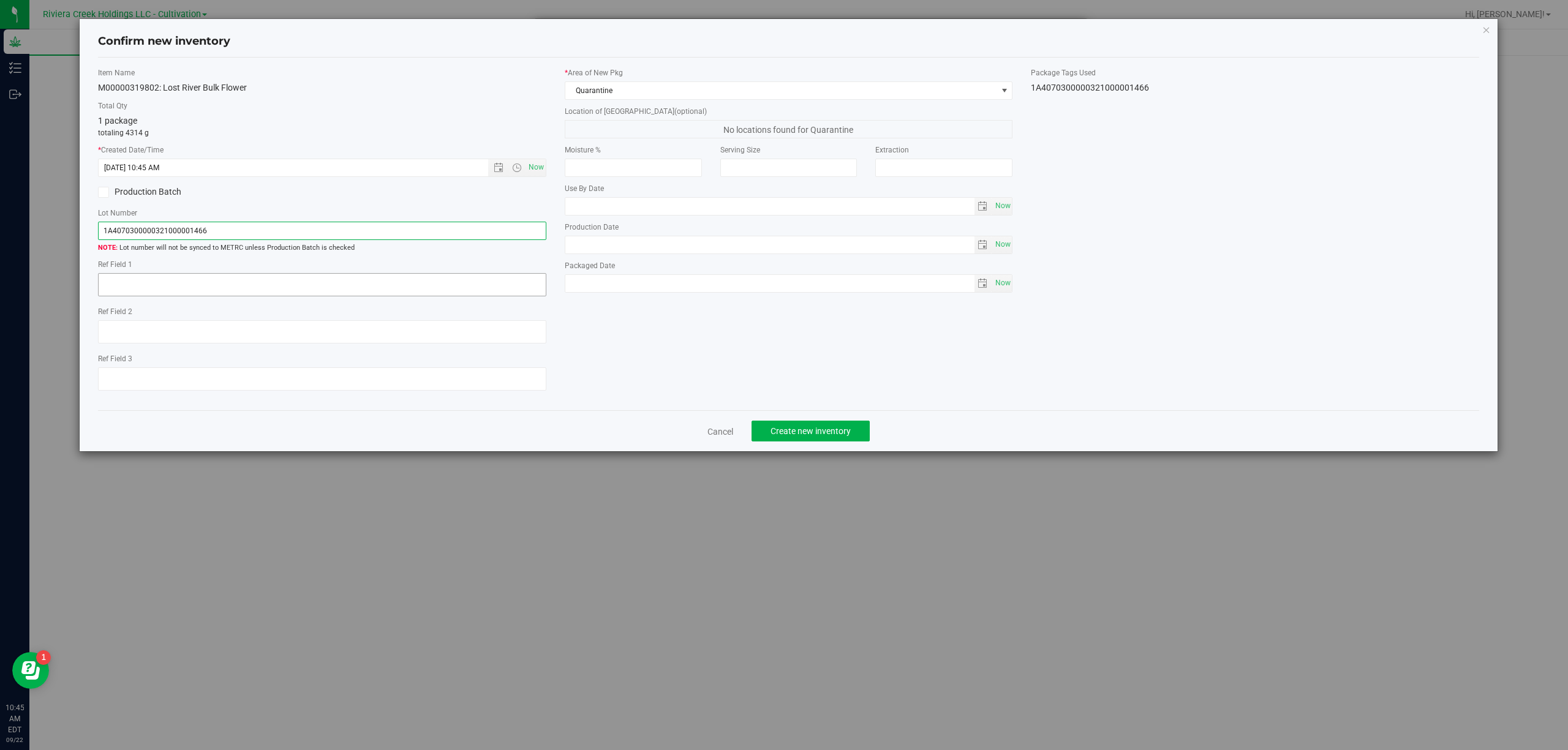
type input "1A4070300000321000001466"
click at [195, 285] on textarea at bounding box center [322, 285] width 448 height 23
type textarea "B3-NYF-L1"
click at [714, 350] on div "Item Name M00000319802: Lost River Bulk Flower Total Qty 1 package totaling 431…" at bounding box center [789, 234] width 1400 height 334
click at [817, 435] on span "Create new inventory" at bounding box center [811, 431] width 80 height 10
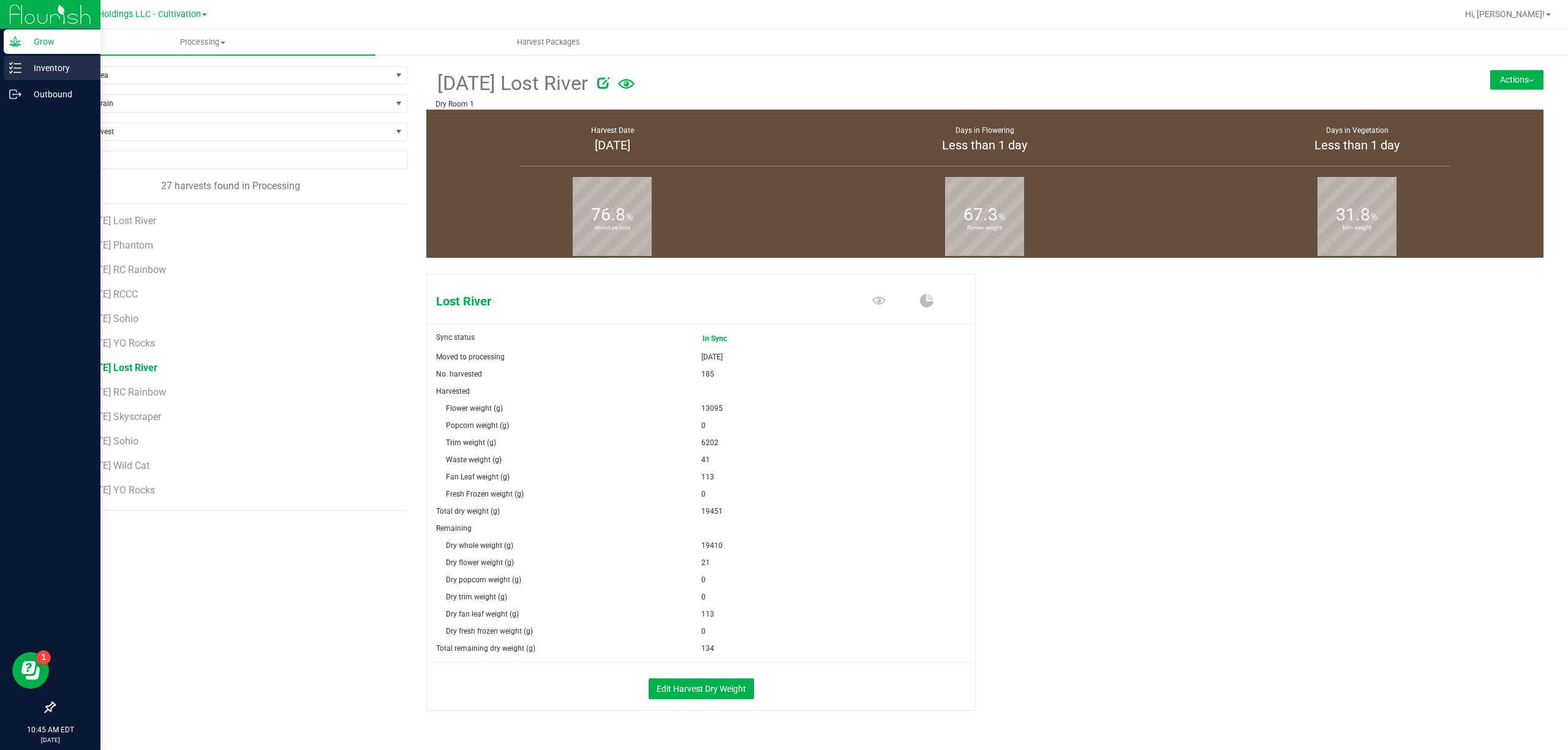
click at [30, 76] on div "Inventory" at bounding box center [52, 68] width 97 height 25
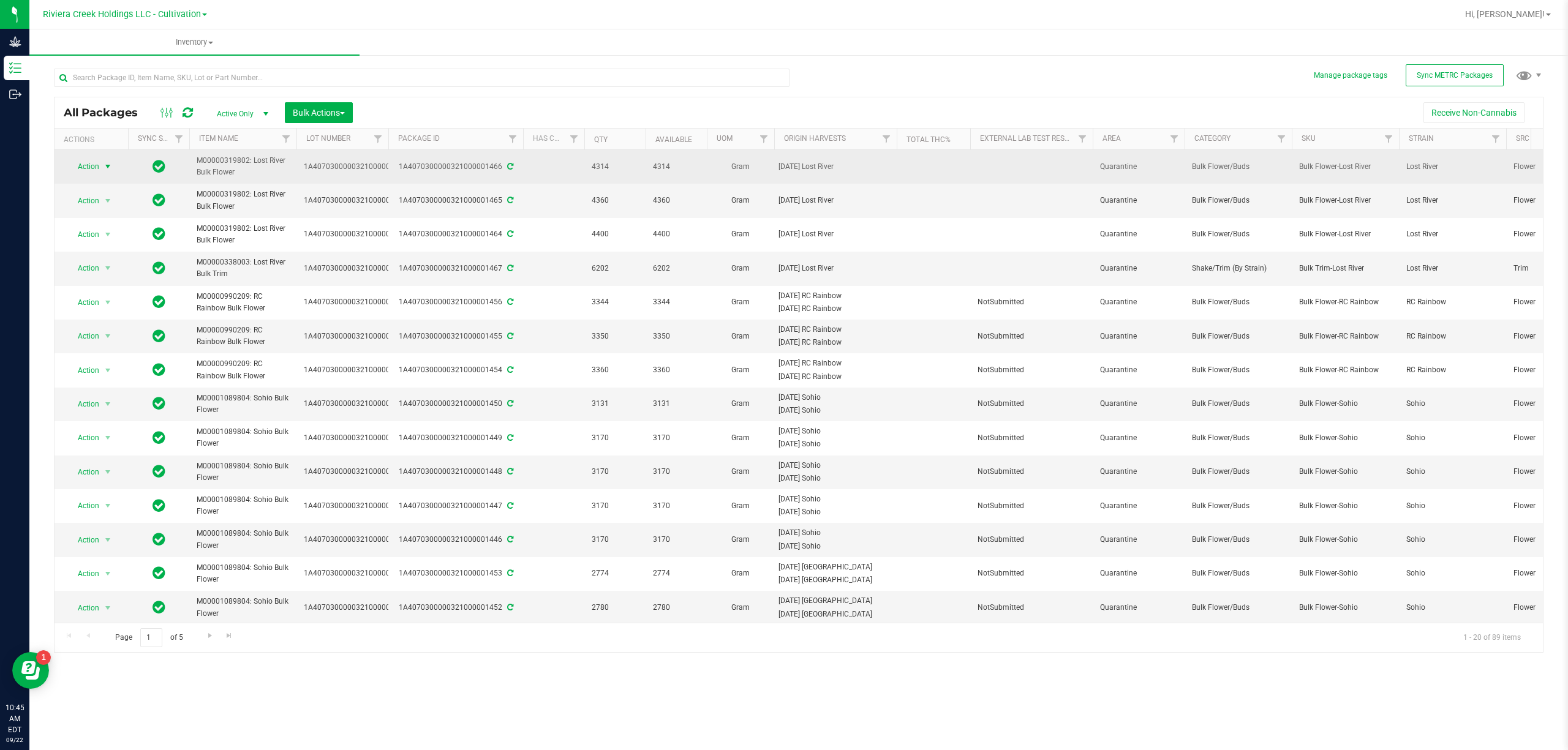
click at [96, 172] on span "Action" at bounding box center [83, 167] width 33 height 17
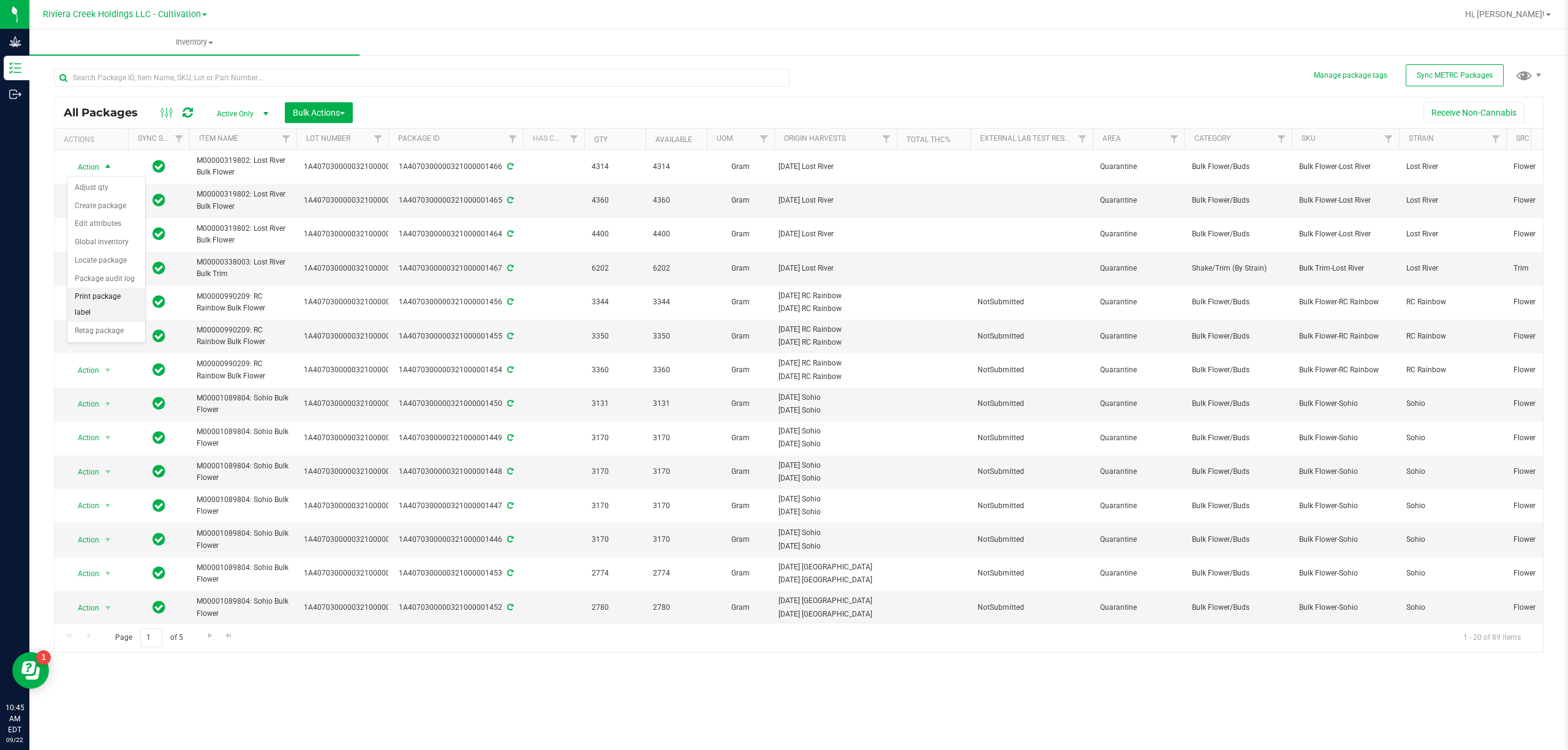
click at [114, 296] on li "Print package label" at bounding box center [106, 305] width 77 height 34
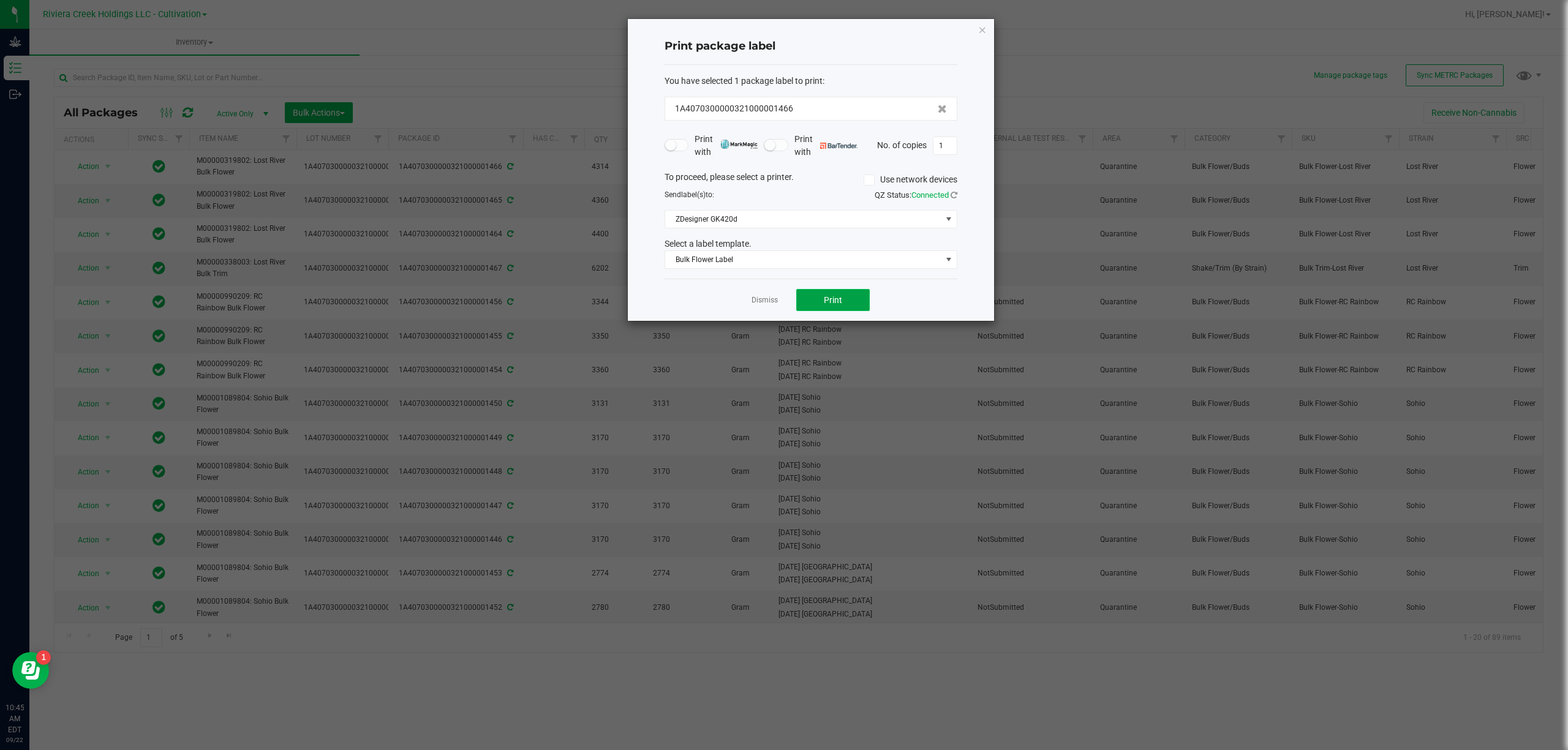
click at [838, 299] on span "Print" at bounding box center [833, 299] width 18 height 10
click at [978, 28] on icon "button" at bounding box center [982, 29] width 8 height 15
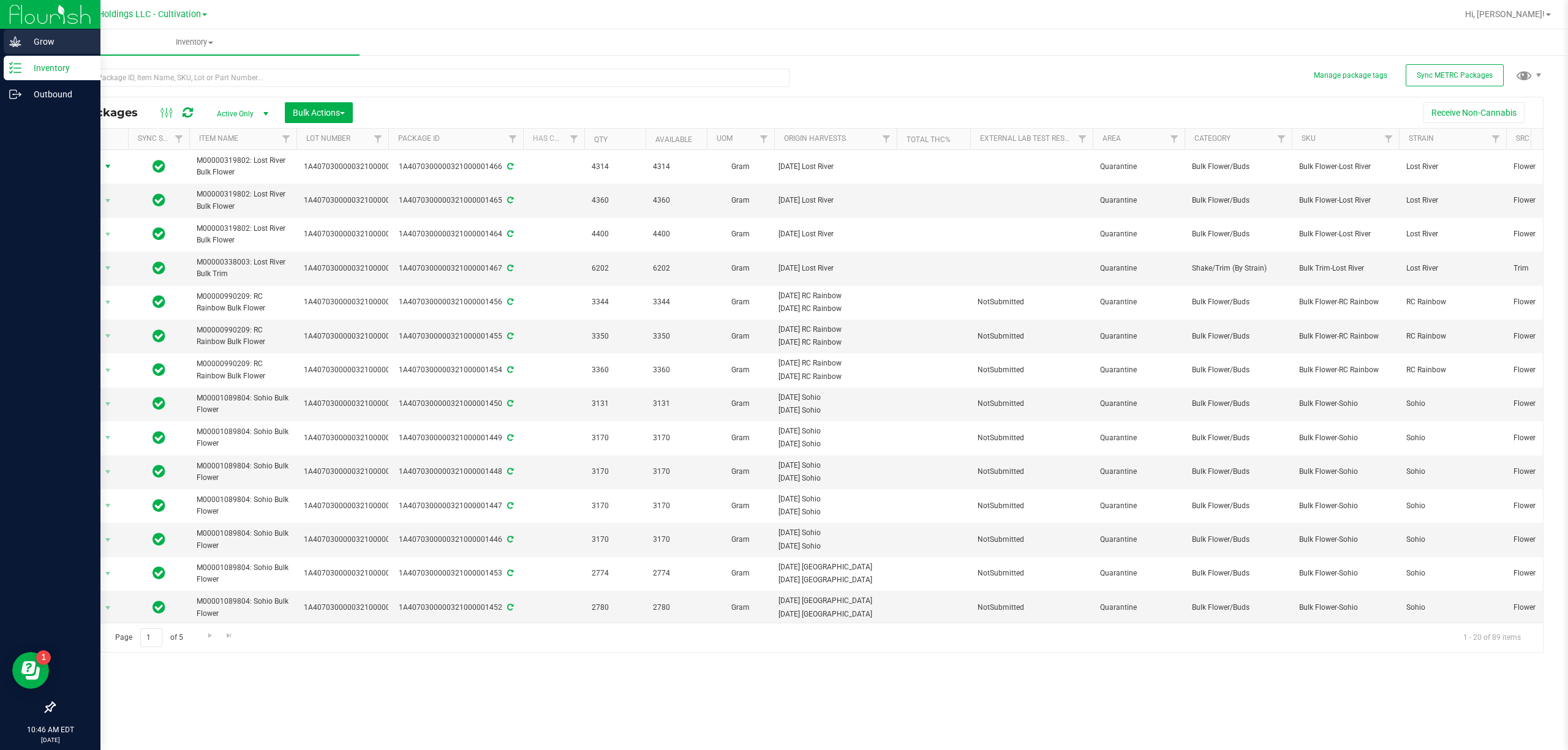
click at [14, 45] on icon at bounding box center [15, 41] width 12 height 10
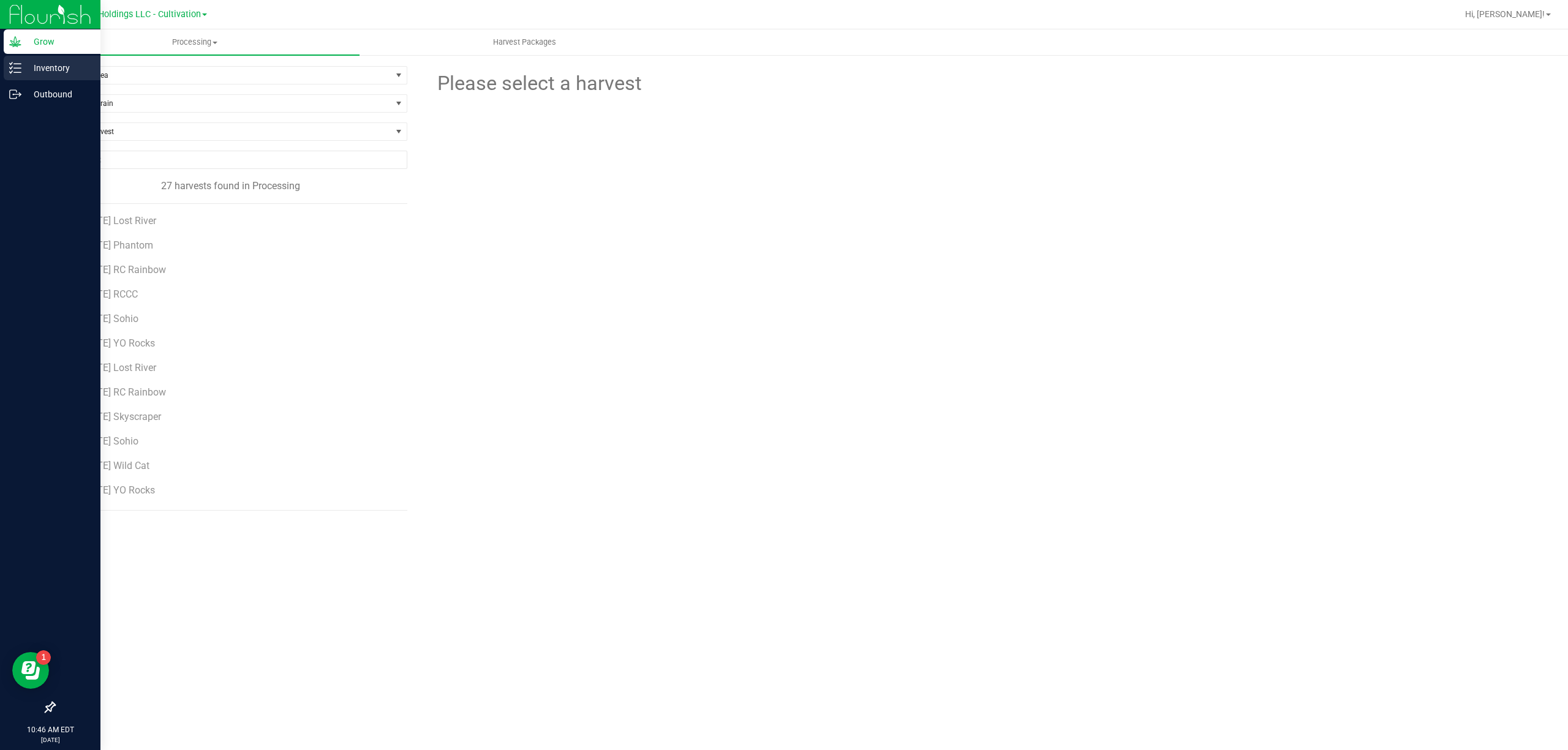
click at [42, 62] on p "Inventory" at bounding box center [58, 68] width 74 height 15
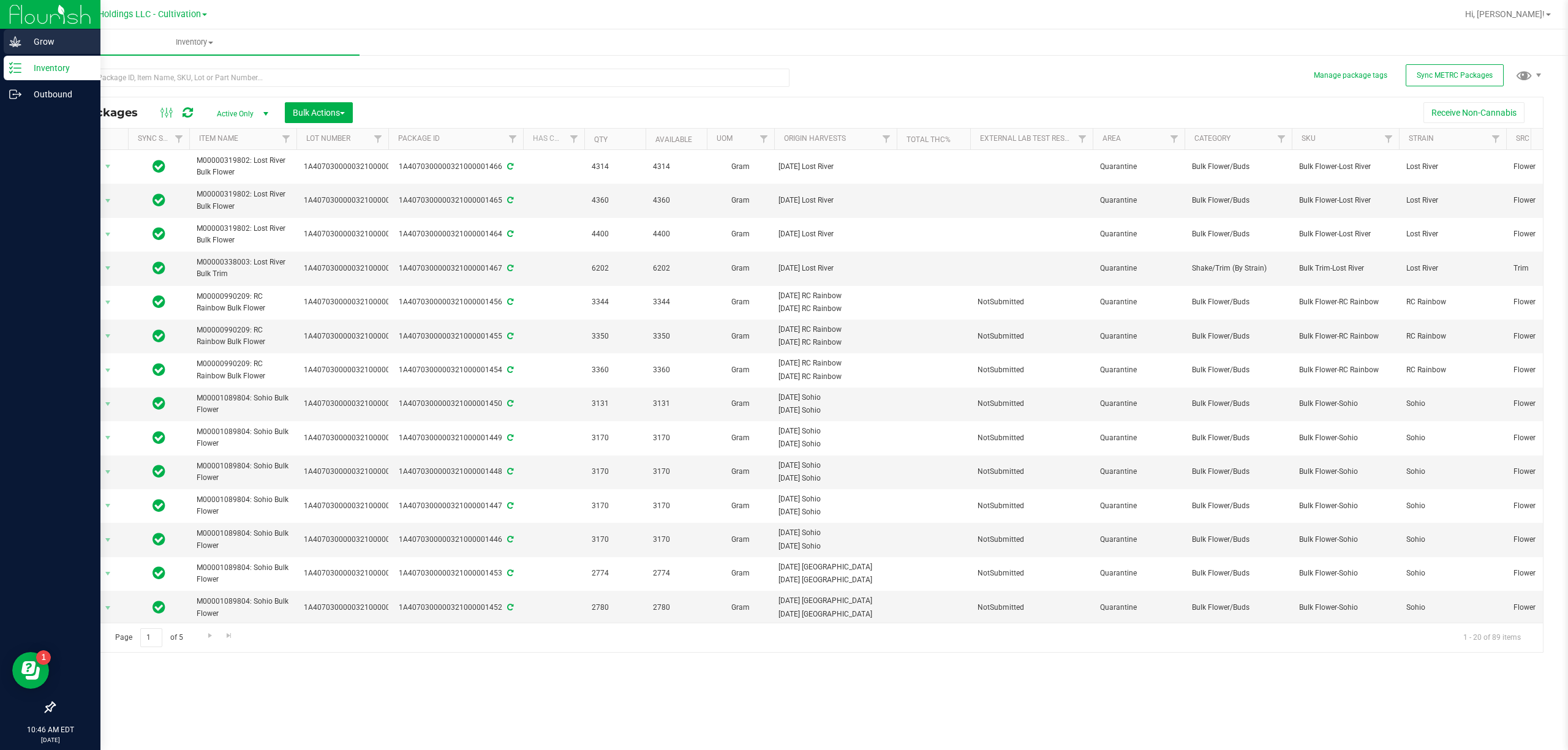
click at [6, 37] on div "Grow" at bounding box center [52, 42] width 97 height 25
